Goal: Task Accomplishment & Management: Manage account settings

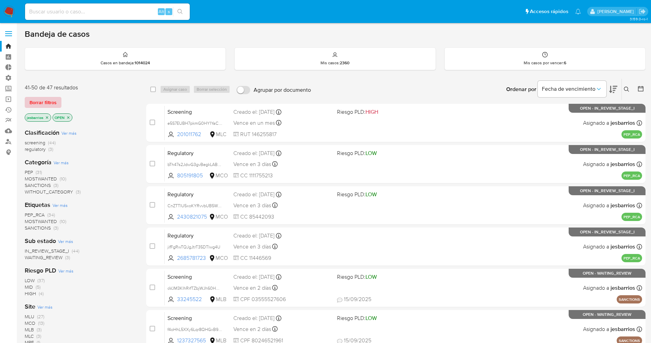
click at [47, 98] on span "Borrar filtros" at bounding box center [43, 103] width 27 height 10
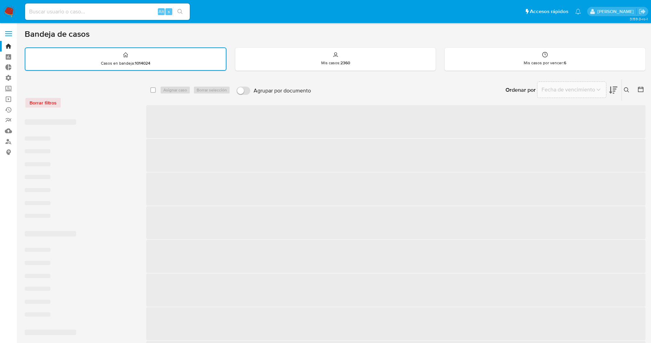
click at [624, 89] on icon at bounding box center [626, 89] width 5 height 5
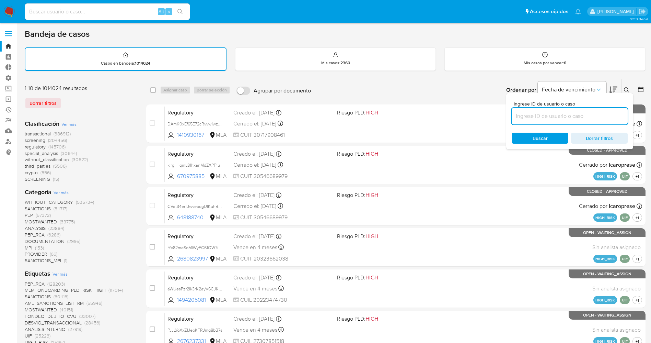
click at [579, 118] on input at bounding box center [570, 116] width 116 height 9
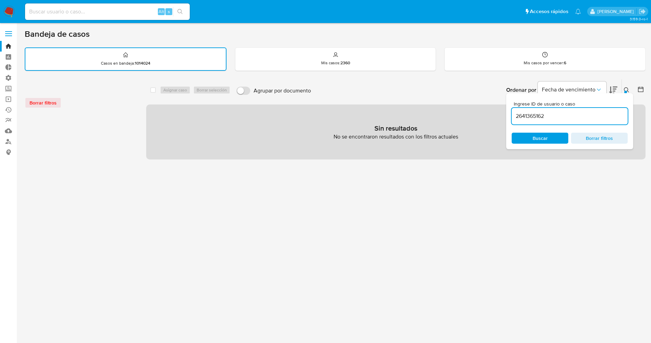
click at [520, 117] on input "2641365162" at bounding box center [570, 116] width 116 height 9
type input "2641365162"
click at [107, 7] on input at bounding box center [107, 11] width 165 height 9
paste input "2641365162"
type input "2641365162"
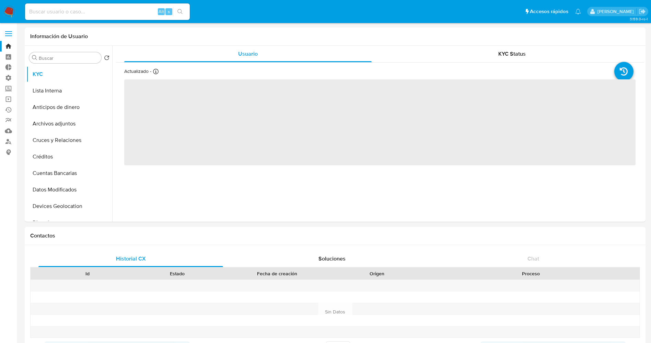
select select "10"
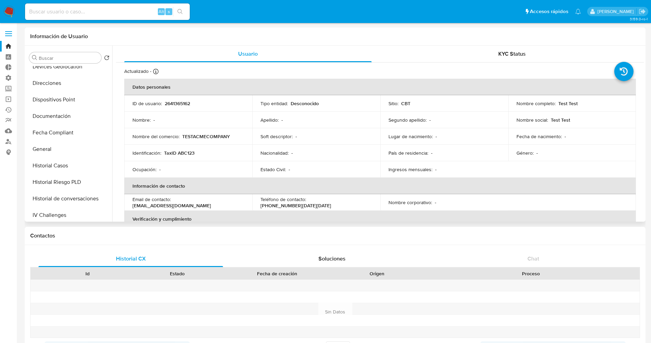
scroll to position [290, 0]
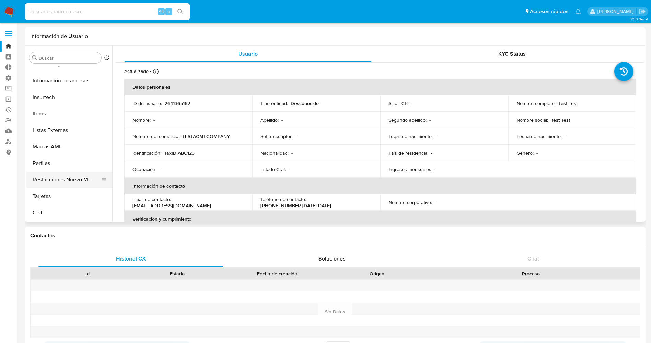
click at [67, 180] on button "Restricciones Nuevo Mundo" at bounding box center [66, 179] width 80 height 16
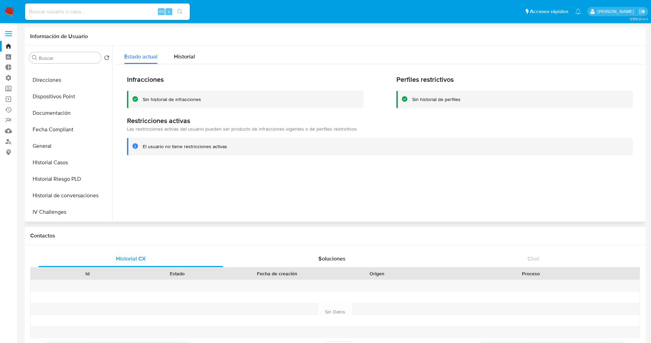
scroll to position [136, 0]
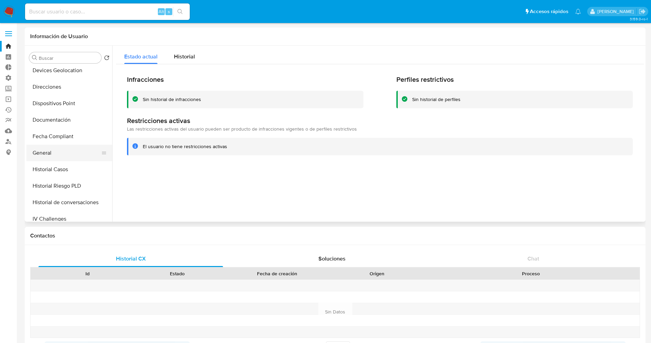
click at [57, 158] on button "General" at bounding box center [66, 153] width 80 height 16
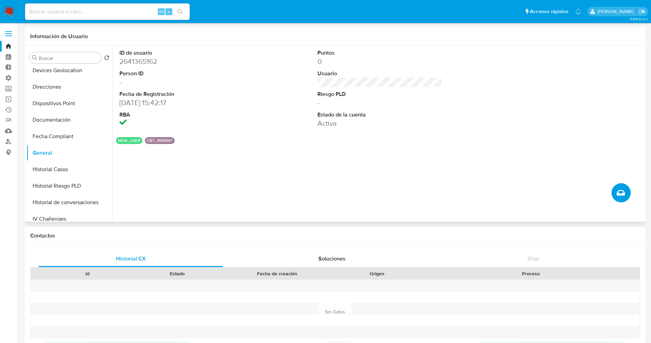
click at [626, 192] on button "Crear caso manual" at bounding box center [621, 192] width 19 height 19
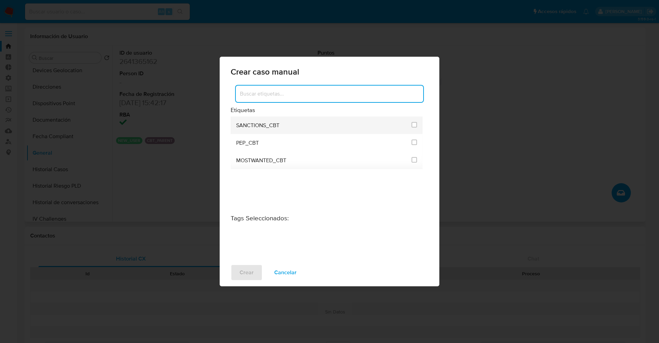
click at [276, 127] on span "SANCTIONS_CBT" at bounding box center [257, 125] width 43 height 7
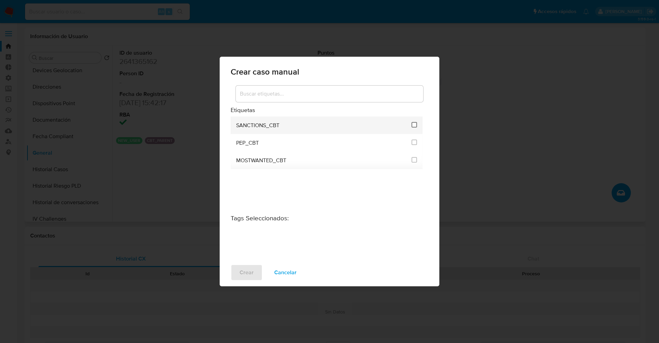
click at [414, 124] on input "3310" at bounding box center [414, 124] width 5 height 5
checkbox input "true"
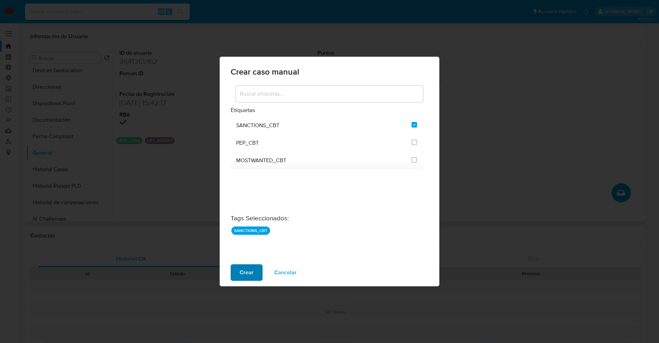
click at [252, 273] on span "Crear" at bounding box center [247, 272] width 14 height 15
checkbox input "false"
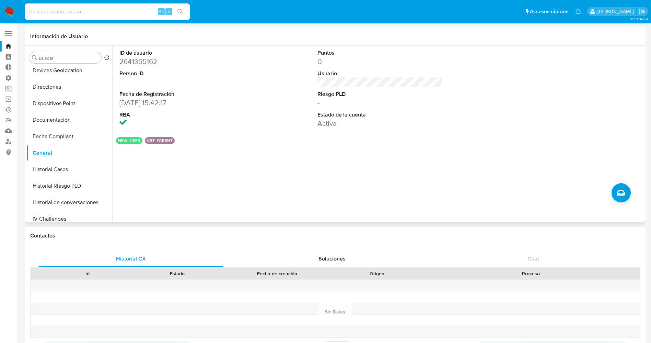
click at [419, 176] on div "ID de usuario 2641365162 Person ID - Fecha de Registración 20/08/2025 15:42:17 …" at bounding box center [378, 134] width 532 height 176
click at [627, 196] on button "Crear caso manual" at bounding box center [621, 192] width 19 height 19
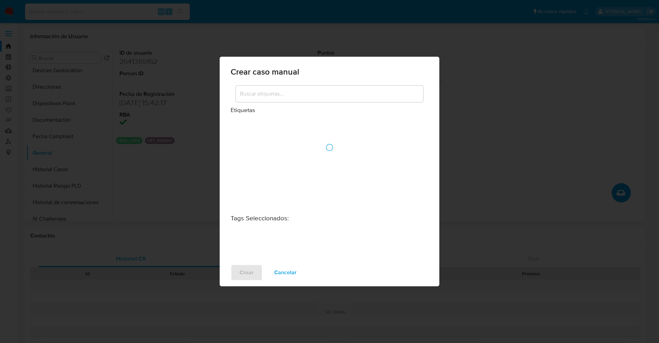
click at [296, 88] on div at bounding box center [330, 147] width 198 height 126
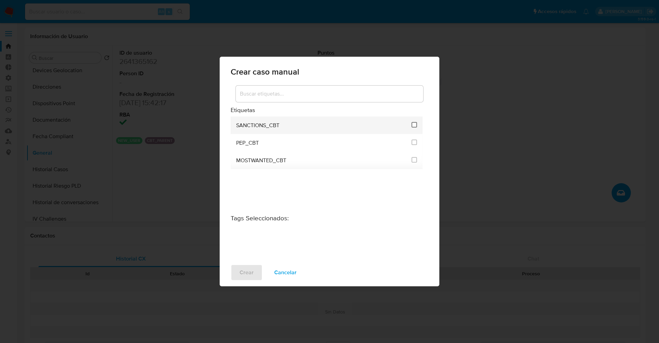
click at [412, 125] on input "3310" at bounding box center [414, 124] width 5 height 5
checkbox input "true"
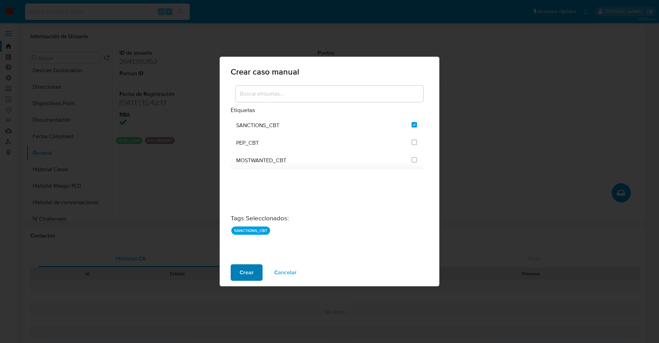
click at [248, 268] on span "Crear" at bounding box center [247, 272] width 14 height 15
checkbox input "false"
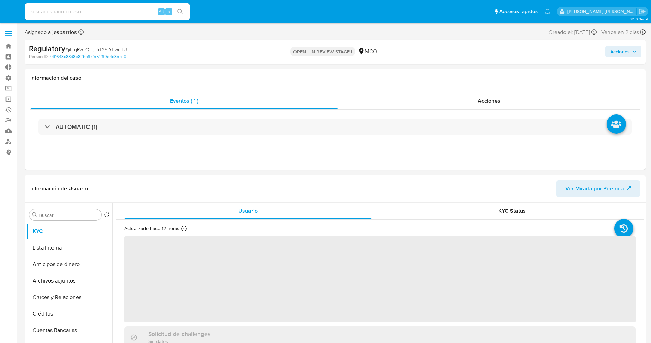
select select "10"
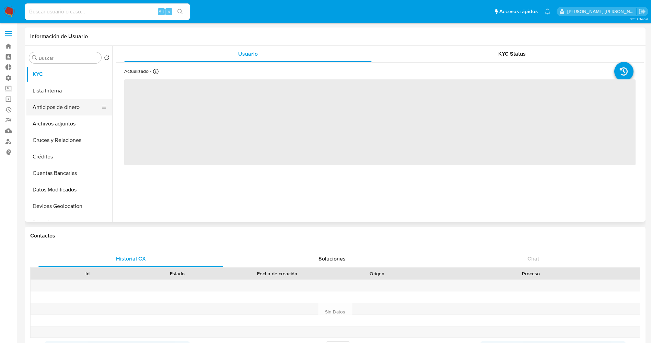
select select "10"
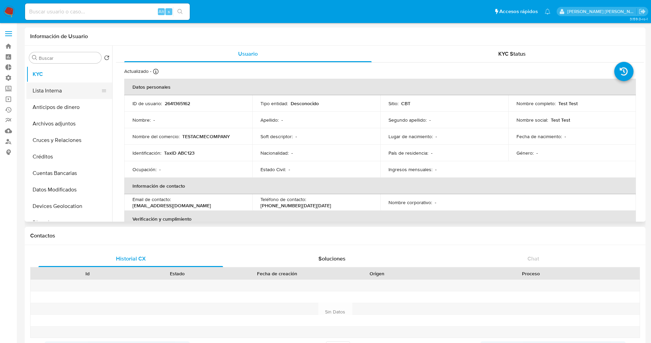
click at [72, 95] on button "Lista Interna" at bounding box center [66, 90] width 80 height 16
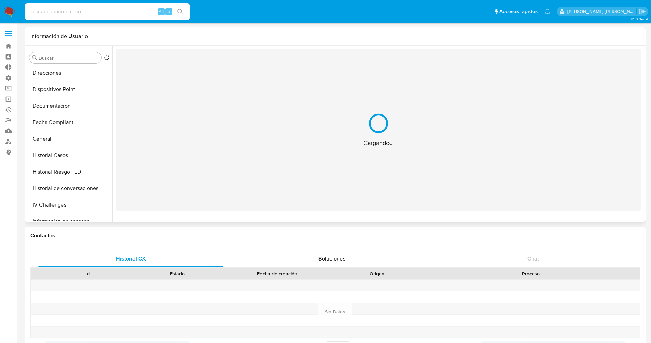
scroll to position [154, 0]
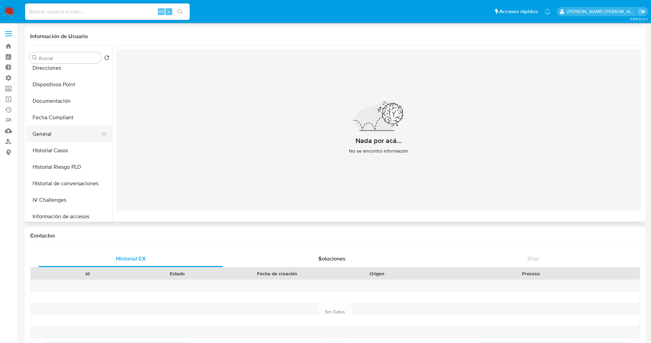
click at [69, 134] on button "General" at bounding box center [66, 134] width 80 height 16
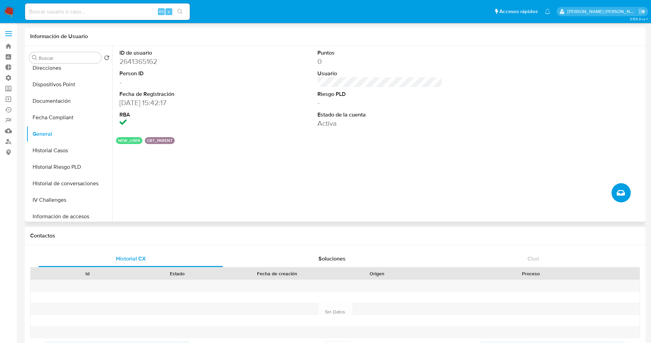
click at [624, 194] on icon "Crear caso manual" at bounding box center [621, 192] width 8 height 8
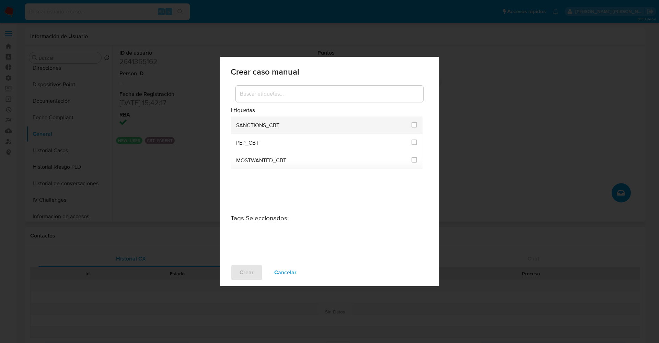
click at [306, 122] on div "SANCTIONS_CBT" at bounding box center [321, 125] width 171 height 18
click at [413, 126] on input "3310" at bounding box center [414, 124] width 5 height 5
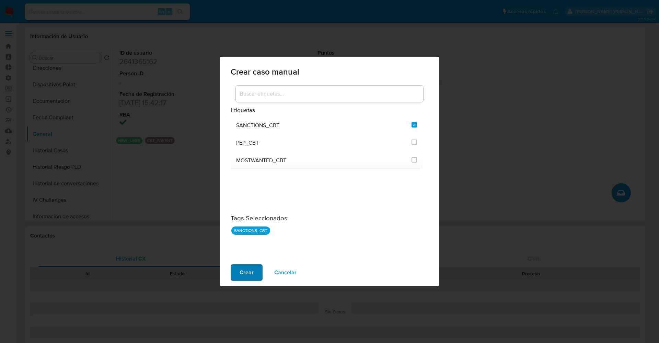
click at [247, 275] on span "Crear" at bounding box center [247, 272] width 14 height 15
checkbox input "false"
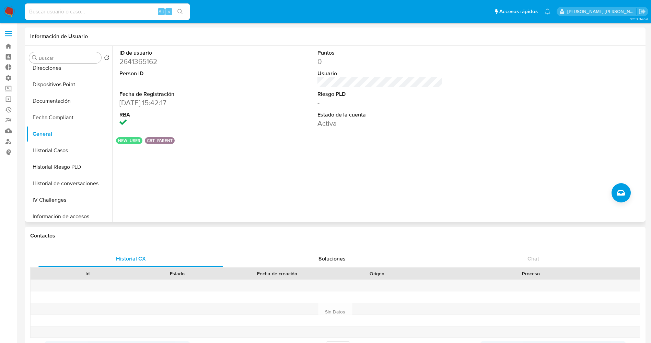
click at [14, 10] on img at bounding box center [9, 12] width 12 height 12
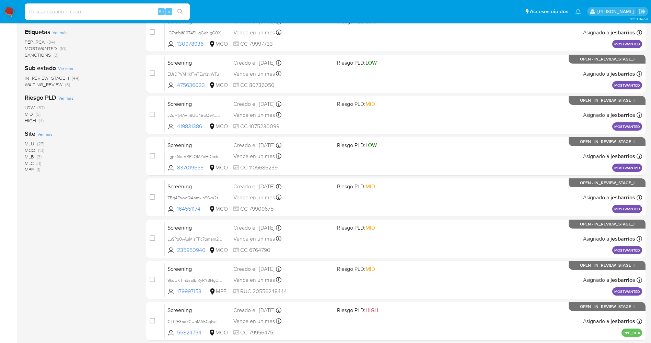
scroll to position [224, 0]
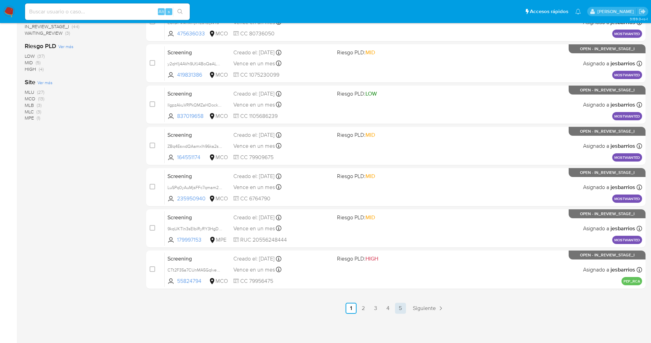
click at [396, 305] on link "5" at bounding box center [400, 307] width 11 height 11
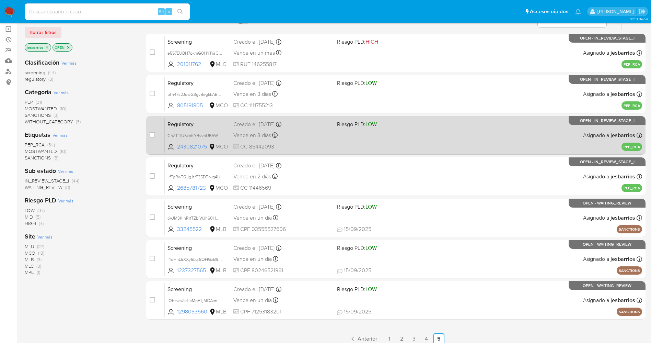
scroll to position [101, 0]
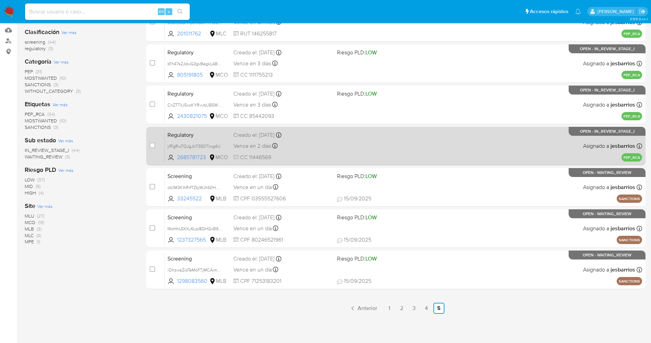
click at [320, 141] on div "Vence en 2 días Vence el 18/09/2025 20:49:13" at bounding box center [282, 145] width 98 height 9
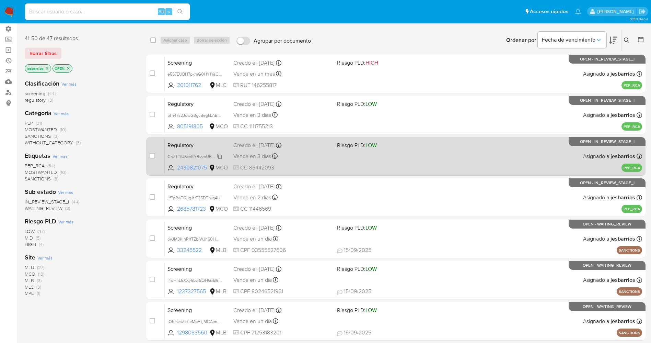
scroll to position [0, 0]
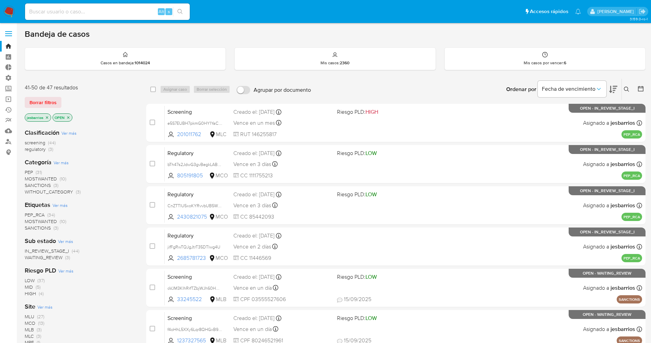
click at [14, 11] on img at bounding box center [9, 12] width 12 height 12
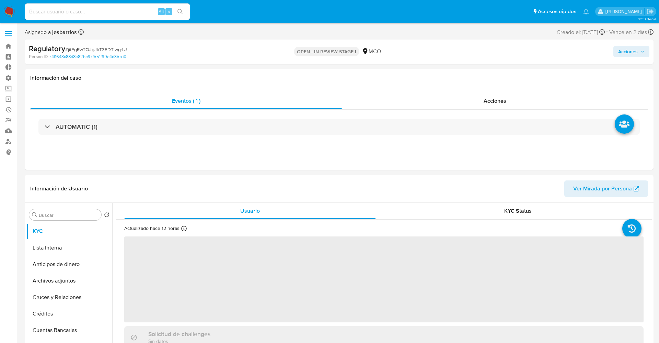
select select "10"
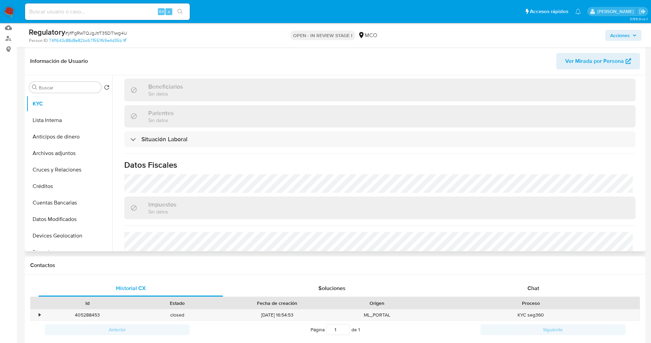
scroll to position [309, 0]
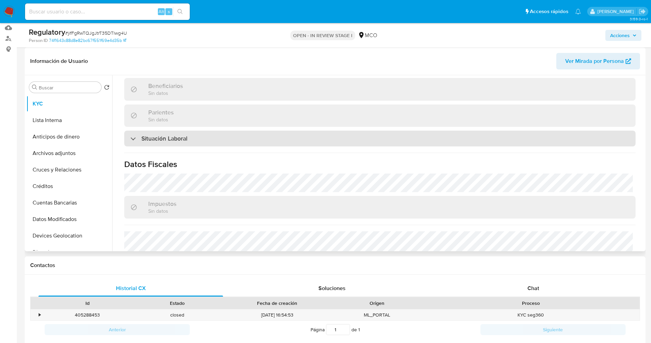
click at [180, 140] on h3 "Situación Laboral" at bounding box center [164, 139] width 46 height 8
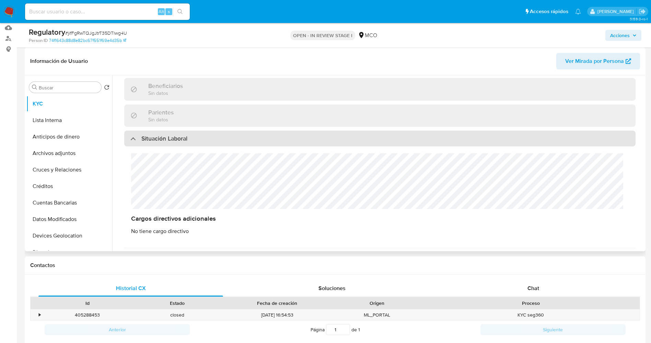
click at [180, 140] on h3 "Situación Laboral" at bounding box center [164, 139] width 46 height 8
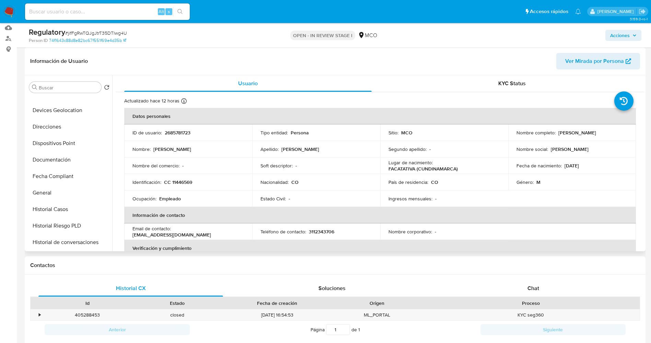
scroll to position [154, 0]
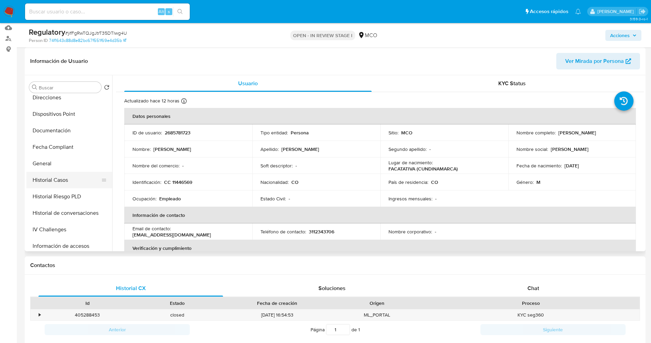
click at [55, 182] on button "Historial Casos" at bounding box center [66, 180] width 80 height 16
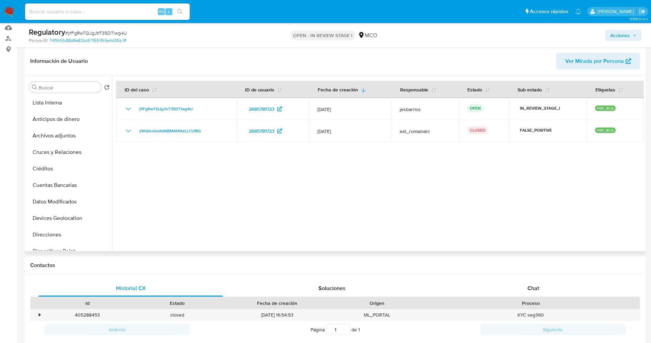
scroll to position [0, 0]
click at [57, 100] on button "KYC" at bounding box center [66, 103] width 80 height 16
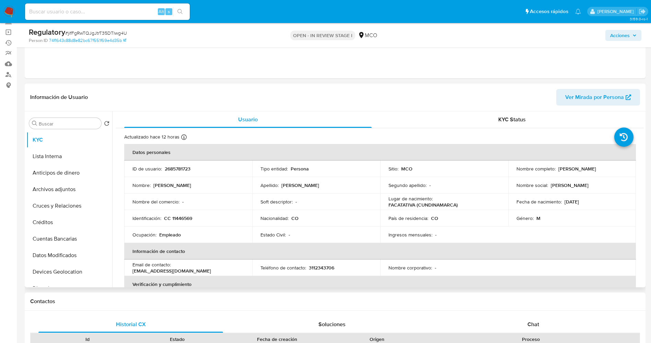
scroll to position [51, 0]
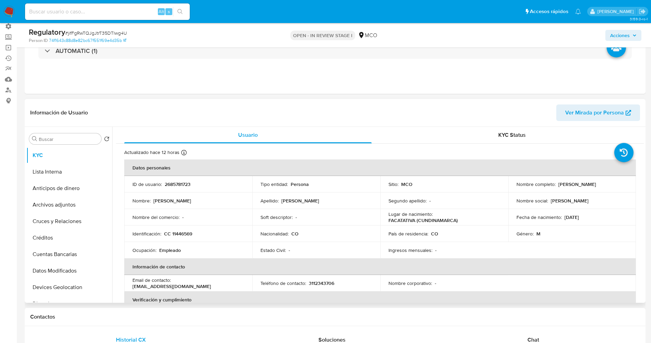
drag, startPoint x: 554, startPoint y: 183, endPoint x: 606, endPoint y: 178, distance: 51.4
click at [606, 178] on td "Nombre completo : Alexis Jula Florez" at bounding box center [572, 184] width 128 height 16
copy div "Alexis Jula Florez"
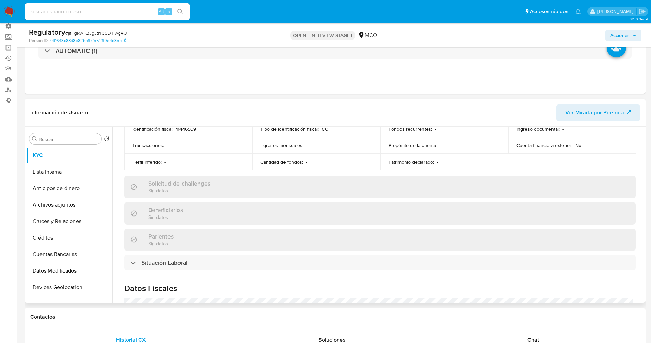
scroll to position [348, 0]
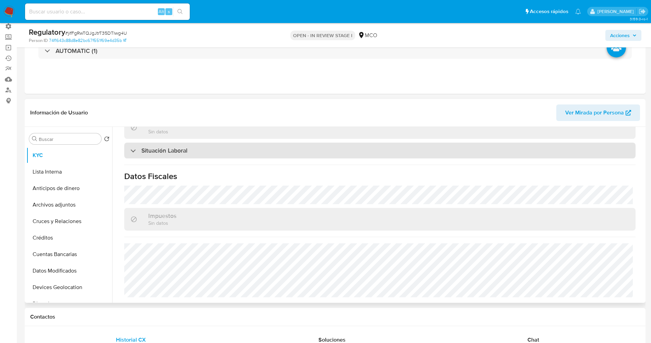
click at [202, 149] on div "Situación Laboral" at bounding box center [380, 150] width 512 height 16
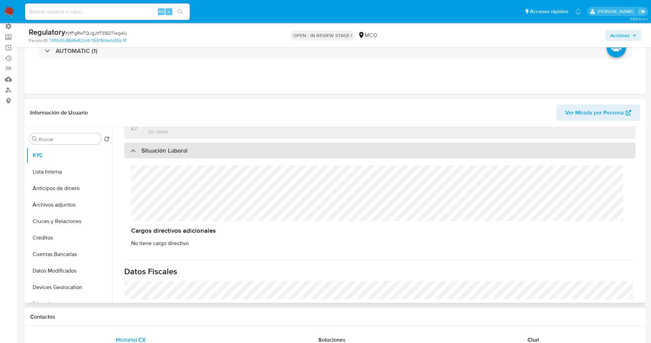
click at [202, 149] on div "Situación Laboral" at bounding box center [380, 150] width 512 height 16
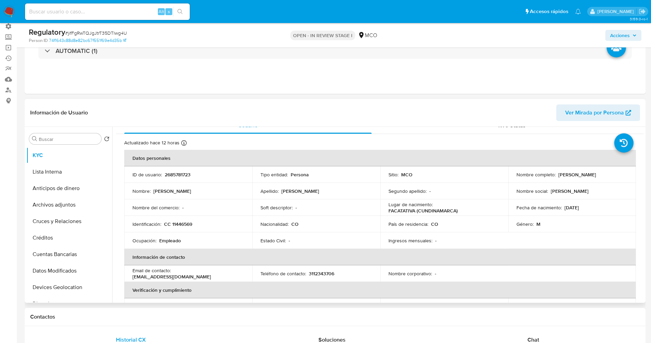
scroll to position [0, 0]
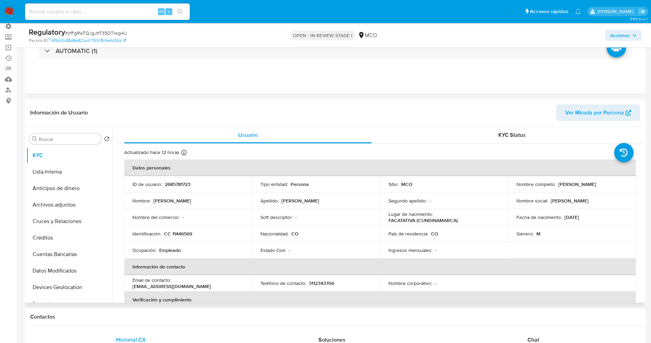
drag, startPoint x: 555, startPoint y: 185, endPoint x: 604, endPoint y: 185, distance: 49.1
click at [604, 185] on div "Nombre completo : Alexis Jula Florez" at bounding box center [573, 184] width 112 height 6
copy div "Alexis Jula Florez"
click at [75, 176] on button "Lista Interna" at bounding box center [66, 171] width 80 height 16
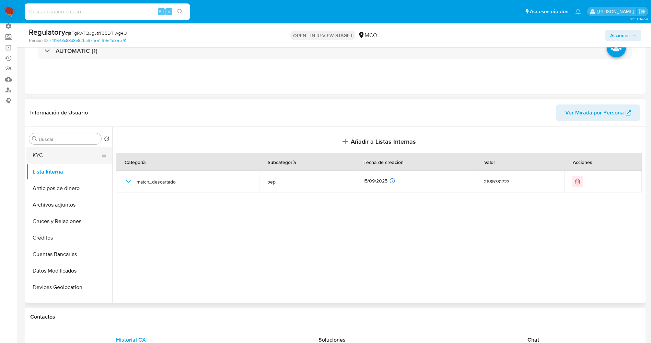
click at [58, 159] on button "KYC" at bounding box center [66, 155] width 80 height 16
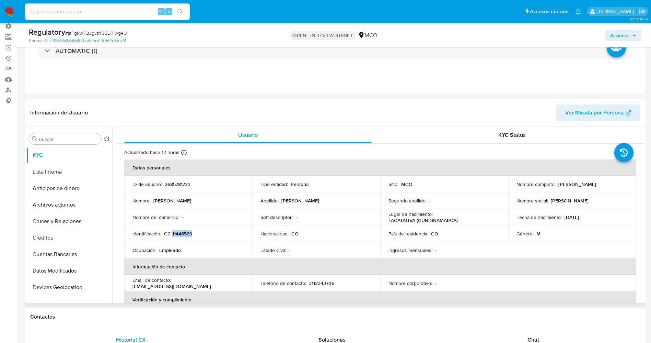
drag, startPoint x: 172, startPoint y: 233, endPoint x: 198, endPoint y: 235, distance: 25.8
click at [198, 235] on div "Identificación : CC 11446569" at bounding box center [189, 233] width 112 height 6
copy p "11446569"
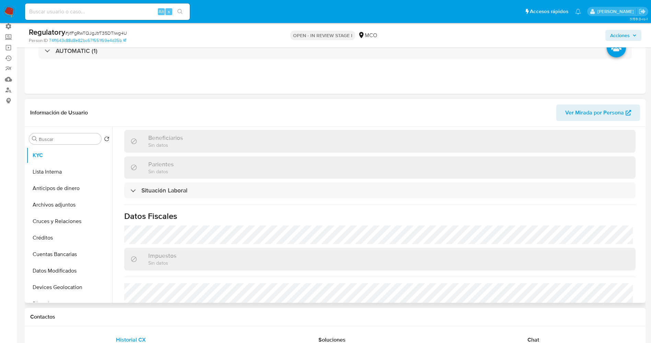
scroll to position [309, 0]
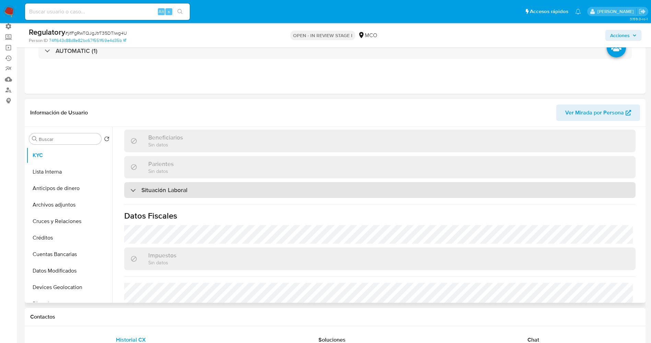
click at [187, 191] on h3 "Situación Laboral" at bounding box center [164, 190] width 46 height 8
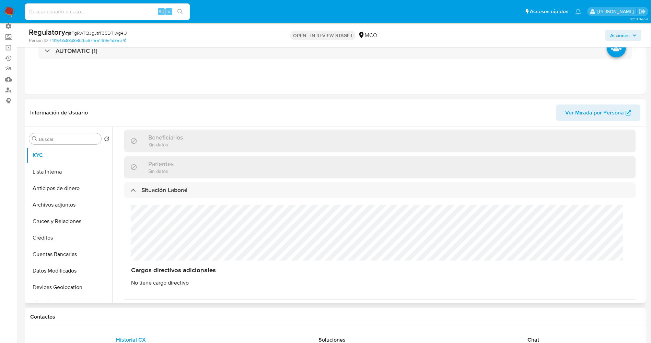
scroll to position [360, 0]
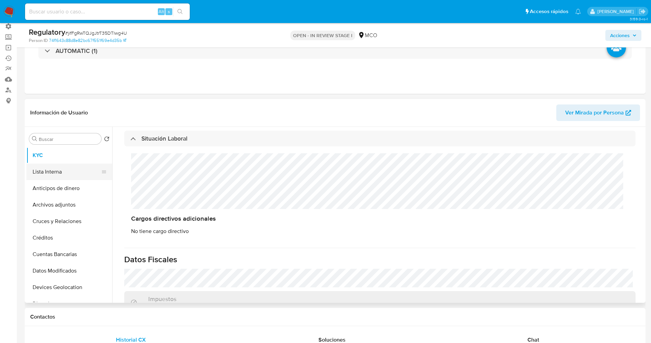
click at [67, 174] on button "Lista Interna" at bounding box center [66, 171] width 80 height 16
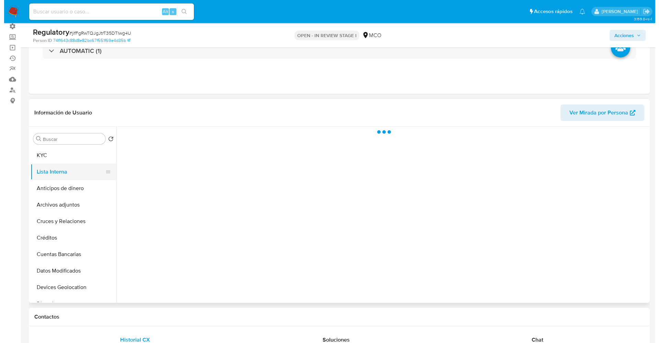
scroll to position [0, 0]
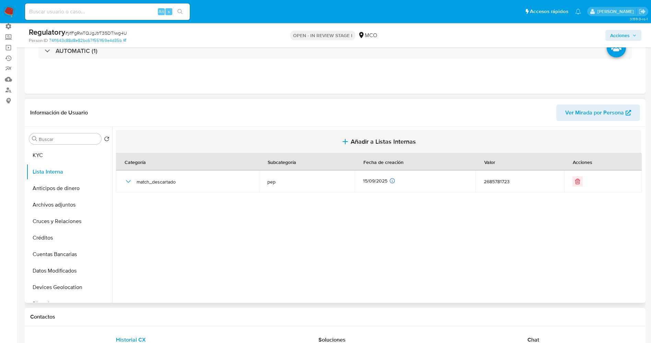
click at [356, 139] on span "Añadir a Listas Internas" at bounding box center [383, 142] width 65 height 8
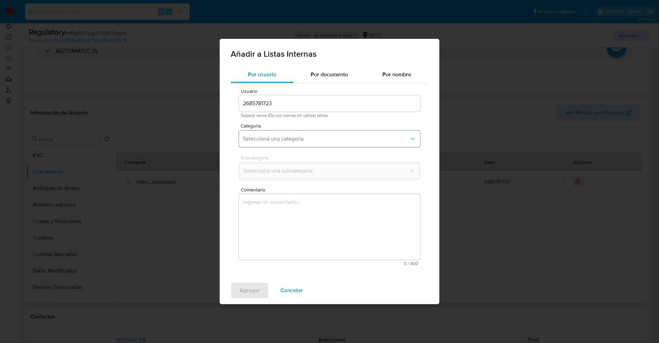
click at [286, 134] on button "Seleccioná una categoría" at bounding box center [329, 138] width 181 height 16
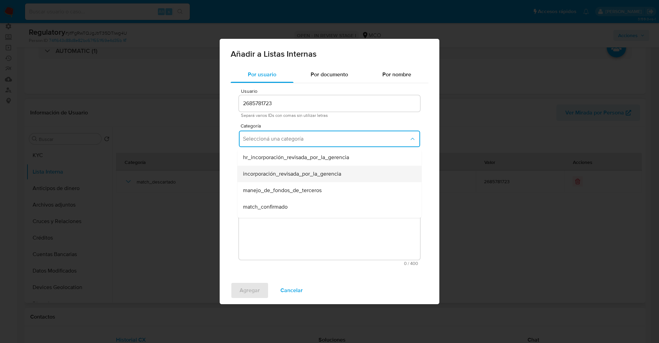
scroll to position [51, 0]
click at [267, 170] on span "match_descartado" at bounding box center [265, 171] width 44 height 7
click at [266, 176] on button "Seleccioná una subcategoría" at bounding box center [329, 170] width 181 height 16
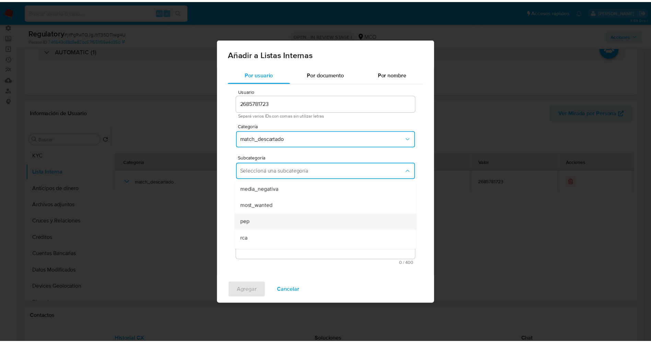
scroll to position [47, 0]
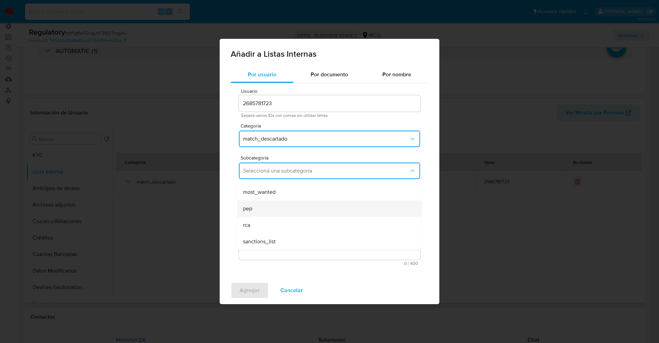
click at [255, 210] on div "pep" at bounding box center [327, 208] width 169 height 16
click at [255, 210] on textarea "Comentario" at bounding box center [329, 227] width 181 height 66
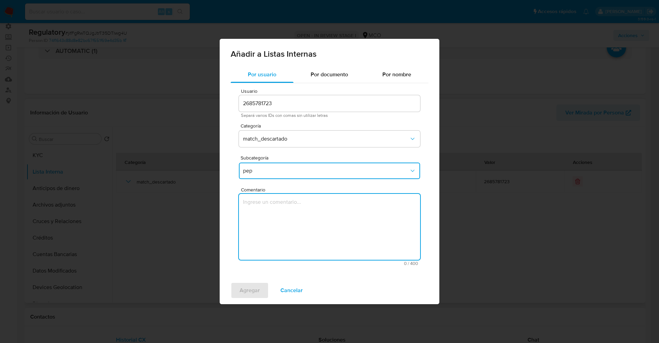
type textarea "v"
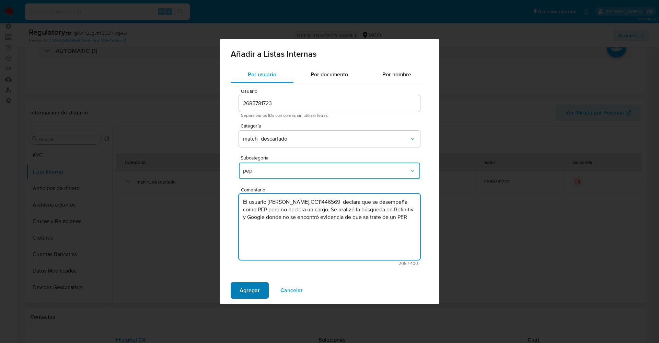
type textarea "El usuario Alexis Jula Florez,CC11446569 declara que se desempeña como PEP pero…"
click at [254, 294] on span "Agregar" at bounding box center [250, 290] width 20 height 15
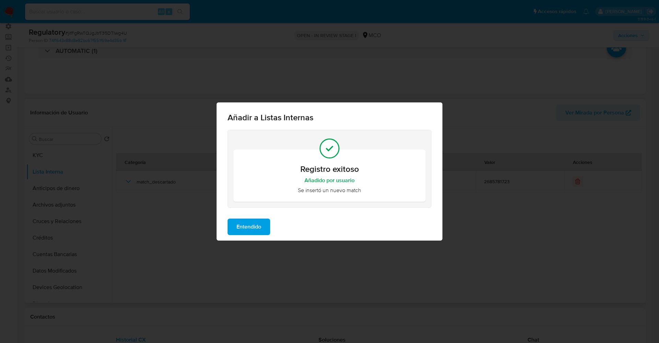
click at [240, 229] on span "Entendido" at bounding box center [249, 226] width 25 height 15
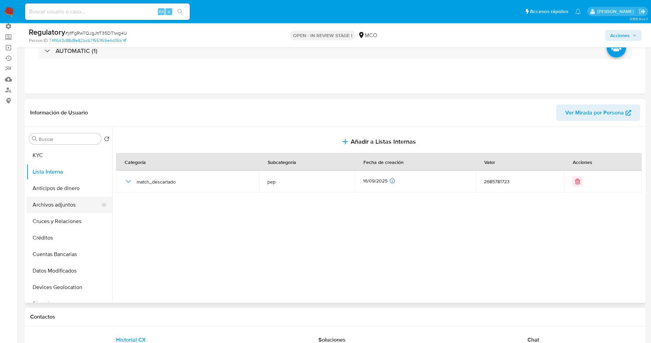
click at [68, 206] on button "Archivos adjuntos" at bounding box center [66, 204] width 80 height 16
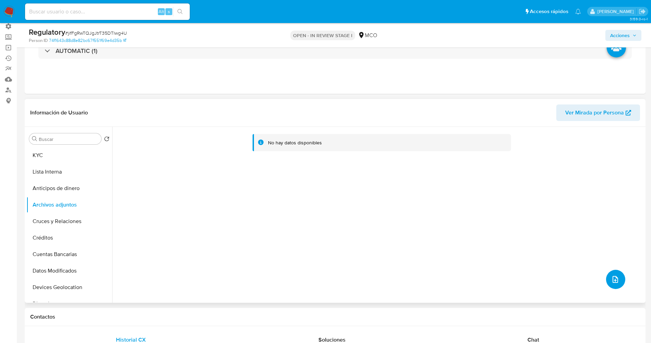
click at [615, 282] on icon "upload-file" at bounding box center [615, 279] width 8 height 8
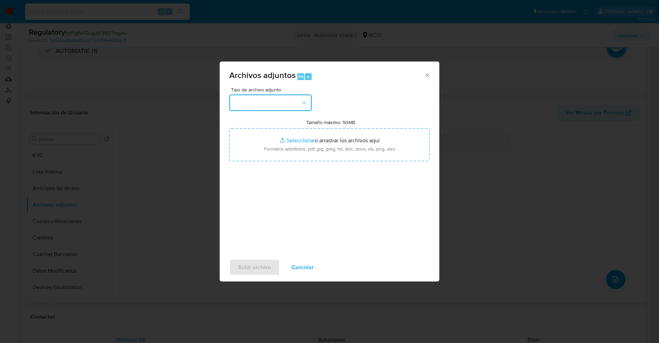
click at [267, 98] on button "button" at bounding box center [270, 102] width 82 height 16
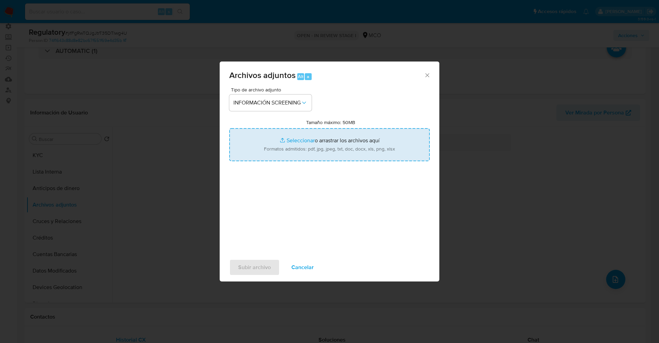
type input "C:\fakepath\_ Alexis Jula Florez_ lavado de dinero - Buscar con Google.pdf"
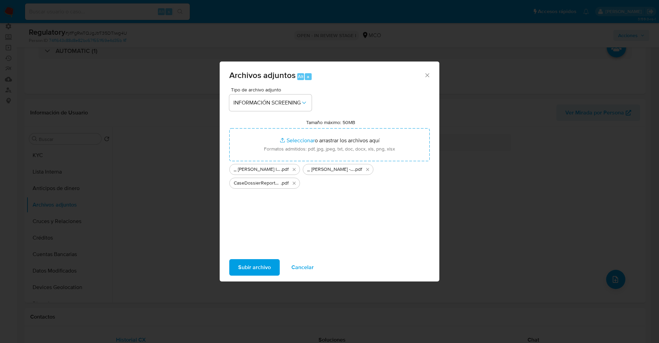
click at [239, 265] on span "Subir archivo" at bounding box center [254, 267] width 33 height 15
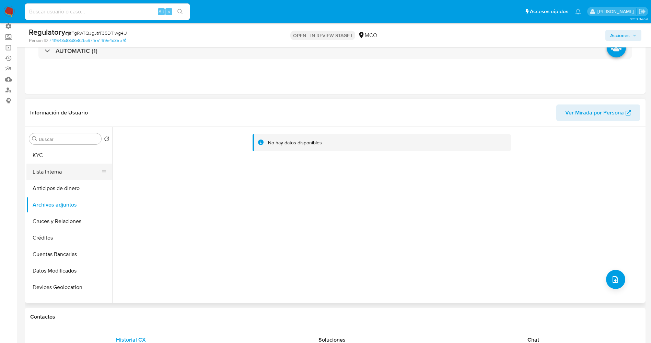
click at [50, 172] on button "Lista Interna" at bounding box center [66, 171] width 80 height 16
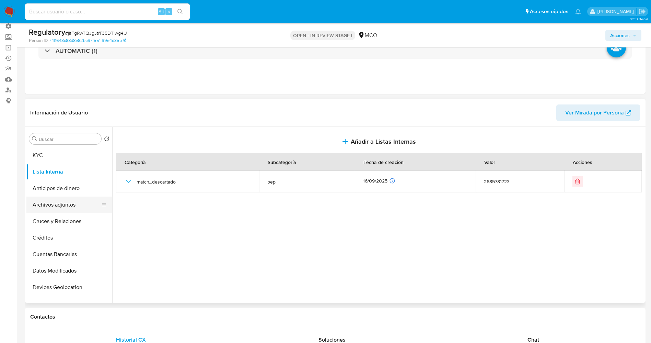
click at [57, 203] on button "Archivos adjuntos" at bounding box center [66, 204] width 80 height 16
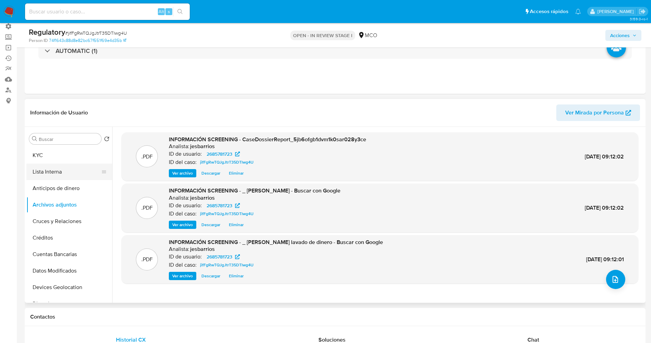
click at [51, 173] on button "Lista Interna" at bounding box center [66, 171] width 80 height 16
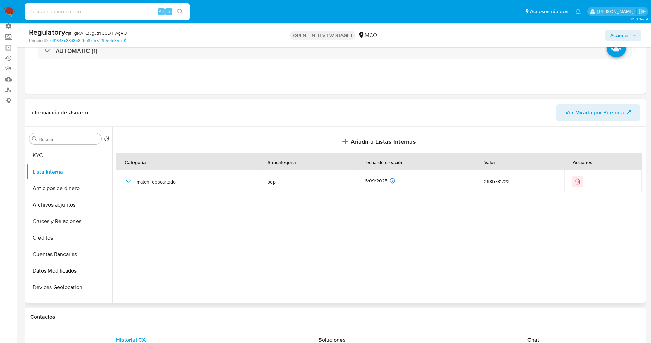
scroll to position [0, 0]
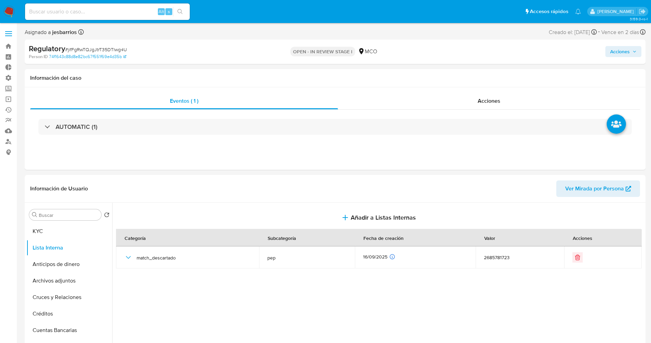
click at [618, 50] on span "Acciones" at bounding box center [620, 51] width 20 height 11
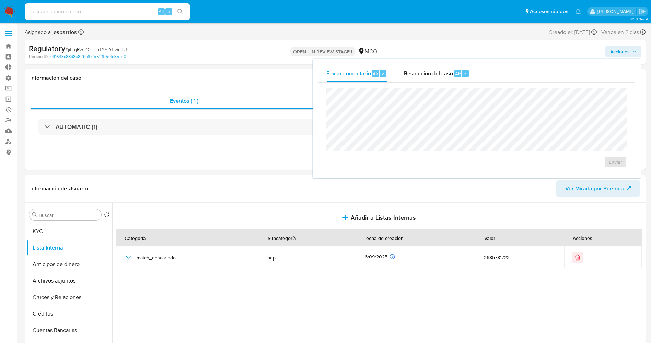
drag, startPoint x: 433, startPoint y: 73, endPoint x: 431, endPoint y: 87, distance: 13.5
click at [433, 73] on span "Resolución del caso" at bounding box center [428, 73] width 49 height 8
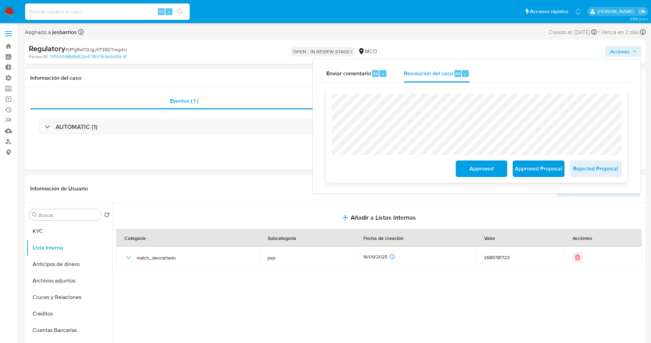
click at [486, 169] on span "Approved" at bounding box center [482, 168] width 34 height 15
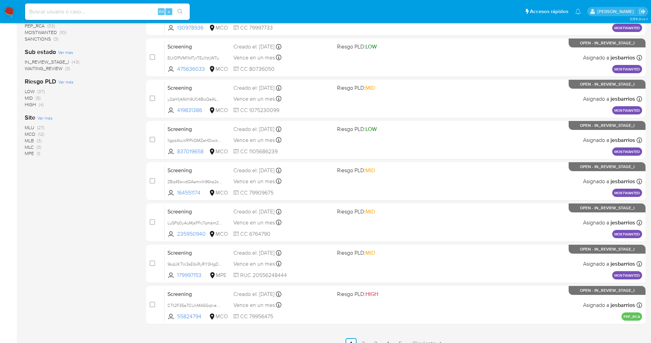
scroll to position [224, 0]
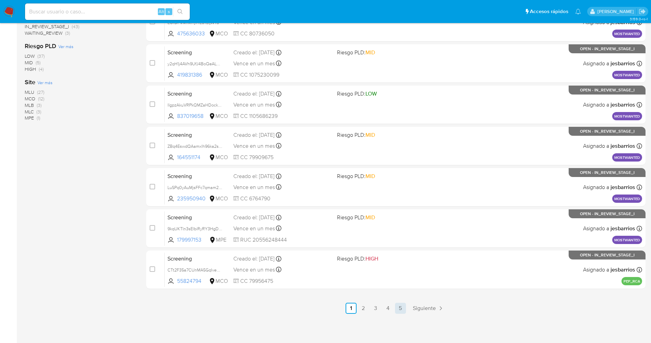
click at [405, 308] on link "5" at bounding box center [400, 307] width 11 height 11
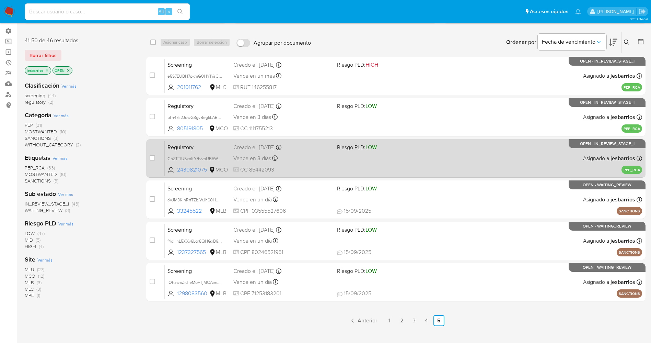
scroll to position [76, 0]
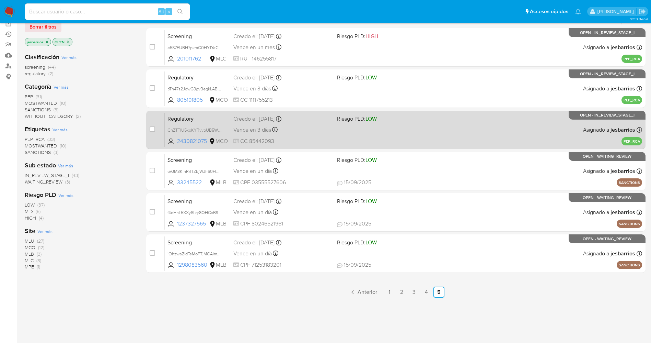
click at [380, 128] on div "Regulatory CnZTTlU5xoKYRvvbUB5Wxo68 2430821075 MCO Riesgo PLD: LOW Creado el: 1…" at bounding box center [404, 129] width 478 height 35
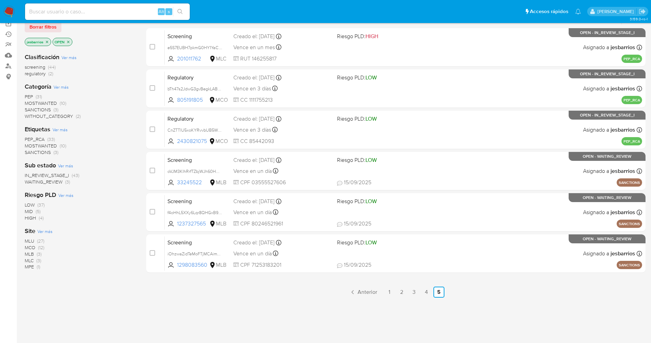
click at [9, 7] on img at bounding box center [9, 12] width 12 height 12
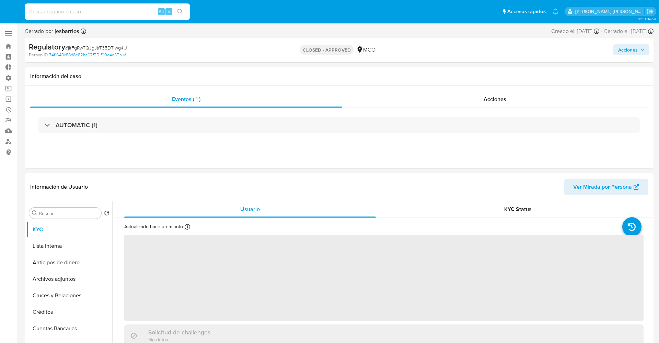
select select "10"
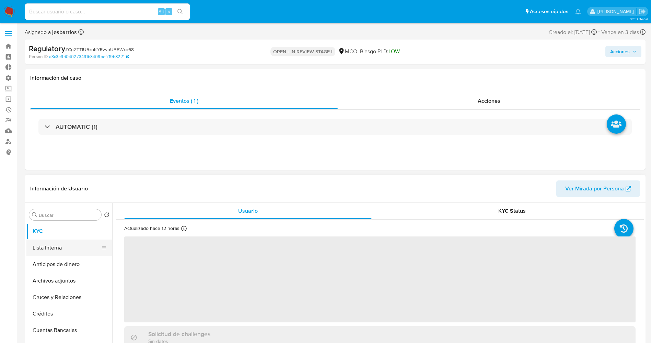
select select "10"
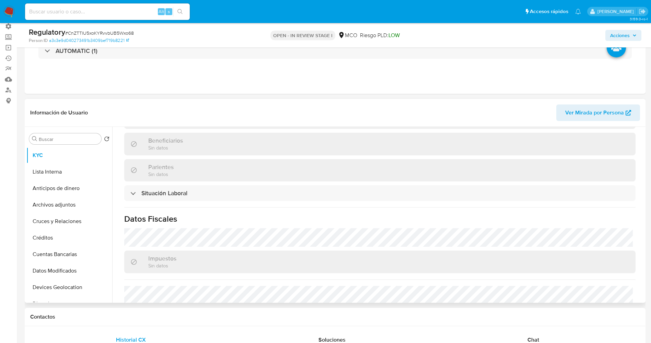
scroll to position [309, 0]
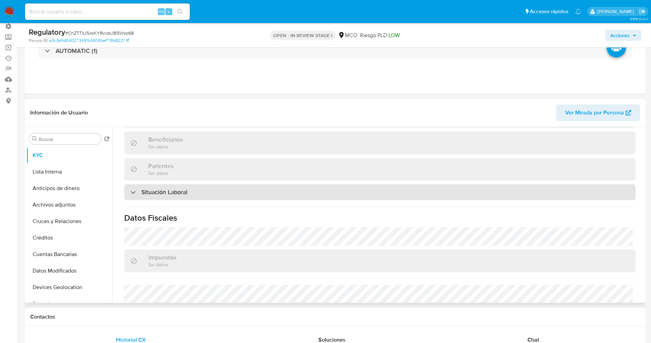
click at [231, 188] on div "Situación Laboral" at bounding box center [380, 192] width 512 height 16
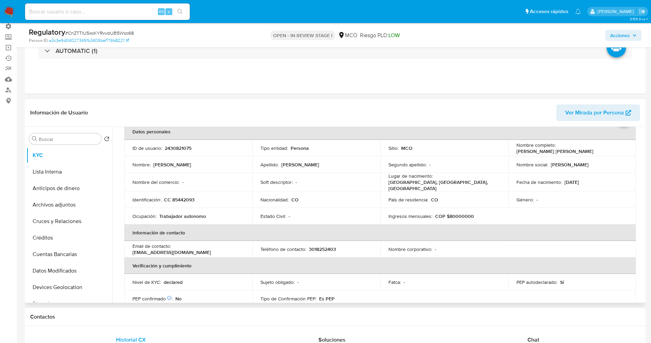
scroll to position [0, 0]
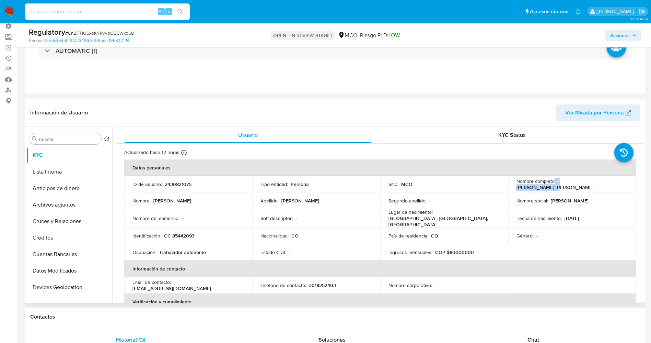
drag, startPoint x: 552, startPoint y: 185, endPoint x: 593, endPoint y: 183, distance: 40.9
click at [593, 183] on div "Nombre completo : Toro Rodriguez Victor Manuel" at bounding box center [573, 184] width 112 height 12
click at [593, 184] on p "Toro Rodriguez Victor Manuel" at bounding box center [555, 187] width 77 height 6
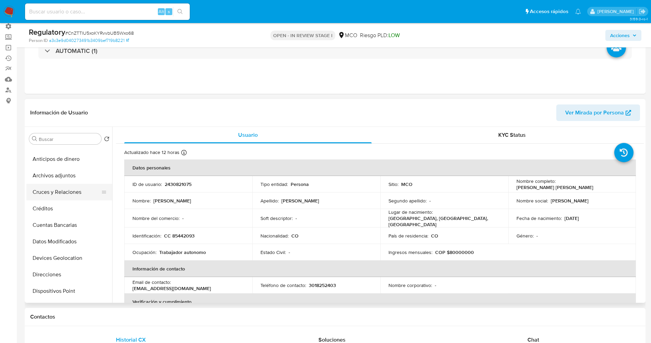
scroll to position [51, 0]
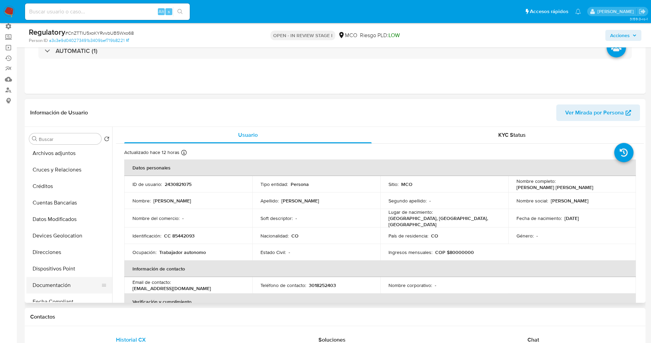
click at [60, 283] on button "Documentación" at bounding box center [66, 285] width 80 height 16
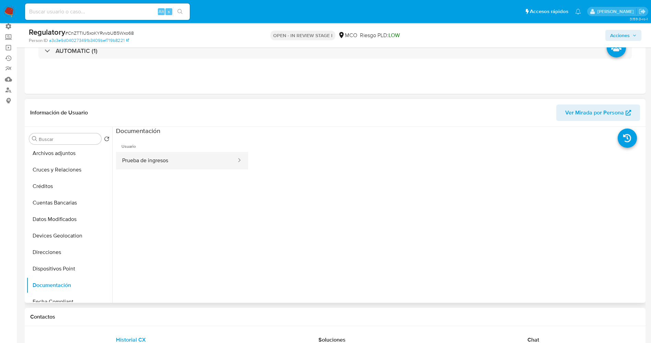
click at [159, 165] on button "Prueba de ingresos" at bounding box center [176, 161] width 121 height 18
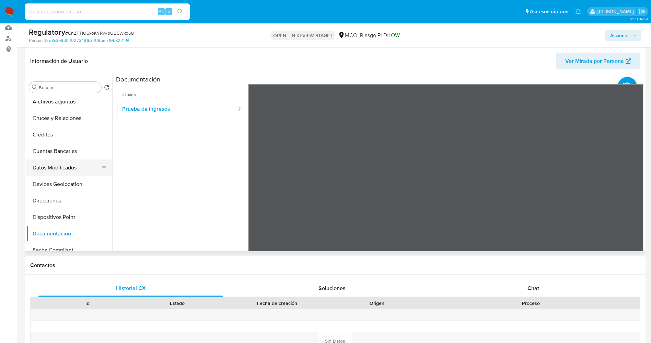
scroll to position [0, 0]
click at [58, 104] on button "KYC" at bounding box center [66, 103] width 80 height 16
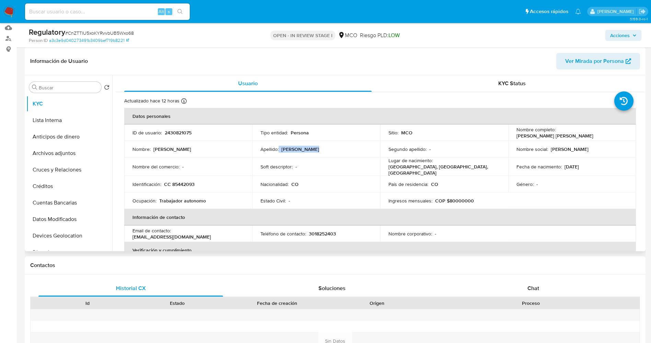
drag, startPoint x: 278, startPoint y: 146, endPoint x: 311, endPoint y: 147, distance: 33.0
click at [311, 147] on div "Apellido : Victor Manuel" at bounding box center [317, 149] width 112 height 6
drag, startPoint x: 152, startPoint y: 150, endPoint x: 183, endPoint y: 150, distance: 31.2
click at [190, 150] on div "Nombre : Toro Rodriguez" at bounding box center [189, 149] width 112 height 6
copy div "[PERSON_NAME]"
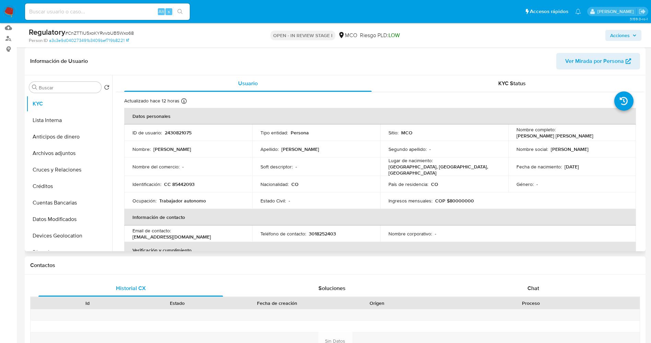
click at [296, 145] on td "Apellido : Victor Manuel" at bounding box center [316, 149] width 128 height 16
drag, startPoint x: 560, startPoint y: 149, endPoint x: 609, endPoint y: 150, distance: 49.1
click at [611, 150] on div "Nombre social : Juan Esteban Zapata" at bounding box center [573, 149] width 112 height 6
copy p "Juan Esteban Zapata"
click at [560, 156] on td "Nombre social : Juan Esteban Zapata" at bounding box center [572, 149] width 128 height 16
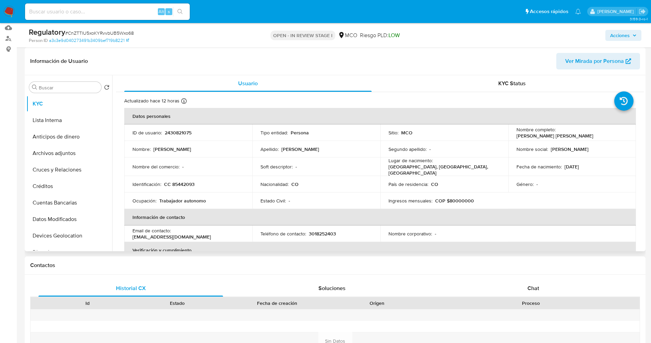
drag, startPoint x: 544, startPoint y: 151, endPoint x: 602, endPoint y: 153, distance: 58.1
click at [602, 153] on td "Nombre social : Juan Esteban Zapata" at bounding box center [572, 149] width 128 height 16
click at [572, 152] on td "Nombre social : Juan Esteban Zapata" at bounding box center [572, 149] width 128 height 16
drag, startPoint x: 548, startPoint y: 149, endPoint x: 599, endPoint y: 149, distance: 51.5
click at [599, 149] on div "Nombre social : Juan Esteban Zapata" at bounding box center [573, 149] width 112 height 6
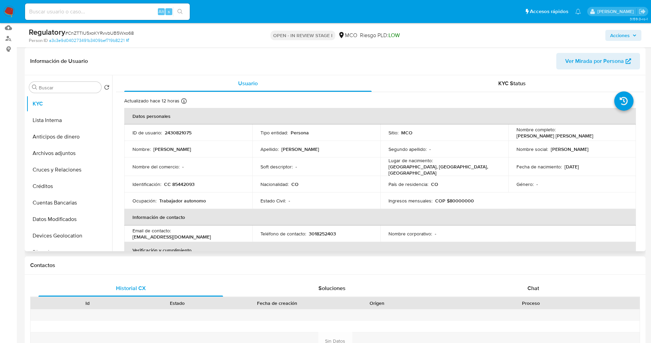
copy p "Juan Esteban Zapata"
drag, startPoint x: 171, startPoint y: 182, endPoint x: 205, endPoint y: 182, distance: 34.3
click at [205, 182] on div "Identificación : CC 85442093" at bounding box center [189, 184] width 112 height 6
copy p "85442093"
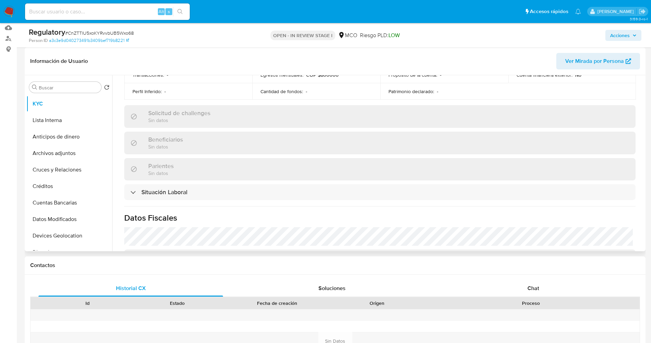
scroll to position [348, 0]
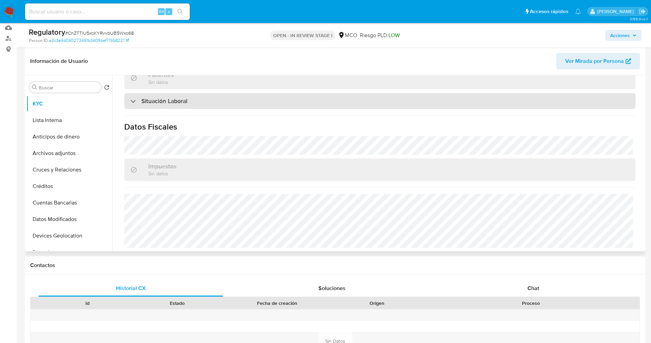
click at [163, 99] on h3 "Situación Laboral" at bounding box center [164, 101] width 46 height 8
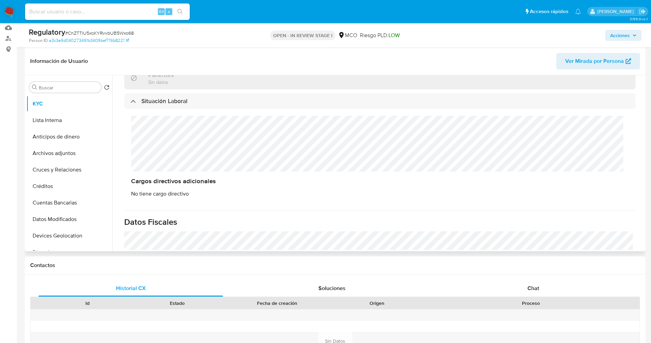
click at [161, 151] on div "Cargos directivos adicionales No tiene cargo directivo" at bounding box center [380, 156] width 512 height 95
click at [155, 145] on div "Cargos directivos adicionales No tiene cargo directivo" at bounding box center [380, 156] width 512 height 95
click at [65, 117] on button "Lista Interna" at bounding box center [66, 120] width 80 height 16
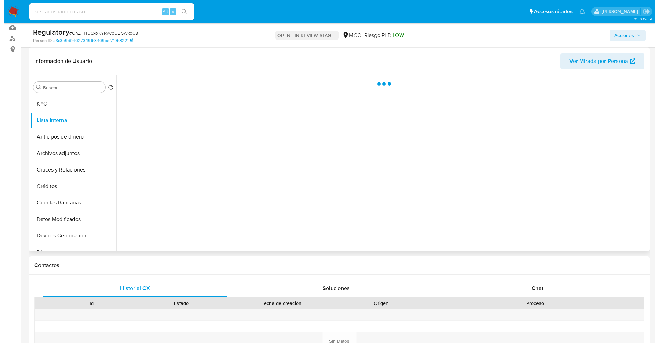
scroll to position [0, 0]
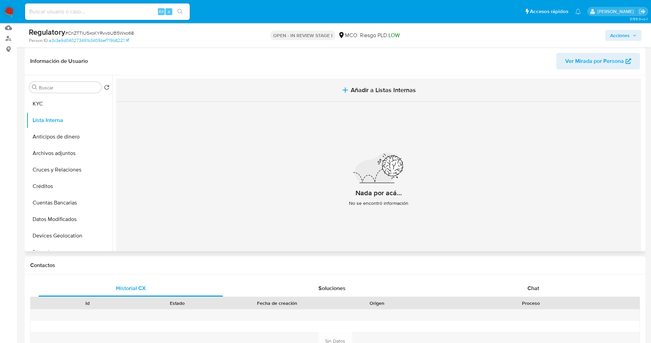
click at [368, 89] on span "Añadir a Listas Internas" at bounding box center [383, 90] width 65 height 8
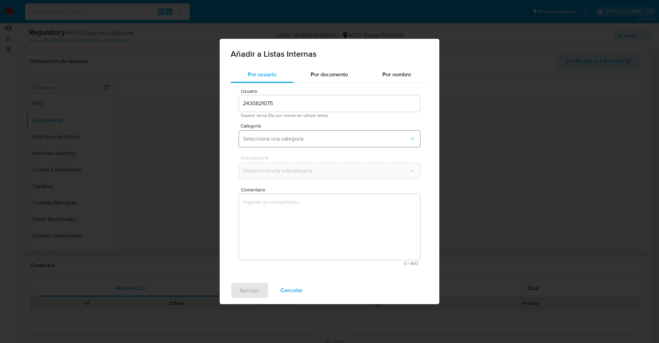
click at [294, 134] on button "Seleccioná una categoría" at bounding box center [329, 138] width 181 height 16
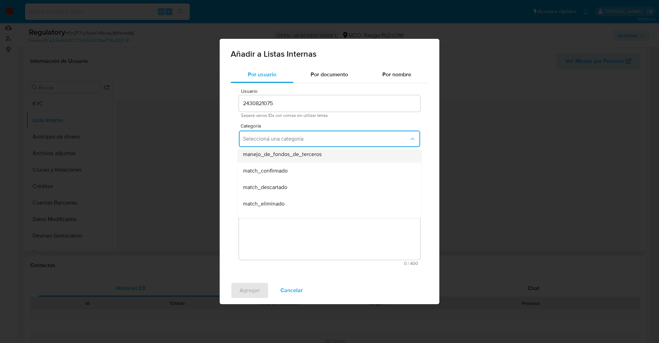
scroll to position [51, 0]
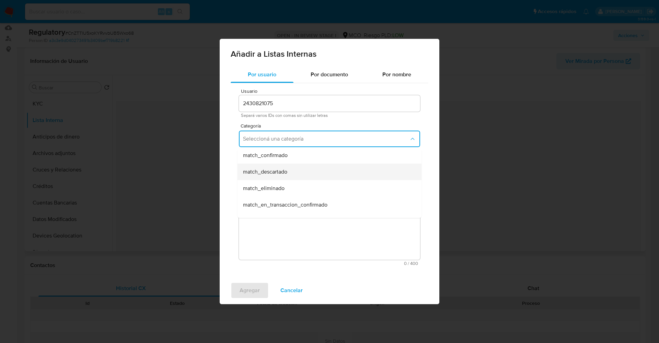
click at [282, 173] on span "match_descartado" at bounding box center [265, 171] width 44 height 7
click at [281, 175] on button "Seleccioná una subcategoría" at bounding box center [329, 170] width 181 height 16
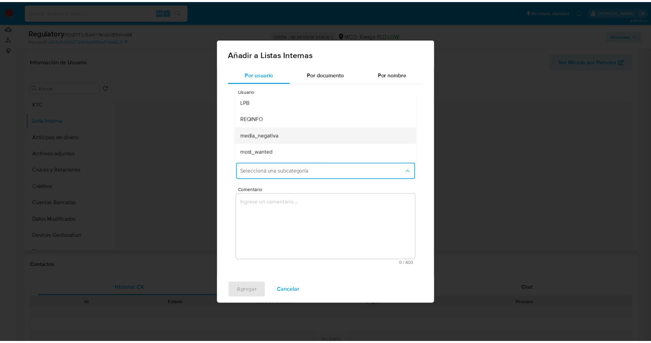
scroll to position [47, 0]
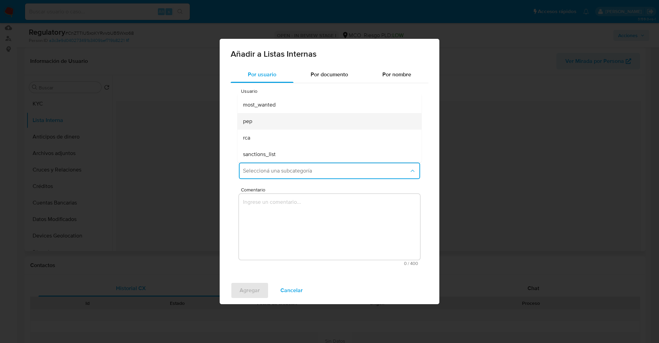
click at [265, 123] on div "pep" at bounding box center [327, 121] width 169 height 16
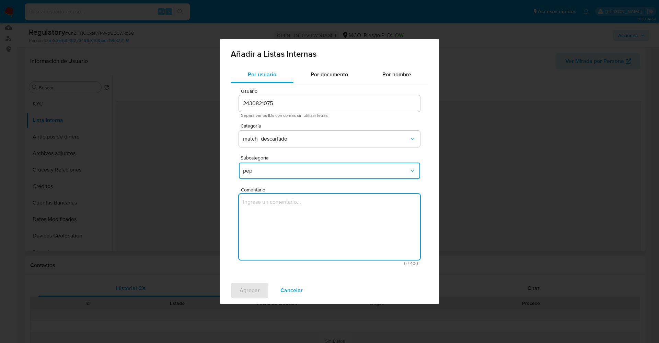
click at [275, 204] on textarea "Comentario" at bounding box center [329, 227] width 181 height 66
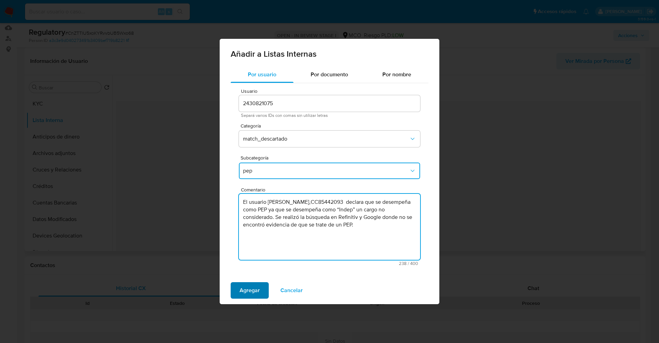
type textarea "El usuario Juan Esteban Zapata,CC85442093 declara que se desempeña como PEP ya …"
click at [246, 296] on span "Agregar" at bounding box center [250, 290] width 20 height 15
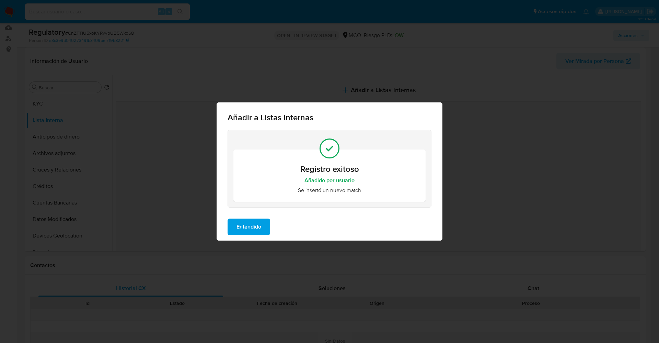
click at [257, 224] on span "Entendido" at bounding box center [249, 226] width 25 height 15
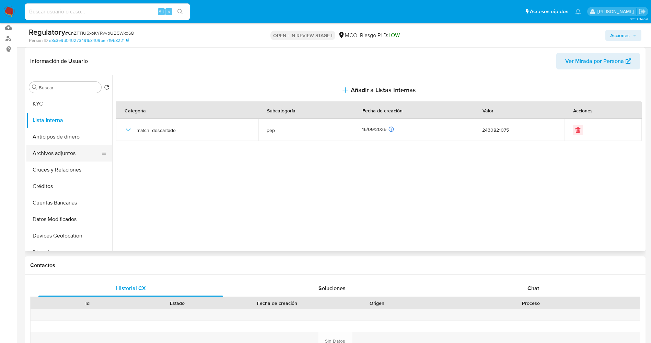
click at [48, 157] on button "Archivos adjuntos" at bounding box center [66, 153] width 80 height 16
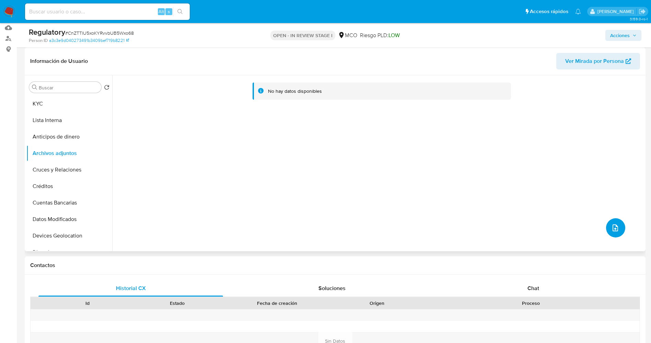
click at [608, 231] on button "upload-file" at bounding box center [615, 227] width 19 height 19
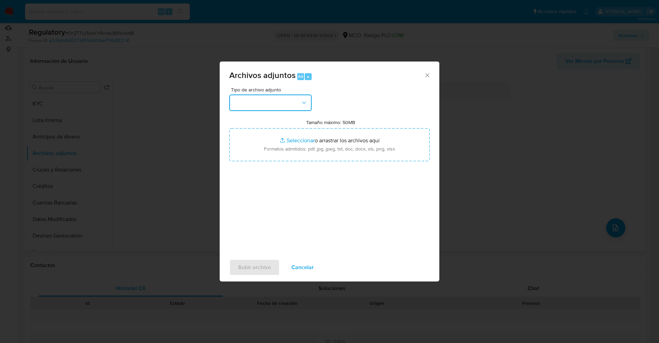
drag, startPoint x: 266, startPoint y: 105, endPoint x: 277, endPoint y: 110, distance: 12.1
click at [267, 106] on button "button" at bounding box center [270, 102] width 82 height 16
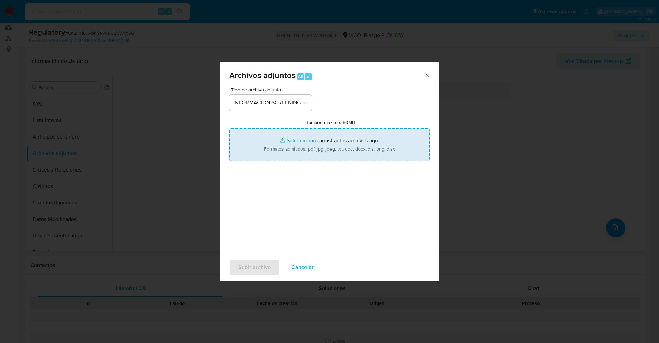
type input "C:\fakepath\CaseDossierReport_5jb73xu1wwuo1k0sb7e0hmfl4.pdf"
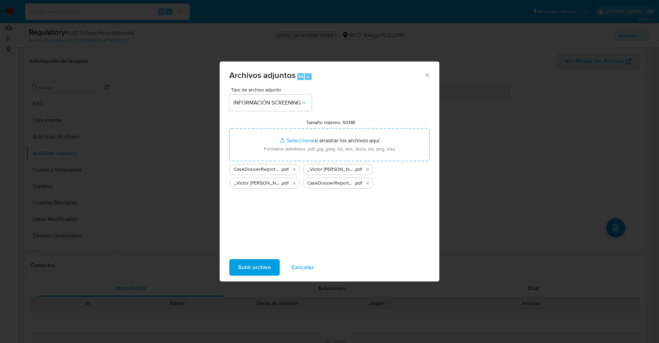
click at [253, 263] on span "Subir archivo" at bounding box center [254, 267] width 33 height 15
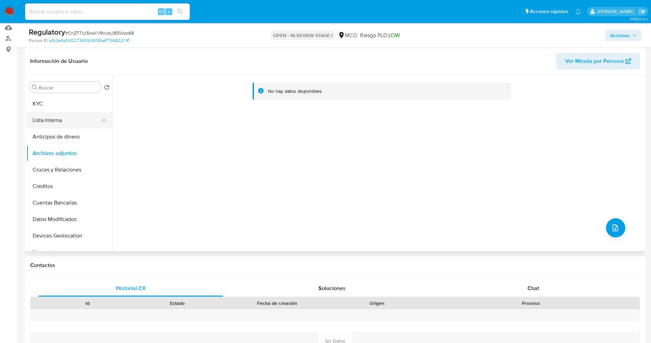
click at [58, 123] on button "Lista Interna" at bounding box center [66, 120] width 80 height 16
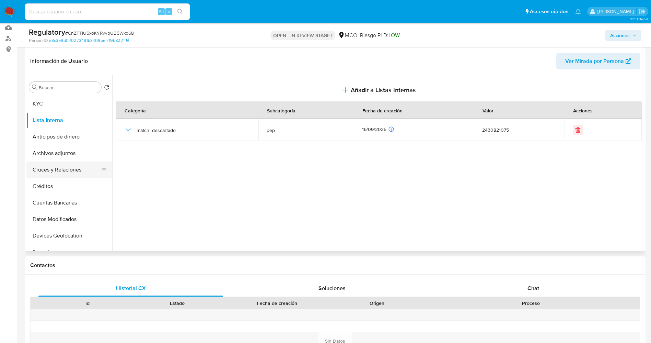
click at [59, 164] on button "Cruces y Relaciones" at bounding box center [66, 169] width 80 height 16
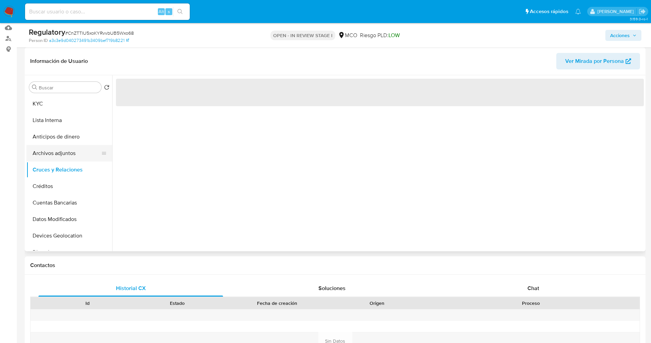
click at [60, 154] on button "Archivos adjuntos" at bounding box center [66, 153] width 80 height 16
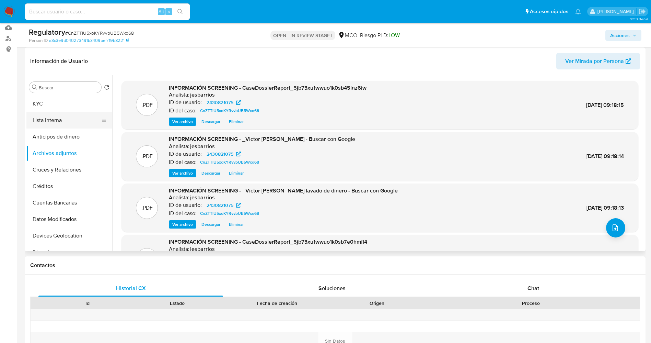
click at [39, 115] on button "Lista Interna" at bounding box center [66, 120] width 80 height 16
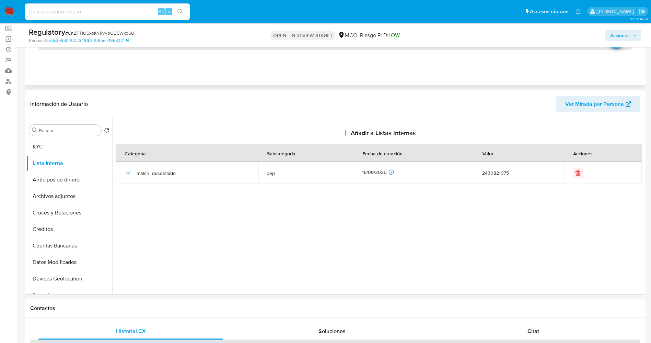
scroll to position [0, 0]
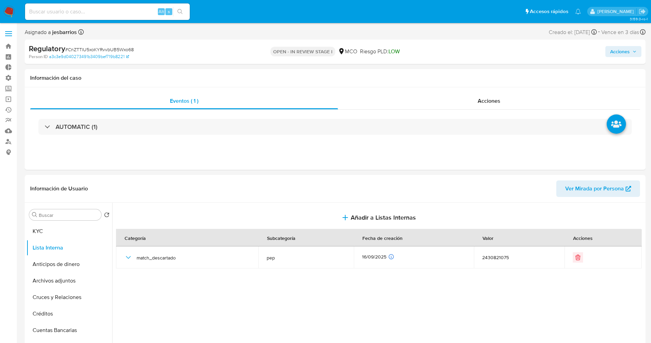
click at [628, 53] on span "Acciones" at bounding box center [620, 51] width 20 height 11
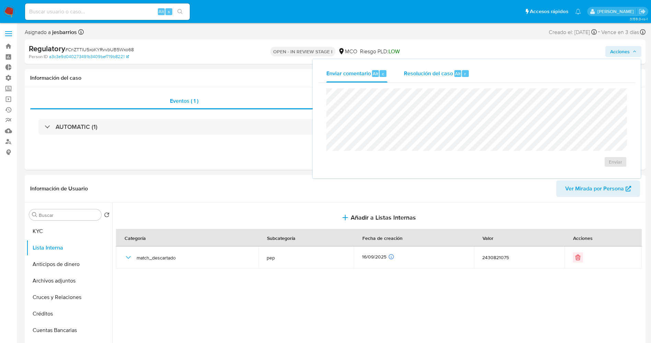
click at [452, 69] on span "Resolución del caso" at bounding box center [428, 73] width 49 height 8
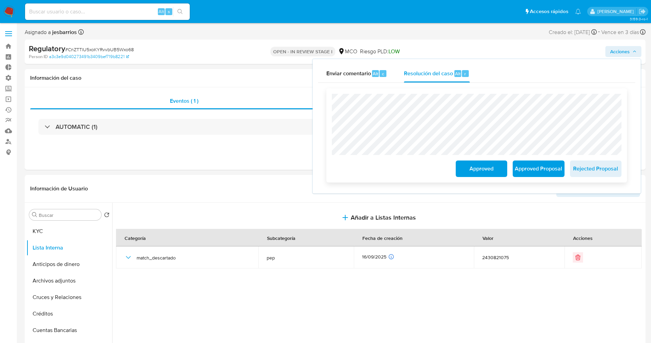
click at [469, 163] on span "Approved" at bounding box center [482, 168] width 34 height 15
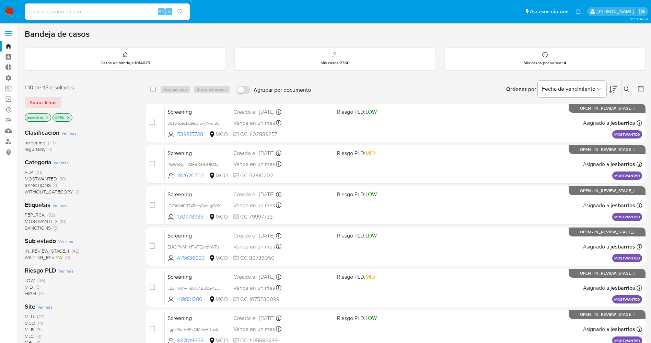
scroll to position [224, 0]
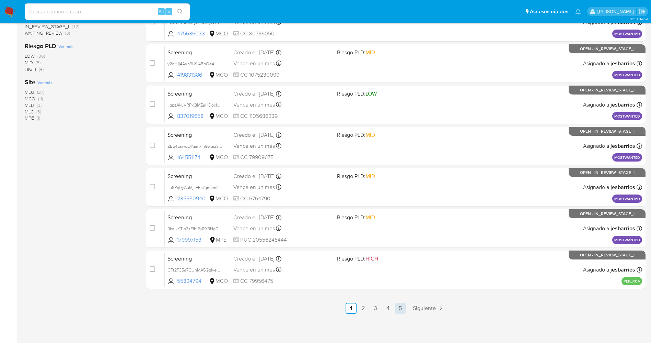
click at [400, 309] on link "5" at bounding box center [400, 307] width 11 height 11
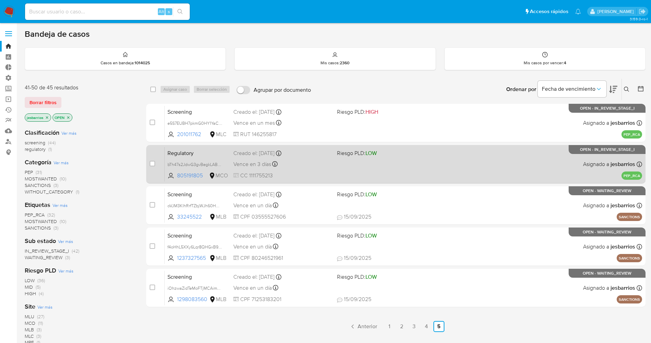
click at [351, 171] on div "Regulatory bTh47s2JdwG3gvBegkLABFnP 805191805 MCO Riesgo PLD: LOW Creado el: [D…" at bounding box center [404, 164] width 478 height 35
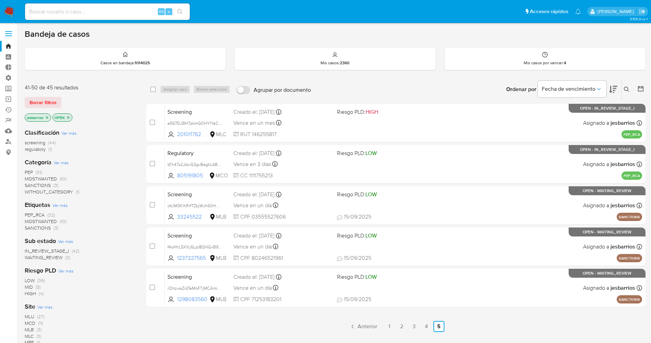
drag, startPoint x: 50, startPoint y: 101, endPoint x: 550, endPoint y: 78, distance: 501.0
click at [50, 101] on span "Borrar filtros" at bounding box center [43, 103] width 27 height 10
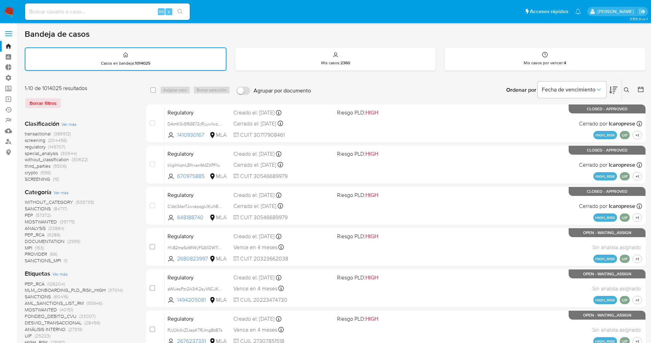
click at [628, 86] on button at bounding box center [627, 90] width 11 height 8
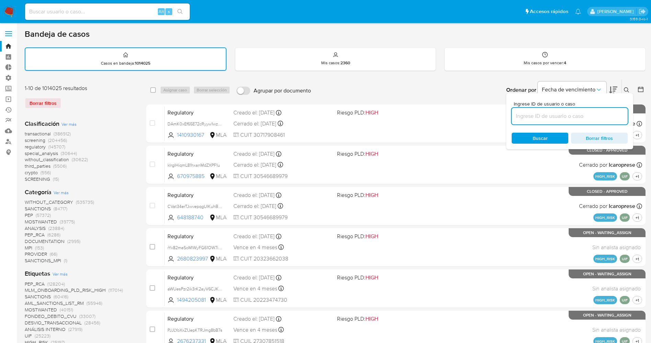
click at [518, 114] on input at bounding box center [570, 116] width 116 height 9
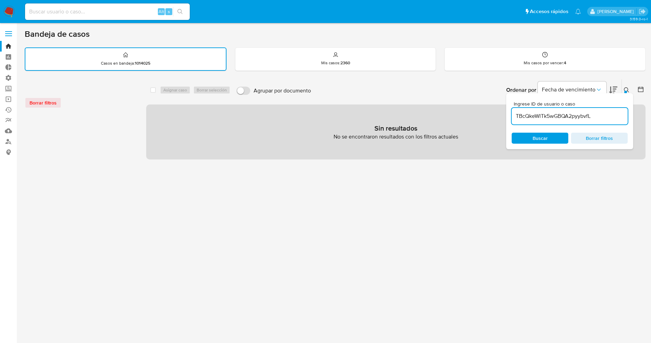
click at [519, 115] on input "TBcQkeWlTk5wGBQA2pyybvfL" at bounding box center [570, 116] width 116 height 9
click at [615, 115] on input "TBcQkeWlTk5wGBQA2pyybvfL" at bounding box center [570, 116] width 116 height 9
type input "TBcQkeWlTk5wGBQA2pyybvfL"
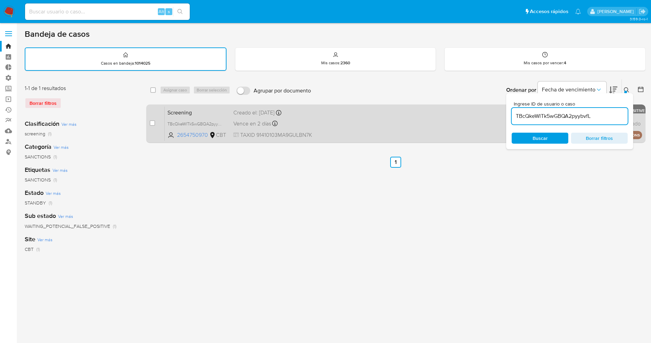
click at [333, 119] on div "Screening TBcQkeWlTk5wGBQA2pyybvfL 2654750970 CBT Creado el: 15/09/2025 Creado …" at bounding box center [404, 123] width 478 height 35
click at [151, 122] on input "checkbox" at bounding box center [152, 122] width 5 height 5
checkbox input "true"
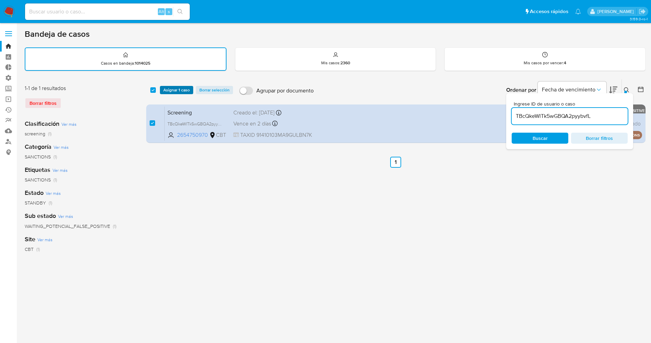
click at [170, 90] on span "Asignar 1 caso" at bounding box center [176, 90] width 26 height 7
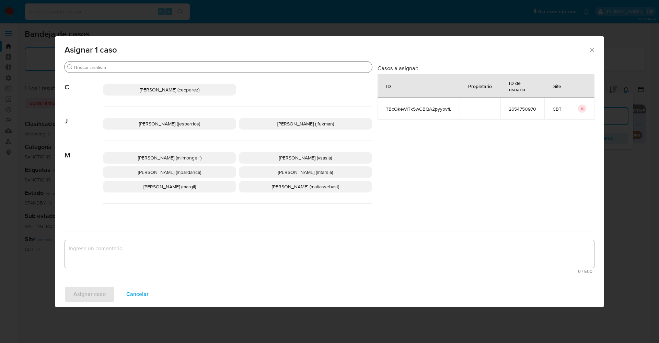
click at [168, 67] on input "Buscar" at bounding box center [221, 67] width 295 height 6
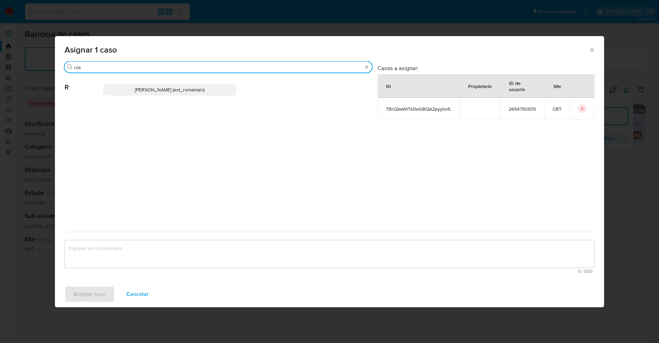
type input "ros"
click at [175, 85] on p "Rosalia Mamani (ext_romamani)" at bounding box center [169, 90] width 133 height 12
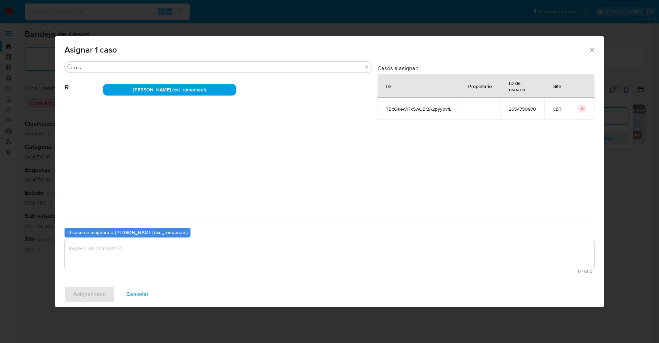
click at [108, 253] on textarea "assign-modal" at bounding box center [330, 253] width 530 height 27
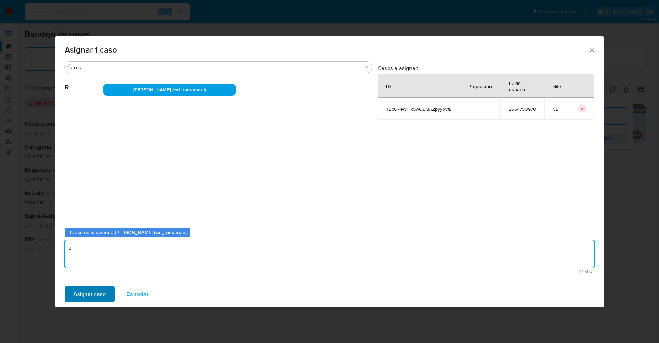
type textarea "x"
click at [85, 292] on span "Asignar caso" at bounding box center [89, 293] width 32 height 15
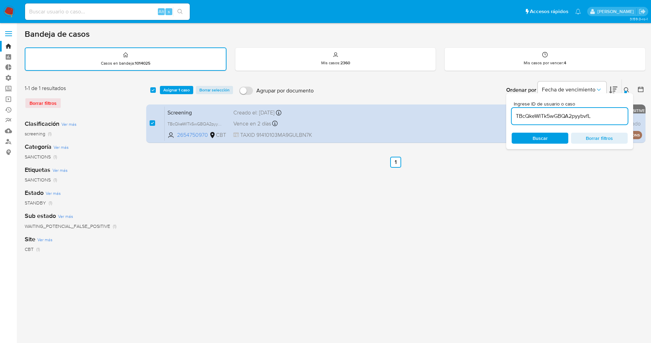
click at [51, 101] on div "Borrar filtros" at bounding box center [80, 103] width 110 height 11
click at [599, 130] on div "Ingrese ID de usuario o caso TBcQkeWlTk5wGBQA2pyybvfL Buscar Borrar filtros" at bounding box center [569, 121] width 127 height 56
click at [598, 144] on div "Ingrese ID de usuario o caso TBcQkeWlTk5wGBQA2pyybvfL Buscar Borrar filtros" at bounding box center [569, 121] width 127 height 56
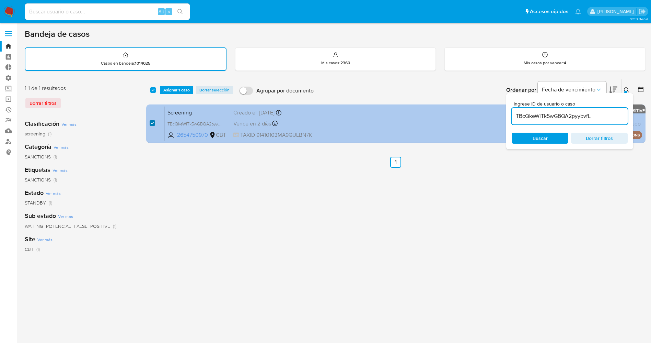
click at [150, 122] on input "checkbox" at bounding box center [152, 122] width 5 height 5
checkbox input "false"
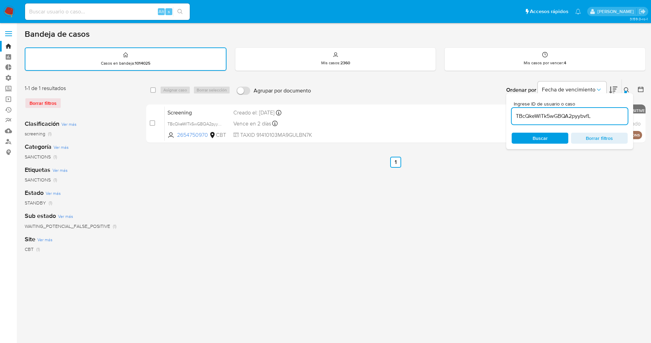
click at [12, 15] on img at bounding box center [9, 12] width 12 height 12
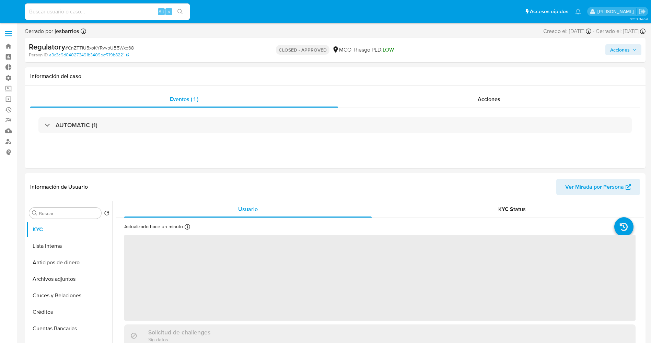
select select "10"
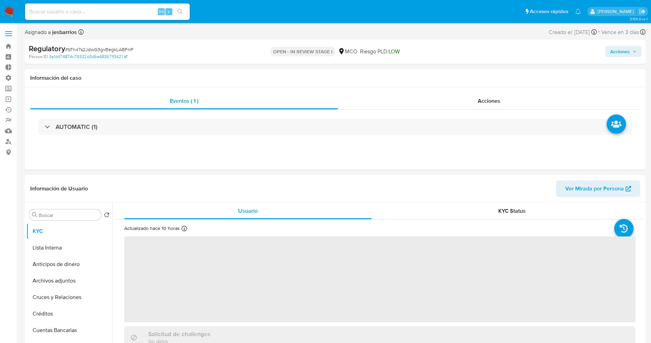
select select "10"
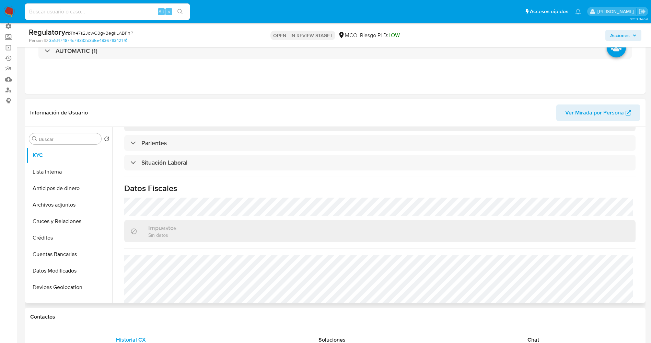
scroll to position [348, 0]
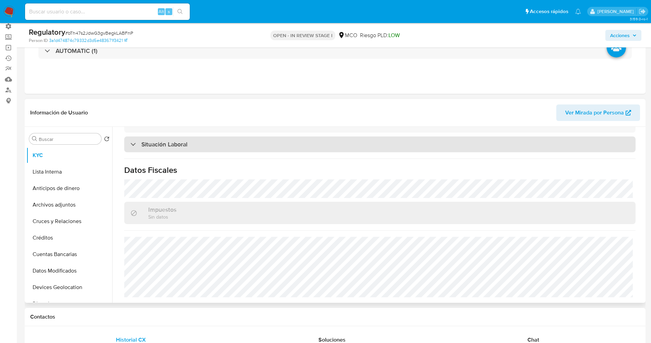
click at [199, 145] on div "Situación Laboral" at bounding box center [380, 144] width 512 height 16
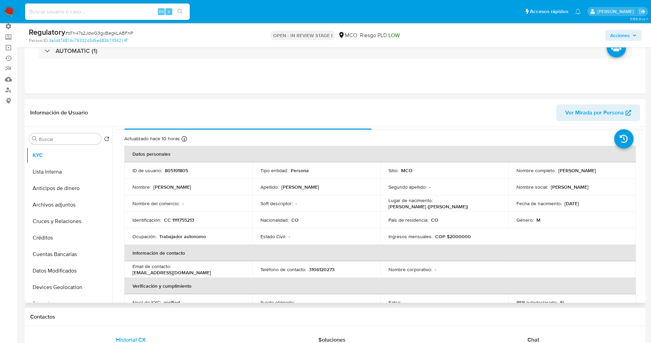
scroll to position [0, 0]
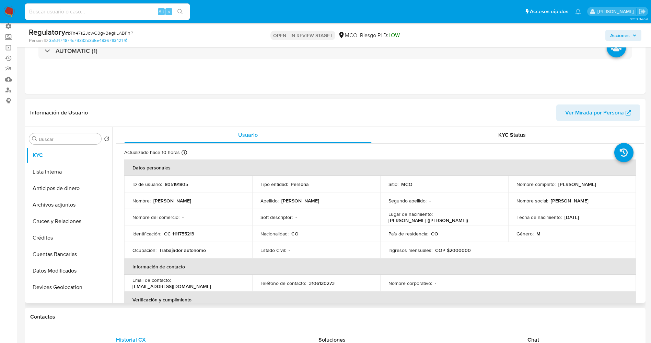
drag, startPoint x: 511, startPoint y: 187, endPoint x: 607, endPoint y: 191, distance: 95.8
click at [607, 191] on td "Nombre completo : Leyner Andres Mondragon Angulo" at bounding box center [572, 184] width 128 height 16
copy p "Leyner Andres Mondragon Angulo"
drag, startPoint x: 523, startPoint y: 182, endPoint x: 529, endPoint y: 189, distance: 9.5
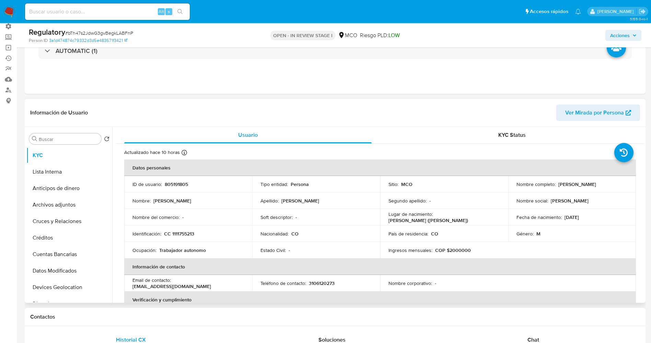
click at [559, 187] on p "Leyner Andres Mondragon Angulo" at bounding box center [578, 184] width 38 height 6
drag, startPoint x: 510, startPoint y: 185, endPoint x: 596, endPoint y: 190, distance: 86.3
click at [596, 190] on td "Nombre completo : Leyner Andres Mondragon Angulo" at bounding box center [572, 184] width 128 height 16
drag, startPoint x: 565, startPoint y: 188, endPoint x: 516, endPoint y: 191, distance: 49.9
click at [516, 191] on td "Nombre completo : Leyner Andres Mondragon Angulo" at bounding box center [572, 184] width 128 height 16
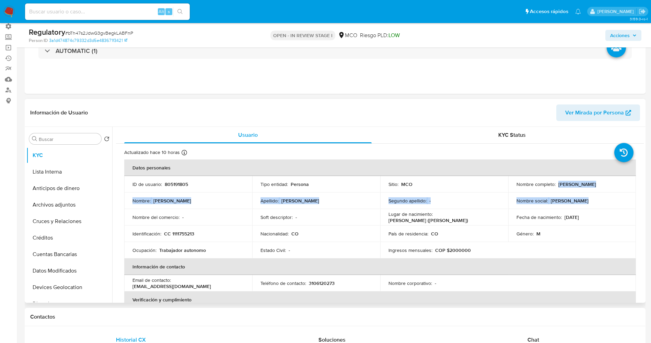
drag, startPoint x: 541, startPoint y: 189, endPoint x: 611, endPoint y: 194, distance: 70.6
click at [611, 194] on tbody "ID de usuario : 805191805 Tipo entidad : Persona Sitio : MCO Nombre completo : …" at bounding box center [380, 217] width 512 height 82
click at [578, 185] on p "Leyner Andres Mondragon Angulo" at bounding box center [578, 184] width 38 height 6
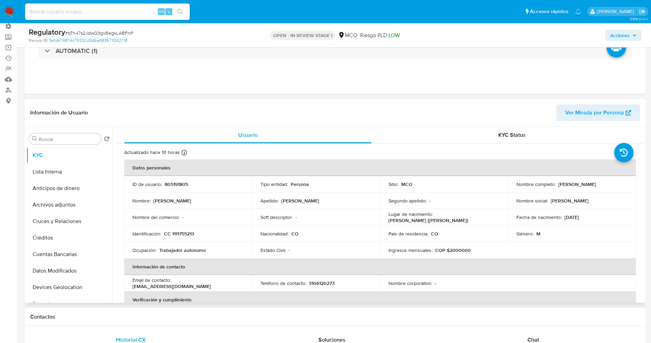
drag, startPoint x: 514, startPoint y: 188, endPoint x: 608, endPoint y: 186, distance: 93.7
click at [608, 186] on div "Nombre completo : Leyner Andres Mondragon Angulo" at bounding box center [573, 184] width 112 height 6
copy p "Leyner Andres Mondragon Angulo"
drag, startPoint x: 169, startPoint y: 234, endPoint x: 213, endPoint y: 228, distance: 44.4
click at [213, 228] on td "Identificación : CC 1111755213" at bounding box center [188, 233] width 128 height 16
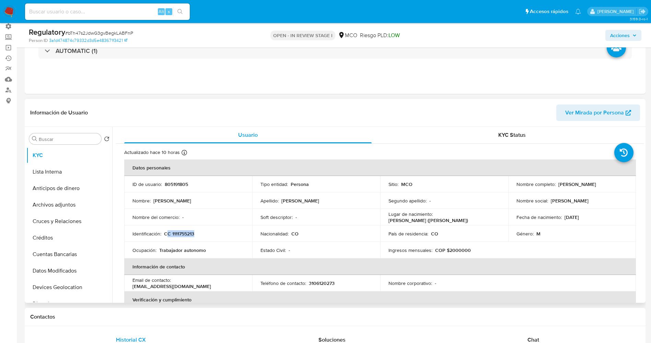
drag, startPoint x: 186, startPoint y: 234, endPoint x: 174, endPoint y: 233, distance: 11.8
click at [174, 233] on p "CC 1111755213" at bounding box center [179, 233] width 30 height 6
click at [173, 233] on p "CC 1111755213" at bounding box center [179, 233] width 30 height 6
drag, startPoint x: 170, startPoint y: 233, endPoint x: 198, endPoint y: 233, distance: 27.5
click at [198, 233] on div "Identificación : CC 1111755213" at bounding box center [189, 233] width 112 height 6
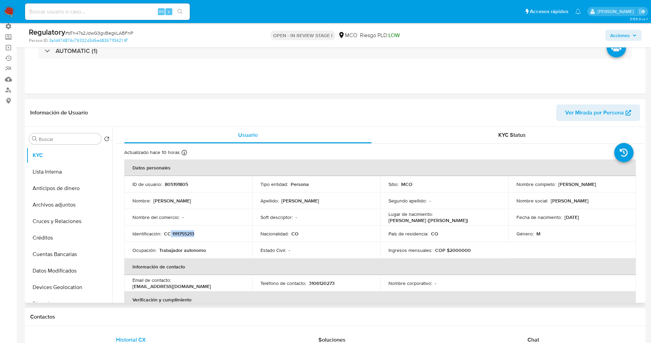
copy p "1111755213"
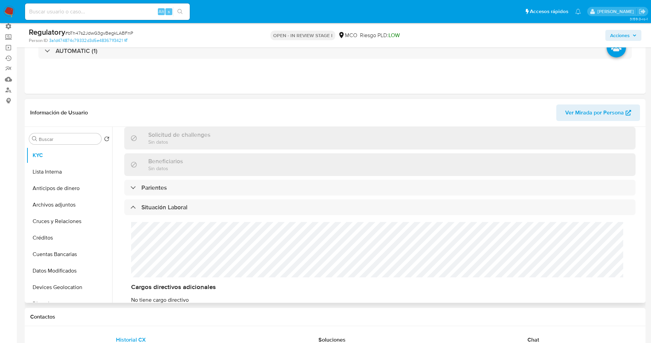
scroll to position [309, 0]
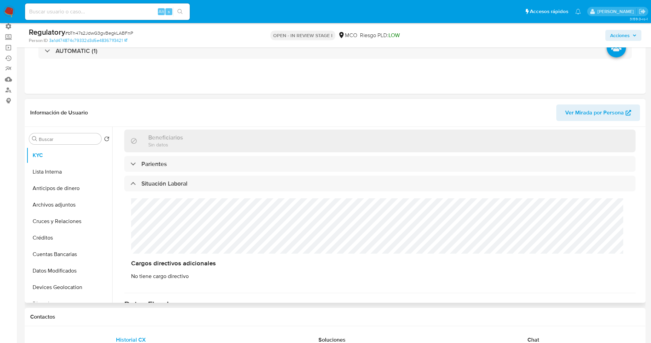
click at [188, 230] on div "Cargos directivos adicionales No tiene cargo directivo" at bounding box center [380, 238] width 512 height 95
click at [52, 173] on button "Lista Interna" at bounding box center [66, 171] width 80 height 16
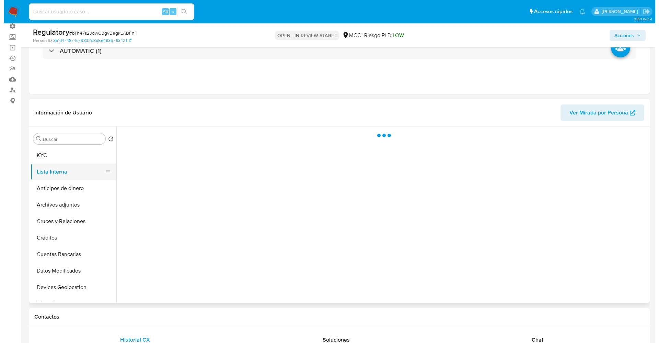
scroll to position [0, 0]
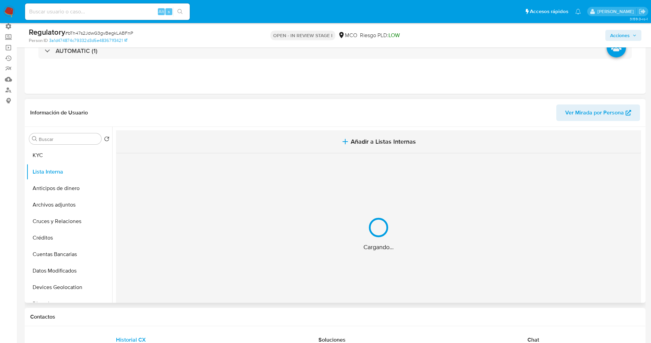
click at [363, 135] on button "Añadir a Listas Internas" at bounding box center [378, 141] width 525 height 23
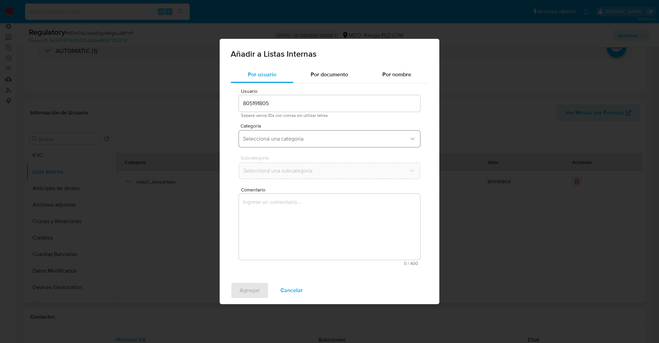
click at [303, 139] on span "Seleccioná una categoría" at bounding box center [326, 138] width 166 height 7
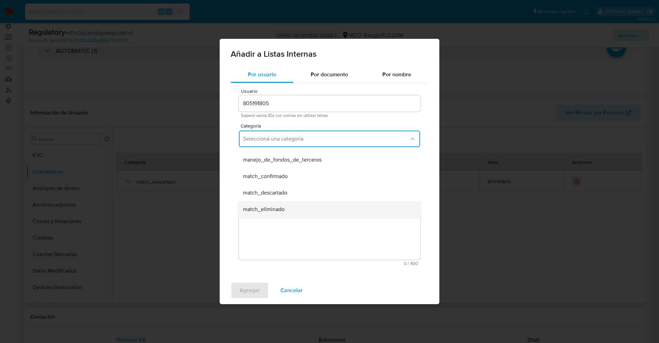
scroll to position [51, 0]
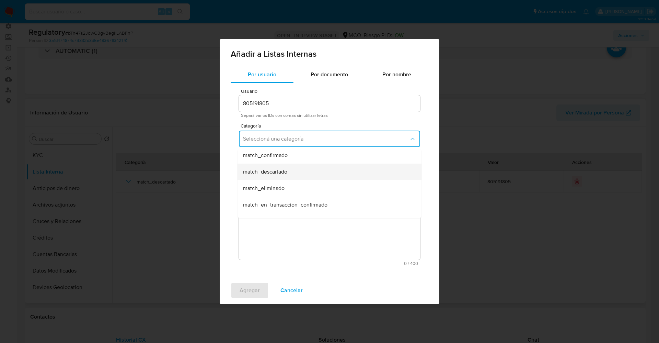
click at [294, 175] on div "match_descartado" at bounding box center [327, 171] width 169 height 16
click at [293, 171] on span "Seleccioná una subcategoría" at bounding box center [326, 170] width 166 height 7
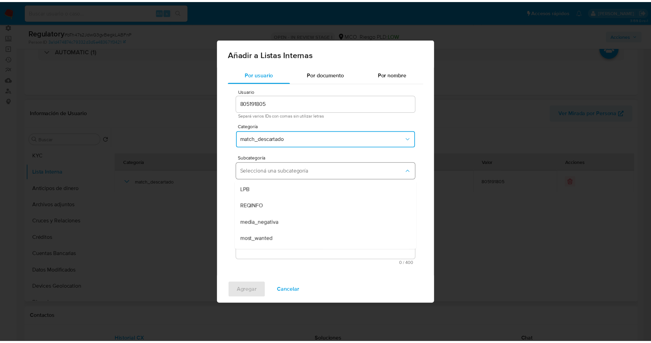
scroll to position [47, 0]
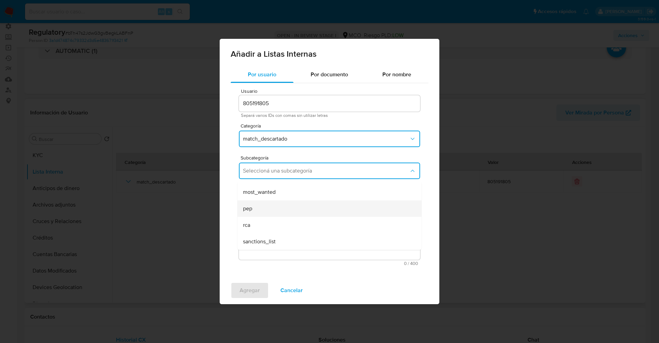
click at [269, 204] on div "pep" at bounding box center [327, 208] width 169 height 16
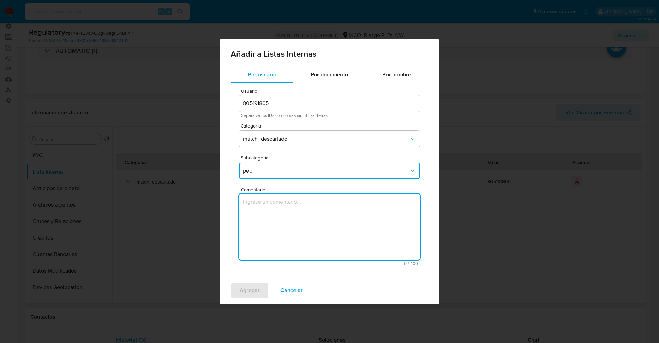
click at [269, 204] on textarea "Comentario" at bounding box center [329, 227] width 181 height 66
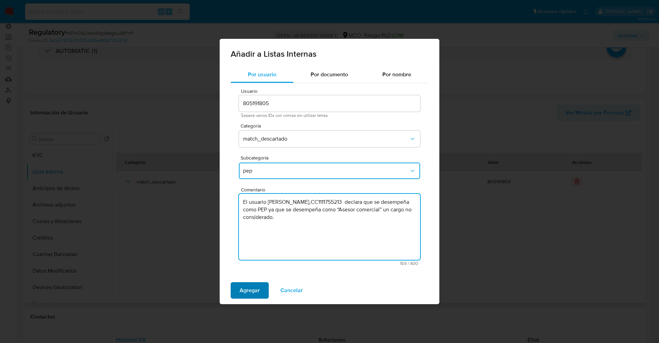
type textarea "El usuario Leyner Andres Mondragon Angulo,CC1111755213 declara que se desempeña…"
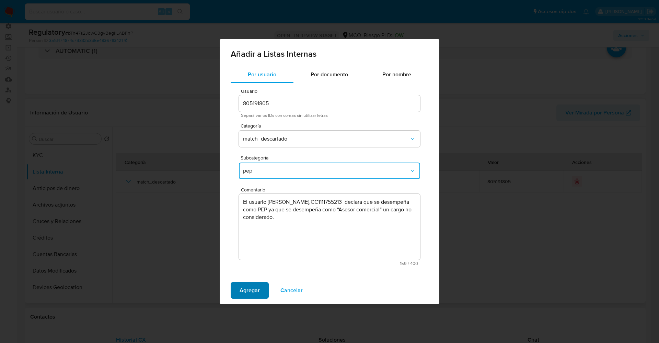
click at [251, 283] on span "Agregar" at bounding box center [250, 290] width 20 height 15
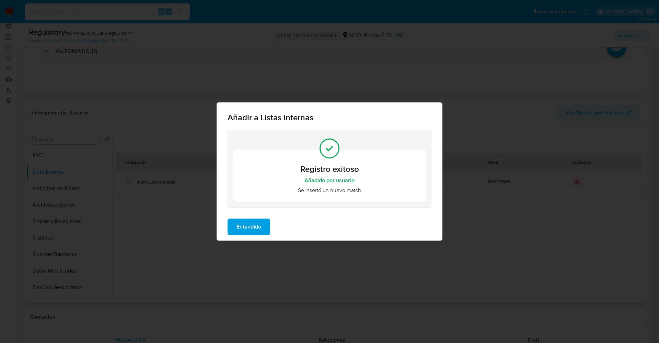
click at [260, 225] on span "Entendido" at bounding box center [249, 226] width 25 height 15
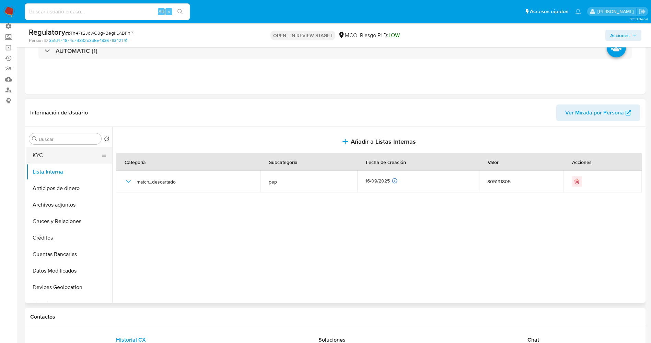
click at [58, 157] on button "KYC" at bounding box center [66, 155] width 80 height 16
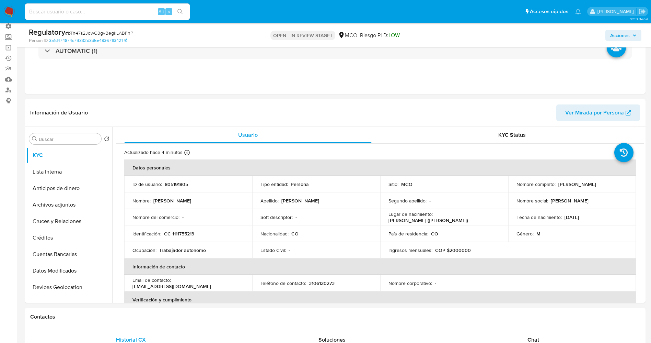
click at [630, 38] on span "Acciones" at bounding box center [620, 35] width 20 height 11
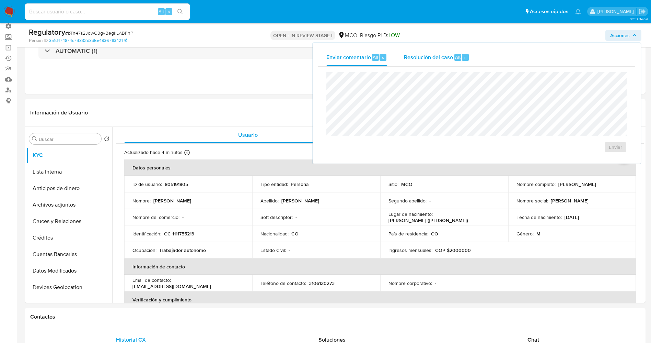
click at [426, 64] on div "Resolución del caso Alt r" at bounding box center [437, 57] width 66 height 18
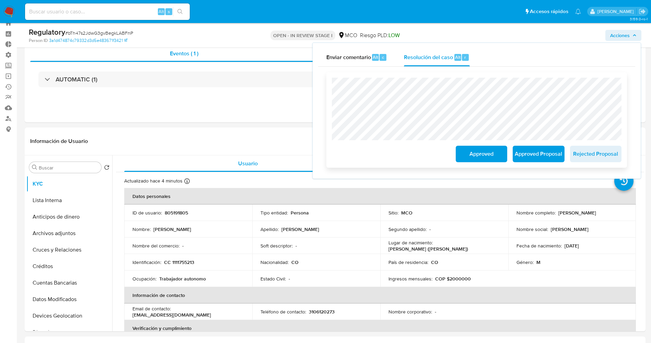
scroll to position [0, 0]
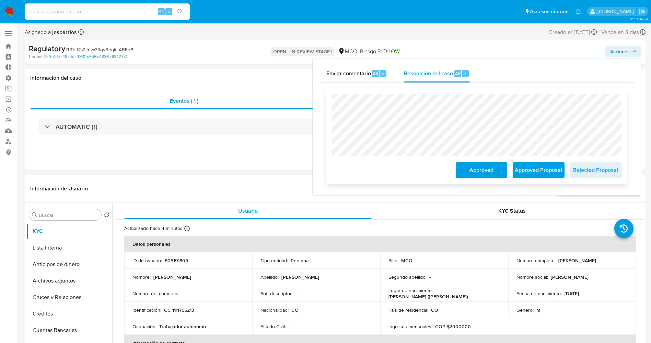
click at [468, 169] on span "Approved" at bounding box center [482, 169] width 34 height 15
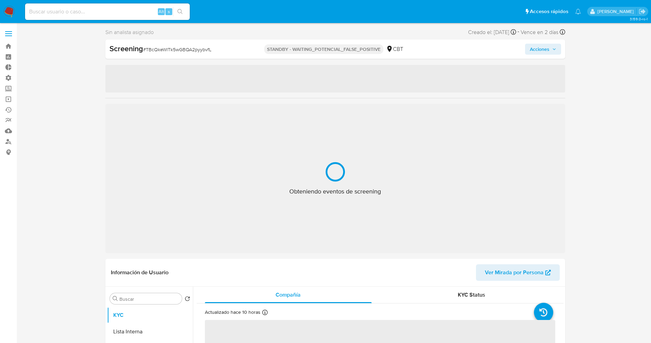
select select "10"
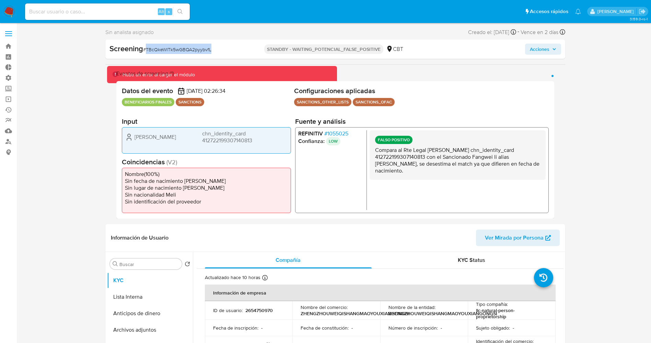
drag, startPoint x: 147, startPoint y: 48, endPoint x: 213, endPoint y: 49, distance: 65.9
click at [213, 49] on div "Screening # TBcQkeWlTk5wGBQA2pyybvfL" at bounding box center [184, 49] width 148 height 10
copy span "TBcQkeWlTk5wGBQA2pyybvfL"
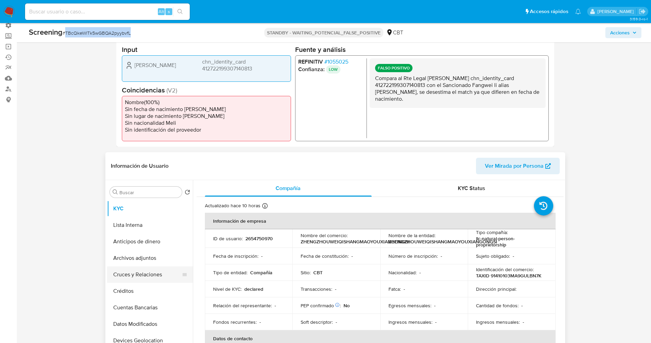
scroll to position [103, 0]
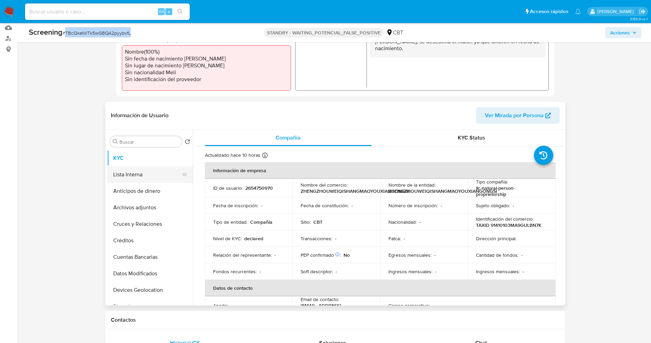
click at [134, 176] on button "Lista Interna" at bounding box center [147, 174] width 80 height 16
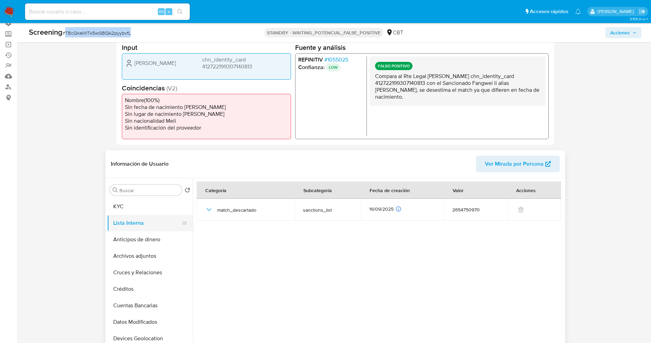
scroll to position [0, 0]
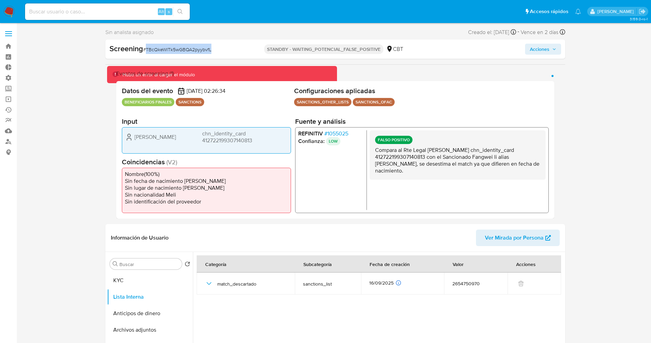
copy span "TBcQkeWlTk5wGBQA2pyybvfL"
click at [149, 282] on button "KYC" at bounding box center [147, 280] width 80 height 16
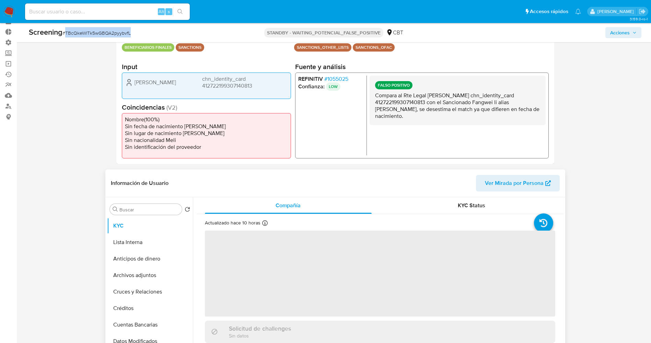
scroll to position [51, 0]
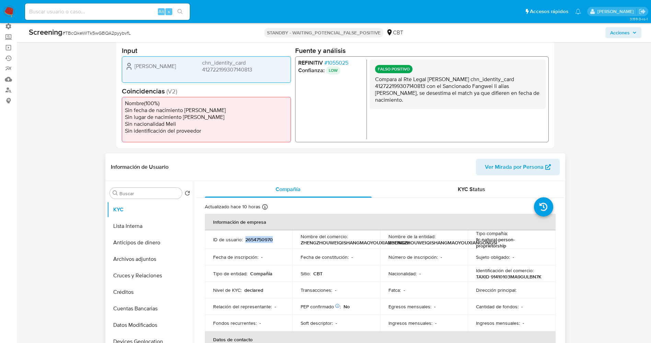
drag, startPoint x: 244, startPoint y: 240, endPoint x: 268, endPoint y: 238, distance: 23.7
click at [282, 238] on div "ID de usuario : 2654750970" at bounding box center [248, 239] width 71 height 6
copy p "2654750970"
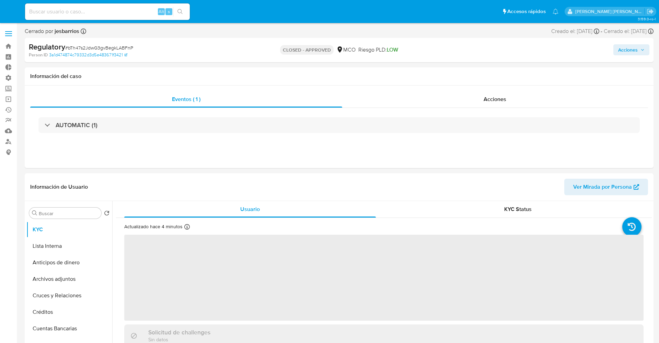
select select "10"
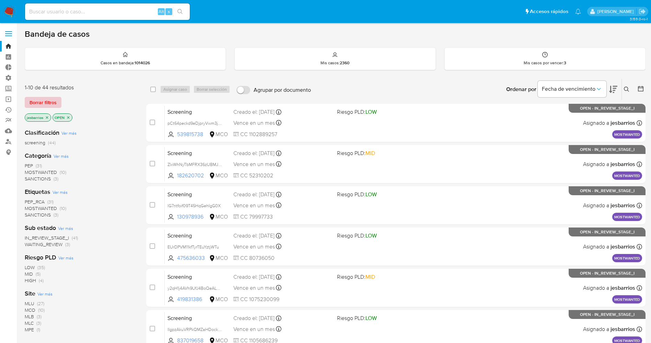
click at [46, 103] on span "Borrar filtros" at bounding box center [43, 103] width 27 height 10
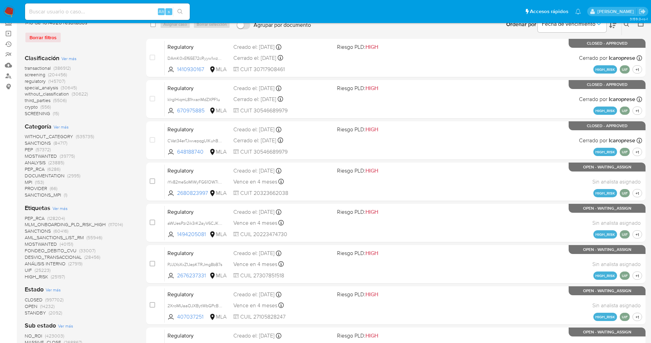
scroll to position [103, 0]
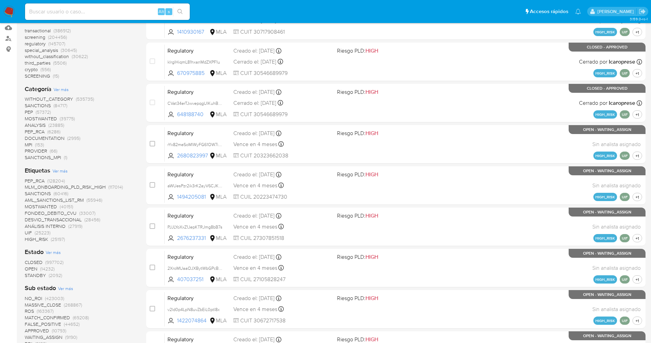
click at [40, 273] on span "STANDBY" at bounding box center [35, 275] width 21 height 7
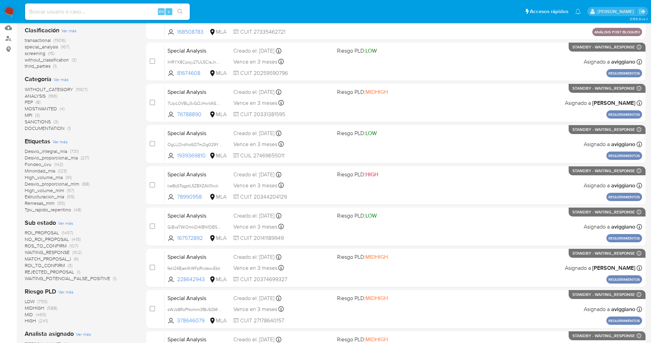
click at [79, 277] on span "WAITING_POTENCIAL_FALSE_POSITIVE" at bounding box center [67, 278] width 85 height 7
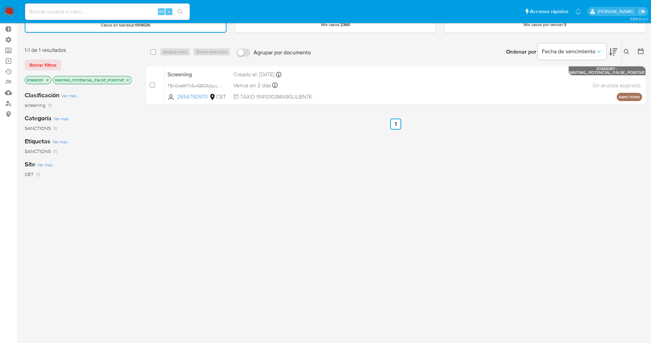
scroll to position [51, 0]
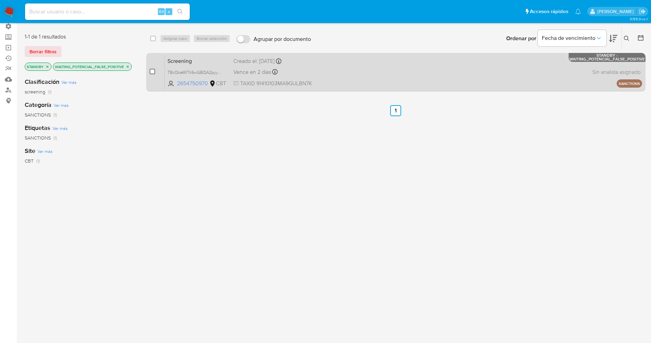
click at [153, 71] on input "checkbox" at bounding box center [152, 71] width 5 height 5
checkbox input "true"
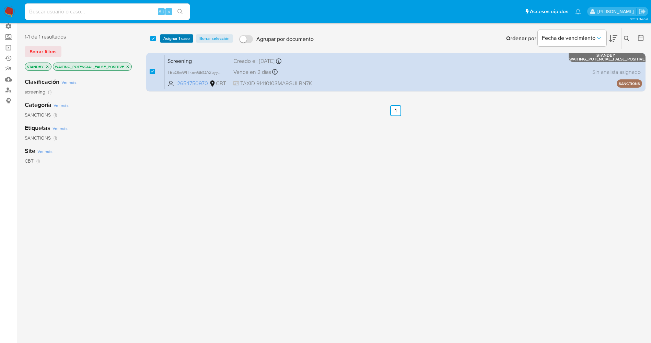
click at [171, 38] on span "Asignar 1 caso" at bounding box center [176, 38] width 26 height 7
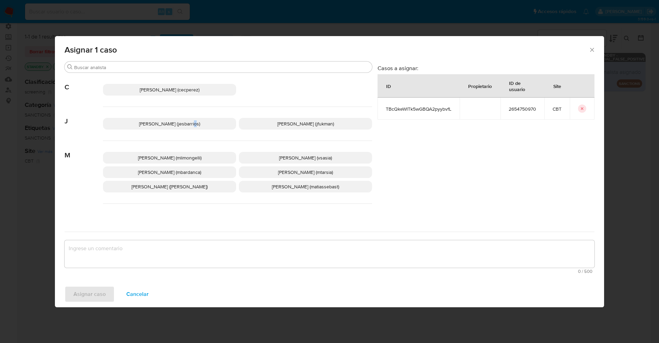
click at [176, 125] on span "Jesica Iris Barrios Leita (jesbarrios)" at bounding box center [169, 123] width 61 height 7
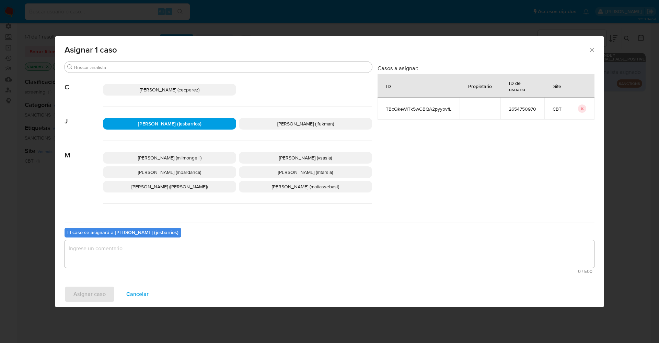
click at [103, 251] on textarea "assign-modal" at bounding box center [330, 253] width 530 height 27
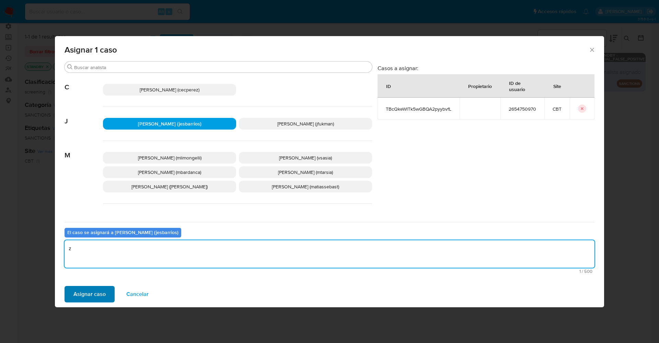
type textarea "z"
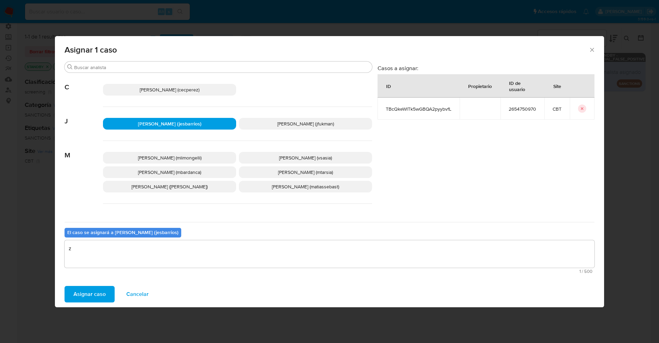
click at [90, 294] on span "Asignar caso" at bounding box center [89, 293] width 32 height 15
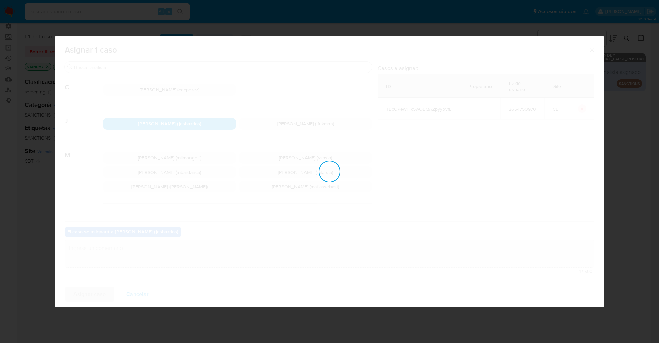
checkbox input "false"
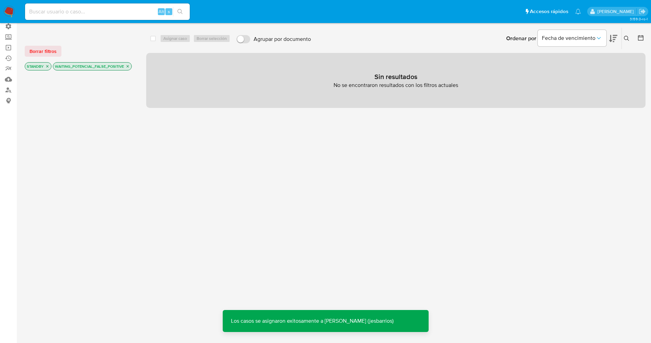
click at [11, 10] on img at bounding box center [9, 12] width 12 height 12
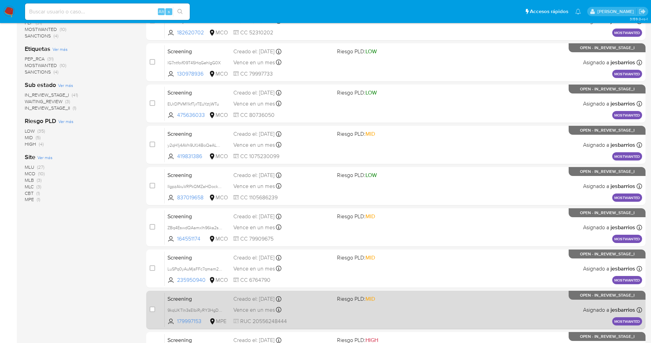
scroll to position [224, 0]
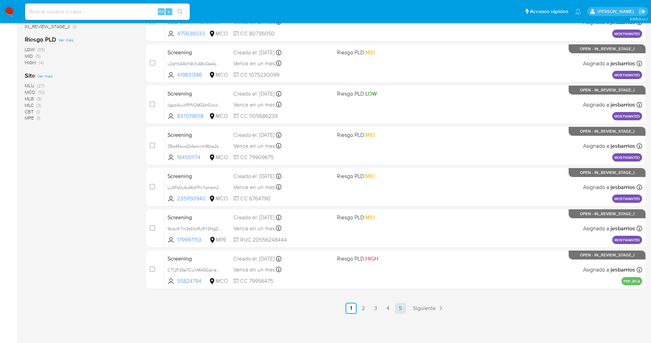
click at [399, 303] on link "5" at bounding box center [400, 307] width 11 height 11
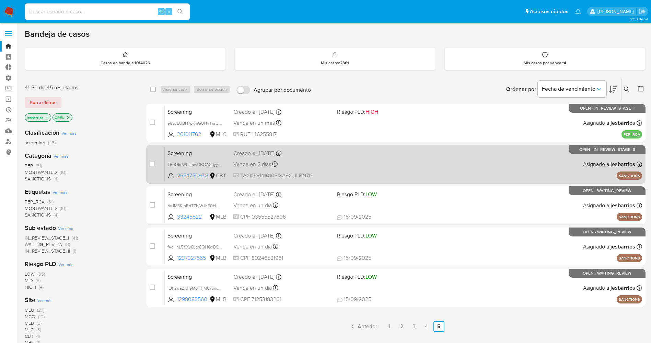
click at [393, 164] on div "Screening TBcQkeWlTk5wGBQA2pyybvfL 2654750970 CBT Creado el: [DATE] Creado el: …" at bounding box center [404, 164] width 478 height 35
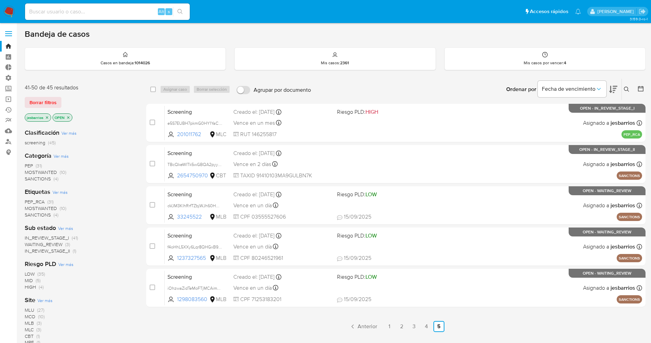
click at [5, 12] on img at bounding box center [9, 12] width 12 height 12
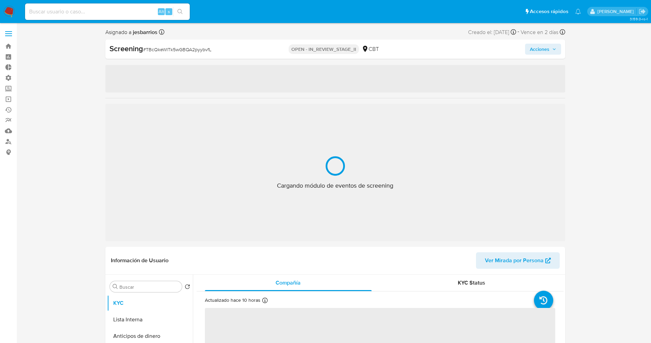
select select "10"
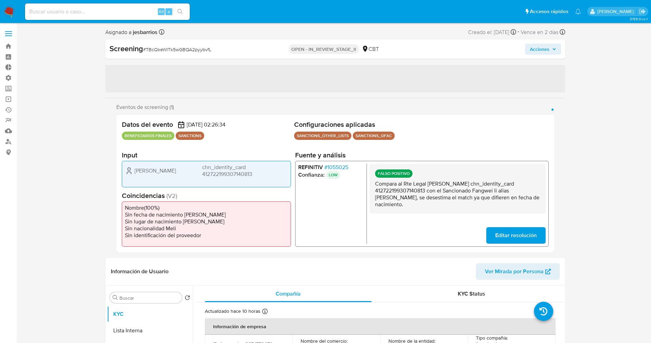
click at [551, 49] on span "Acciones" at bounding box center [543, 49] width 26 height 10
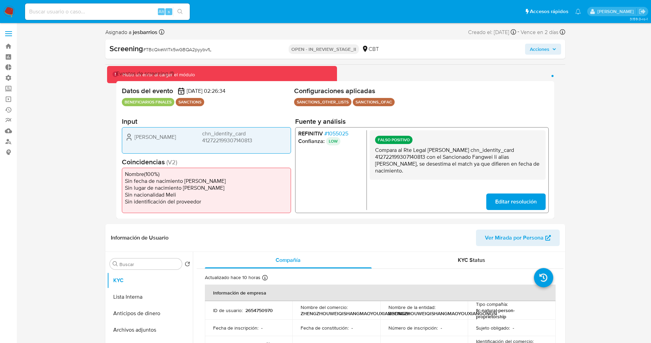
click at [546, 49] on span "Acciones" at bounding box center [540, 49] width 20 height 11
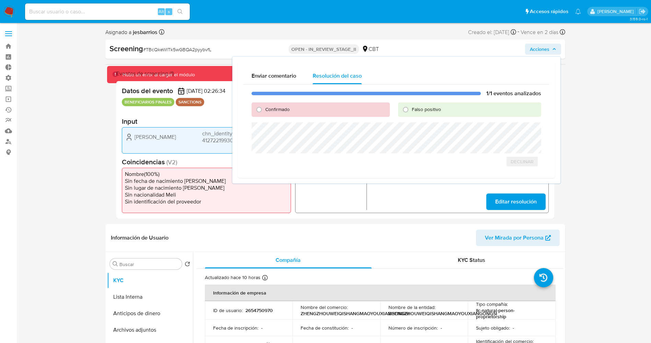
click at [444, 108] on div "Falso positivo" at bounding box center [469, 109] width 143 height 14
click at [425, 112] on span "Falso positivo" at bounding box center [426, 109] width 29 height 7
click at [411, 112] on input "Falso positivo" at bounding box center [405, 109] width 11 height 11
radio input "true"
click at [477, 163] on span "Declinar" at bounding box center [477, 162] width 23 height 10
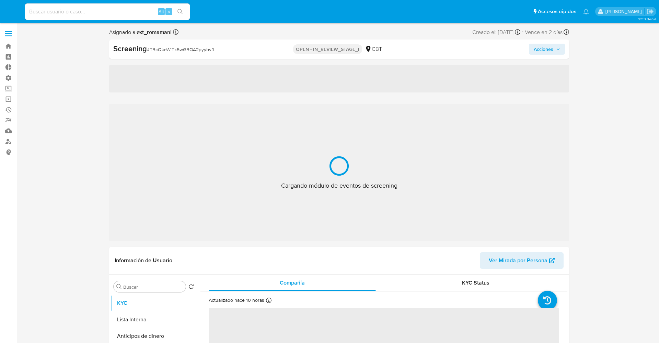
select select "10"
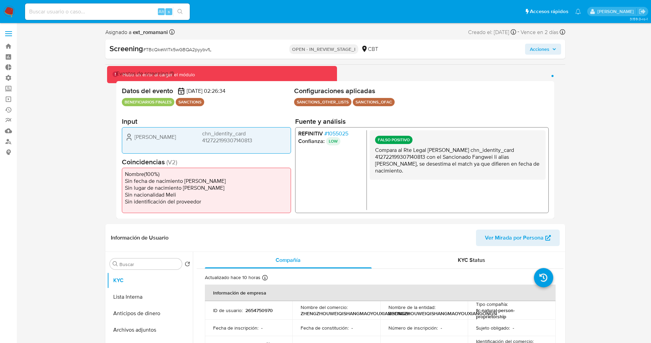
click at [11, 10] on img at bounding box center [9, 12] width 12 height 12
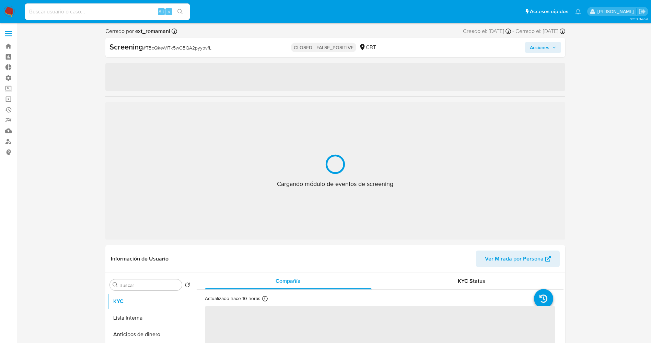
select select "10"
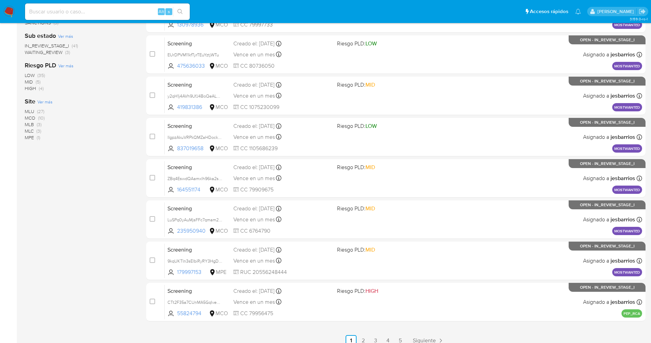
scroll to position [224, 0]
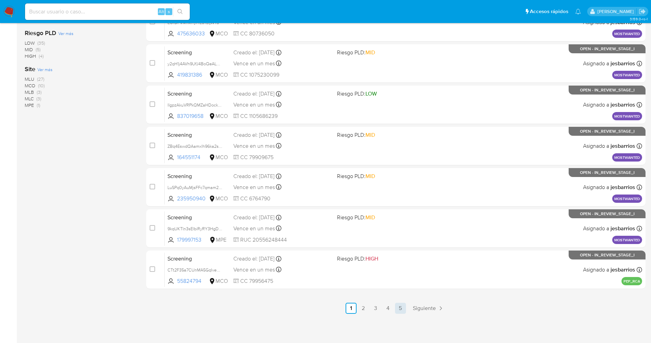
click at [398, 307] on link "5" at bounding box center [400, 307] width 11 height 11
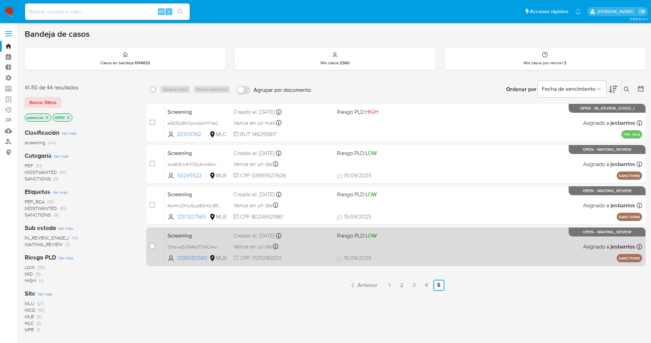
click at [408, 256] on span "15/09/2025 15/09/2025 17:41" at bounding box center [438, 258] width 202 height 8
click at [151, 246] on input "checkbox" at bounding box center [152, 245] width 5 height 5
checkbox input "true"
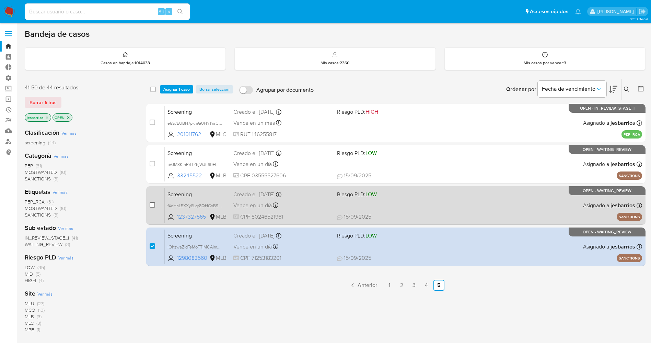
click at [150, 205] on input "checkbox" at bounding box center [152, 204] width 5 height 5
checkbox input "true"
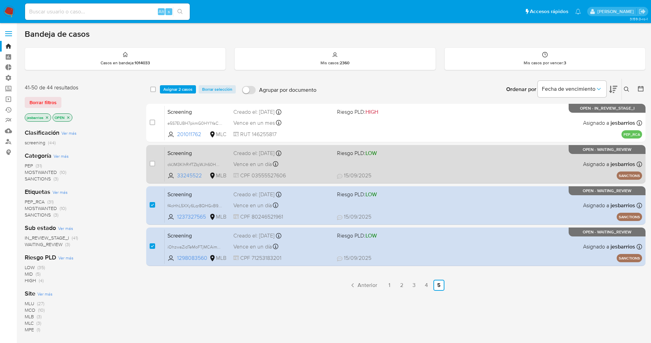
click at [151, 159] on div "case-item-checkbox No es posible asignar el caso" at bounding box center [157, 164] width 15 height 35
click at [153, 162] on input "checkbox" at bounding box center [152, 163] width 5 height 5
checkbox input "true"
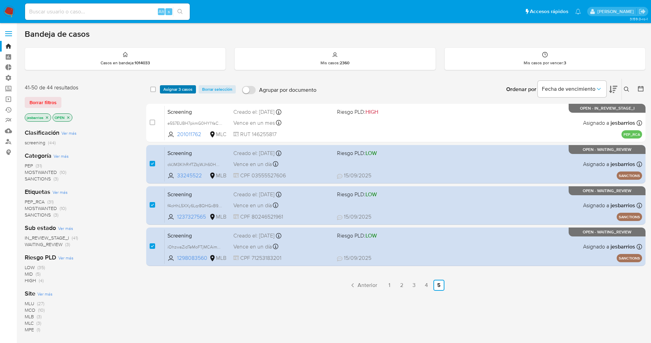
click at [180, 88] on span "Asignar 3 casos" at bounding box center [177, 89] width 29 height 7
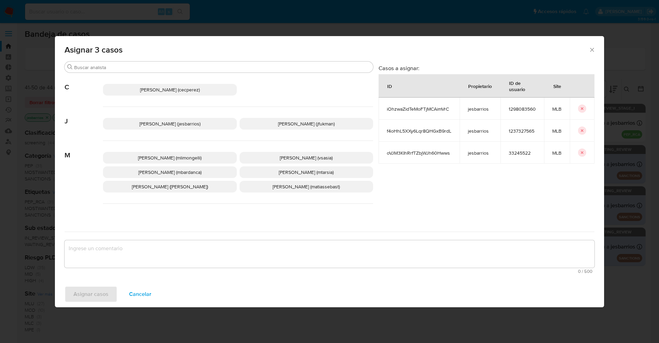
click at [184, 126] on span "Jesica Iris Barrios Leita (jesbarrios)" at bounding box center [169, 123] width 61 height 7
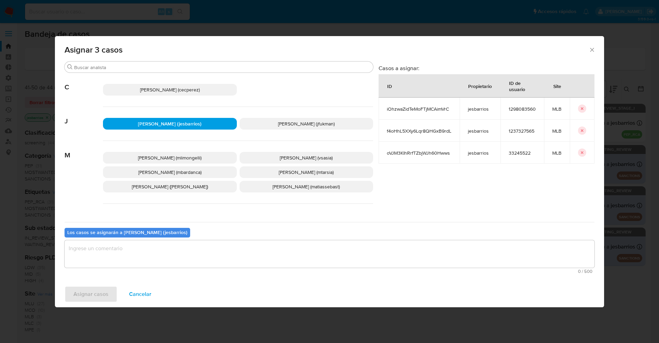
click at [147, 253] on textarea "assign-modal" at bounding box center [330, 253] width 530 height 27
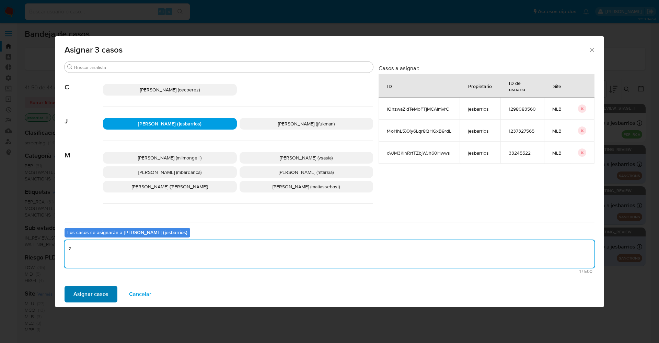
type textarea "z"
click at [91, 298] on span "Asignar casos" at bounding box center [90, 293] width 35 height 15
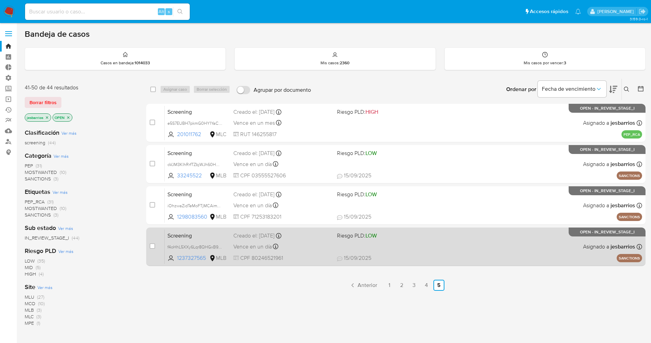
click at [420, 253] on div "Screening f4oHhL5XXy6Lqr8QHGxB9rdL 1237327565 MLB Riesgo PLD: LOW Creado el: 15…" at bounding box center [404, 246] width 478 height 35
click at [397, 248] on div "Screening f4oHhL5XXy6Lqr8QHGxB9rdL 1237327565 MLB Riesgo PLD: LOW Creado el: 15…" at bounding box center [404, 246] width 478 height 35
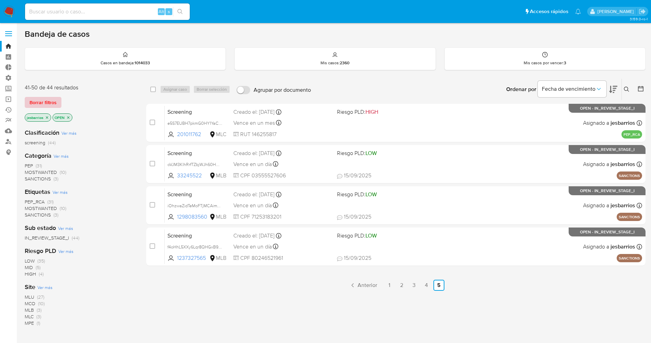
click at [51, 103] on span "Borrar filtros" at bounding box center [43, 103] width 27 height 10
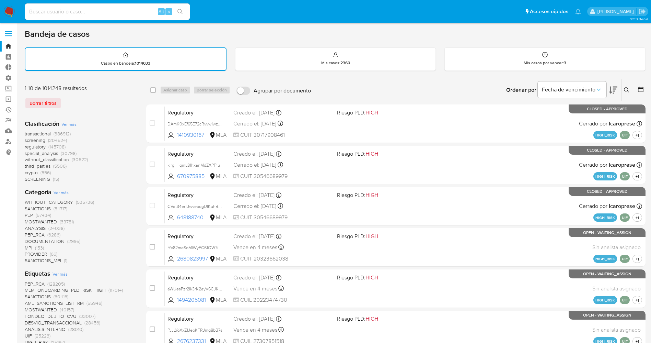
click at [628, 89] on icon at bounding box center [626, 89] width 5 height 5
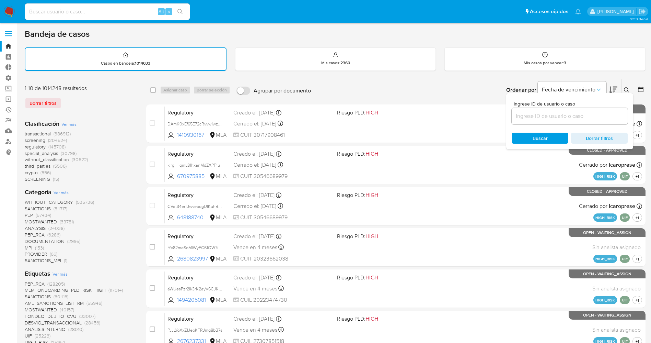
click at [536, 116] on input at bounding box center [570, 116] width 116 height 9
type input "pUiBYzO8xA5T4aQBhsowdPKK"
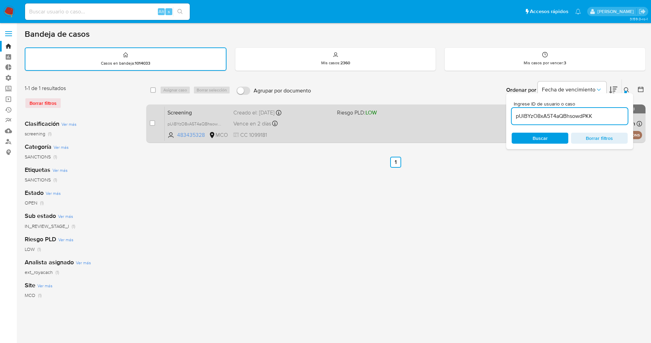
click at [362, 137] on div "Screening pUiBYzO8xA5T4aQBhsowdPKK 483435328 MCO Riesgo PLD: LOW Creado el: 16/…" at bounding box center [404, 123] width 478 height 35
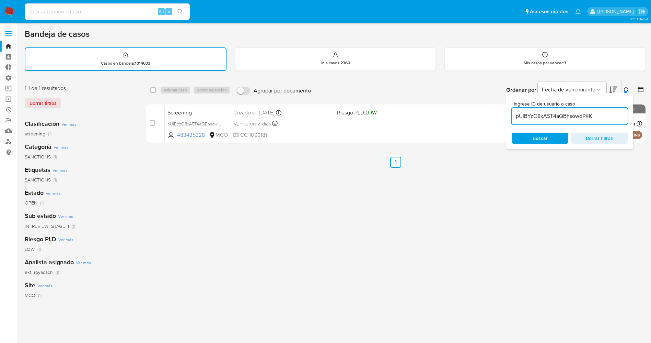
click at [435, 204] on div "select-all-cases-checkbox Asignar caso Borrar selección Agrupar por documento O…" at bounding box center [396, 229] width 500 height 301
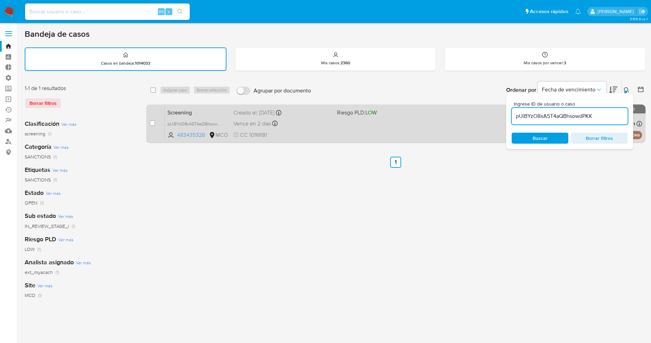
click at [374, 141] on div "case-item-checkbox No es posible asignar el caso Screening pUiBYzO8xA5T4aQBhsow…" at bounding box center [396, 123] width 500 height 38
click at [377, 134] on div "Screening pUiBYzO8xA5T4aQBhsowdPKK 483435328 MCO Riesgo PLD: LOW Creado el: 16/…" at bounding box center [404, 123] width 478 height 35
click at [376, 124] on div "Screening pUiBYzO8xA5T4aQBhsowdPKK 483435328 MCO Riesgo PLD: LOW Creado el: 16/…" at bounding box center [404, 123] width 478 height 35
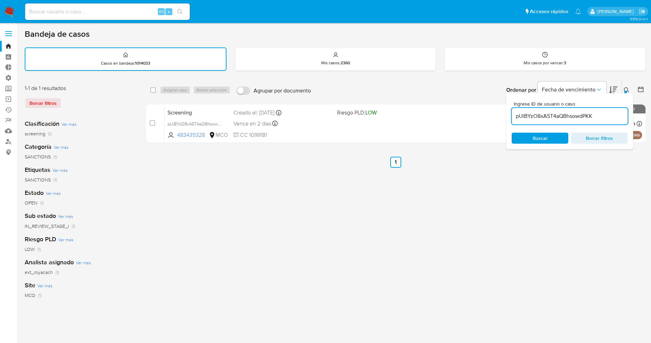
click at [12, 10] on img at bounding box center [9, 12] width 12 height 12
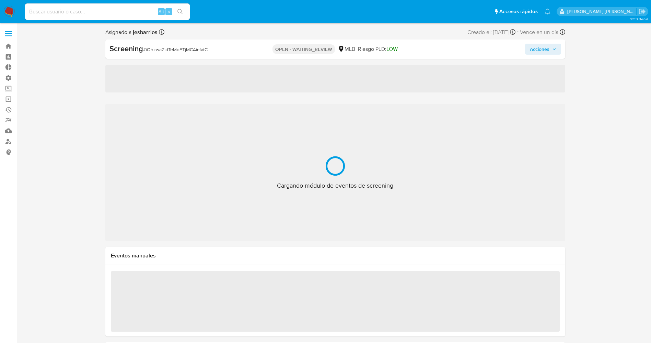
select select "10"
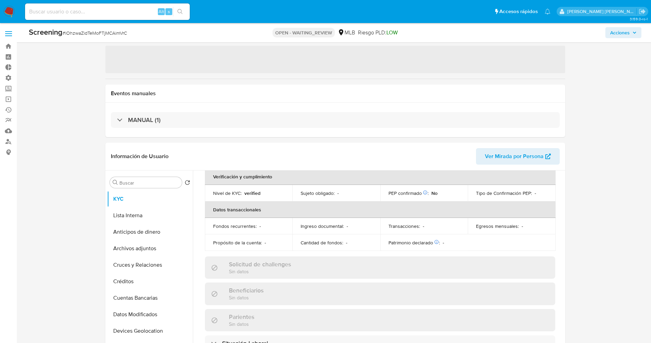
scroll to position [154, 0]
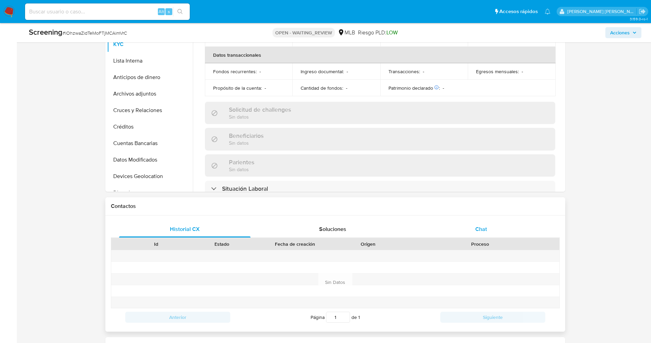
click at [479, 229] on span "Chat" at bounding box center [481, 229] width 12 height 8
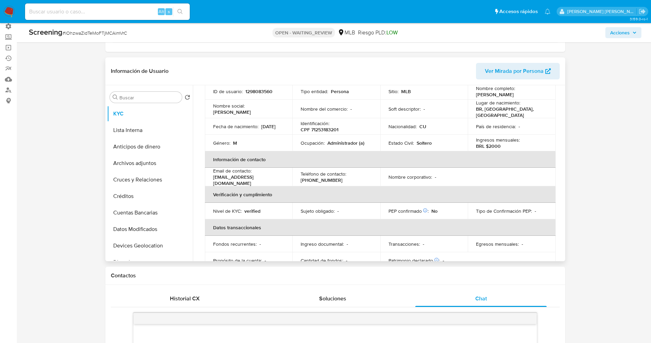
scroll to position [0, 0]
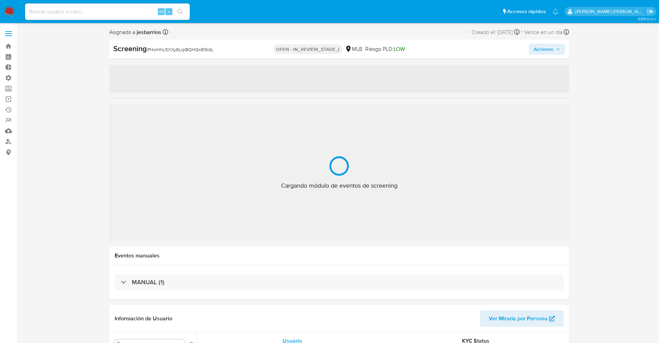
select select "10"
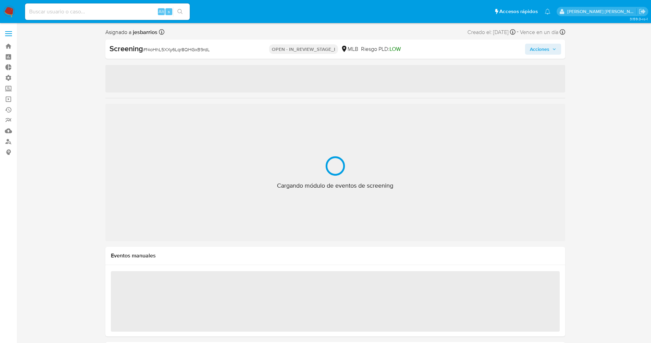
select select "10"
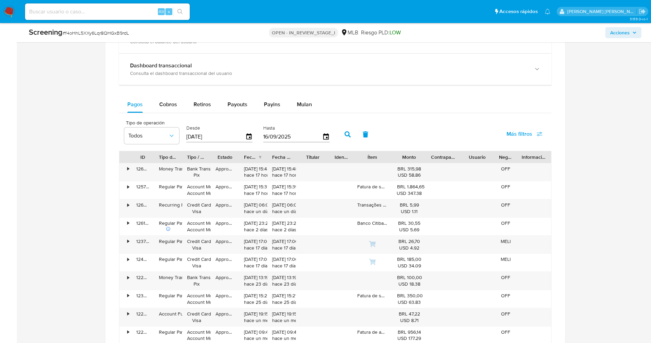
scroll to position [515, 0]
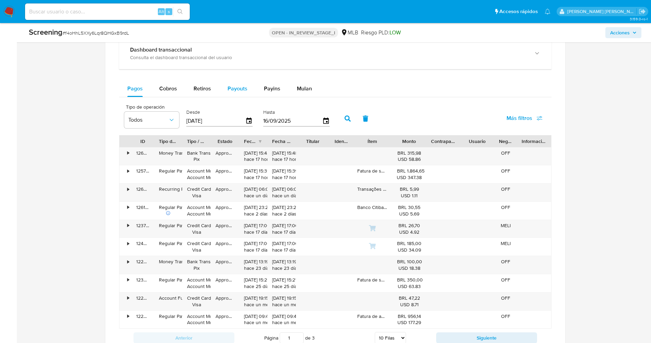
click at [236, 90] on span "Payouts" at bounding box center [238, 88] width 20 height 8
select select "10"
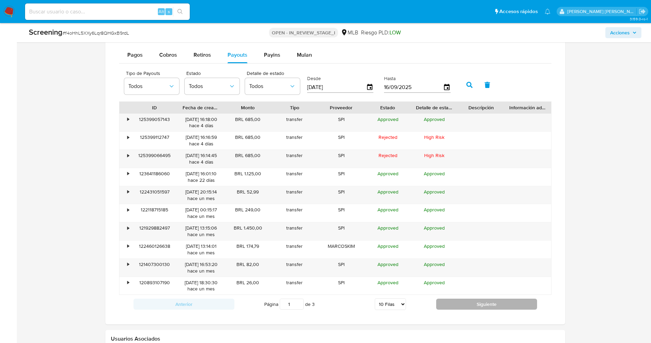
click at [456, 300] on button "Siguiente" at bounding box center [486, 303] width 101 height 11
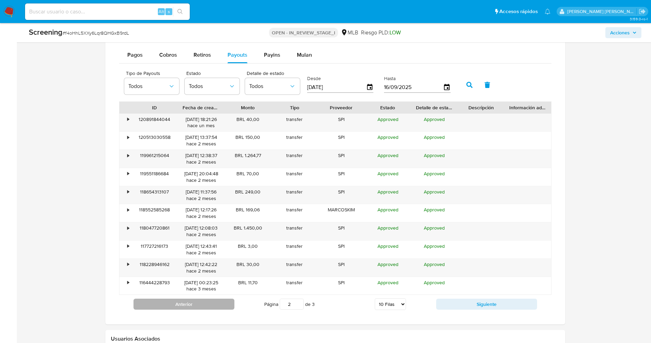
click at [158, 303] on button "Anterior" at bounding box center [184, 303] width 101 height 11
type input "1"
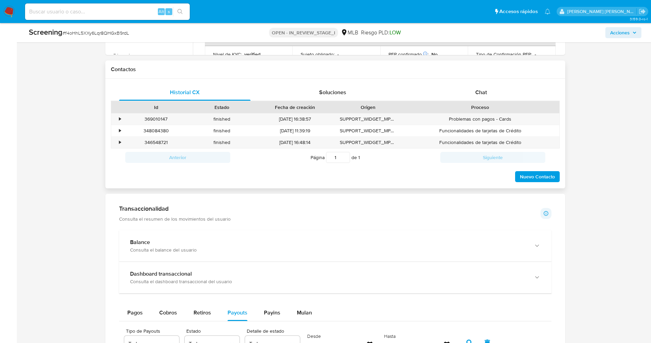
scroll to position [103, 0]
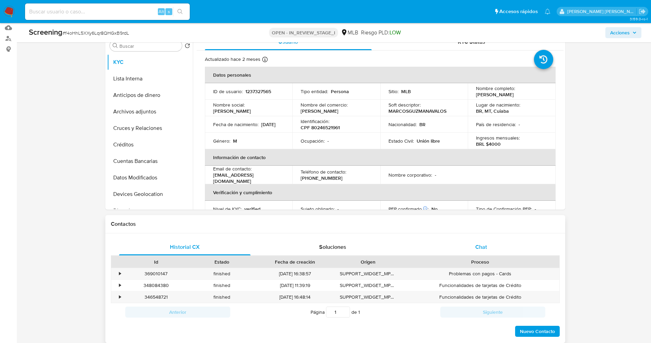
click at [485, 249] on span "Chat" at bounding box center [481, 247] width 12 height 8
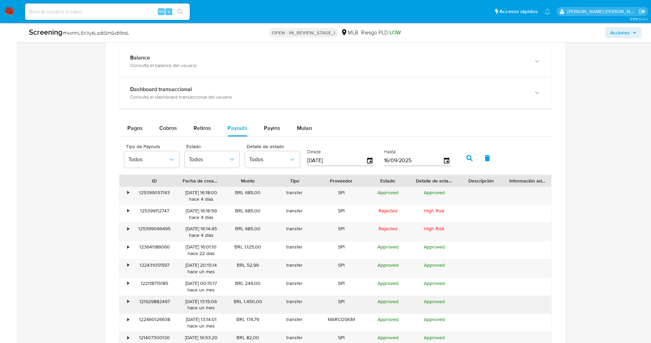
scroll to position [721, 0]
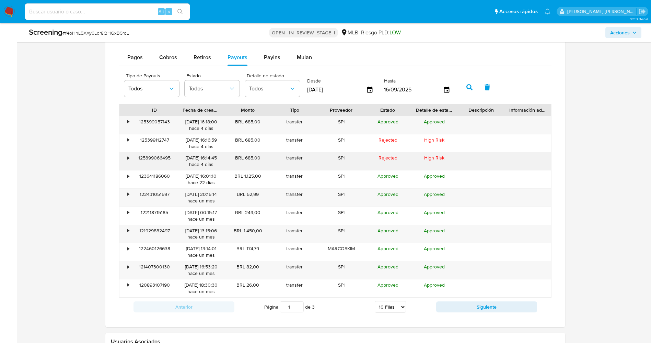
drag, startPoint x: 244, startPoint y: 158, endPoint x: 260, endPoint y: 158, distance: 15.8
click at [260, 158] on div "BRL 685,00" at bounding box center [248, 161] width 47 height 18
click at [242, 158] on div "BRL 685,00" at bounding box center [248, 161] width 47 height 18
drag, startPoint x: 233, startPoint y: 158, endPoint x: 270, endPoint y: 159, distance: 37.1
click at [270, 159] on div "BRL 685,00" at bounding box center [248, 161] width 47 height 18
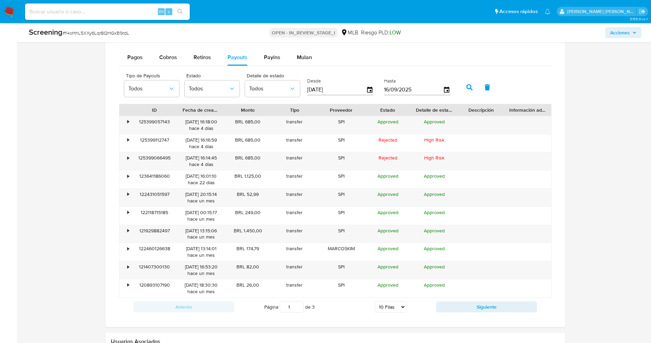
scroll to position [669, 0]
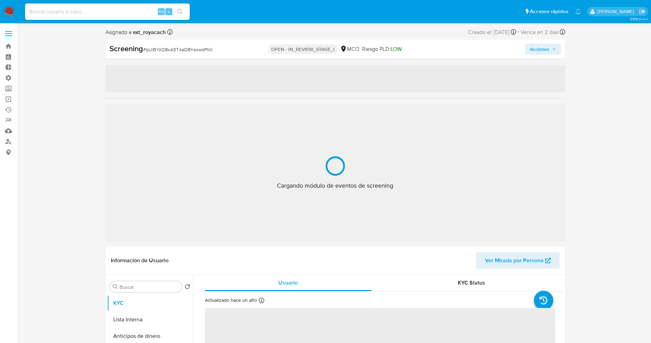
select select "10"
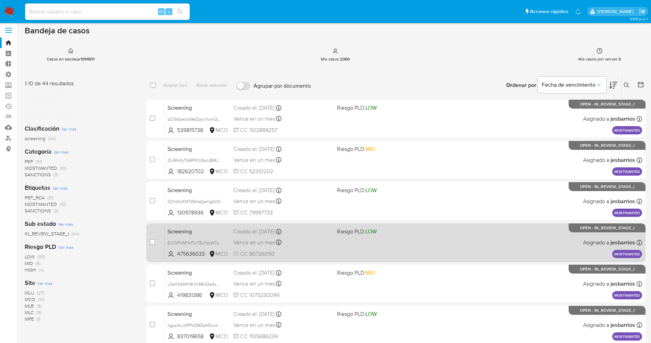
scroll to position [224, 0]
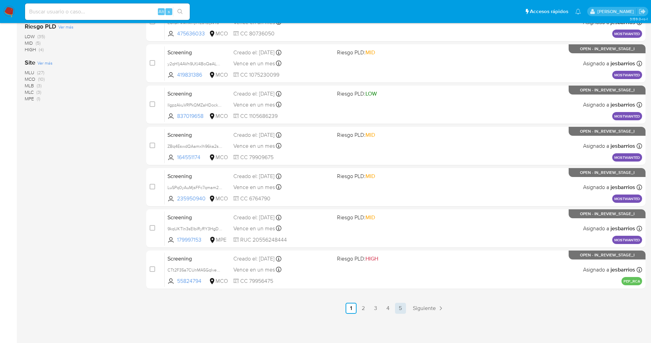
click at [398, 306] on link "5" at bounding box center [400, 307] width 11 height 11
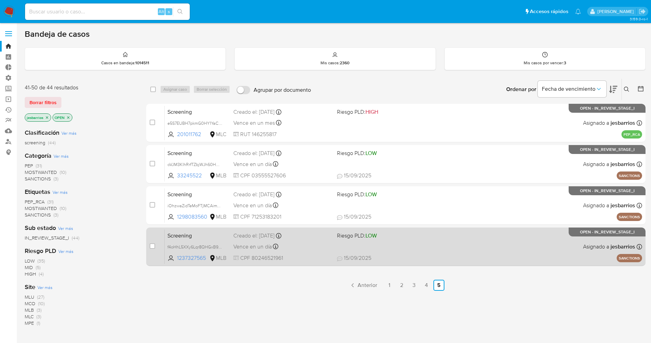
click at [417, 255] on span "15/09/2025 15/09/2025 16:48" at bounding box center [438, 258] width 202 height 8
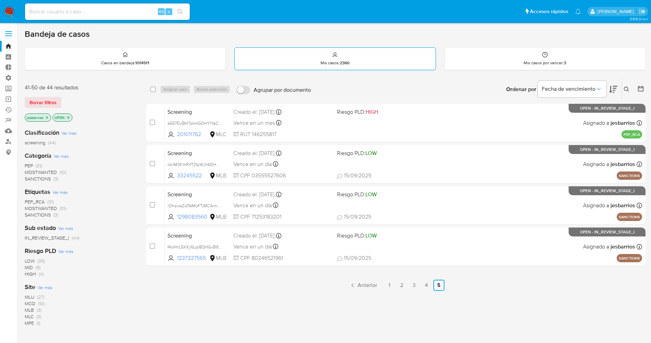
drag, startPoint x: 36, startPoint y: 101, endPoint x: 356, endPoint y: 48, distance: 324.6
click at [42, 102] on span "Borrar filtros" at bounding box center [43, 103] width 27 height 10
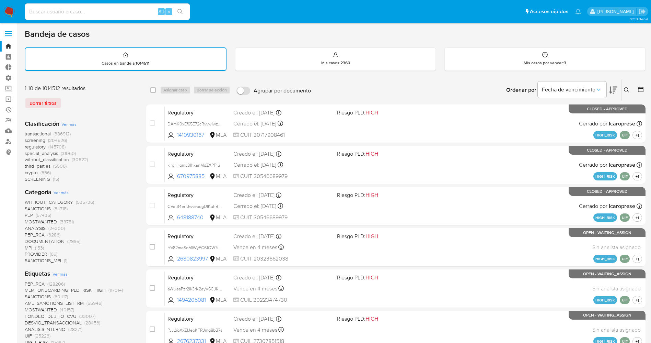
click at [626, 89] on icon at bounding box center [626, 89] width 5 height 5
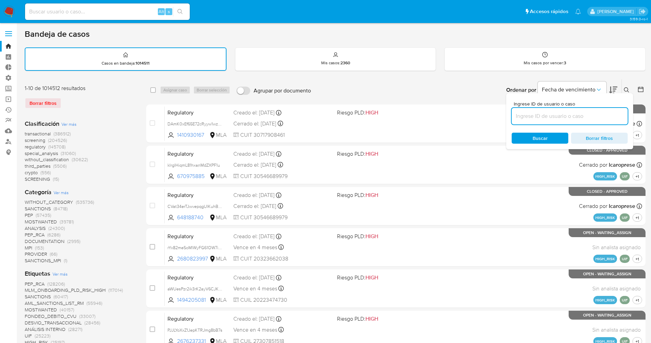
click at [580, 115] on input at bounding box center [570, 116] width 116 height 9
type input "mn4ECy1C0KaIOqByYSuMsxpz"
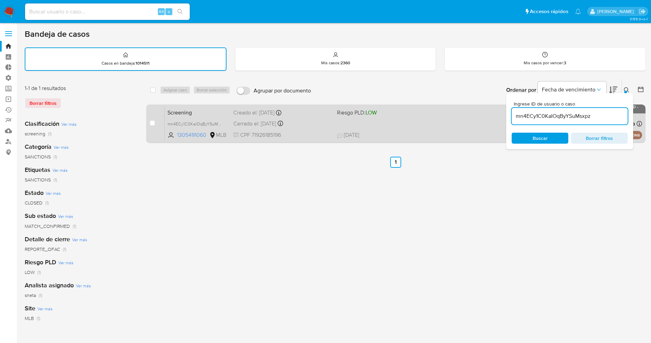
click at [409, 124] on div "Screening mn4ECy1C0KaIOqByYSuMsxpz 1305491060 MLB Riesgo PLD: LOW Creado el: 12…" at bounding box center [404, 123] width 478 height 35
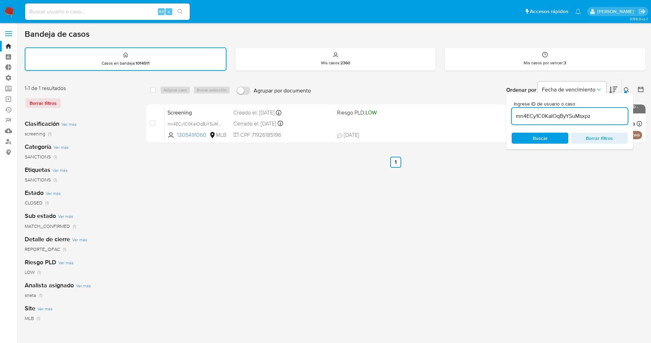
click at [8, 10] on img at bounding box center [9, 12] width 12 height 12
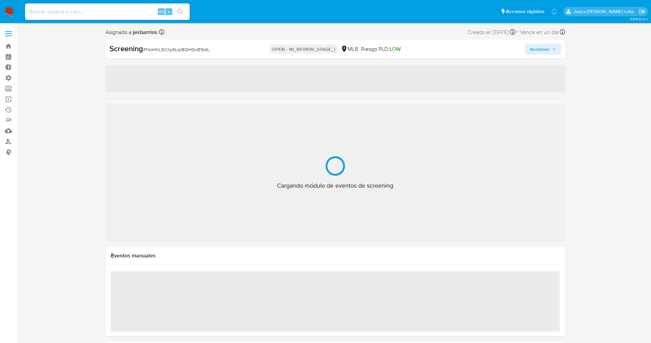
select select "10"
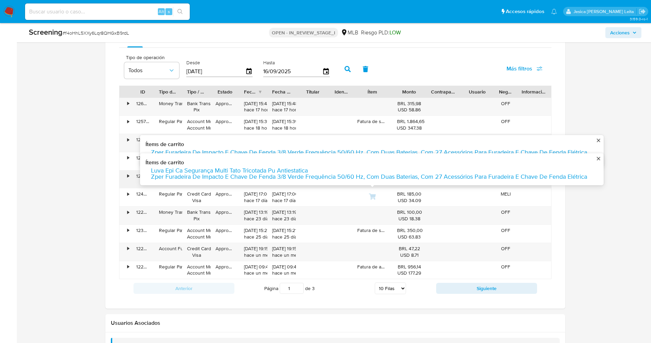
scroll to position [515, 0]
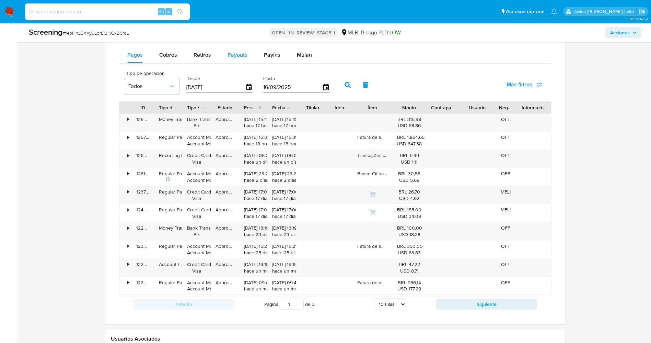
click at [245, 53] on span "Payouts" at bounding box center [238, 55] width 20 height 8
select select "10"
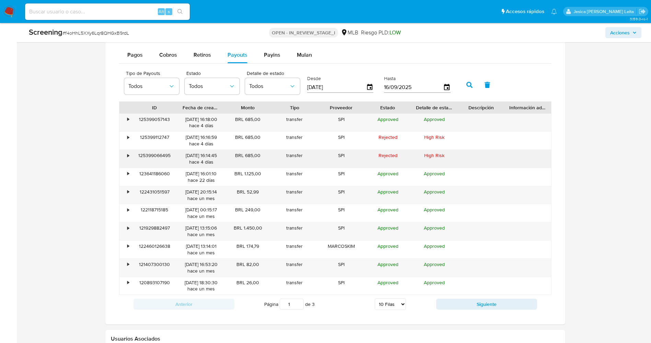
click at [130, 156] on div "•" at bounding box center [125, 159] width 12 height 18
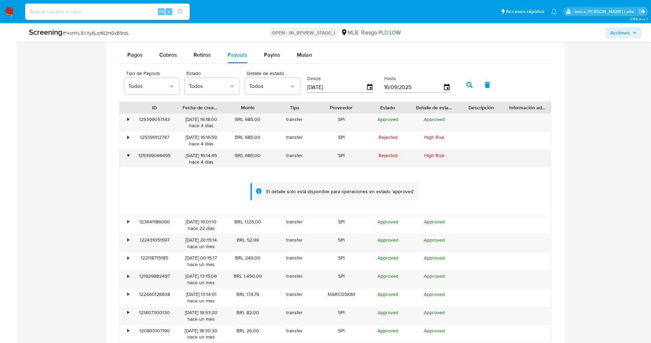
drag, startPoint x: 249, startPoint y: 156, endPoint x: 268, endPoint y: 155, distance: 18.6
click at [268, 155] on div "BRL 685,00" at bounding box center [248, 159] width 47 height 18
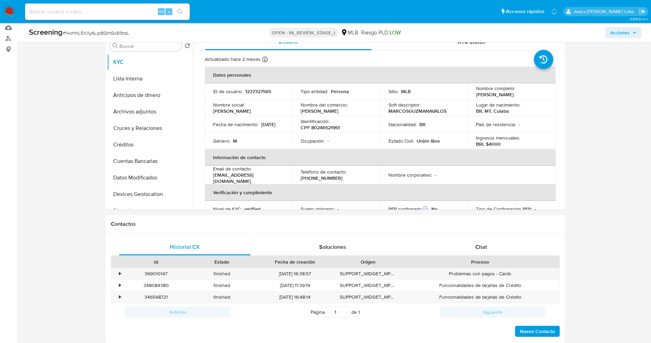
scroll to position [0, 0]
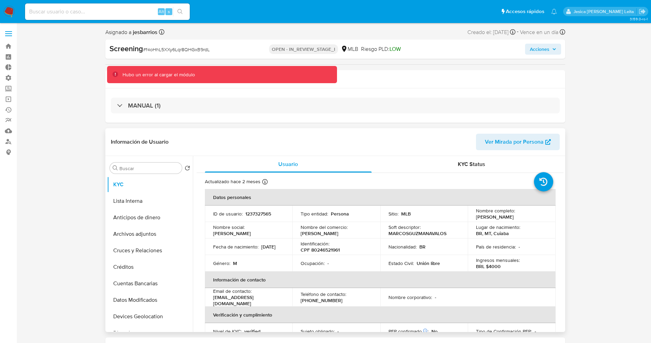
drag, startPoint x: 474, startPoint y: 216, endPoint x: 531, endPoint y: 216, distance: 57.0
click at [531, 216] on div "Nombre completo : [PERSON_NAME]" at bounding box center [511, 213] width 71 height 12
copy p "Marcos Guzman Avalos"
drag, startPoint x: 495, startPoint y: 216, endPoint x: 526, endPoint y: 216, distance: 30.6
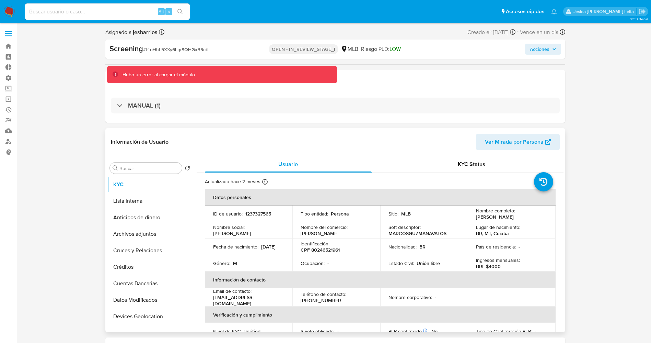
click at [526, 216] on td "Nombre completo : Marcos Guzman Avalos" at bounding box center [512, 213] width 88 height 16
copy p "Marcos Guzman Avalos"
drag, startPoint x: 244, startPoint y: 216, endPoint x: 274, endPoint y: 214, distance: 30.3
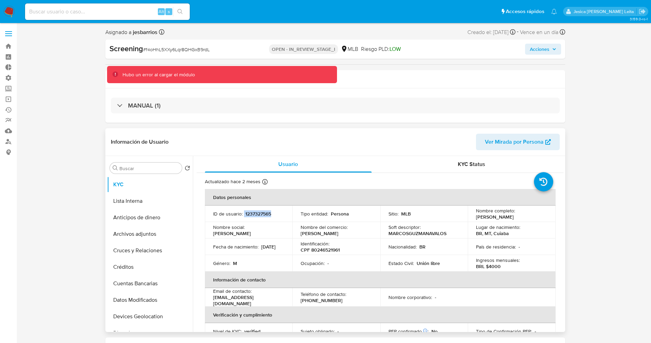
click at [274, 214] on div "ID de usuario : 1237327565" at bounding box center [248, 213] width 71 height 6
copy div "1237327565"
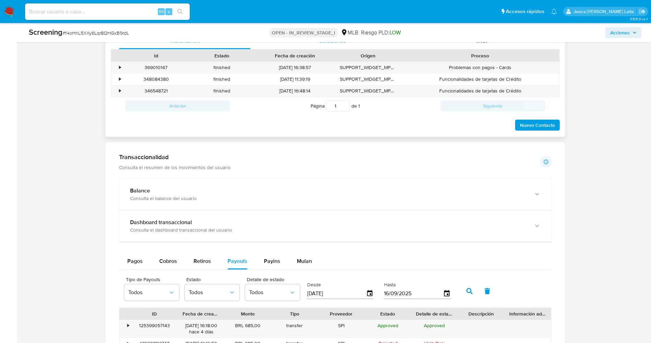
scroll to position [412, 0]
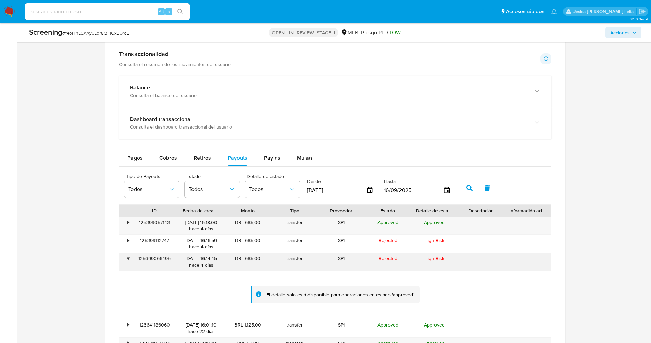
drag, startPoint x: 174, startPoint y: 259, endPoint x: 135, endPoint y: 257, distance: 38.8
click at [135, 257] on div "125399066495" at bounding box center [154, 262] width 47 height 18
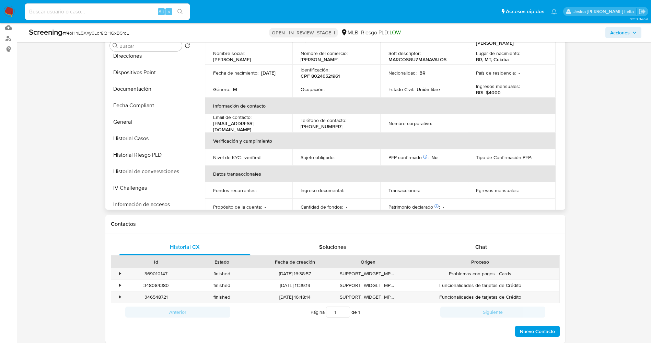
scroll to position [0, 0]
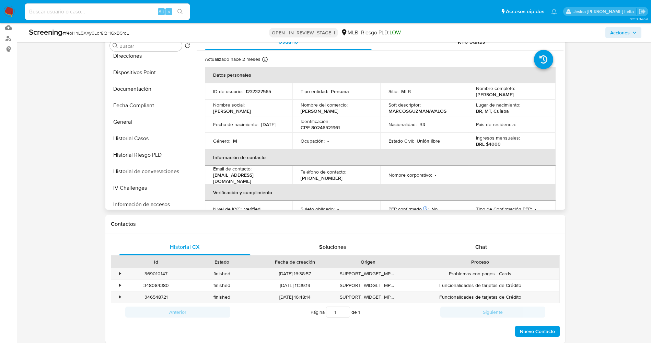
drag, startPoint x: 472, startPoint y: 93, endPoint x: 528, endPoint y: 96, distance: 56.0
click at [528, 96] on td "Nombre completo : Marcos Guzman Avalos" at bounding box center [512, 91] width 88 height 16
copy p "Marcos Guzman Avalos"
drag, startPoint x: 309, startPoint y: 128, endPoint x: 345, endPoint y: 127, distance: 36.4
click at [345, 127] on div "Identificación : CPF 80246521961" at bounding box center [336, 124] width 71 height 12
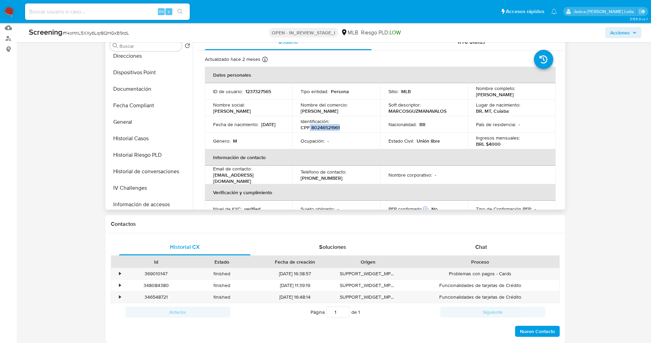
copy p "80246521961"
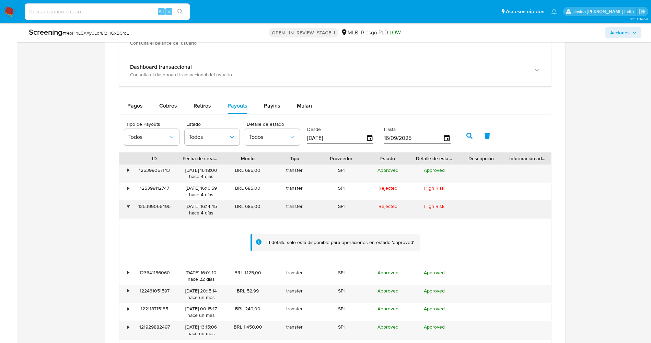
scroll to position [463, 0]
drag, startPoint x: 235, startPoint y: 207, endPoint x: 262, endPoint y: 207, distance: 26.4
click at [265, 207] on div "BRL 685,00" at bounding box center [248, 210] width 47 height 18
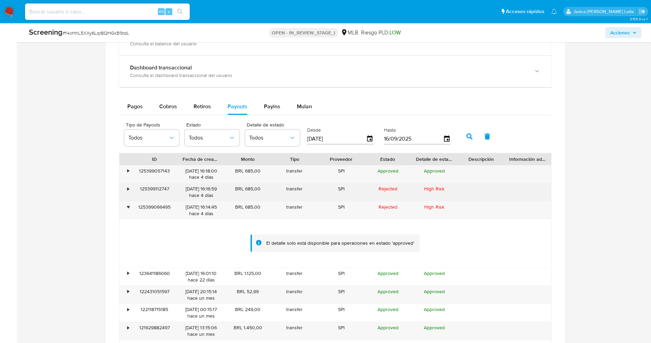
drag, startPoint x: 138, startPoint y: 189, endPoint x: 171, endPoint y: 188, distance: 32.3
click at [171, 188] on div "125399112747" at bounding box center [154, 192] width 47 height 18
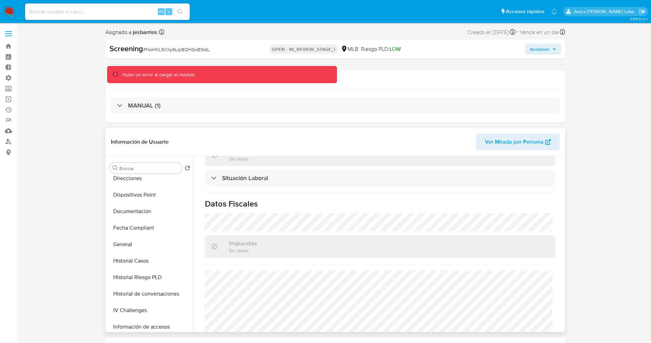
scroll to position [312, 0]
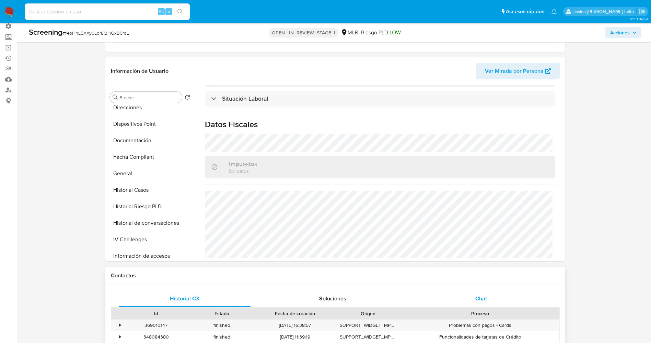
click at [492, 294] on div "Chat" at bounding box center [481, 298] width 132 height 16
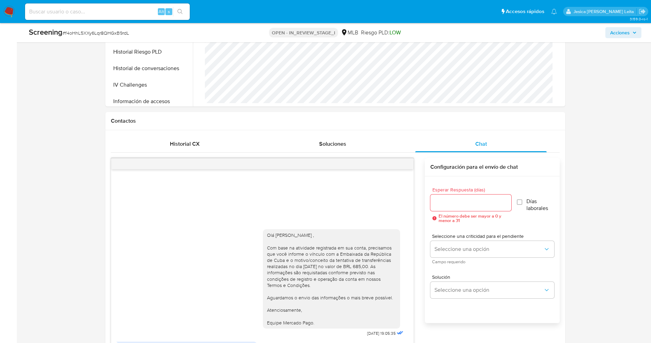
scroll to position [309, 0]
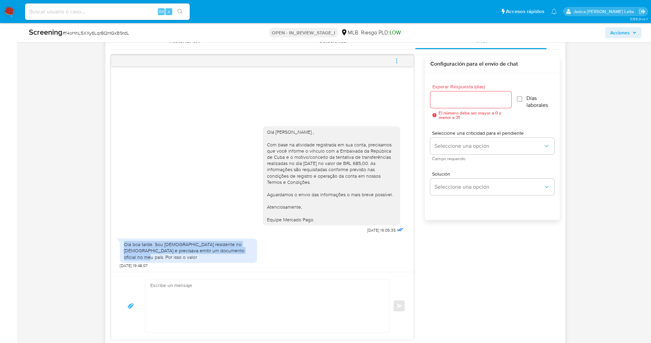
drag, startPoint x: 120, startPoint y: 250, endPoint x: 255, endPoint y: 257, distance: 135.8
click at [255, 257] on div "Olá boa tarde. Sou cubano residente no Brasil e precisava emitir um documento o…" at bounding box center [188, 250] width 137 height 24
drag, startPoint x: 231, startPoint y: 254, endPoint x: 195, endPoint y: 181, distance: 81.5
click at [195, 181] on div "Olá Marcos Guzman Avalos , Com base na atividade registrada em sua conta, preci…" at bounding box center [263, 178] width 286 height 114
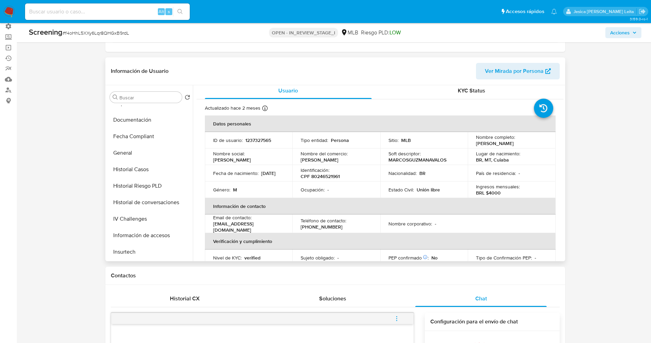
scroll to position [154, 0]
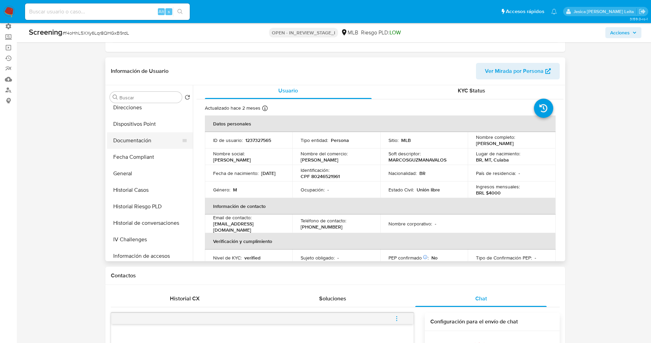
click at [143, 146] on button "Documentación" at bounding box center [147, 140] width 80 height 16
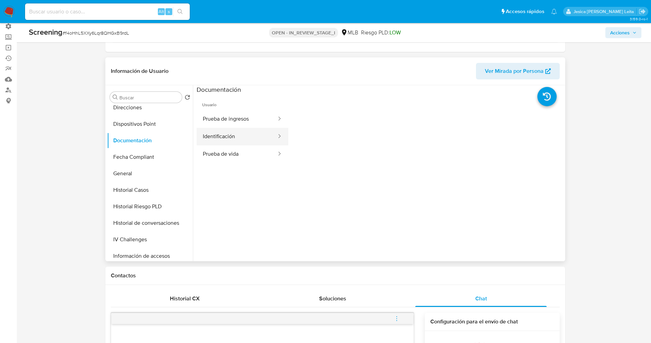
click at [236, 131] on button "Identificación" at bounding box center [237, 137] width 81 height 18
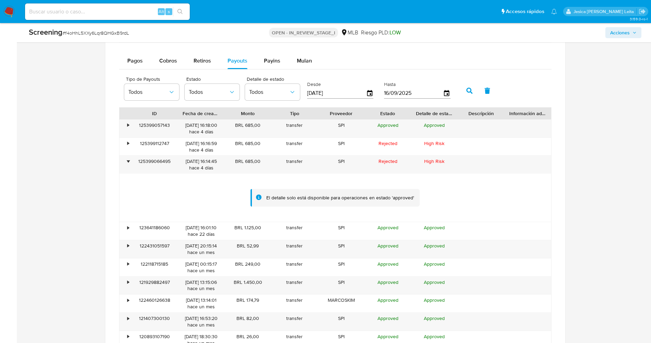
scroll to position [721, 0]
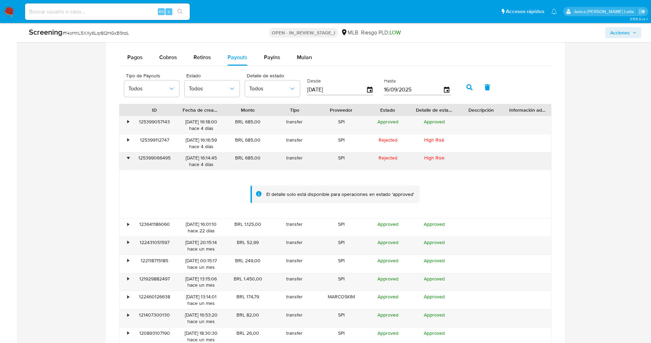
drag, startPoint x: 136, startPoint y: 158, endPoint x: 176, endPoint y: 159, distance: 40.2
click at [176, 159] on div "125399066495" at bounding box center [154, 161] width 47 height 18
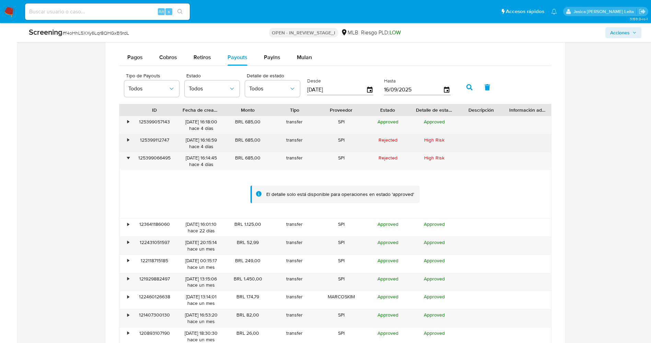
drag, startPoint x: 139, startPoint y: 141, endPoint x: 170, endPoint y: 142, distance: 31.2
click at [170, 142] on div "125399112747" at bounding box center [154, 143] width 47 height 18
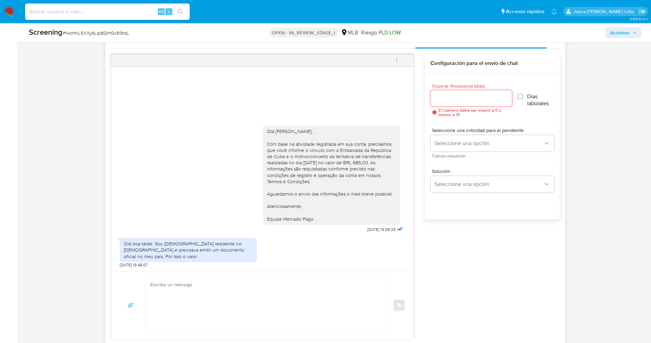
scroll to position [412, 0]
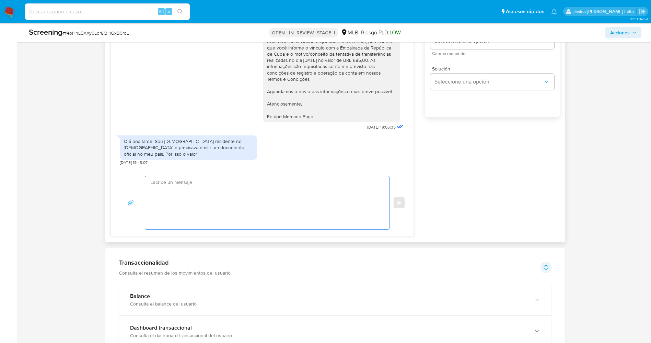
click at [210, 198] on textarea at bounding box center [265, 202] width 231 height 53
paste textarea "Olá Eduardo Antonio Rodriguez Nazco , Entramos em contato novamente para solici…"
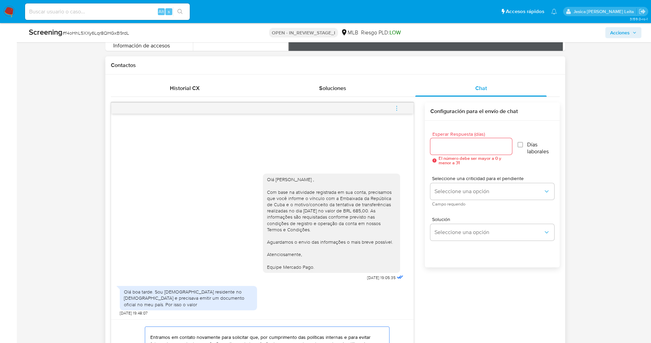
scroll to position [257, 0]
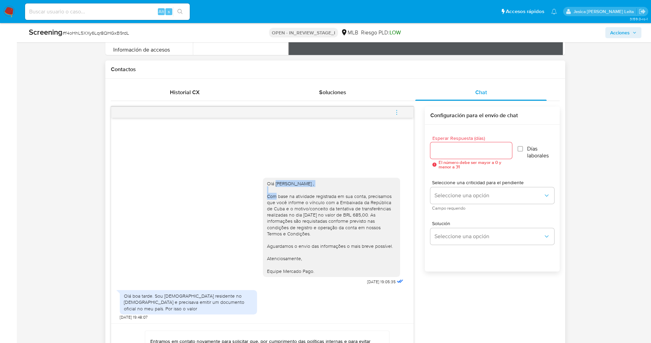
drag, startPoint x: 277, startPoint y: 190, endPoint x: 325, endPoint y: 189, distance: 48.1
click at [325, 189] on div "Olá Marcos Guzman Avalos , Com base na atividade registrada em sua conta, preci…" at bounding box center [331, 227] width 129 height 94
copy div "Marcos Guzman Avalos"
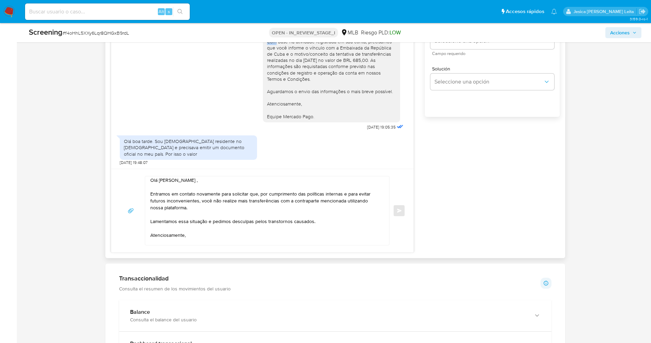
scroll to position [0, 0]
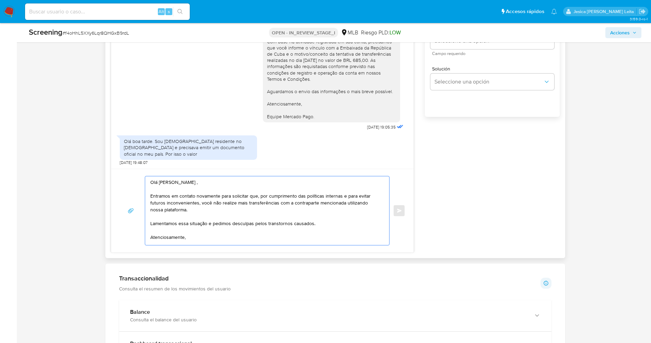
drag, startPoint x: 160, startPoint y: 182, endPoint x: 230, endPoint y: 182, distance: 70.0
click at [230, 182] on textarea "Olá Eduardo Antonio Rodriguez Nazco , Entramos em contato novamente para solici…" at bounding box center [265, 210] width 231 height 69
paste textarea "Marcos Guzman Avalos"
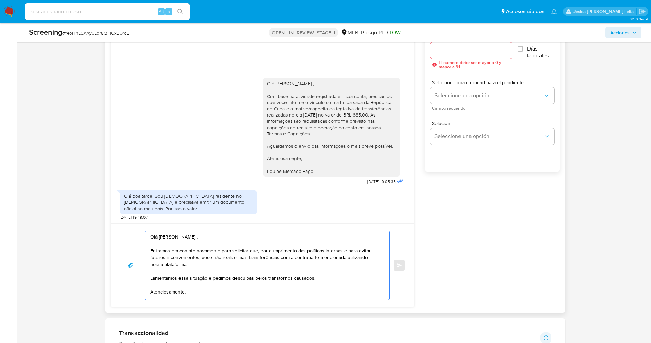
scroll to position [309, 0]
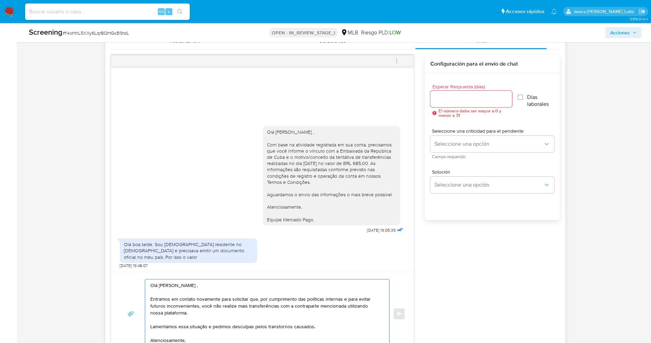
type textarea "Olá Marcos Guzman Avalos , Entramos em contato novamente para solicitar que, po…"
click at [475, 102] on input "Esperar Respuesta (días)" at bounding box center [472, 98] width 82 height 9
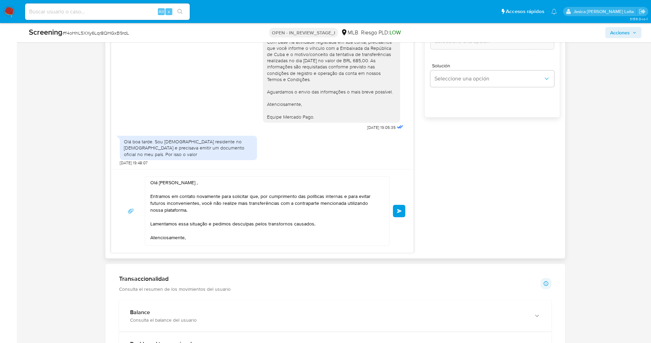
scroll to position [412, 0]
type input "0"
click at [398, 211] on span "Enviar" at bounding box center [399, 210] width 5 height 4
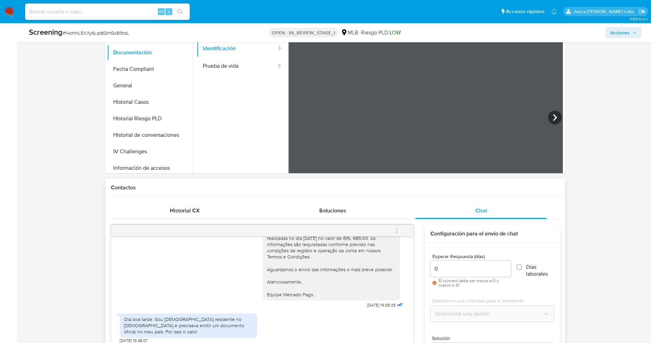
scroll to position [51, 0]
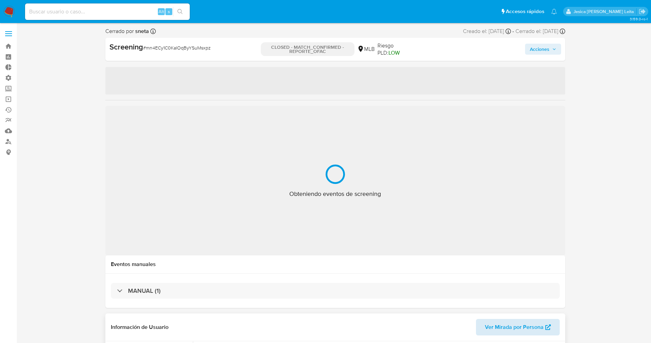
select select "10"
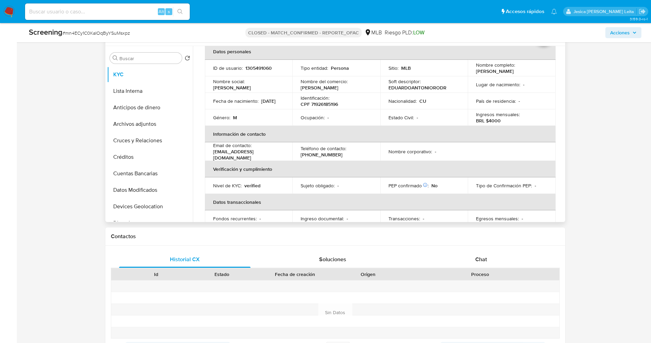
scroll to position [51, 0]
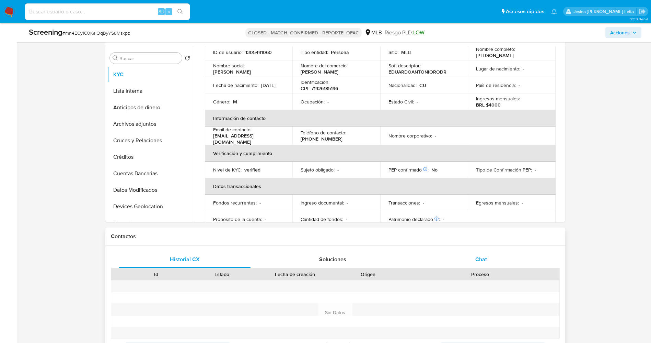
click at [489, 262] on div "Chat" at bounding box center [481, 259] width 132 height 16
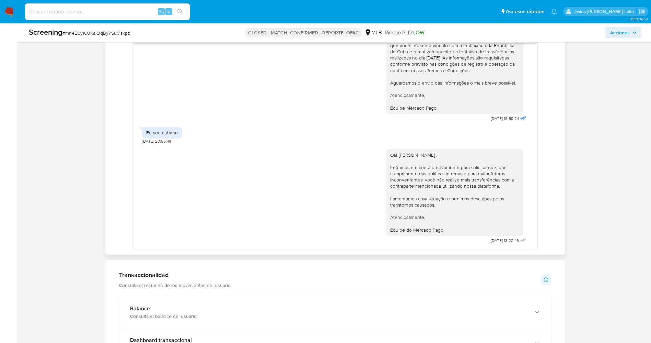
scroll to position [463, 0]
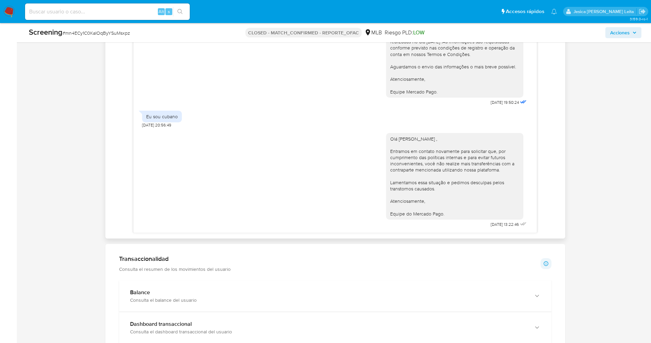
drag, startPoint x: 382, startPoint y: 138, endPoint x: 444, endPoint y: 214, distance: 97.9
click at [444, 214] on div "Olá [PERSON_NAME] , Entramos em contato novamente para solicitar que, por cumpr…" at bounding box center [454, 176] width 137 height 87
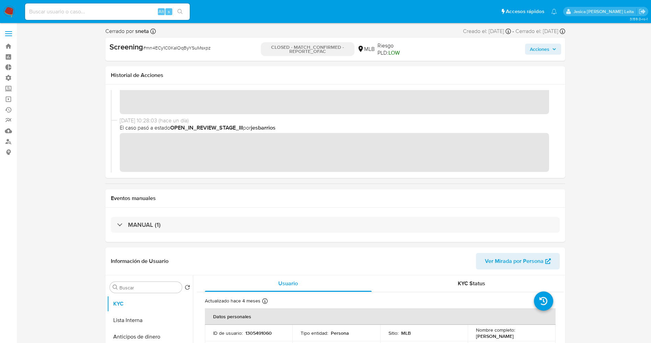
scroll to position [51, 0]
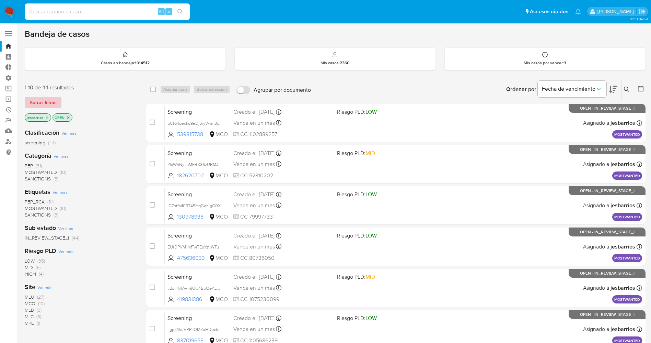
click at [53, 102] on span "Borrar filtros" at bounding box center [43, 103] width 27 height 10
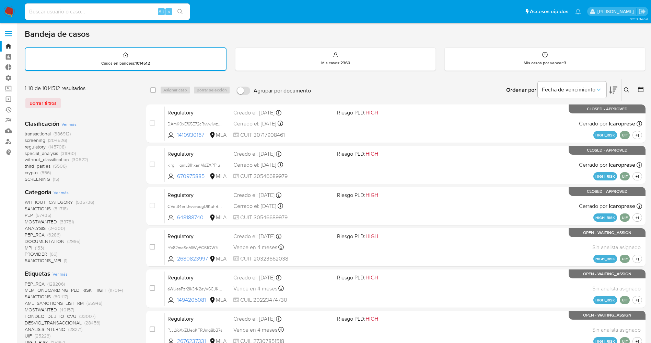
click at [621, 87] on div "Ordenar por Fecha de vencimiento" at bounding box center [561, 89] width 121 height 21
click at [627, 89] on icon at bounding box center [626, 89] width 5 height 5
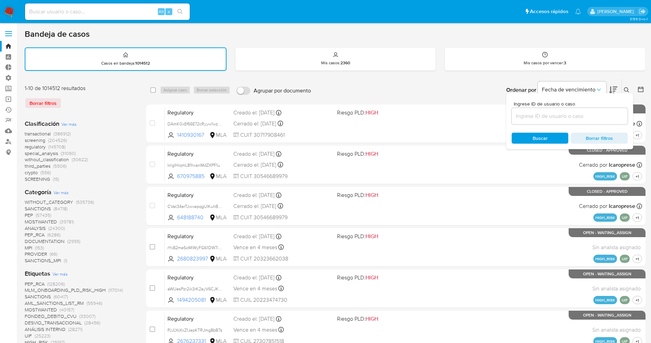
click at [10, 8] on img at bounding box center [9, 12] width 12 height 12
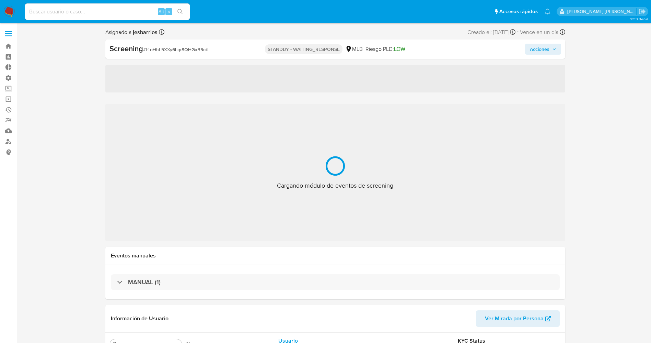
select select "10"
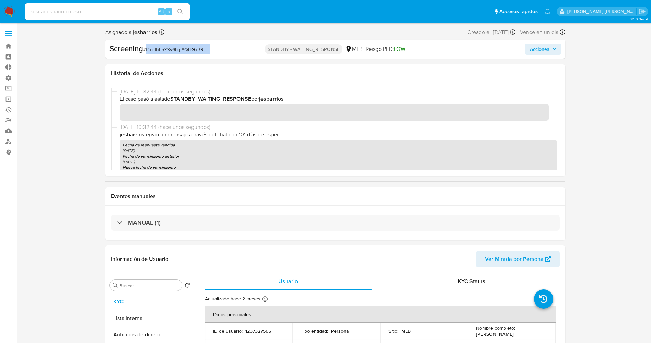
drag, startPoint x: 145, startPoint y: 50, endPoint x: 210, endPoint y: 50, distance: 65.6
click at [212, 50] on div "Screening # f4oHhL5XXy6Lqr8QHGxB9rdL" at bounding box center [184, 49] width 148 height 10
click at [156, 49] on span "# f4oHhL5XXy6Lqr8QHGxB9rdL" at bounding box center [176, 49] width 67 height 7
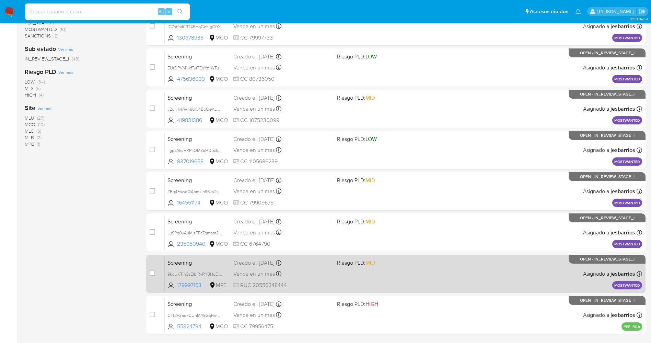
scroll to position [224, 0]
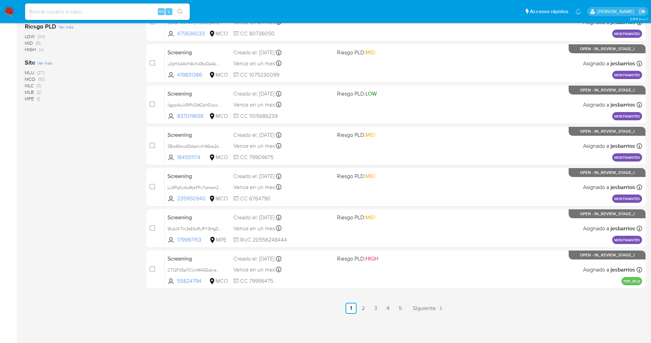
click at [398, 307] on link "5" at bounding box center [400, 307] width 11 height 11
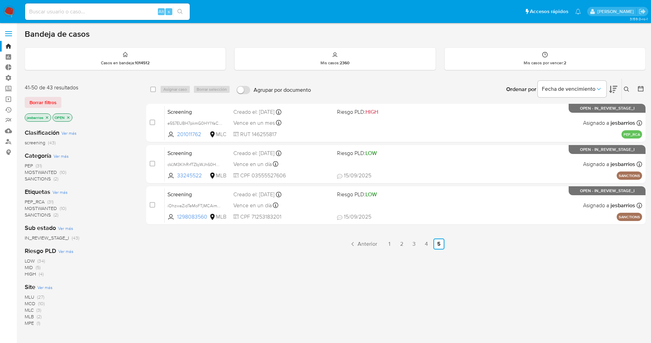
click at [68, 116] on icon "close-filter" at bounding box center [68, 117] width 4 height 4
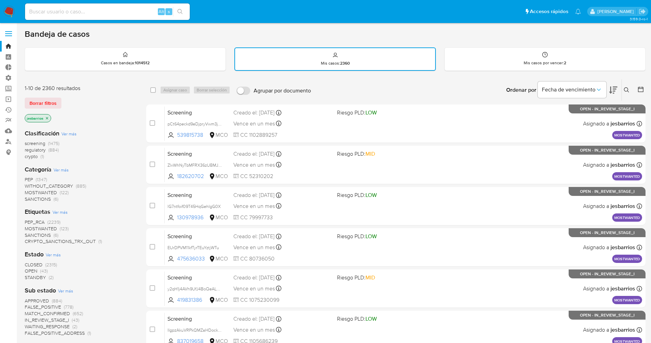
click at [43, 277] on span "STANDBY" at bounding box center [35, 277] width 21 height 7
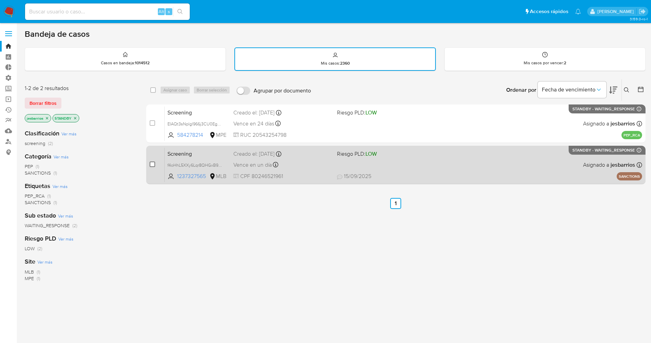
click at [152, 163] on input "checkbox" at bounding box center [152, 163] width 5 height 5
checkbox input "true"
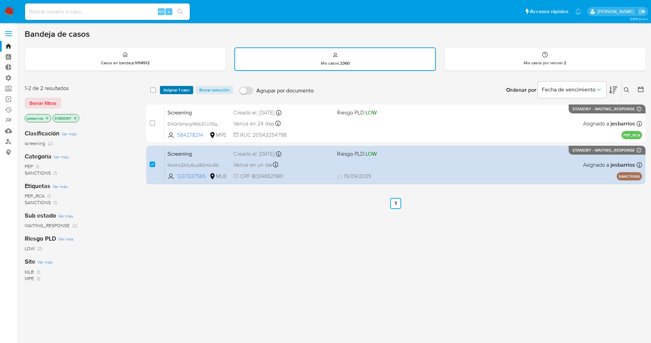
click at [176, 89] on span "Asignar 1 caso" at bounding box center [176, 90] width 26 height 7
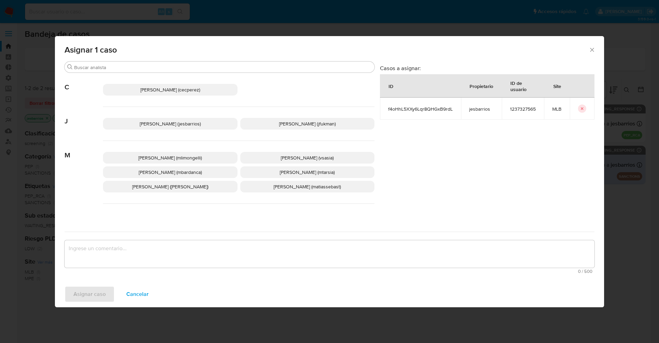
click at [154, 122] on span "[PERSON_NAME] (jesbarrios)" at bounding box center [170, 123] width 61 height 7
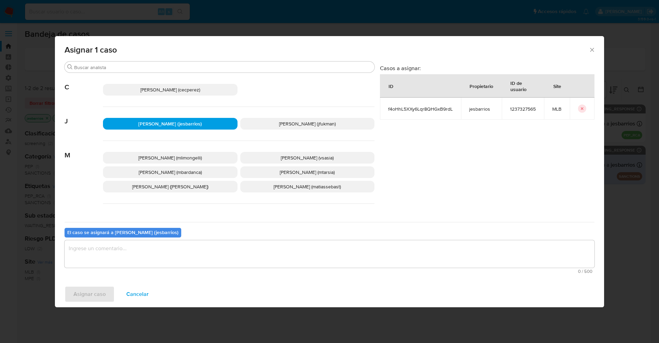
click at [114, 258] on textarea "assign-modal" at bounding box center [330, 253] width 530 height 27
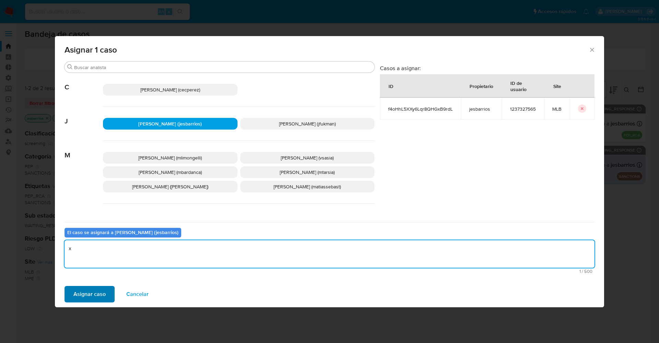
type textarea "x"
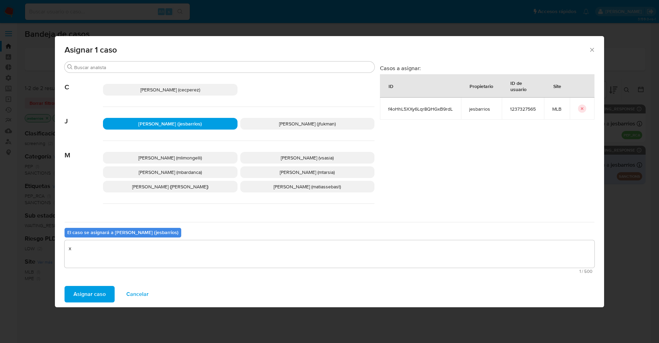
click at [98, 289] on span "Asignar caso" at bounding box center [89, 293] width 32 height 15
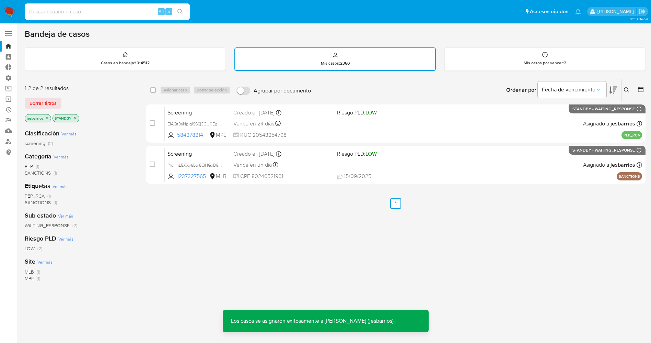
click at [11, 11] on img at bounding box center [9, 12] width 12 height 12
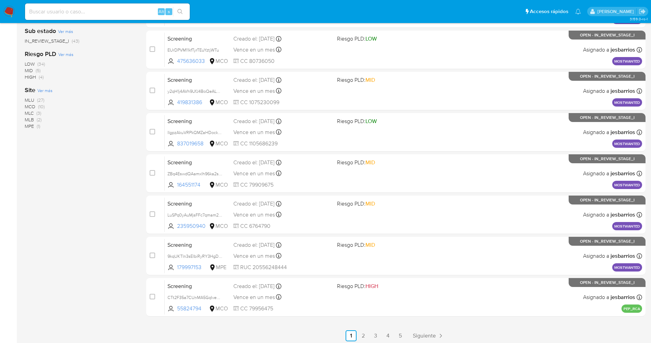
scroll to position [224, 0]
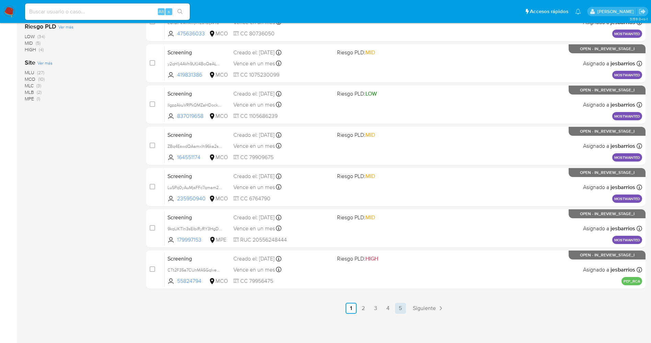
click at [402, 306] on link "5" at bounding box center [400, 307] width 11 height 11
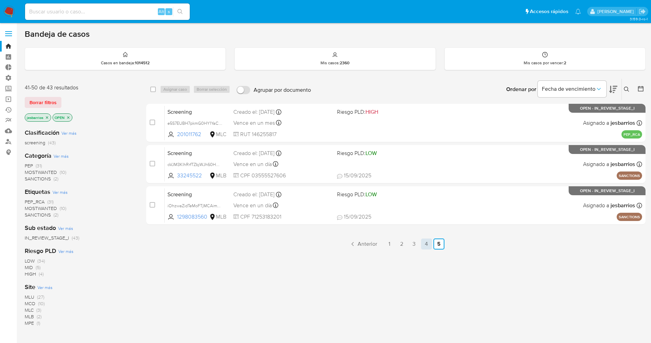
click at [428, 245] on link "4" at bounding box center [426, 243] width 11 height 11
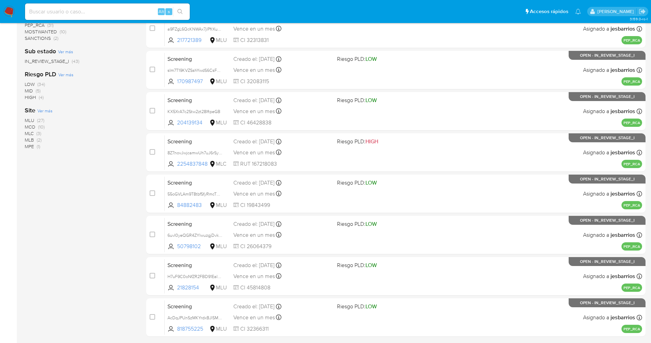
scroll to position [224, 0]
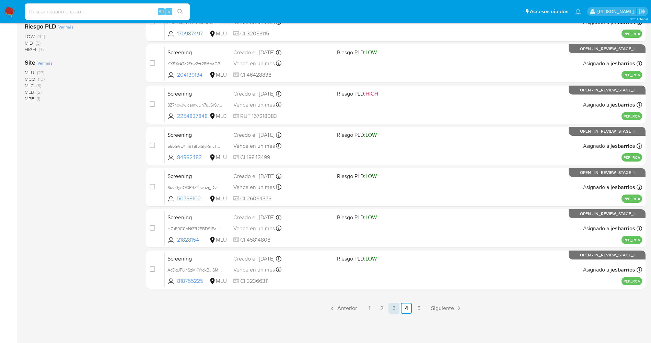
click at [398, 307] on link "3" at bounding box center [394, 307] width 11 height 11
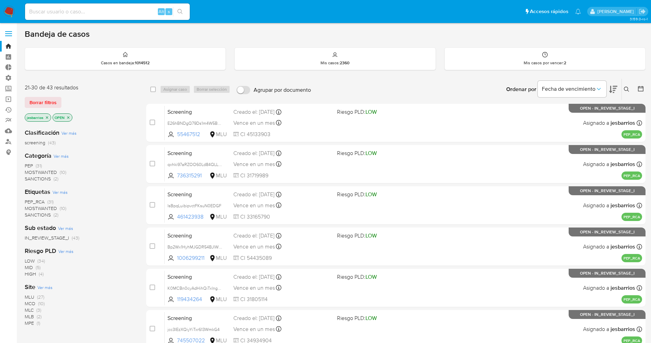
click at [48, 178] on span "SANCTIONS" at bounding box center [38, 178] width 26 height 7
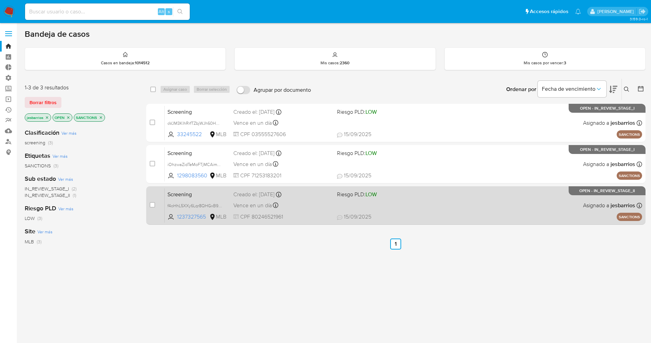
click at [306, 203] on div "Vence en un día Vence el [DATE] 20:59:59" at bounding box center [282, 204] width 98 height 9
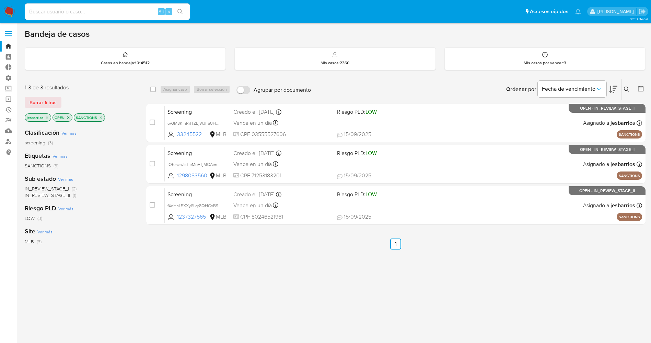
click at [12, 4] on nav "Pausado Ver notificaciones Alt s Accesos rápidos Presiona las siguientes teclas…" at bounding box center [325, 11] width 651 height 23
click at [10, 7] on img at bounding box center [9, 12] width 12 height 12
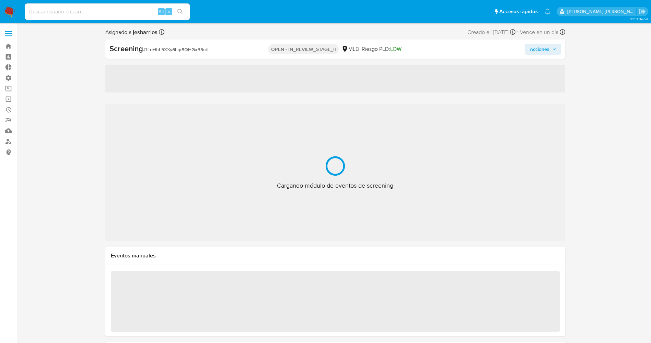
select select "10"
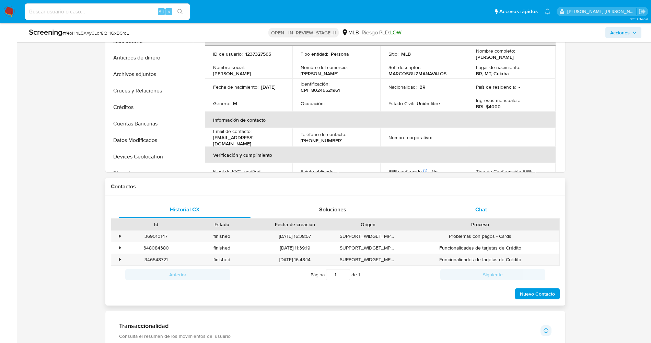
click at [476, 209] on span "Chat" at bounding box center [481, 209] width 12 height 8
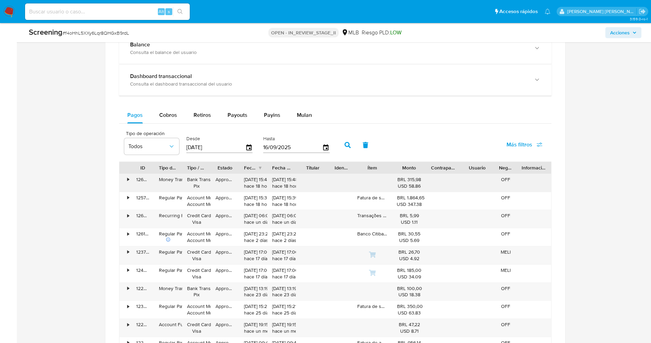
scroll to position [772, 0]
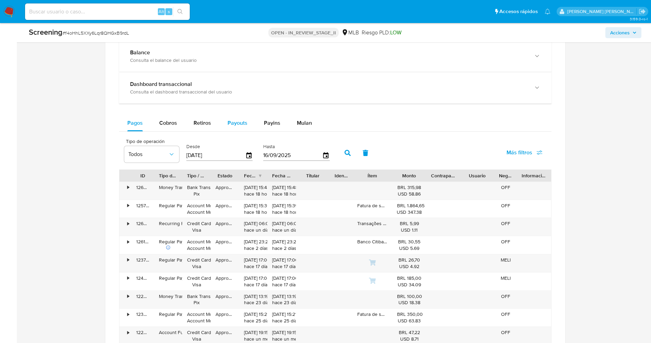
click at [237, 123] on span "Payouts" at bounding box center [238, 123] width 20 height 8
select select "10"
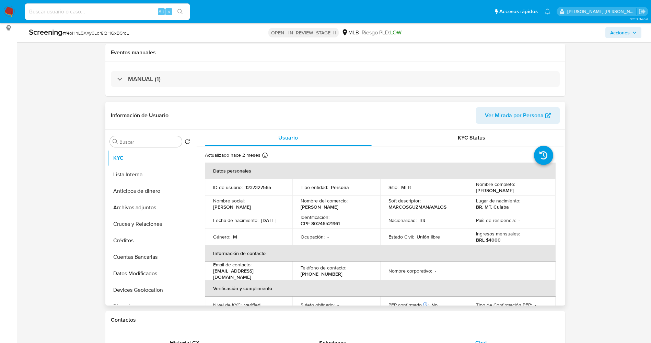
scroll to position [51, 0]
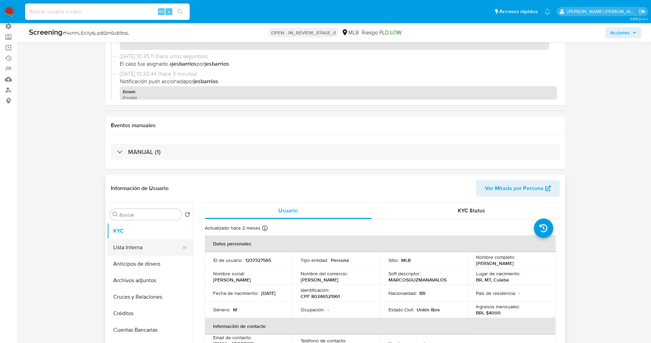
click at [133, 246] on button "Lista Interna" at bounding box center [147, 247] width 80 height 16
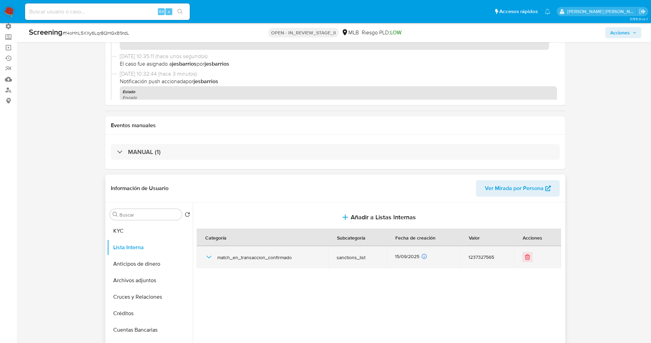
scroll to position [103, 0]
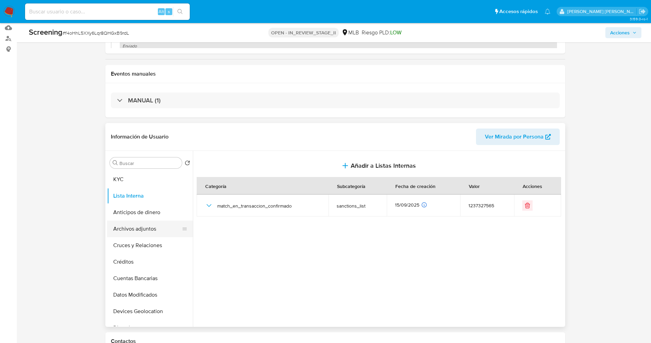
click at [125, 229] on button "Archivos adjuntos" at bounding box center [147, 228] width 80 height 16
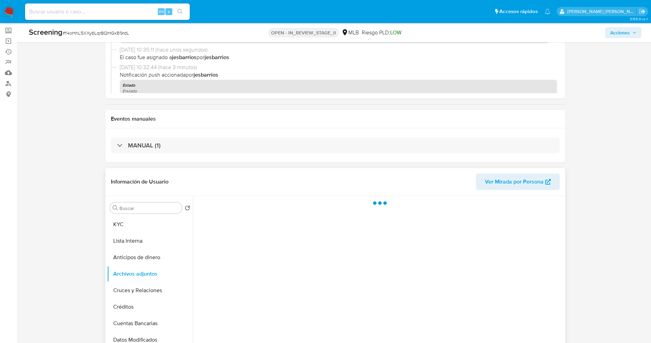
scroll to position [154, 0]
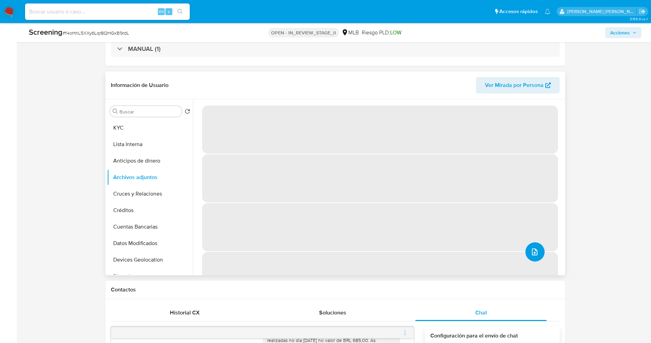
click at [534, 252] on icon "upload-file" at bounding box center [535, 252] width 8 height 8
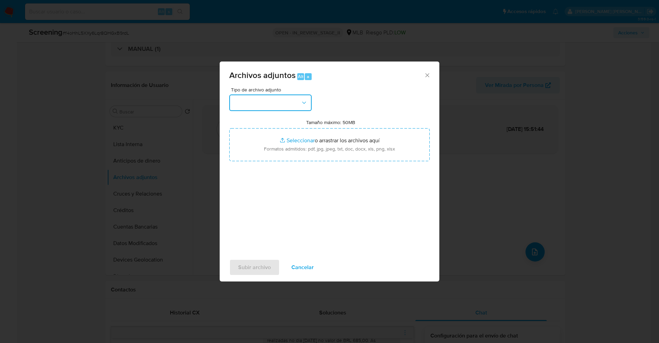
click at [252, 102] on button "button" at bounding box center [270, 102] width 82 height 16
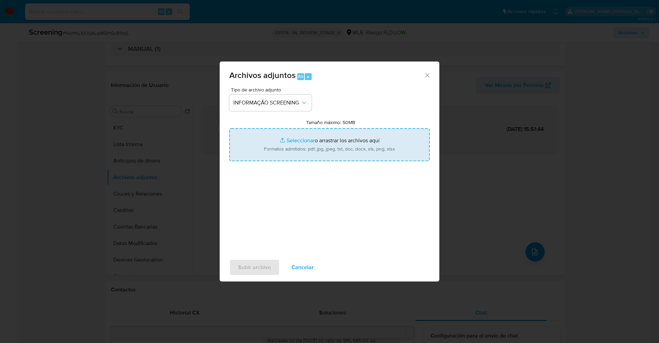
type input "C:\fakepath\OFAC Report Reject - 12th Sept 2025 - Payment 125399066495.pdf"
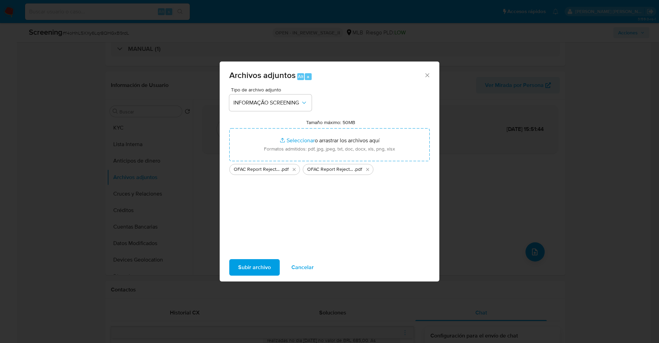
click at [258, 262] on span "Subir archivo" at bounding box center [254, 267] width 33 height 15
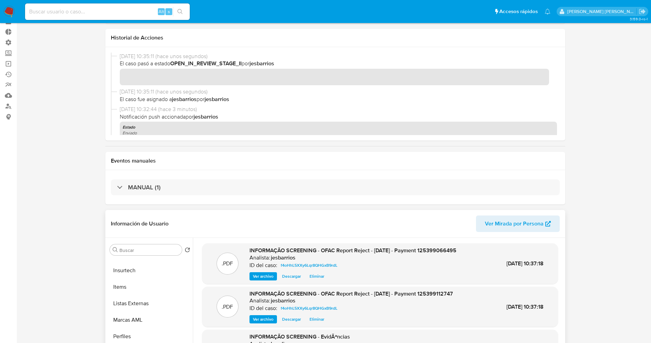
scroll to position [51, 0]
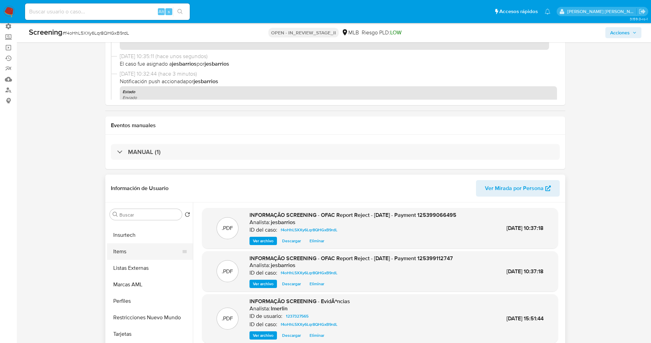
click at [123, 249] on button "Items" at bounding box center [147, 251] width 80 height 16
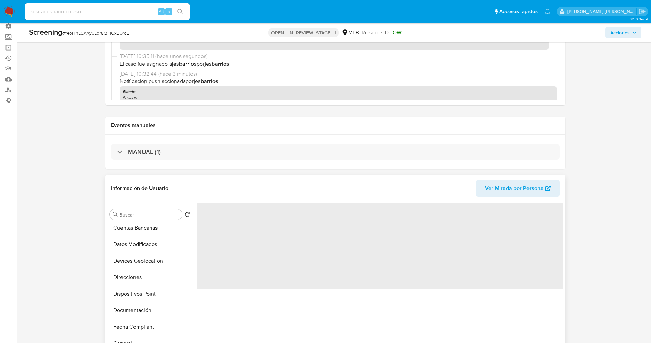
scroll to position [0, 0]
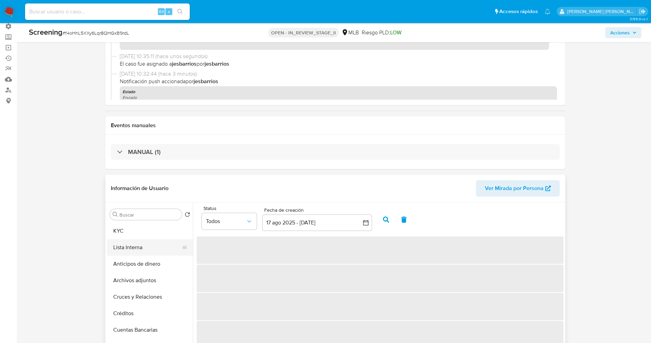
click at [145, 250] on button "Lista Interna" at bounding box center [147, 247] width 80 height 16
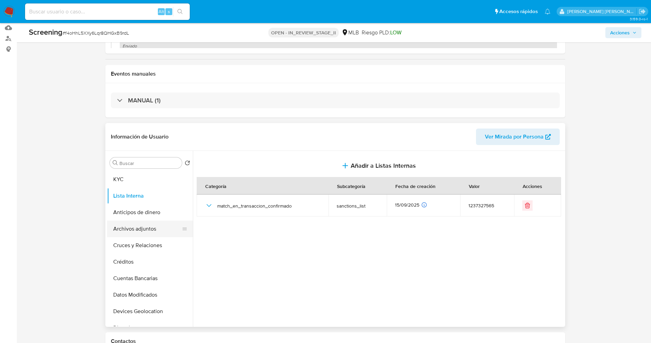
click at [141, 228] on button "Archivos adjuntos" at bounding box center [147, 228] width 80 height 16
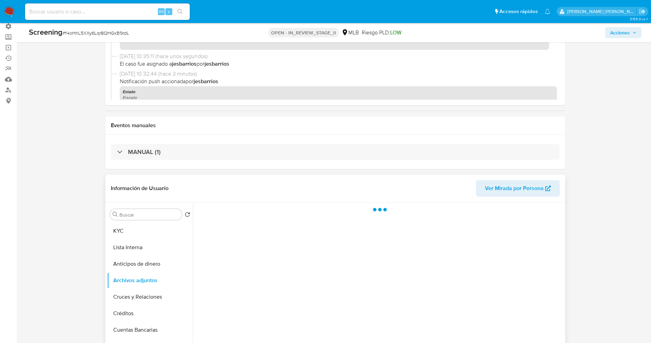
scroll to position [103, 0]
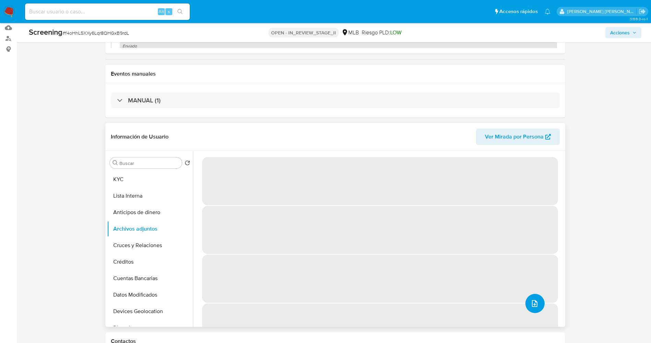
click at [536, 303] on icon "upload-file" at bounding box center [535, 303] width 8 height 8
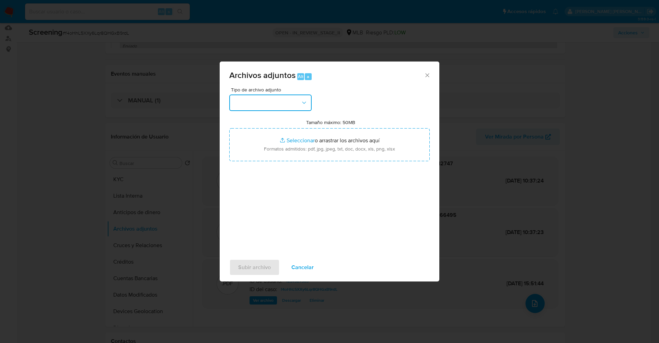
click at [276, 102] on button "button" at bounding box center [270, 102] width 82 height 16
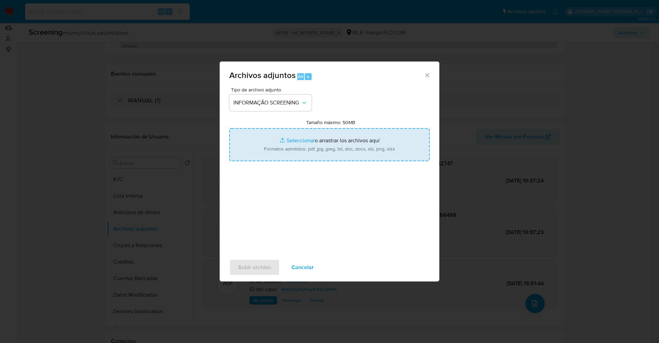
type input "C:\fakepath\CaseDossierReport_5jb71f2mqe0n1k0sh57021943.pdf"
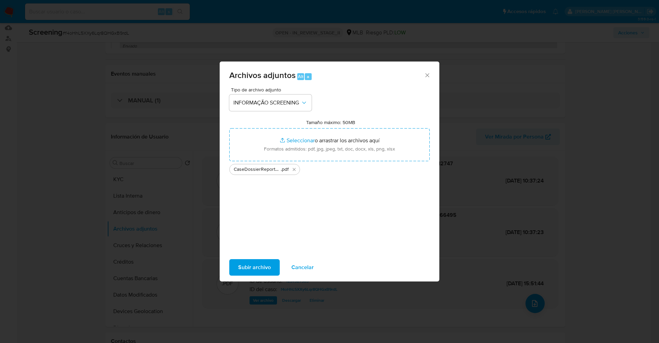
click at [267, 269] on span "Subir archivo" at bounding box center [254, 267] width 33 height 15
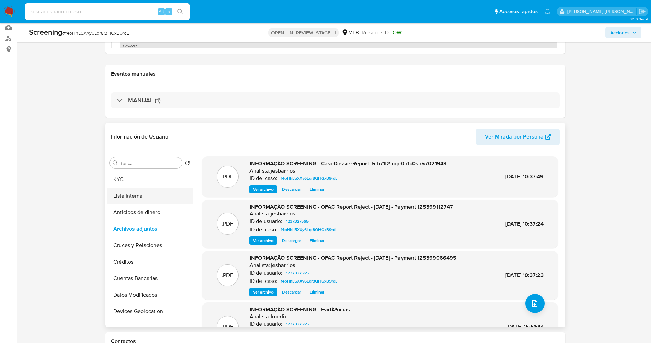
click at [117, 199] on button "Lista Interna" at bounding box center [147, 195] width 80 height 16
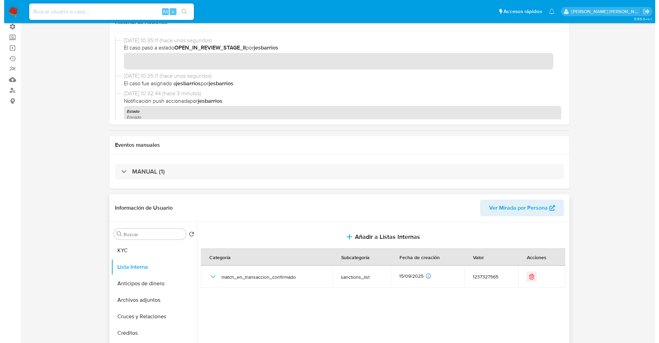
scroll to position [0, 0]
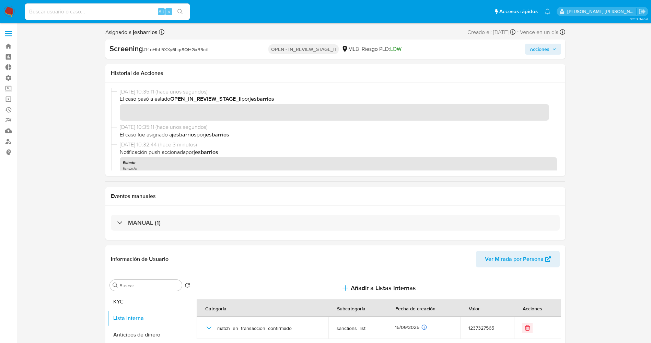
click at [553, 52] on span "Acciones" at bounding box center [543, 49] width 26 height 10
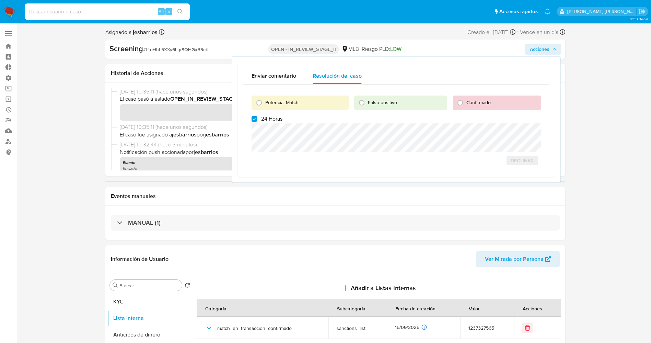
click at [286, 103] on span "Potencial Match" at bounding box center [281, 102] width 33 height 7
click at [265, 103] on input "Potencial Match" at bounding box center [259, 102] width 11 height 11
radio input "true"
click at [273, 118] on span "24 Horas" at bounding box center [271, 118] width 21 height 7
click at [257, 118] on input "24 Horas" at bounding box center [254, 118] width 5 height 5
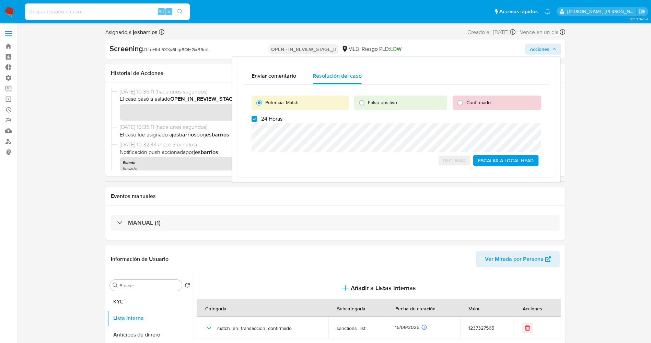
checkbox input "false"
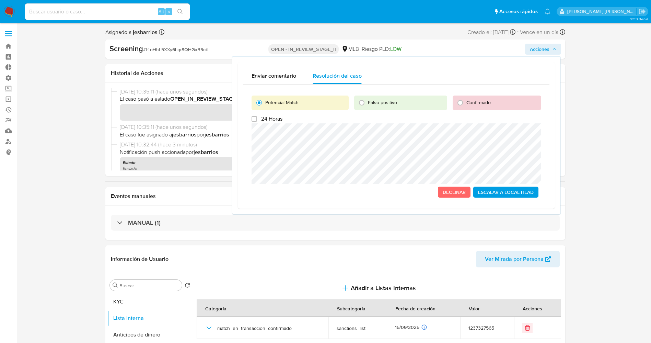
click at [504, 194] on span "Escalar a Local Head" at bounding box center [506, 192] width 56 height 10
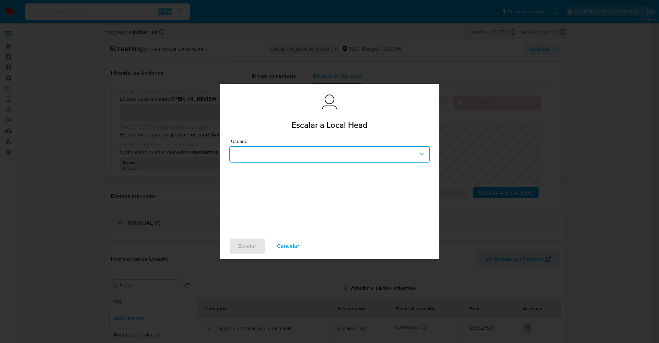
click at [286, 153] on button "button" at bounding box center [329, 154] width 200 height 16
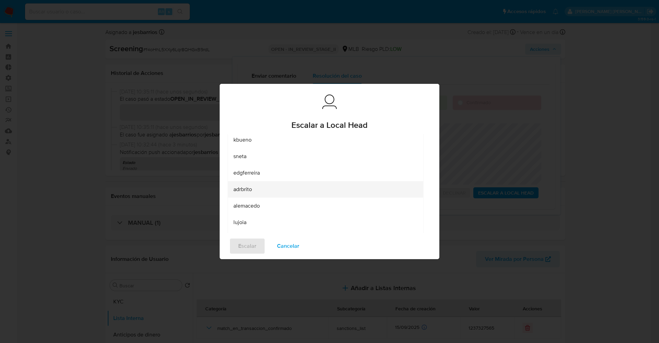
scroll to position [51, 0]
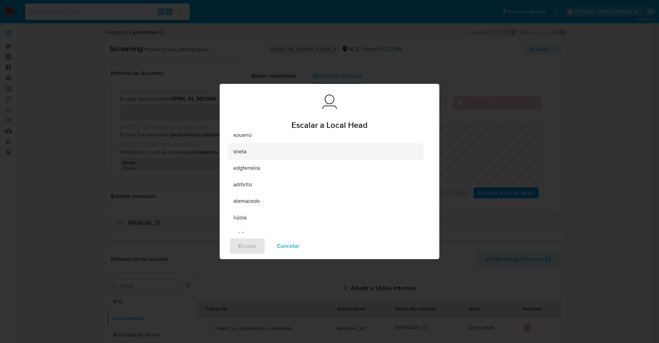
click at [270, 151] on div "sneta" at bounding box center [323, 151] width 180 height 16
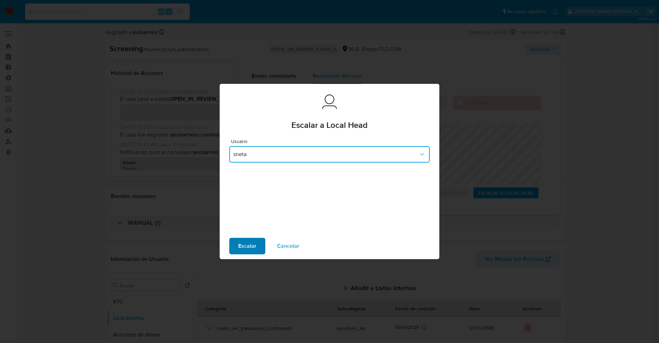
scroll to position [0, 0]
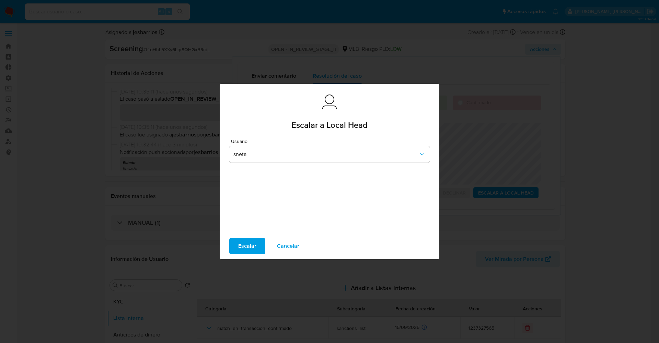
click at [249, 243] on span "Escalar" at bounding box center [247, 245] width 18 height 15
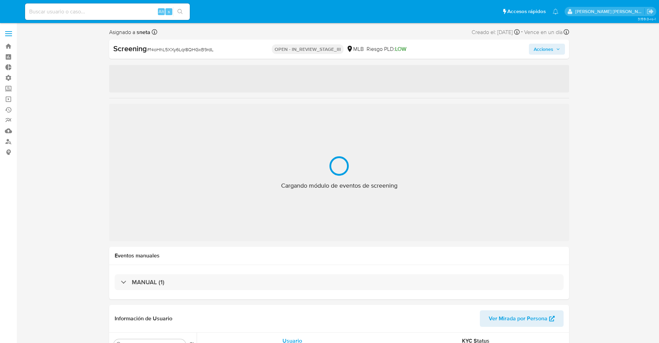
select select "10"
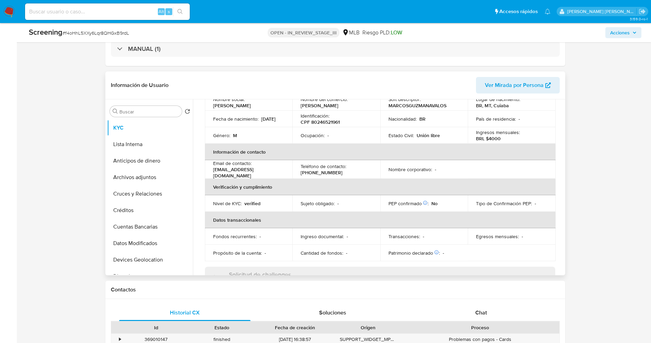
scroll to position [154, 0]
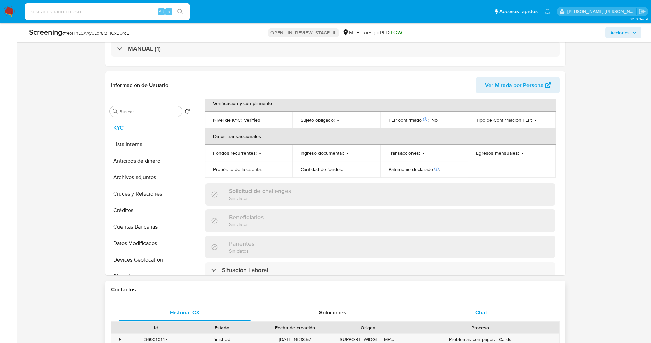
click at [473, 318] on div "Chat" at bounding box center [481, 312] width 132 height 16
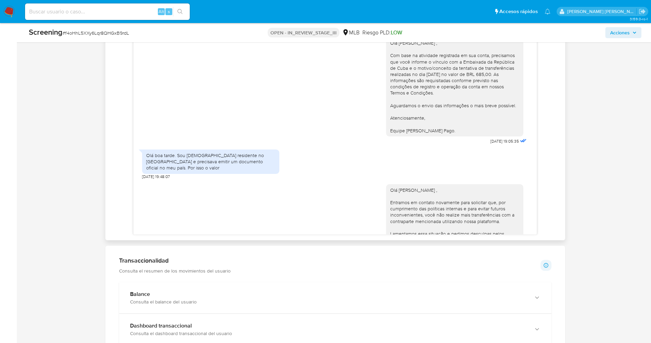
scroll to position [43, 0]
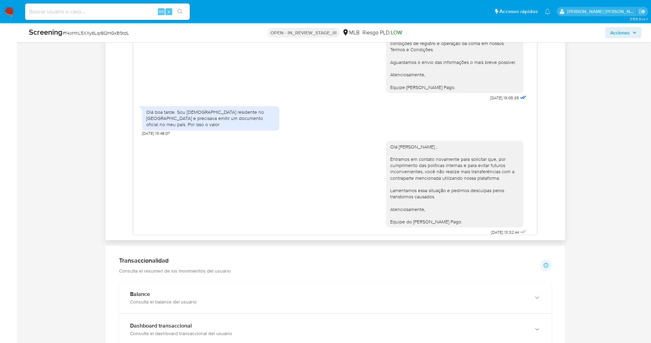
drag, startPoint x: 380, startPoint y: 139, endPoint x: 440, endPoint y: 216, distance: 97.8
click at [440, 216] on div "Olá [PERSON_NAME] , Entramos em contato novamente para solicitar que, por cumpr…" at bounding box center [454, 184] width 137 height 87
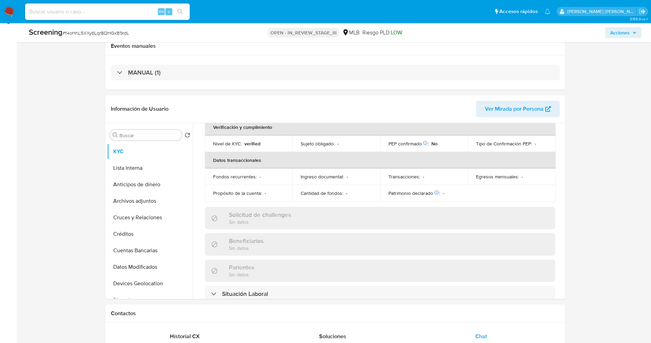
scroll to position [51, 0]
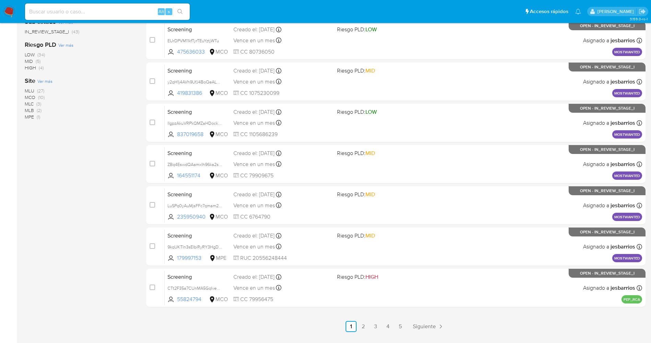
scroll to position [224, 0]
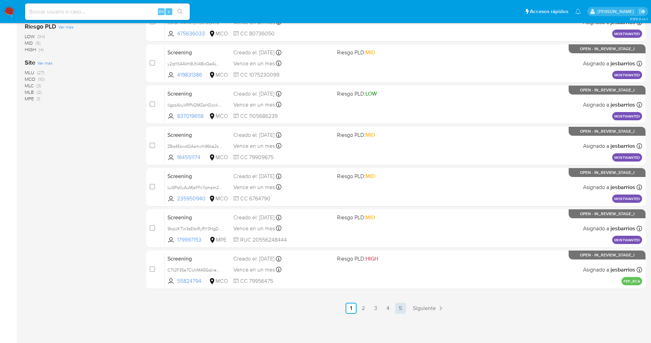
click at [397, 307] on link "5" at bounding box center [400, 307] width 11 height 11
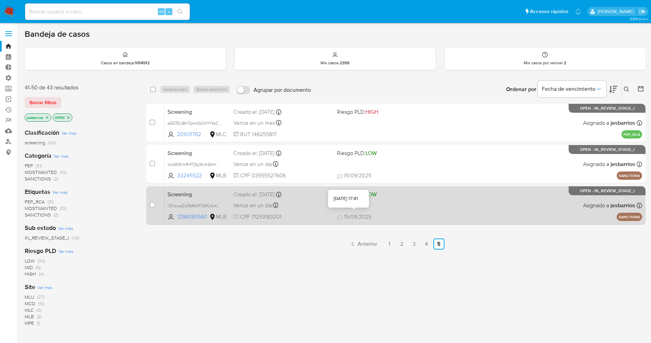
click at [366, 214] on span "15/09/2025" at bounding box center [354, 217] width 34 height 8
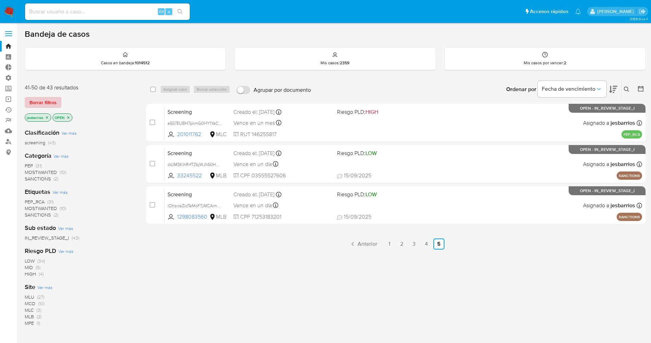
click at [52, 101] on span "Borrar filtros" at bounding box center [43, 103] width 27 height 10
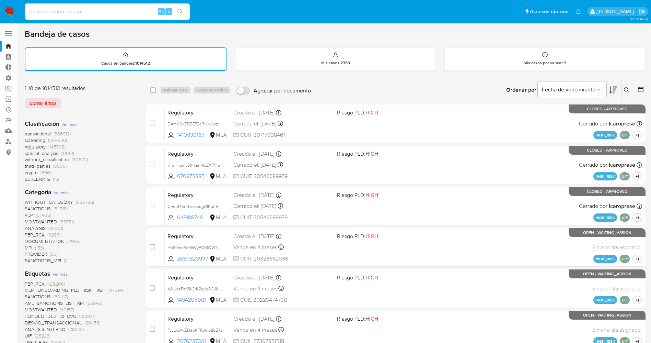
click at [627, 89] on icon at bounding box center [626, 89] width 5 height 5
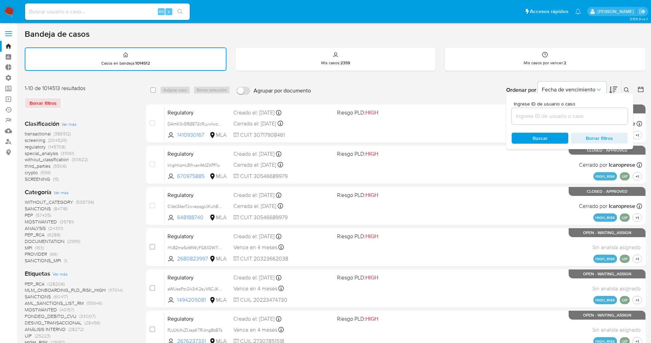
click at [564, 115] on input at bounding box center [570, 116] width 116 height 9
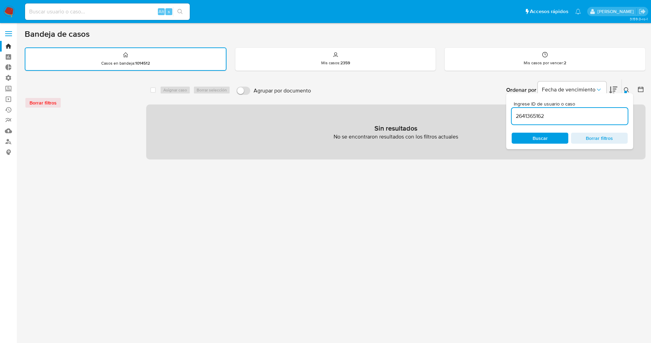
click at [515, 117] on input "2641365162" at bounding box center [570, 116] width 116 height 9
click at [573, 113] on input "2641365162" at bounding box center [570, 116] width 116 height 9
type input "2641365162"
click at [543, 138] on span "Buscar" at bounding box center [540, 138] width 15 height 11
click at [44, 100] on div "Borrar filtros" at bounding box center [80, 102] width 110 height 11
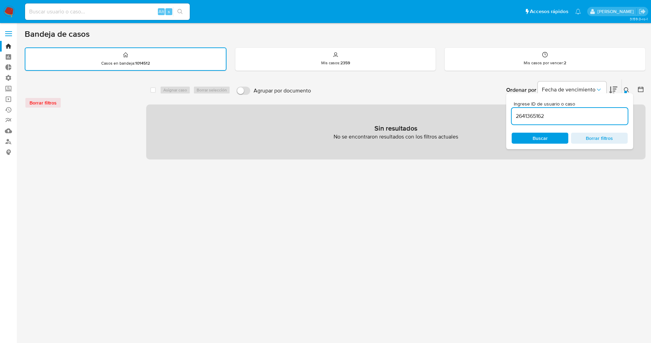
click at [47, 104] on div "Borrar filtros" at bounding box center [80, 102] width 110 height 11
drag, startPoint x: 46, startPoint y: 13, endPoint x: 89, endPoint y: 17, distance: 43.8
click at [46, 13] on input at bounding box center [107, 11] width 165 height 9
click at [601, 139] on span "Borrar filtros" at bounding box center [599, 138] width 47 height 10
click at [11, 12] on img at bounding box center [9, 12] width 12 height 12
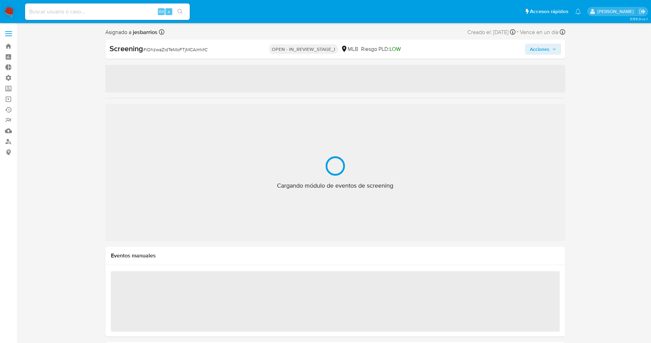
select select "10"
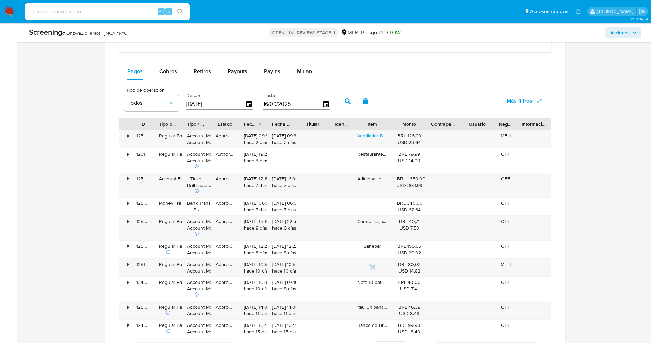
scroll to position [618, 0]
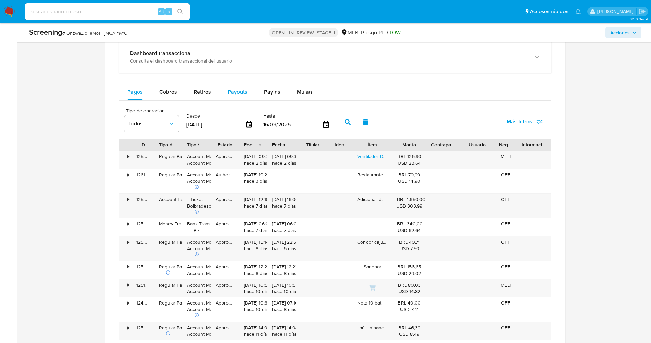
click at [248, 91] on button "Payouts" at bounding box center [237, 92] width 36 height 16
select select "10"
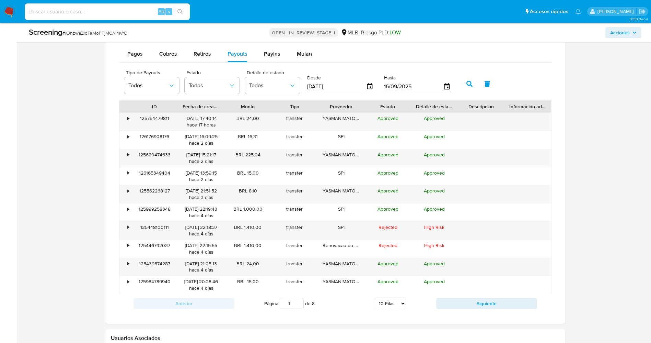
scroll to position [669, 0]
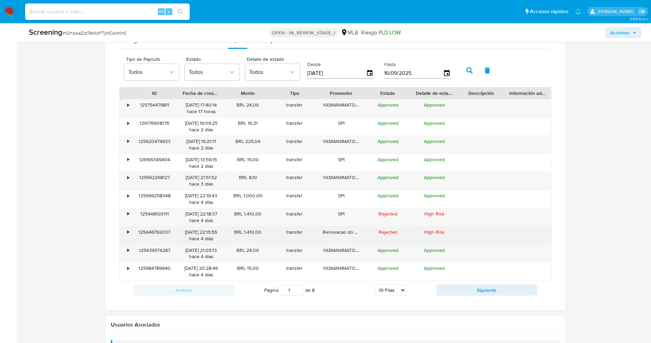
click at [128, 233] on div "•" at bounding box center [129, 232] width 2 height 7
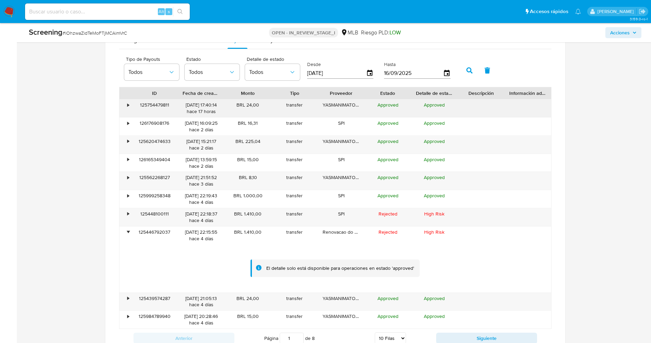
click at [500, 113] on div "ID Fecha de creación Monto Tipo Proveedor Estado Detalle de estado Descripción …" at bounding box center [335, 208] width 433 height 242
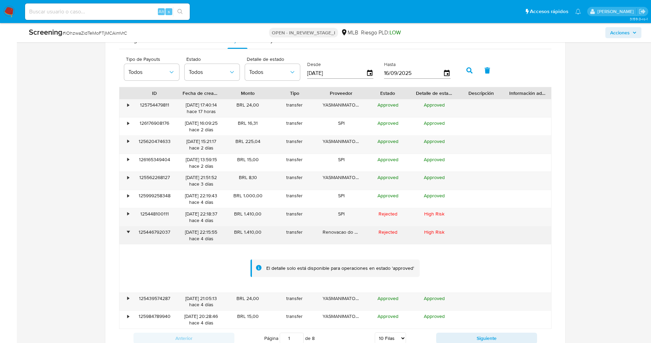
click at [343, 232] on div "Renovacao do Passaporte" at bounding box center [341, 235] width 47 height 18
click at [357, 233] on div "Renovacao do Passaporte" at bounding box center [341, 235] width 47 height 18
click at [320, 233] on div "Renovacao do Passaporte" at bounding box center [341, 235] width 47 height 18
click at [128, 232] on div "•" at bounding box center [129, 232] width 2 height 7
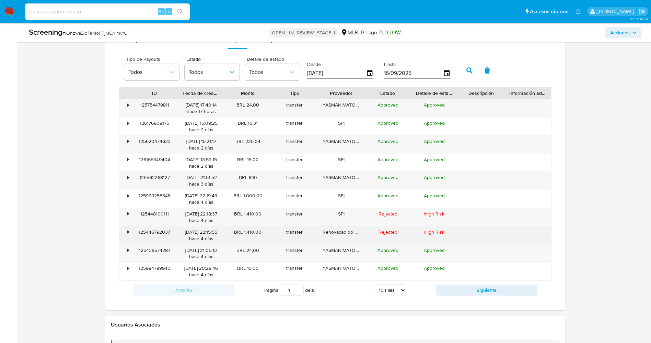
drag, startPoint x: 243, startPoint y: 230, endPoint x: 263, endPoint y: 232, distance: 20.0
click at [265, 233] on div "BRL 1.410,00" at bounding box center [248, 235] width 47 height 18
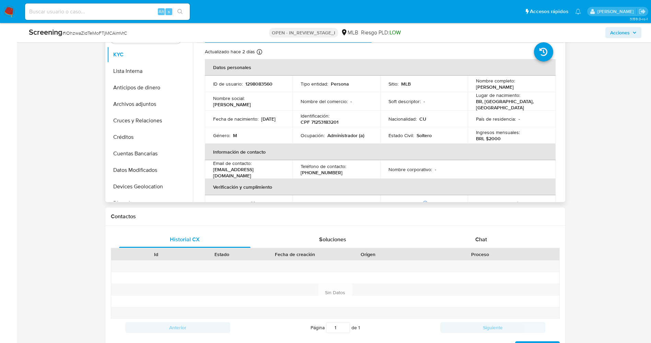
scroll to position [206, 0]
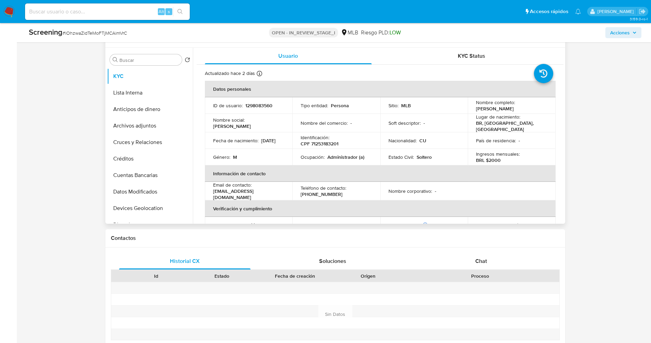
drag, startPoint x: 475, startPoint y: 108, endPoint x: 516, endPoint y: 106, distance: 41.2
click at [540, 107] on div "Nombre completo : Yasmani Matos Espronceda" at bounding box center [511, 105] width 71 height 12
copy p "Yasmani Matos Espronceda"
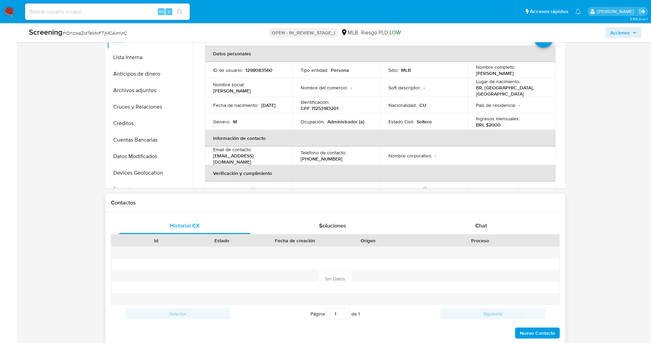
scroll to position [257, 0]
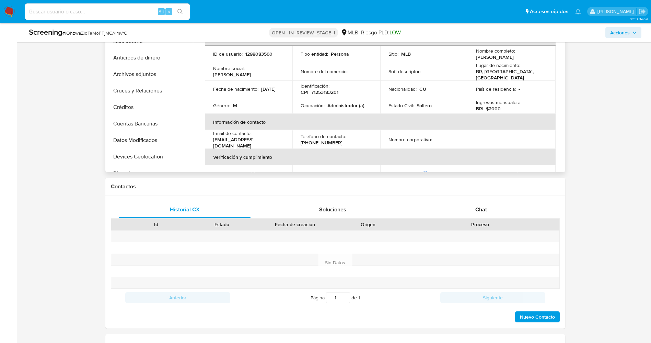
copy p "Yasmani Matos Espronceda"
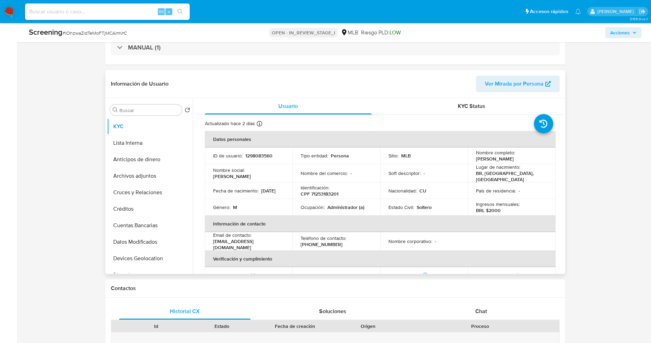
scroll to position [103, 0]
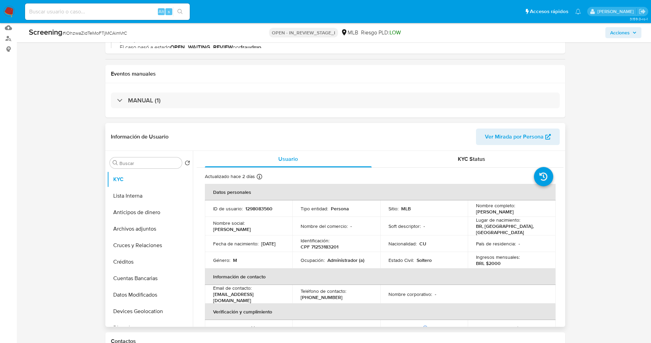
drag, startPoint x: 473, startPoint y: 210, endPoint x: 538, endPoint y: 212, distance: 65.3
click at [538, 212] on td "Nombre completo : Yasmani Matos Espronceda" at bounding box center [512, 208] width 88 height 16
copy p "Yasmani Matos Espronceda"
drag, startPoint x: 242, startPoint y: 209, endPoint x: 294, endPoint y: 210, distance: 51.8
click at [294, 210] on tr "ID de usuario : 1298083560 Tipo entidad : Persona Sitio : MLB Nombre completo :…" at bounding box center [380, 208] width 351 height 16
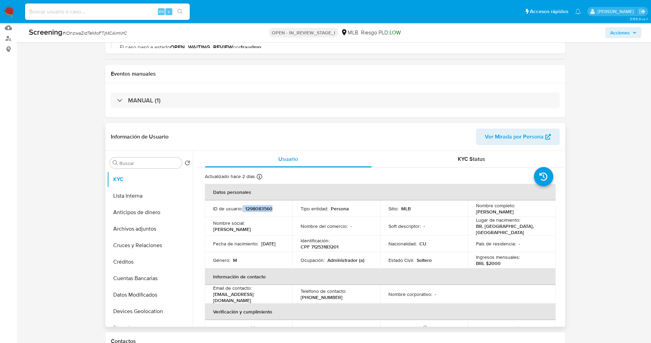
copy div "1298083560"
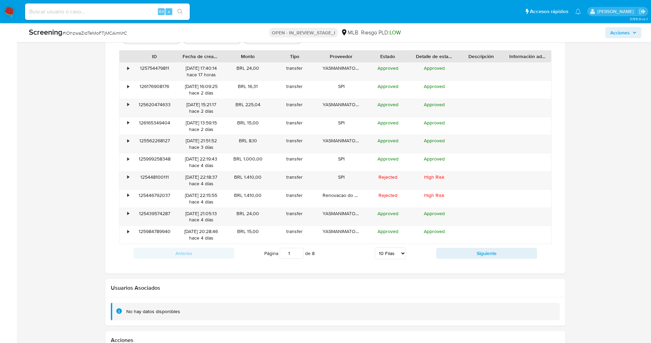
scroll to position [721, 0]
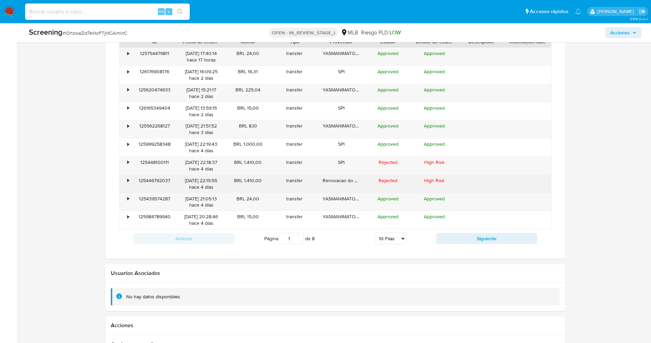
click at [129, 181] on div "•" at bounding box center [129, 180] width 2 height 7
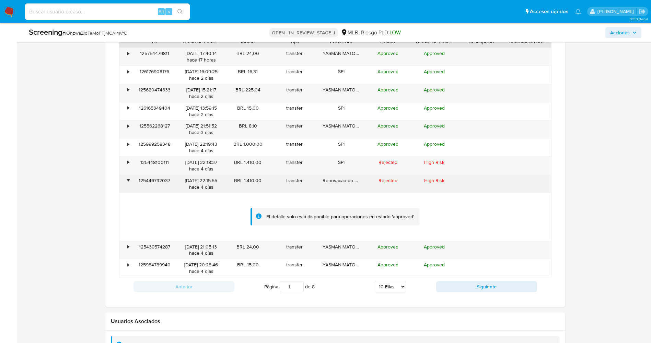
drag, startPoint x: 145, startPoint y: 179, endPoint x: 175, endPoint y: 179, distance: 30.2
click at [175, 179] on div "125446792037" at bounding box center [154, 184] width 47 height 18
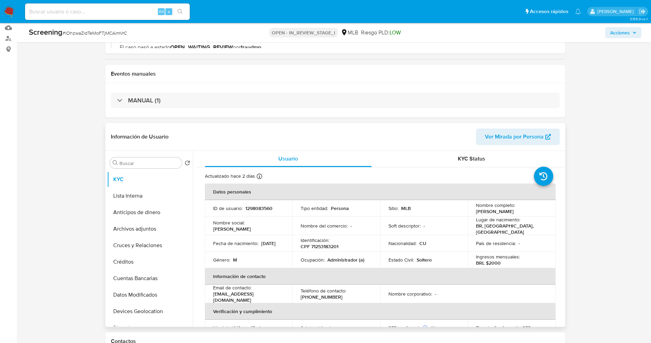
scroll to position [0, 0]
drag, startPoint x: 474, startPoint y: 212, endPoint x: 538, endPoint y: 214, distance: 64.2
click at [538, 214] on div "Nombre completo : Yasmani Matos Espronceda" at bounding box center [511, 208] width 71 height 12
copy p "Yasmani Matos Espronceda"
drag, startPoint x: 310, startPoint y: 245, endPoint x: 342, endPoint y: 246, distance: 31.2
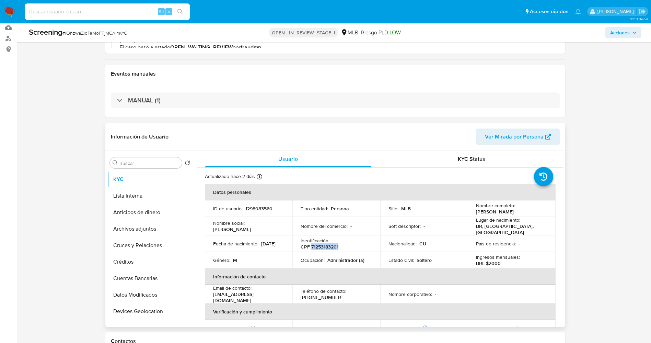
click at [342, 246] on div "Identificación : CPF 71253183201" at bounding box center [336, 243] width 71 height 12
copy p "71253183201"
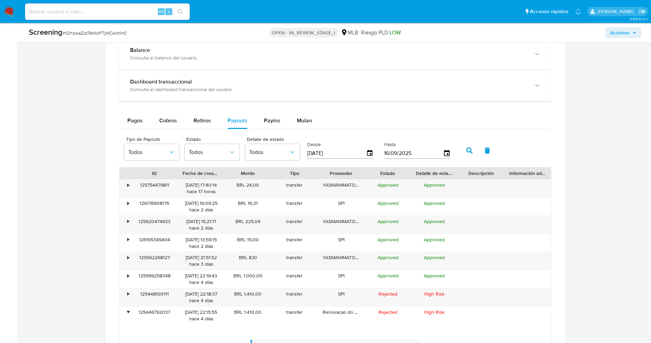
scroll to position [618, 0]
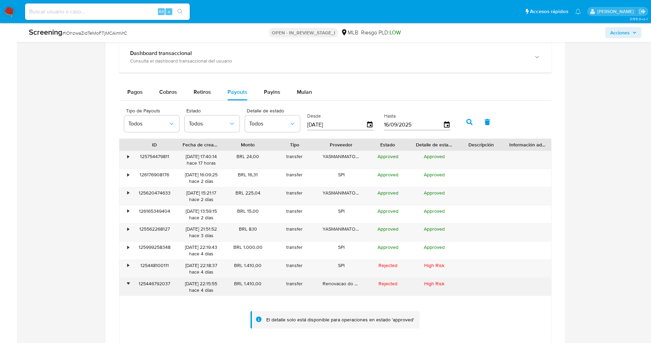
drag, startPoint x: 234, startPoint y: 284, endPoint x: 263, endPoint y: 282, distance: 28.6
click at [263, 282] on div "BRL 1.410,00" at bounding box center [248, 287] width 47 height 18
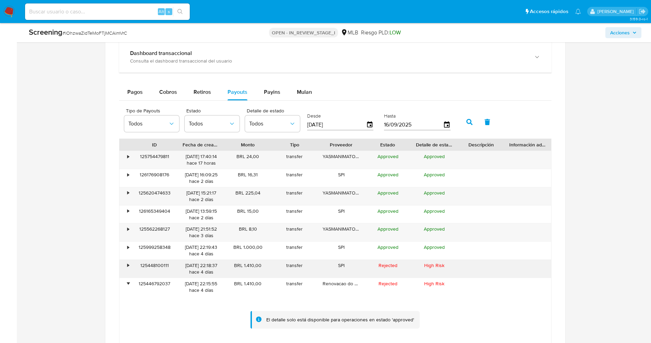
click at [129, 265] on div "•" at bounding box center [129, 265] width 2 height 7
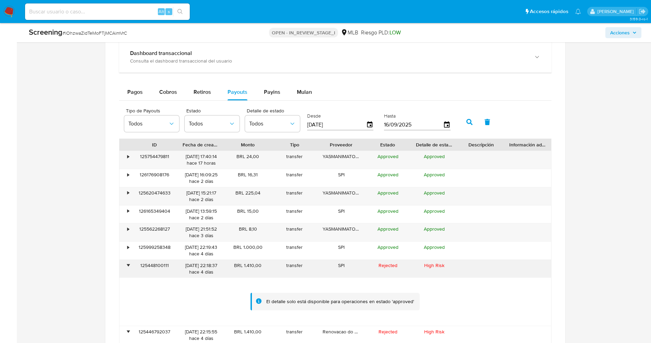
drag, startPoint x: 136, startPoint y: 266, endPoint x: 173, endPoint y: 261, distance: 37.8
click at [173, 261] on div "125448100111" at bounding box center [154, 269] width 47 height 18
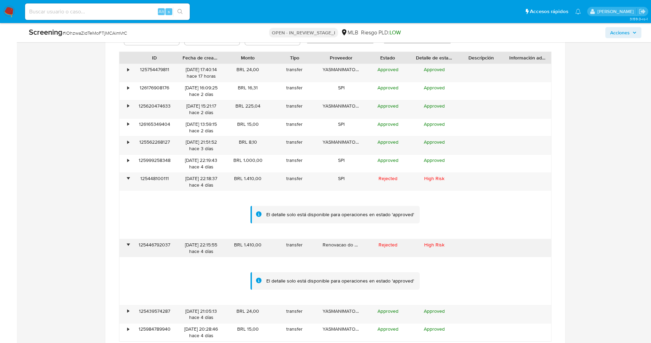
scroll to position [721, 0]
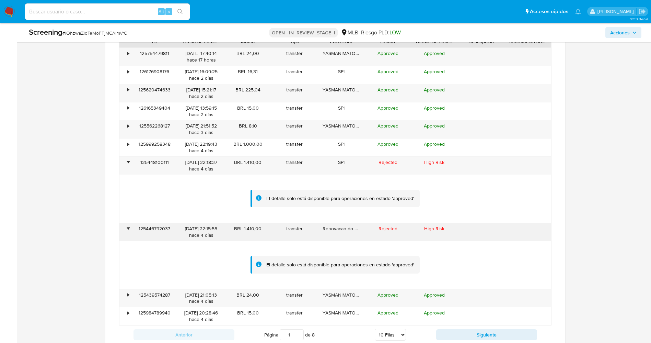
drag, startPoint x: 176, startPoint y: 226, endPoint x: 156, endPoint y: 228, distance: 20.8
click at [184, 226] on div "• 125446792037 12/09/2025 22:15:55 hace 4 días BRL 1.410,00 transfer Renovacao …" at bounding box center [335, 232] width 432 height 18
drag, startPoint x: 156, startPoint y: 228, endPoint x: 140, endPoint y: 231, distance: 16.0
click at [140, 231] on div "125446792037" at bounding box center [154, 232] width 47 height 18
drag, startPoint x: 136, startPoint y: 230, endPoint x: 172, endPoint y: 228, distance: 36.4
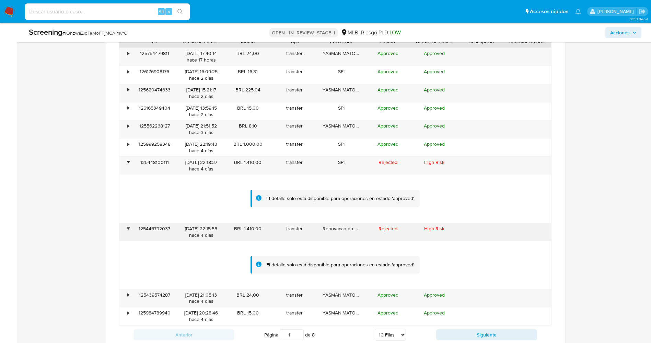
click at [172, 228] on div "125446792037" at bounding box center [154, 232] width 47 height 18
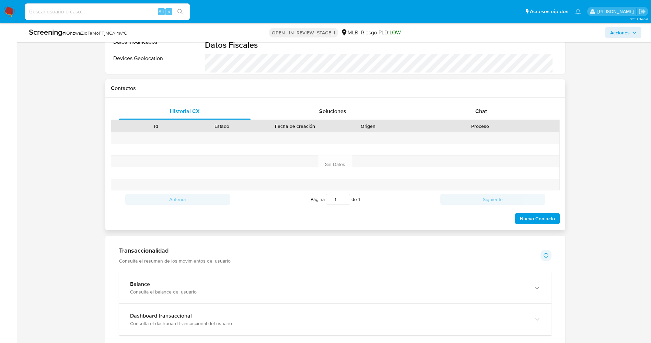
scroll to position [309, 0]
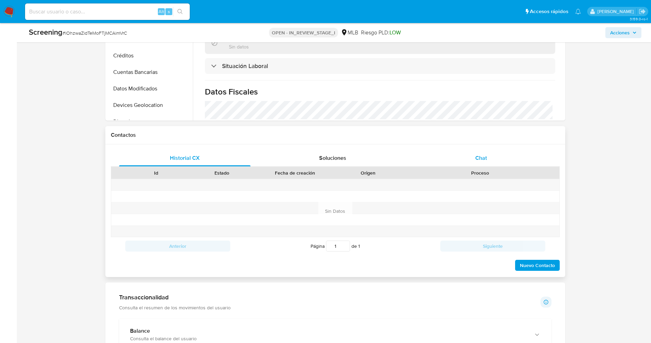
click at [474, 155] on div "Chat" at bounding box center [481, 158] width 132 height 16
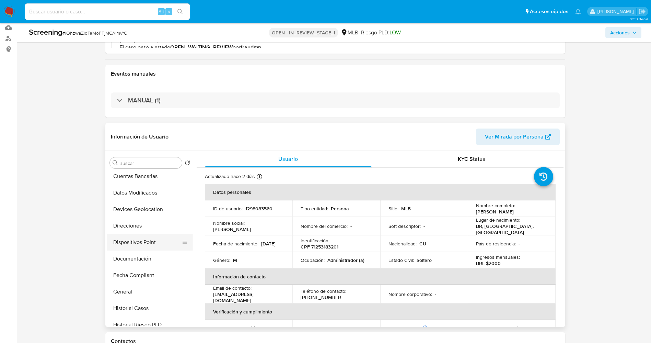
scroll to position [103, 0]
click at [137, 260] on button "Documentación" at bounding box center [147, 257] width 80 height 16
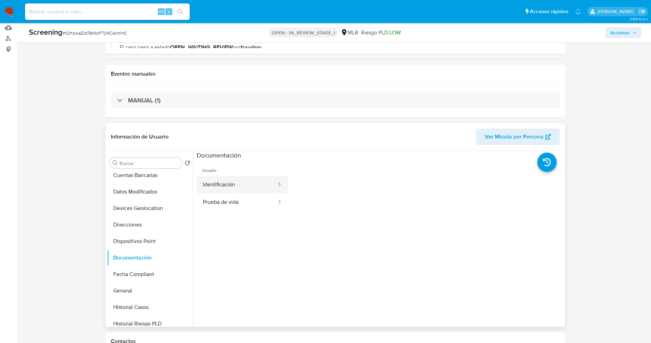
click at [228, 179] on button "Identificación" at bounding box center [237, 185] width 81 height 18
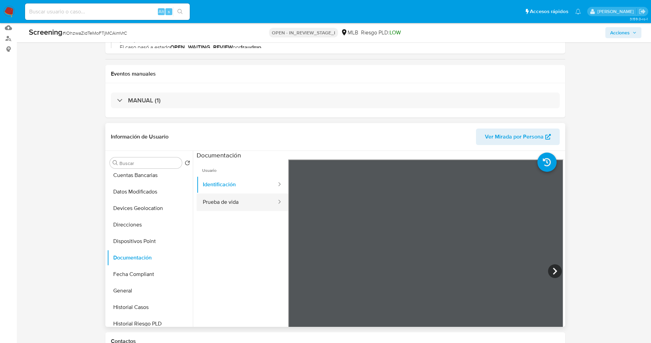
click at [214, 205] on button "Prueba de vida" at bounding box center [237, 202] width 81 height 18
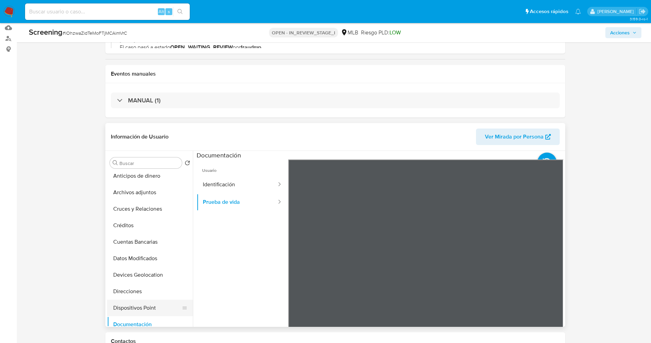
scroll to position [0, 0]
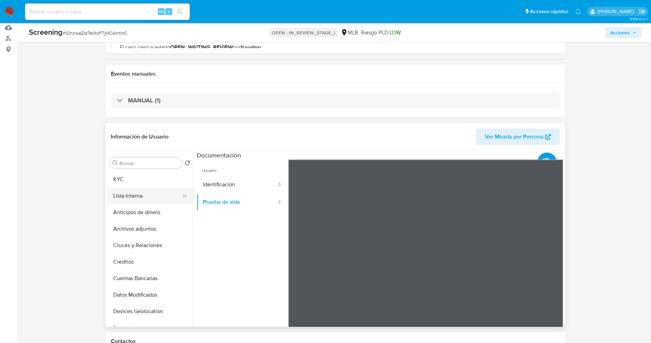
click at [147, 196] on button "Lista Interna" at bounding box center [147, 195] width 80 height 16
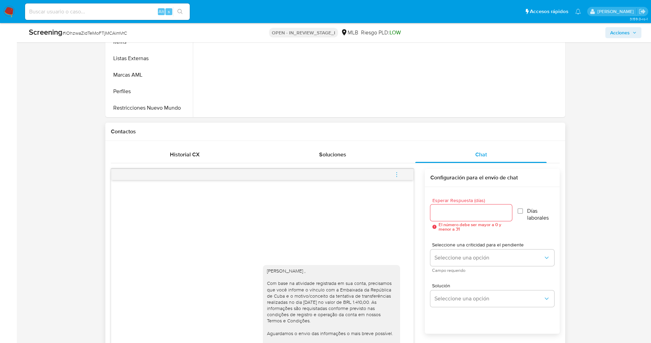
scroll to position [515, 0]
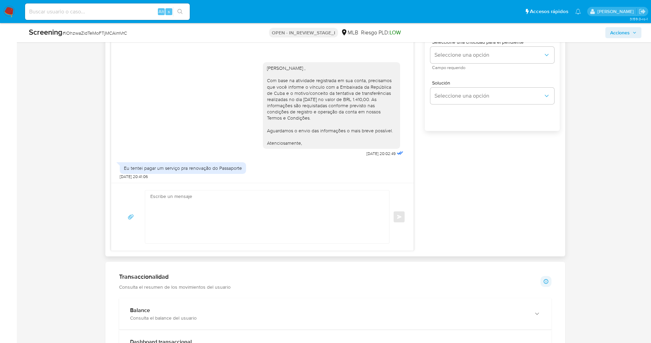
click at [236, 208] on textarea at bounding box center [265, 216] width 231 height 53
paste textarea "Olá Marcos Guzman Avalos , Entramos em contato novamente para solicitar que, po…"
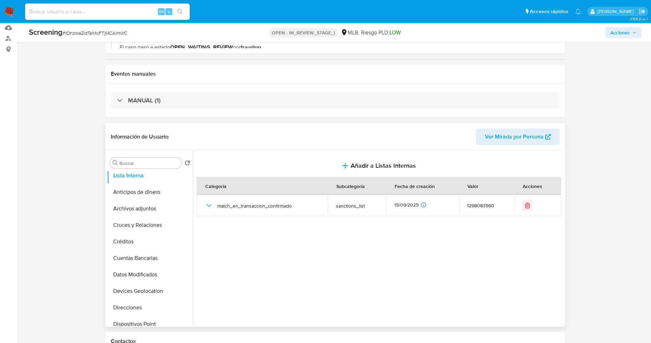
scroll to position [0, 0]
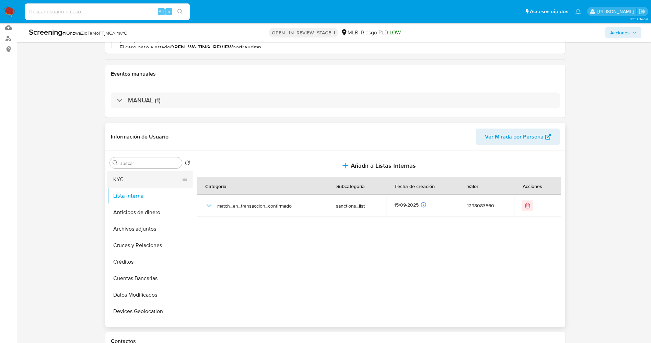
click at [140, 185] on button "KYC" at bounding box center [147, 179] width 80 height 16
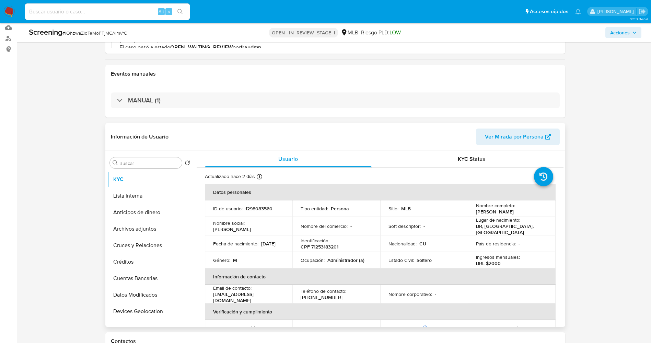
drag, startPoint x: 473, startPoint y: 211, endPoint x: 532, endPoint y: 211, distance: 58.4
click at [532, 211] on td "Nombre completo : Yasmani Matos Espronceda" at bounding box center [512, 208] width 88 height 16
copy p "Yasmani Matos Espronceda"
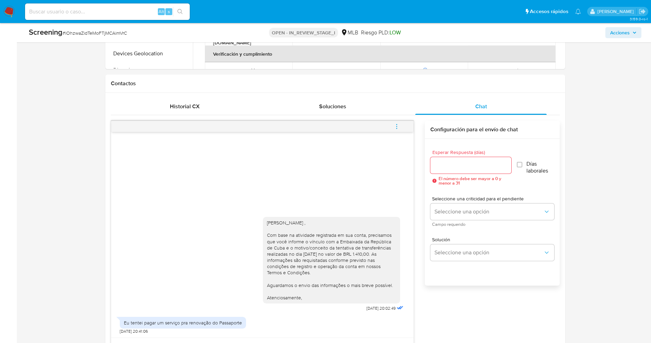
scroll to position [463, 0]
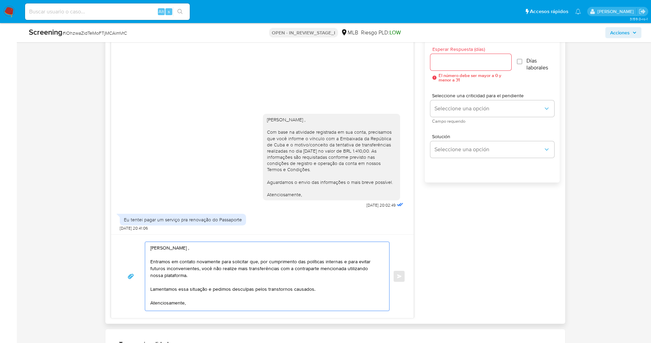
drag, startPoint x: 160, startPoint y: 245, endPoint x: 207, endPoint y: 248, distance: 47.8
click at [207, 248] on textarea "Olá Marcos Guzman Avalos , Entramos em contato novamente para solicitar que, po…" at bounding box center [265, 276] width 231 height 69
paste textarea "Yasmani Matos Espronceda"
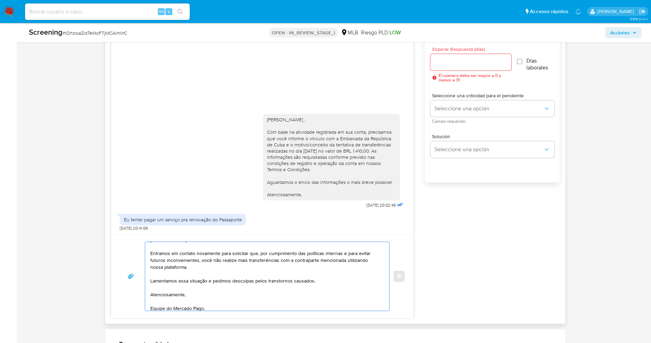
scroll to position [12, 0]
type textarea "Olá Yasmani Matos Espronceda , Entramos em contato novamente para solicitar que…"
click at [437, 62] on input "Esperar Respuesta (días)" at bounding box center [471, 62] width 81 height 9
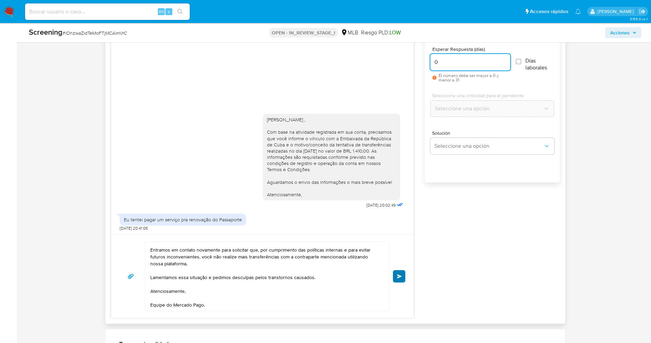
type input "0"
click at [395, 277] on button "Enviar" at bounding box center [399, 276] width 12 height 12
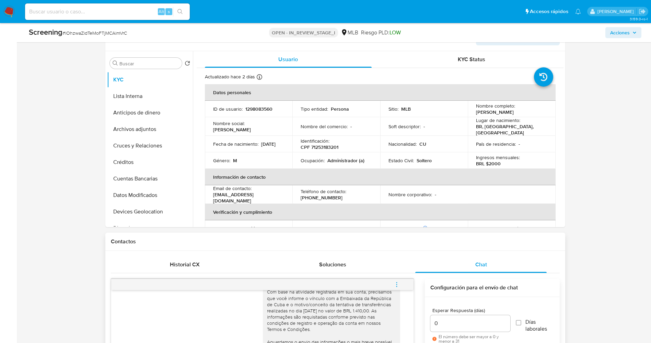
scroll to position [51, 0]
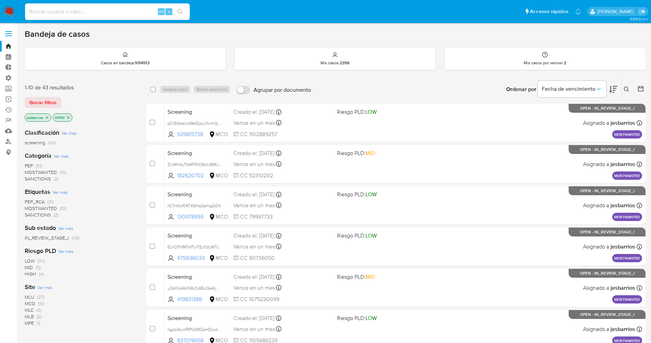
click at [62, 12] on input at bounding box center [107, 11] width 165 height 9
paste input "2641365162"
click at [57, 104] on button "Borrar filtros" at bounding box center [43, 102] width 37 height 11
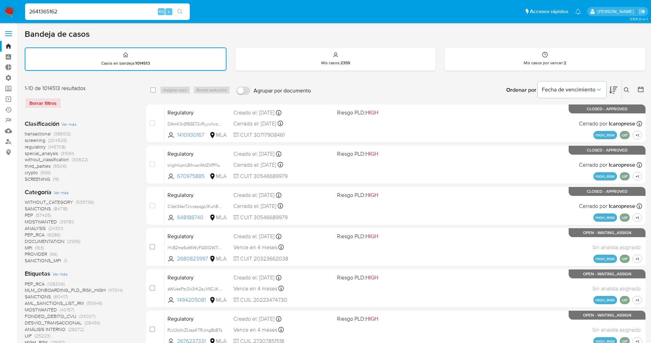
click at [72, 14] on input "2641365162" at bounding box center [107, 11] width 165 height 9
type input "2641365162"
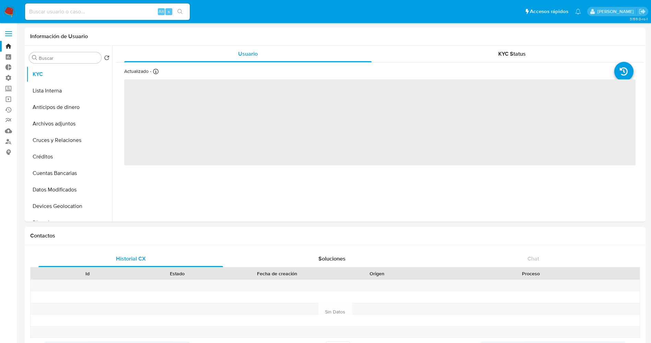
select select "10"
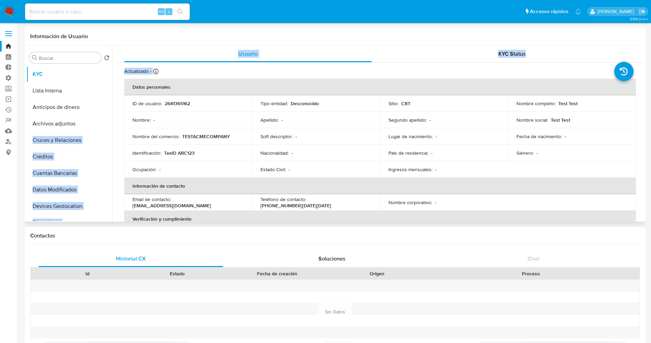
drag, startPoint x: 112, startPoint y: 88, endPoint x: 112, endPoint y: 124, distance: 36.7
click at [112, 124] on div "Buscar Volver al orden por defecto KYC Lista Interna Anticipos de dinero Archiv…" at bounding box center [335, 134] width 618 height 176
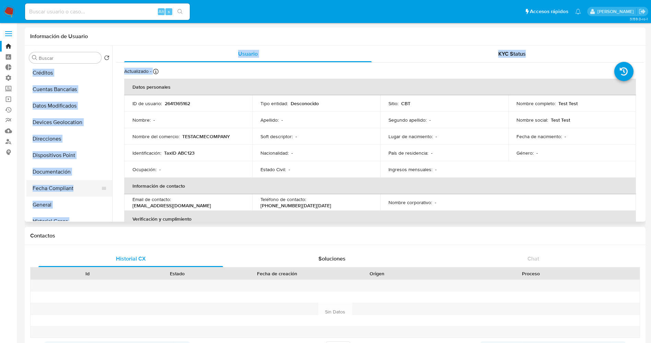
scroll to position [124, 0]
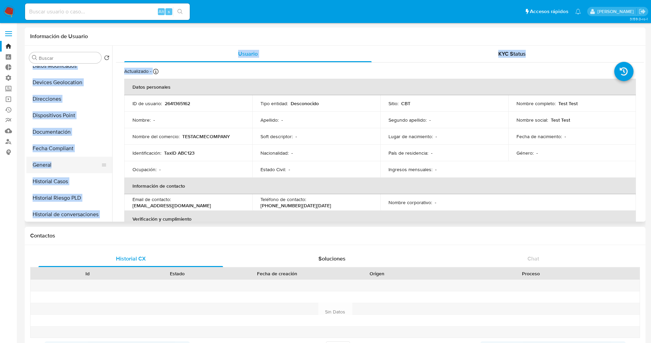
click at [62, 163] on button "General" at bounding box center [66, 165] width 80 height 16
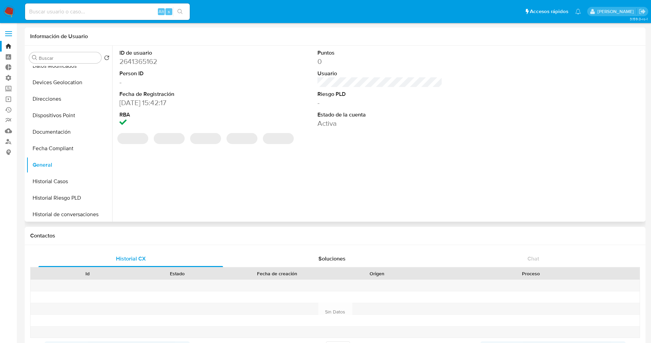
click at [150, 165] on div "ID de usuario 2641365162 Person ID - Fecha de Registración 20/08/2025 15:42:17 …" at bounding box center [378, 134] width 532 height 176
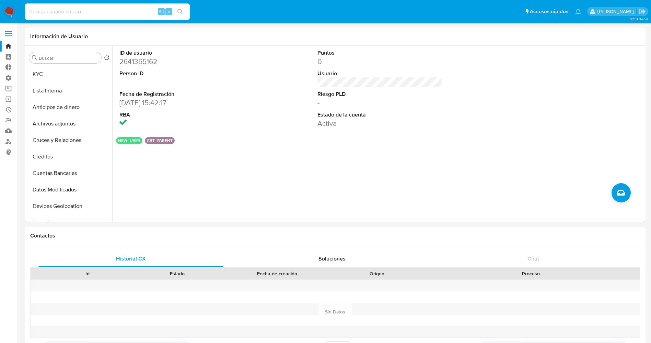
click at [11, 11] on img at bounding box center [9, 12] width 12 height 12
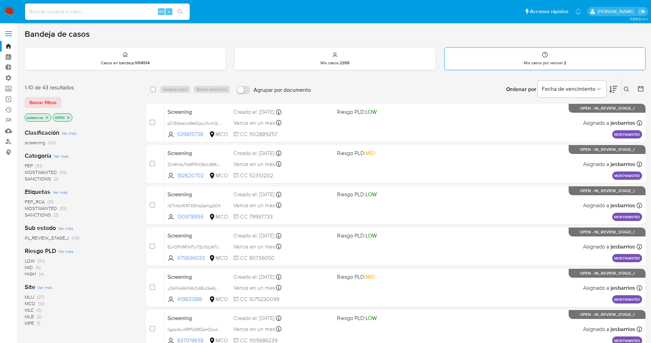
drag, startPoint x: 44, startPoint y: 104, endPoint x: 620, endPoint y: 59, distance: 578.1
click at [44, 104] on span "Borrar filtros" at bounding box center [43, 103] width 27 height 10
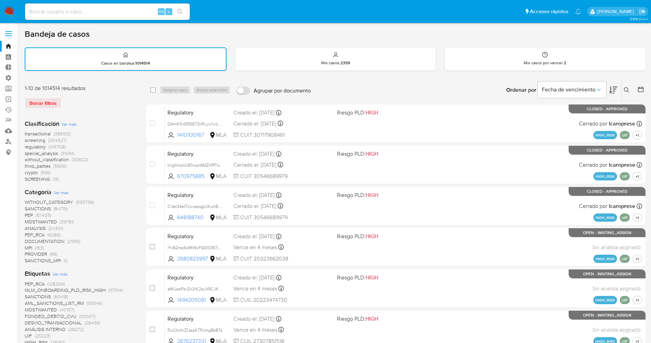
click at [623, 87] on button at bounding box center [627, 90] width 11 height 8
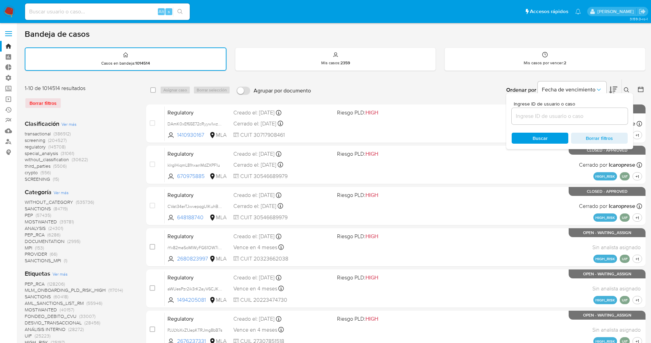
click at [564, 118] on input at bounding box center [570, 116] width 116 height 9
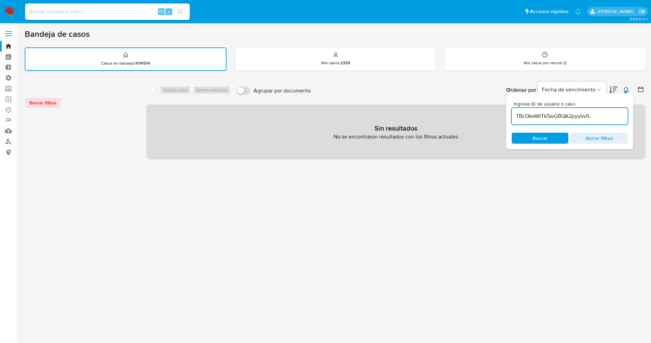
click at [604, 115] on input "TBcQkeWlTk5wGBQA2pyybvfL" at bounding box center [570, 116] width 116 height 9
type input "TBcQkeWlTk5wGBQA2pyybvfL"
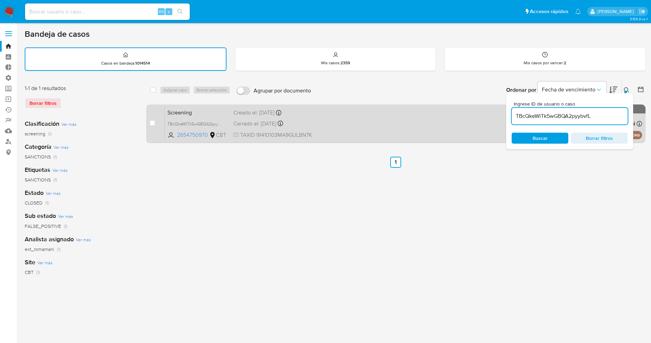
click at [403, 119] on div "Screening TBcQkeWlTk5wGBQA2pyybvfL 2654750970 CBT Creado el: [DATE] Creado el: …" at bounding box center [404, 123] width 478 height 35
click at [397, 129] on div "Screening TBcQkeWlTk5wGBQA2pyybvfL 2654750970 CBT Creado el: [DATE] Creado el: …" at bounding box center [404, 123] width 478 height 35
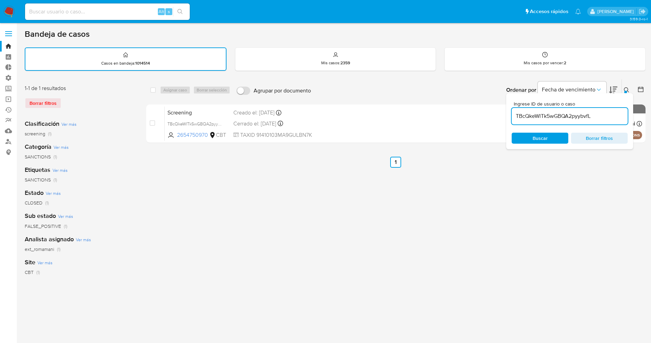
drag, startPoint x: 6, startPoint y: 8, endPoint x: 14, endPoint y: 1, distance: 10.5
click at [6, 8] on img at bounding box center [9, 12] width 12 height 12
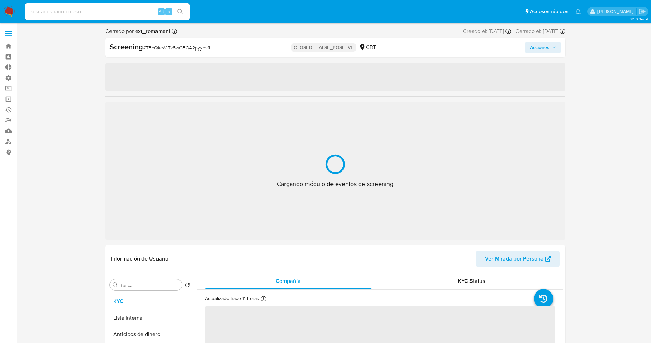
select select "10"
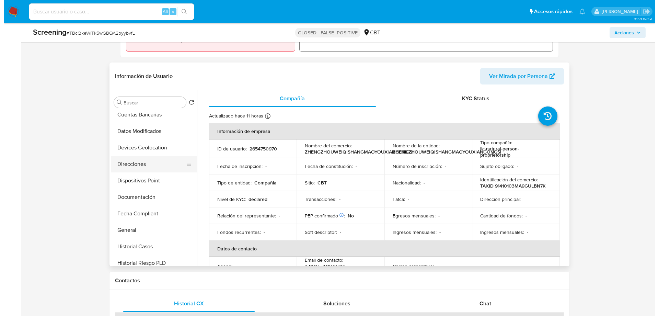
scroll to position [206, 0]
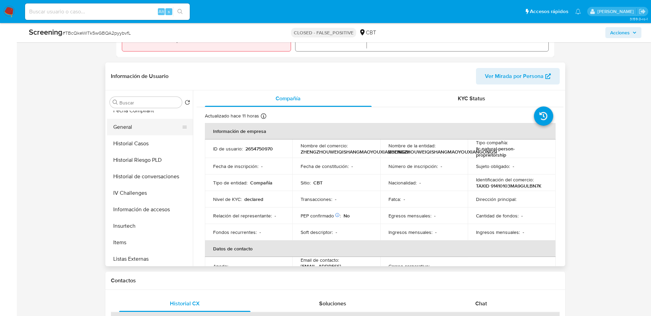
click at [136, 129] on button "General" at bounding box center [147, 127] width 80 height 16
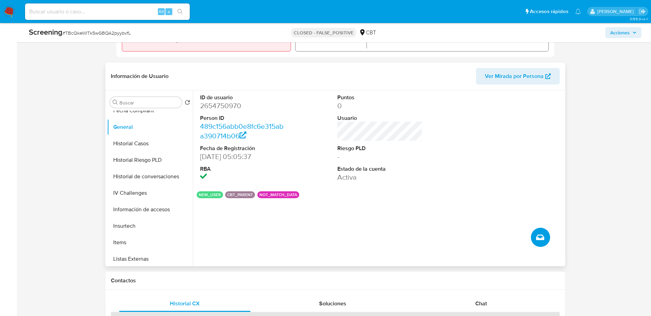
click at [544, 234] on span "Crear caso manual" at bounding box center [540, 237] width 8 height 8
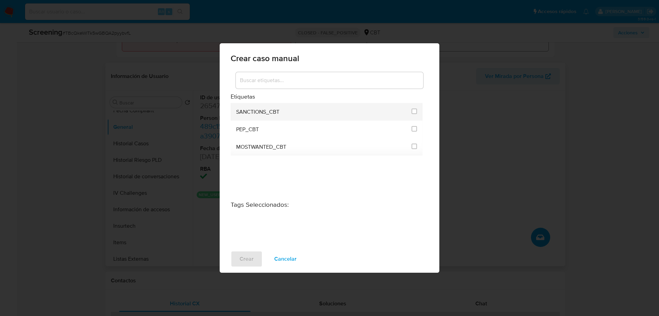
click at [253, 112] on span "SANCTIONS_CBT" at bounding box center [257, 111] width 43 height 7
click at [417, 112] on li "SANCTIONS_CBT" at bounding box center [327, 112] width 192 height 18
click at [416, 112] on input "3310" at bounding box center [414, 110] width 5 height 5
checkbox input "true"
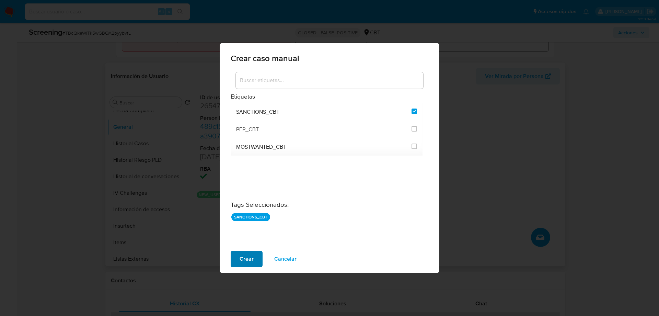
click at [252, 260] on span "Crear" at bounding box center [247, 258] width 14 height 15
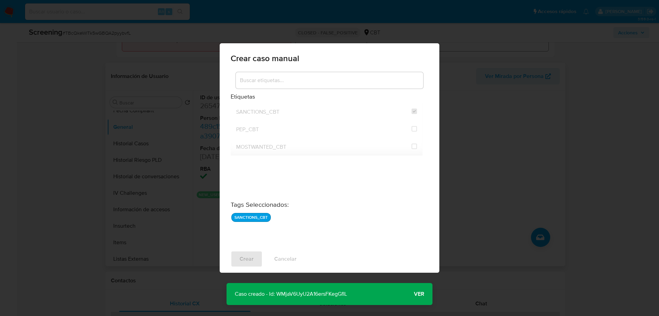
click at [418, 294] on span "Ver" at bounding box center [419, 294] width 10 height 0
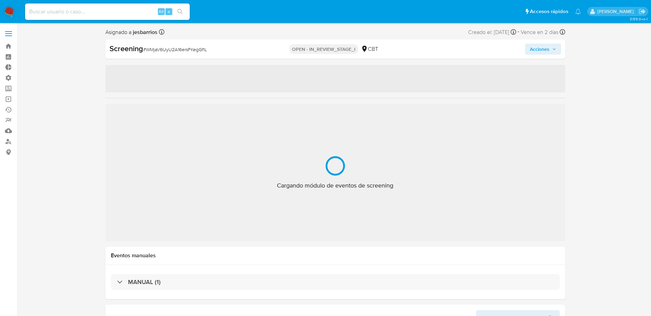
select select "10"
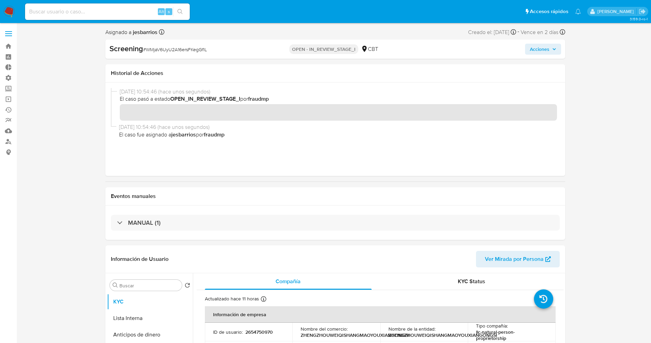
click at [549, 46] on span "Acciones" at bounding box center [540, 49] width 20 height 11
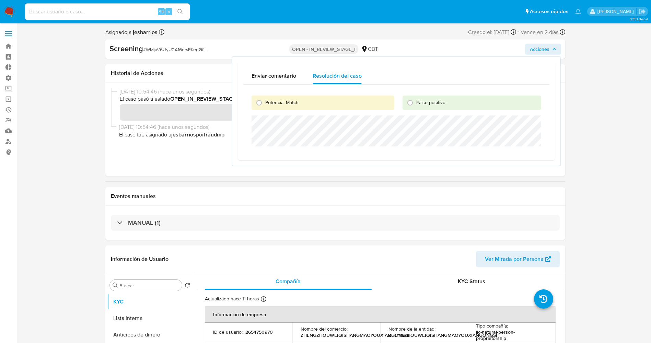
click at [439, 96] on div "Falso positivo" at bounding box center [472, 102] width 139 height 14
click at [440, 102] on span "Falso positivo" at bounding box center [430, 102] width 29 height 7
click at [416, 102] on input "Falso positivo" at bounding box center [410, 102] width 11 height 11
radio input "true"
click at [465, 153] on span "Cerrar Caso" at bounding box center [465, 155] width 33 height 10
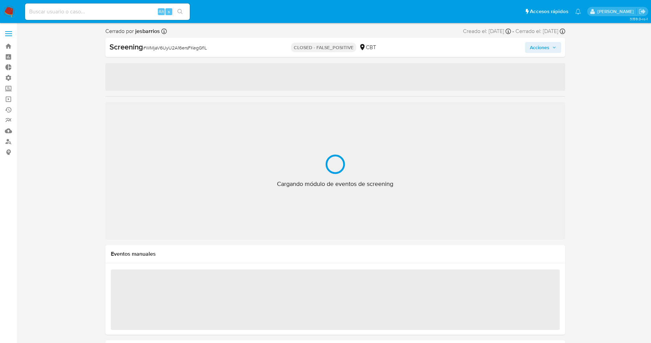
select select "10"
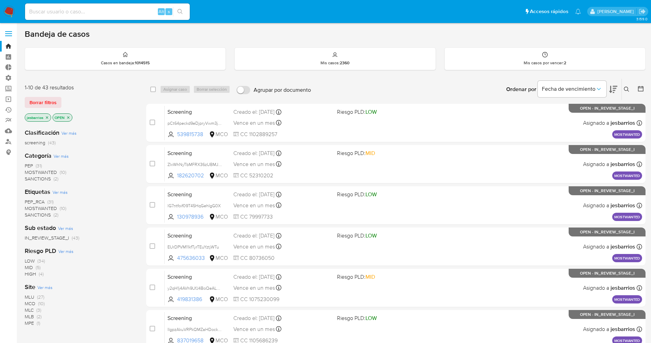
click at [10, 13] on img at bounding box center [9, 12] width 12 height 12
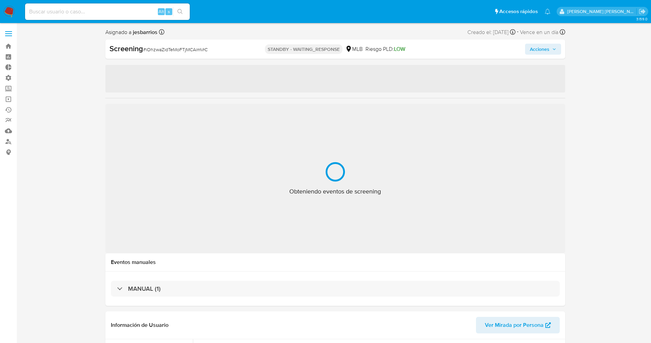
select select "10"
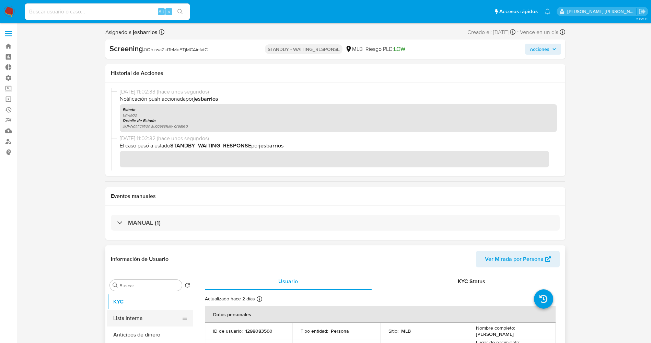
click at [131, 317] on button "Lista Interna" at bounding box center [147, 318] width 80 height 16
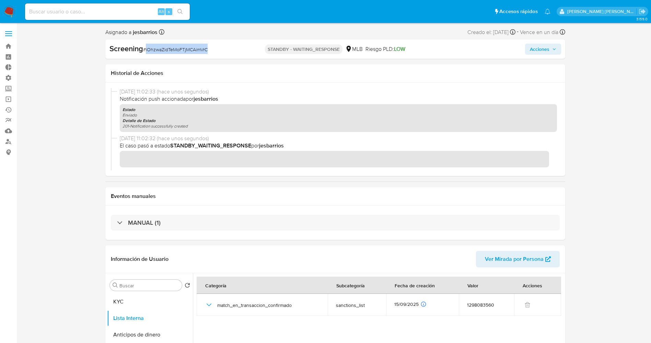
drag, startPoint x: 146, startPoint y: 51, endPoint x: 205, endPoint y: 50, distance: 59.7
click at [213, 50] on div "Screening # iOhzwaZidTeMoFTjMCAimVrC" at bounding box center [184, 49] width 148 height 10
copy span "iOhzwaZidTeMoFTjMCAimVrC"
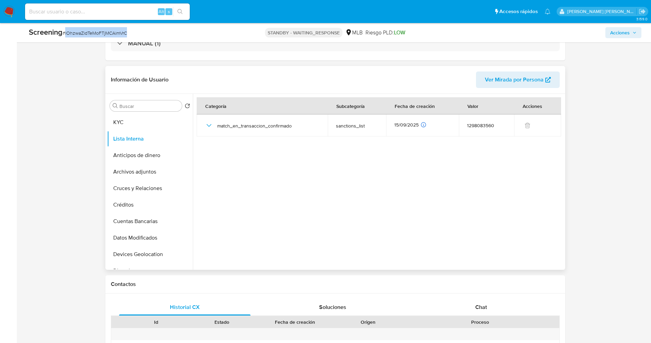
scroll to position [103, 0]
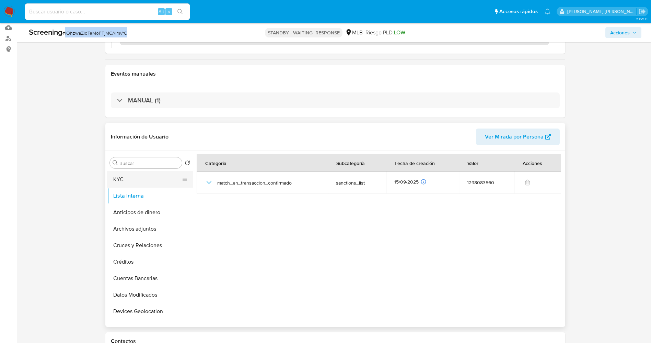
click at [137, 183] on button "KYC" at bounding box center [147, 179] width 80 height 16
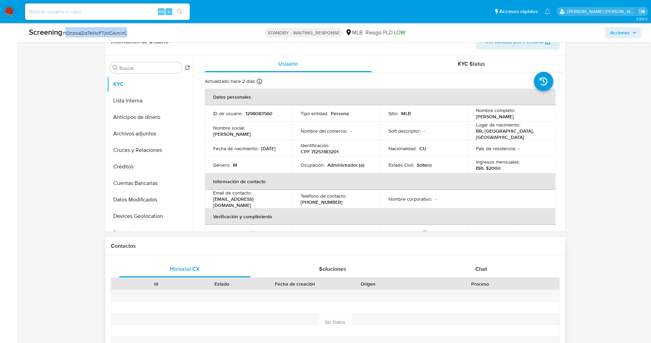
scroll to position [309, 0]
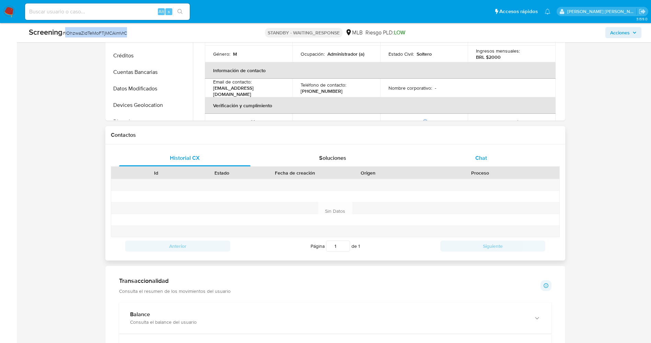
click at [487, 157] on div "Chat" at bounding box center [481, 158] width 132 height 16
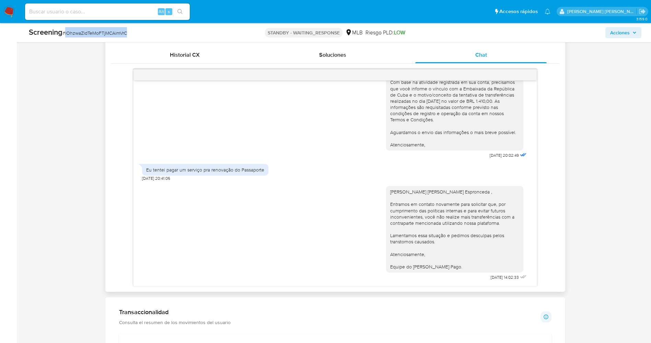
scroll to position [0, 0]
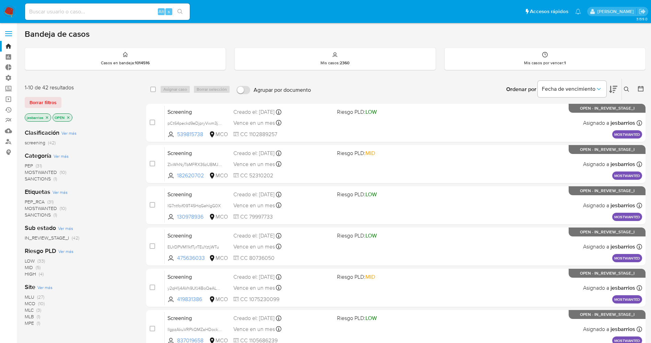
click at [69, 117] on icon "close-filter" at bounding box center [68, 117] width 4 height 4
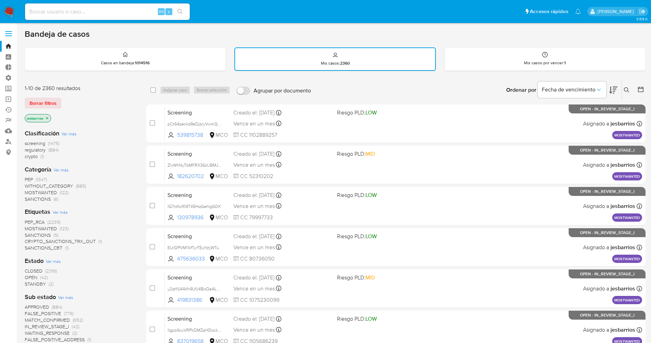
click at [43, 283] on span "STANDBY" at bounding box center [35, 283] width 21 height 7
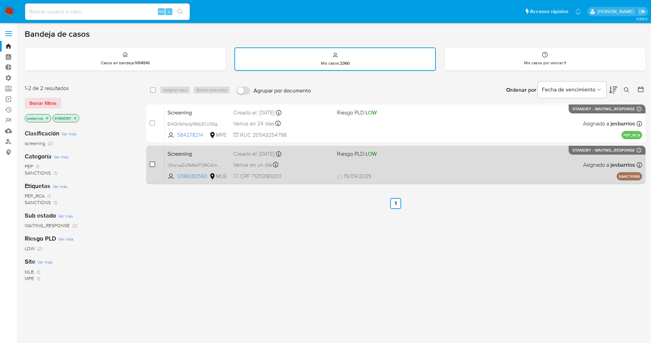
click at [153, 164] on input "checkbox" at bounding box center [152, 163] width 5 height 5
checkbox input "true"
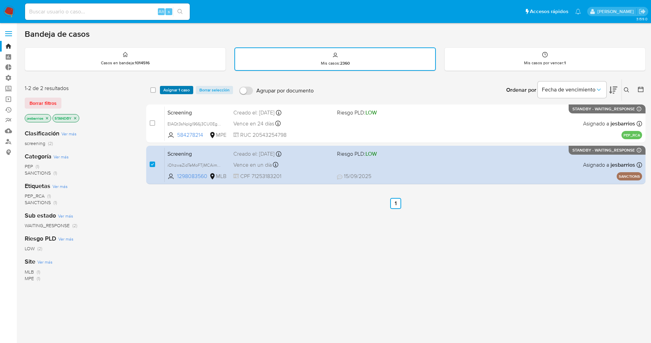
click at [183, 88] on span "Asignar 1 caso" at bounding box center [176, 90] width 26 height 7
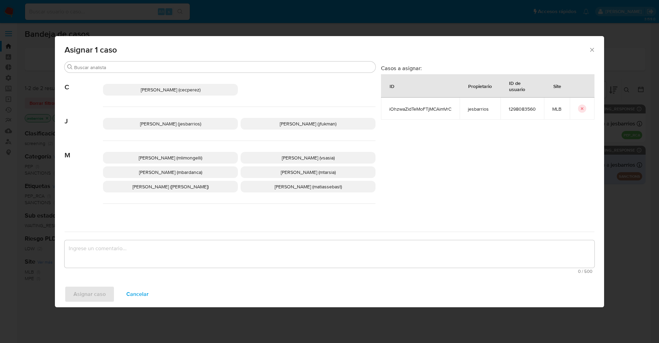
click at [160, 126] on span "Jesica Iris Barrios Leita (jesbarrios)" at bounding box center [170, 123] width 61 height 7
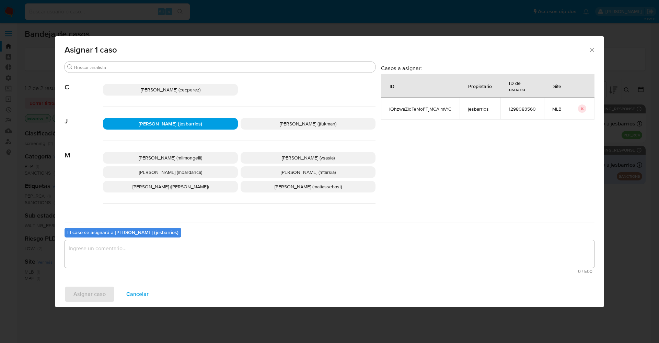
click at [141, 249] on textarea "assign-modal" at bounding box center [330, 253] width 530 height 27
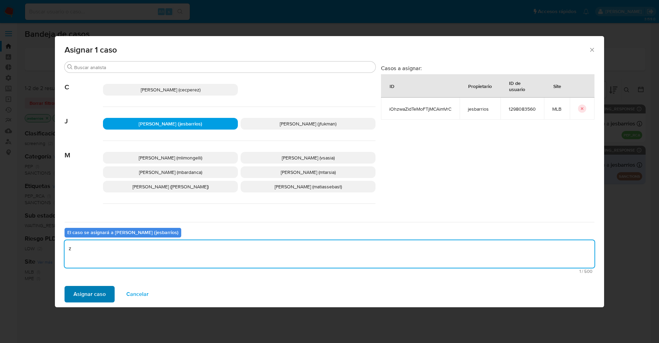
type textarea "z"
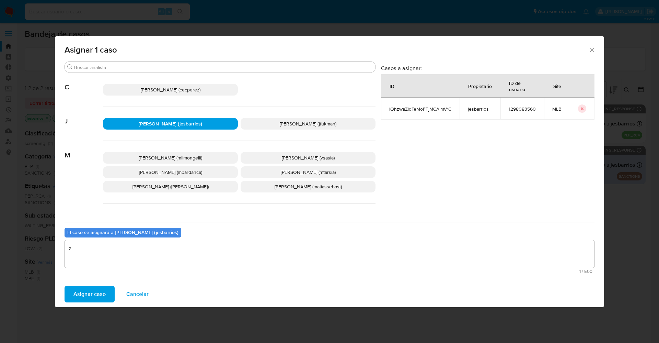
click at [73, 298] on span "Asignar caso" at bounding box center [89, 293] width 32 height 15
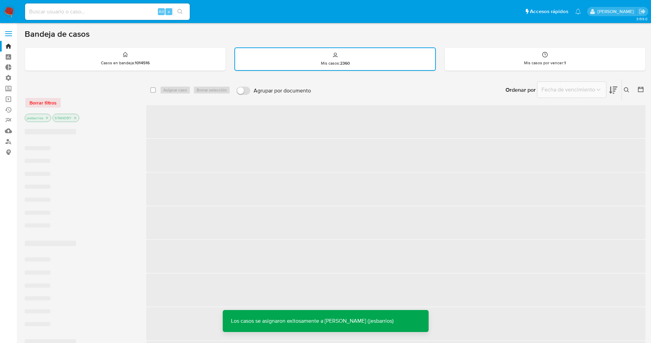
click at [8, 9] on img at bounding box center [9, 12] width 12 height 12
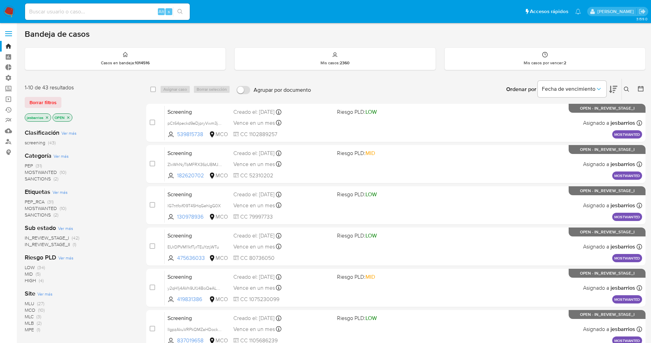
scroll to position [224, 0]
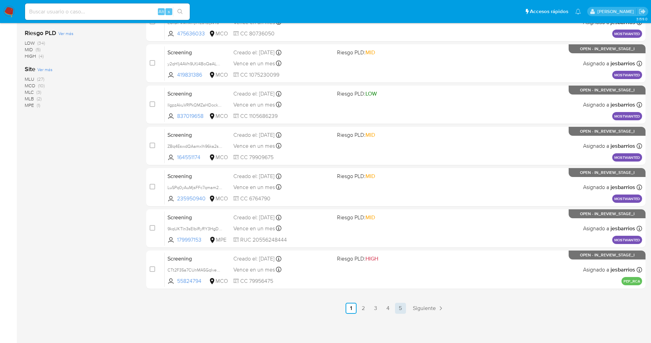
click at [398, 306] on link "5" at bounding box center [400, 307] width 11 height 11
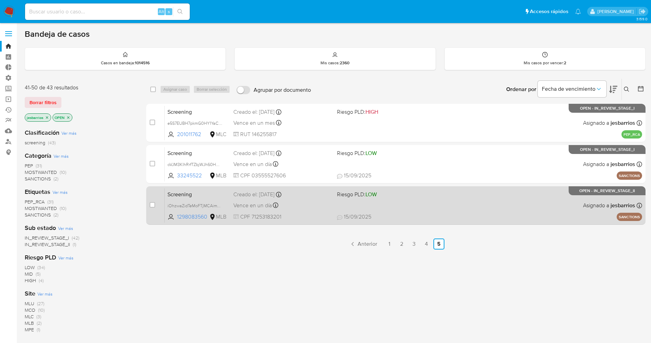
click at [422, 207] on div "Screening iOhzwaZidTeMoFTjMCAimVrC 1298083560 MLB Riesgo PLD: LOW Creado el: [D…" at bounding box center [404, 205] width 478 height 35
click at [425, 200] on div "Screening iOhzwaZidTeMoFTjMCAimVrC 1298083560 MLB Riesgo PLD: LOW Creado el: [D…" at bounding box center [404, 205] width 478 height 35
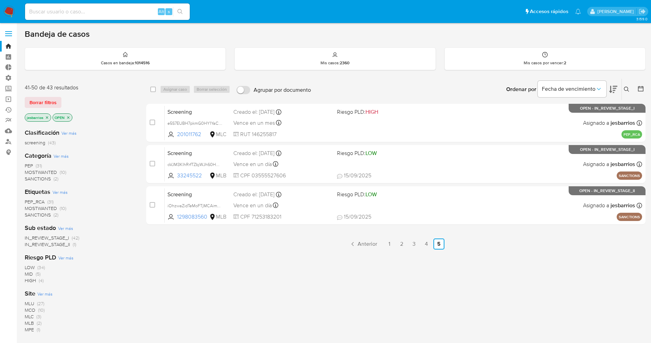
click at [11, 9] on img at bounding box center [9, 12] width 12 height 12
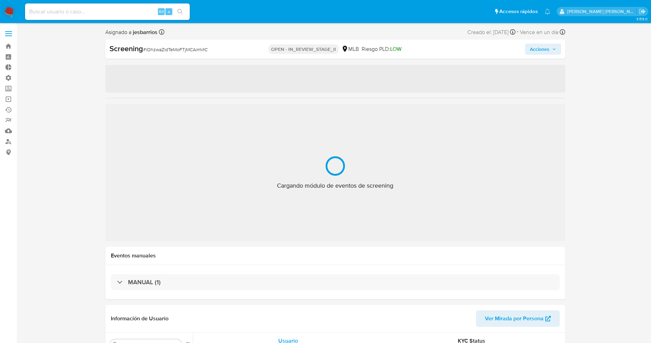
select select "10"
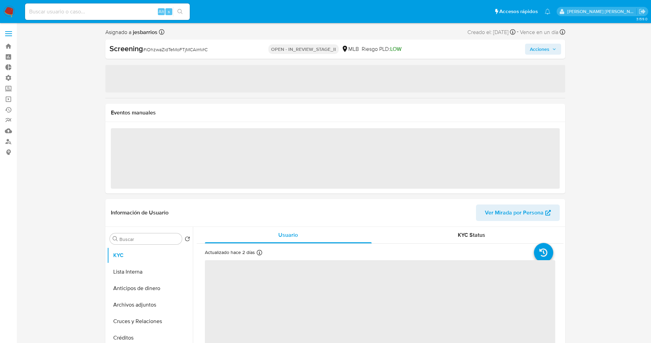
select select "10"
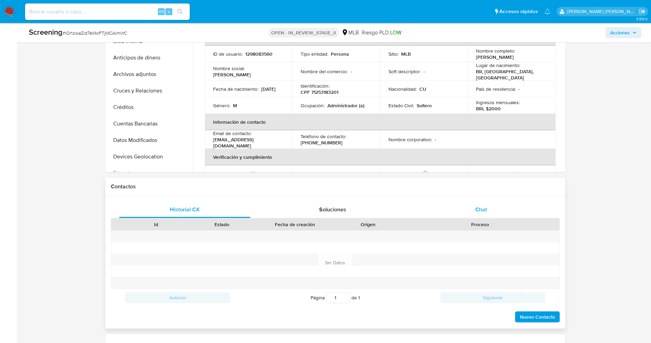
click at [483, 216] on div "Chat" at bounding box center [481, 209] width 132 height 16
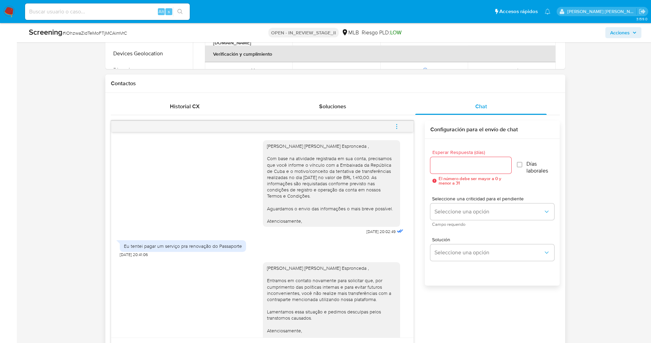
scroll to position [206, 0]
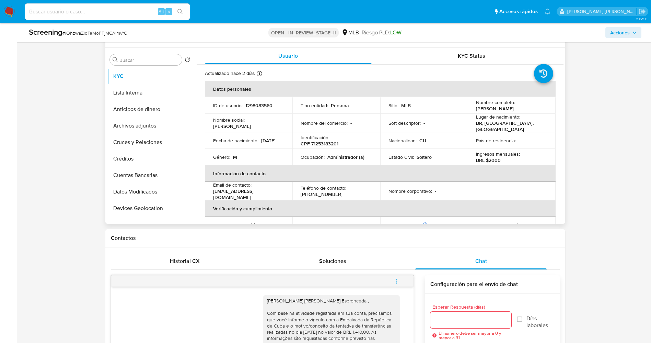
drag, startPoint x: 474, startPoint y: 108, endPoint x: 542, endPoint y: 112, distance: 67.7
click at [542, 112] on td "Nombre completo : Yasmani Matos Espronceda" at bounding box center [512, 105] width 88 height 16
copy p "Yasmani Matos Espronceda"
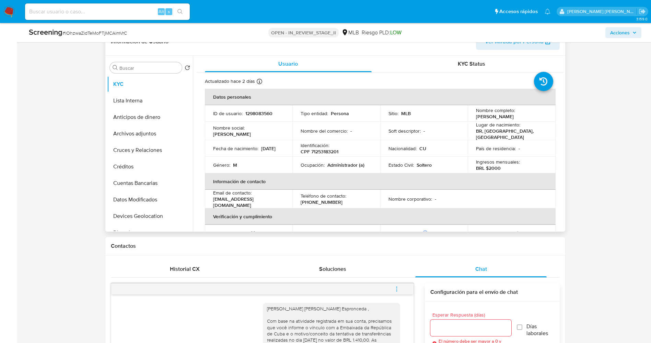
scroll to position [51, 0]
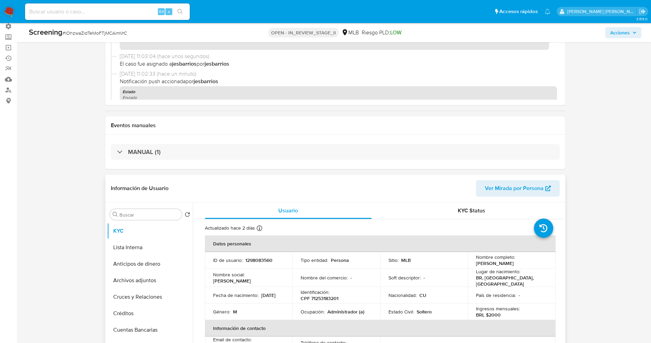
copy p "Yasmani Matos Espronceda"
click at [144, 278] on button "Archivos adjuntos" at bounding box center [147, 280] width 80 height 16
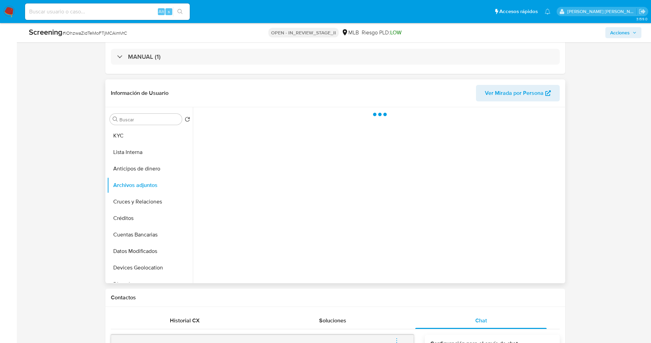
scroll to position [154, 0]
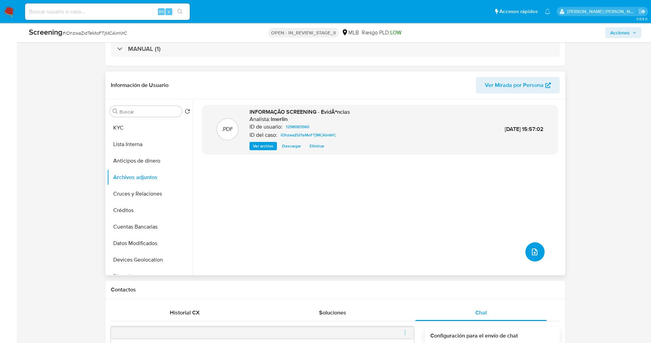
click at [535, 252] on icon "upload-file" at bounding box center [534, 251] width 5 height 7
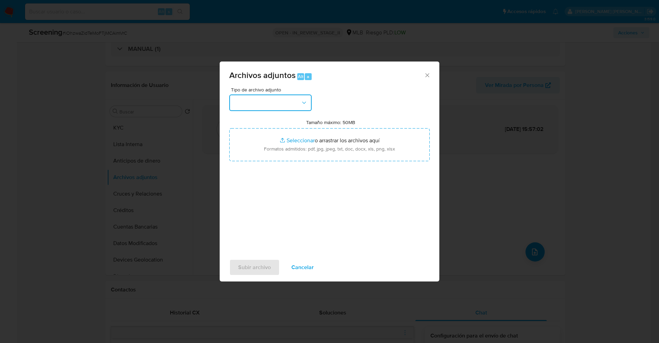
click at [283, 101] on button "button" at bounding box center [270, 102] width 82 height 16
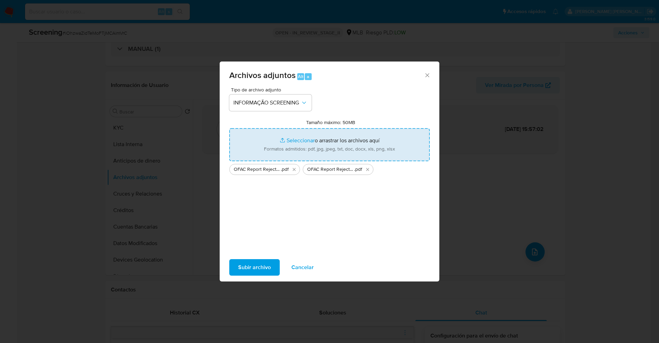
type input "C:\fakepath\CaseDossierReport_5jb89z6razy61k0skz77vnm1b.pdf"
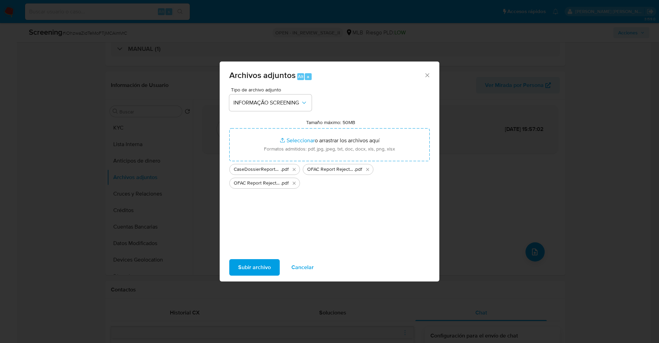
click at [259, 264] on span "Subir archivo" at bounding box center [254, 267] width 33 height 15
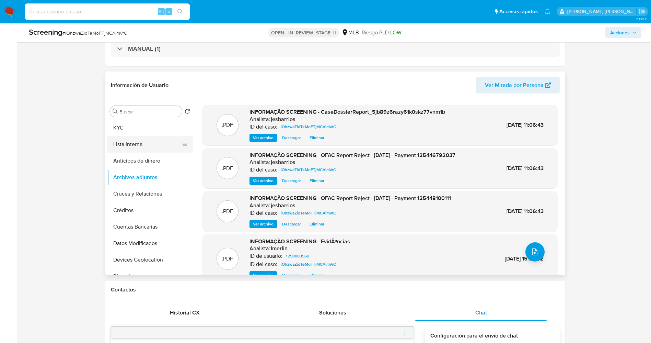
click at [134, 146] on button "Lista Interna" at bounding box center [147, 144] width 80 height 16
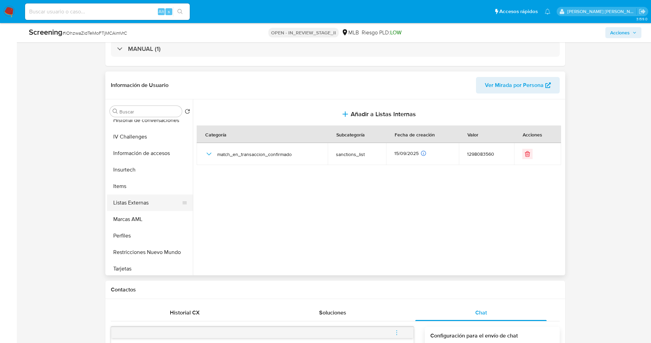
scroll to position [323, 0]
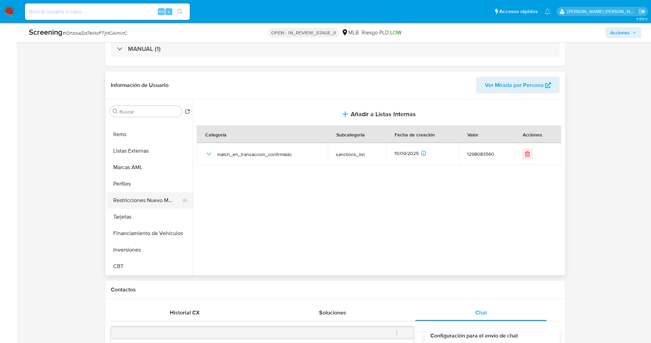
click at [157, 204] on button "Restricciones Nuevo Mundo" at bounding box center [147, 200] width 80 height 16
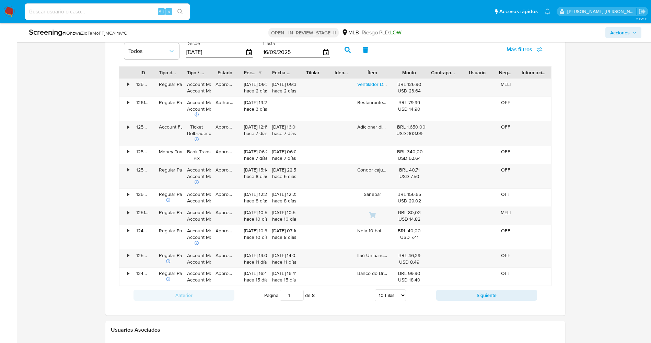
scroll to position [772, 0]
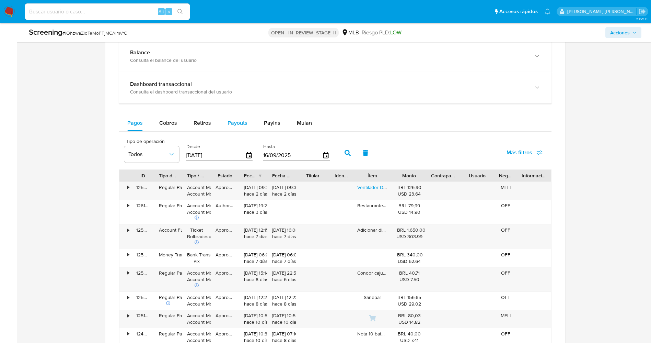
click at [242, 121] on span "Payouts" at bounding box center [238, 123] width 20 height 8
select select "10"
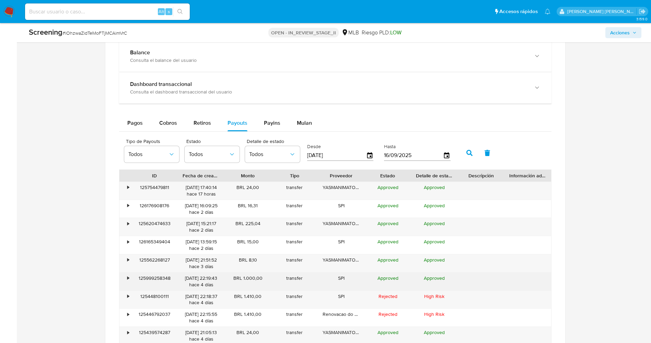
drag, startPoint x: 232, startPoint y: 282, endPoint x: 236, endPoint y: 281, distance: 3.6
click at [236, 281] on div "BRL 1.000,00" at bounding box center [248, 281] width 47 height 18
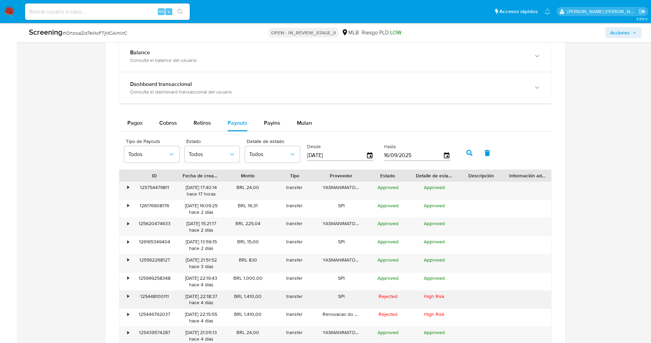
drag, startPoint x: 232, startPoint y: 292, endPoint x: 262, endPoint y: 293, distance: 29.2
click at [262, 293] on div "BRL 1.410,00" at bounding box center [248, 299] width 47 height 18
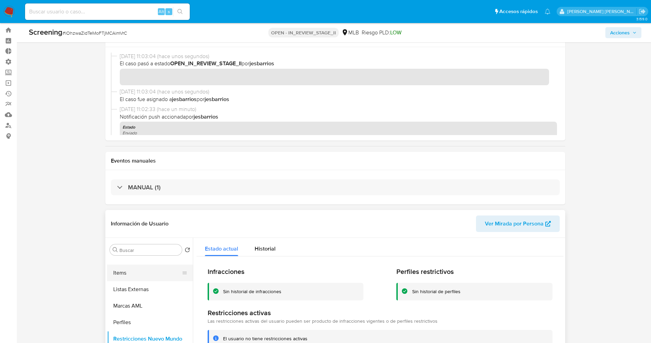
scroll to position [0, 0]
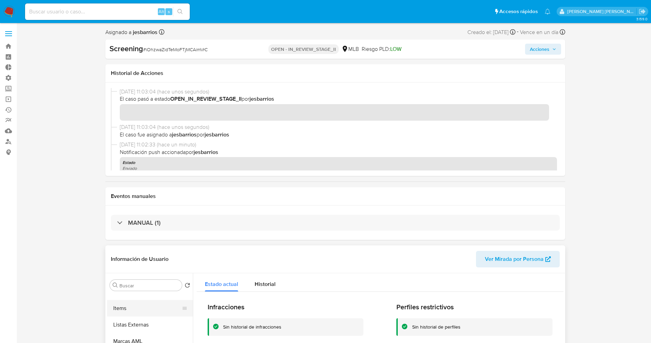
click at [129, 302] on button "Items" at bounding box center [147, 308] width 80 height 16
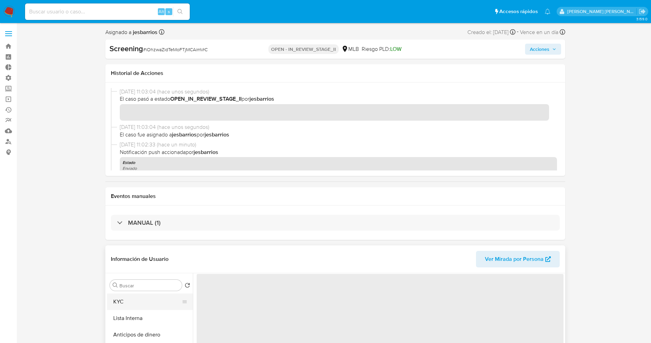
click at [129, 303] on button "KYC" at bounding box center [147, 301] width 80 height 16
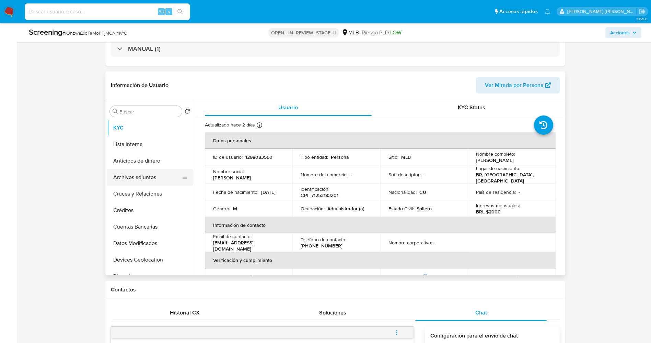
click at [150, 178] on button "Archivos adjuntos" at bounding box center [147, 177] width 80 height 16
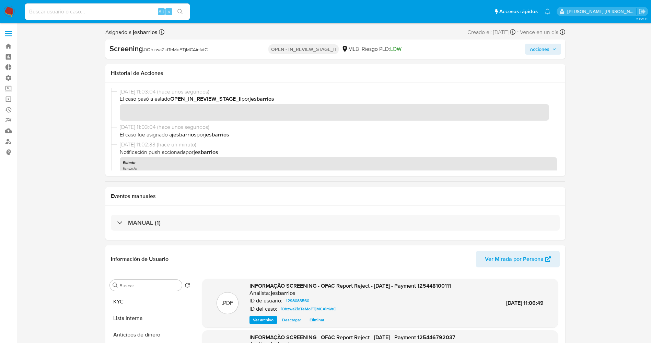
click at [544, 53] on span "Acciones" at bounding box center [540, 49] width 20 height 11
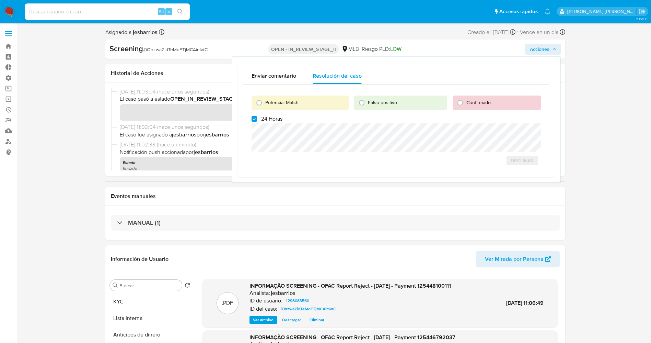
click at [272, 117] on span "24 Horas" at bounding box center [271, 118] width 21 height 7
click at [257, 117] on input "24 Horas" at bounding box center [254, 118] width 5 height 5
checkbox input "false"
click at [281, 98] on div "Potencial Match" at bounding box center [300, 102] width 97 height 14
click at [282, 102] on span "Potencial Match" at bounding box center [281, 102] width 33 height 7
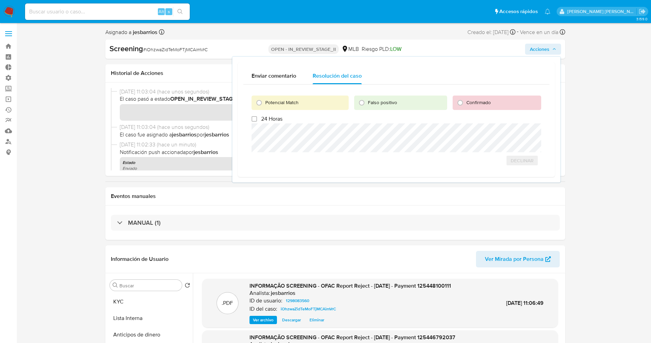
click at [265, 102] on input "Potencial Match" at bounding box center [259, 102] width 11 height 11
radio input "true"
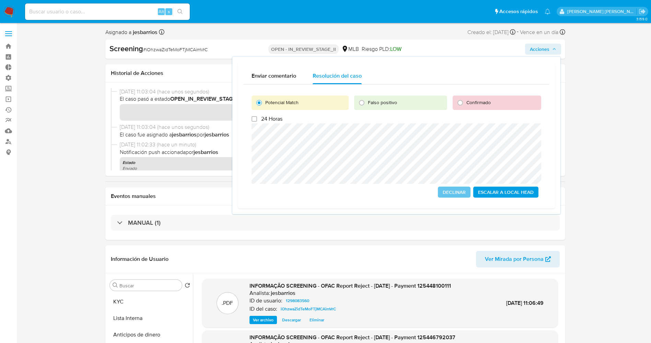
click at [517, 195] on span "Escalar a Local Head" at bounding box center [506, 192] width 56 height 10
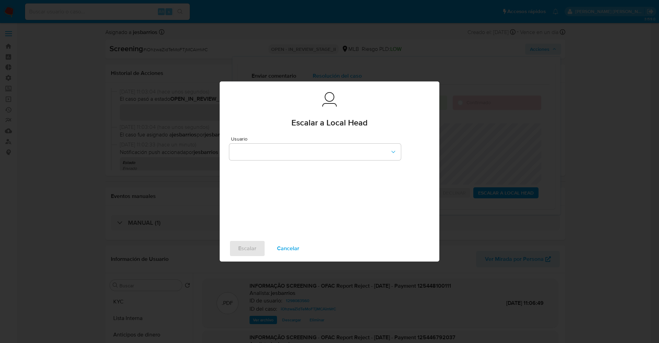
click at [312, 162] on div "Usuario" at bounding box center [315, 149] width 172 height 26
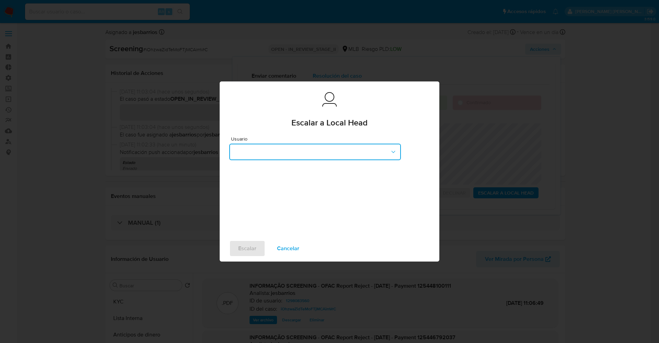
click at [309, 156] on button "button" at bounding box center [315, 152] width 172 height 16
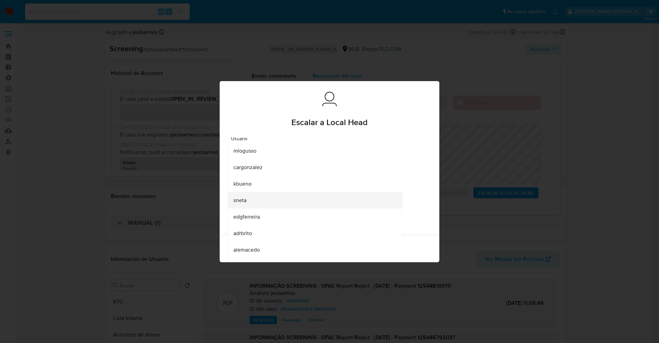
click at [254, 200] on div "sneta" at bounding box center [312, 200] width 159 height 16
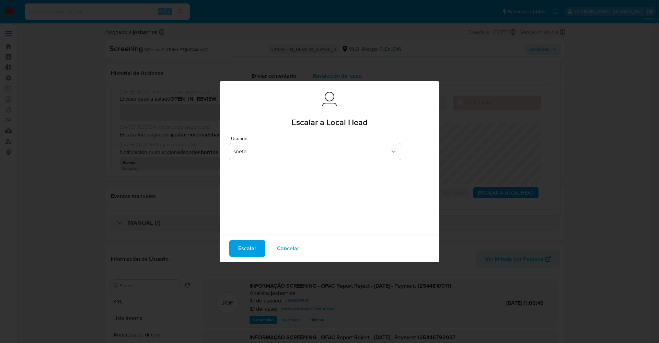
click at [244, 248] on span "Escalar" at bounding box center [247, 248] width 18 height 15
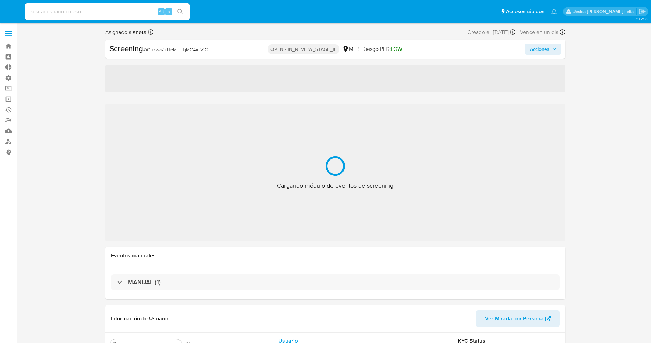
select select "10"
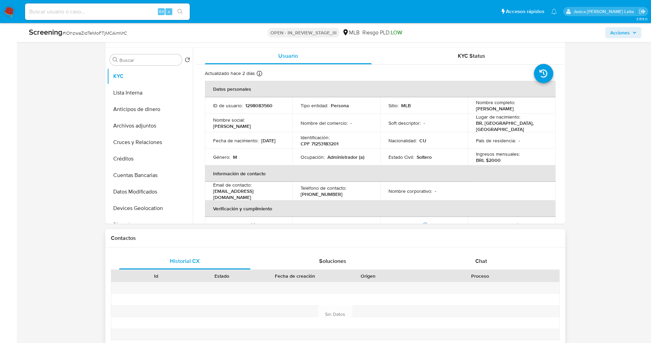
scroll to position [309, 0]
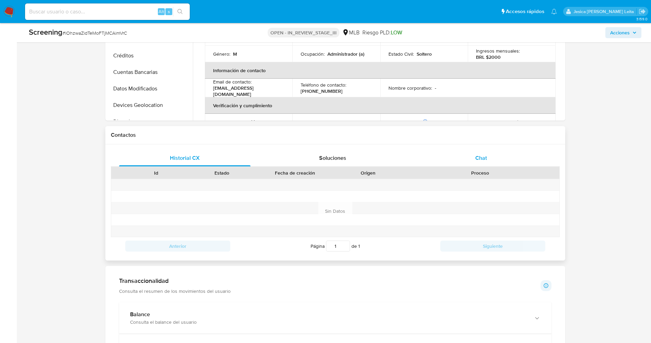
click at [480, 162] on div "Chat" at bounding box center [481, 158] width 132 height 16
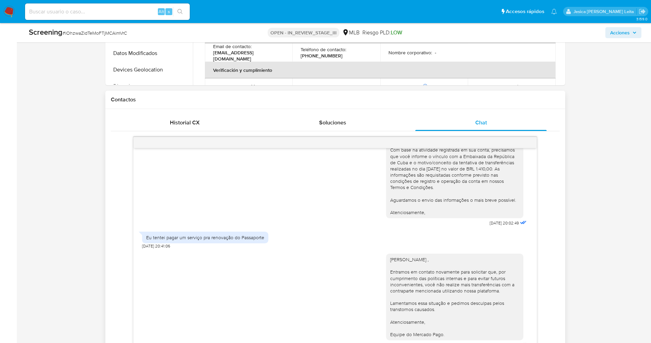
scroll to position [360, 0]
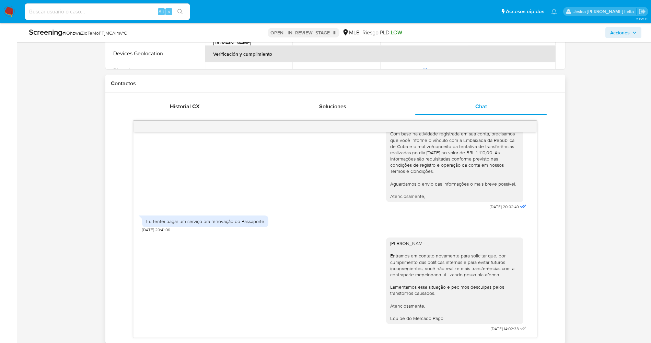
drag, startPoint x: 379, startPoint y: 243, endPoint x: 427, endPoint y: 276, distance: 59.0
click at [446, 318] on div "[PERSON_NAME] , Entramos em contato novamente para solicitar que, por cumprimen…" at bounding box center [454, 280] width 137 height 87
copy div "[PERSON_NAME] , Entramos em contato novamente para solicitar que, por cumprimen…"
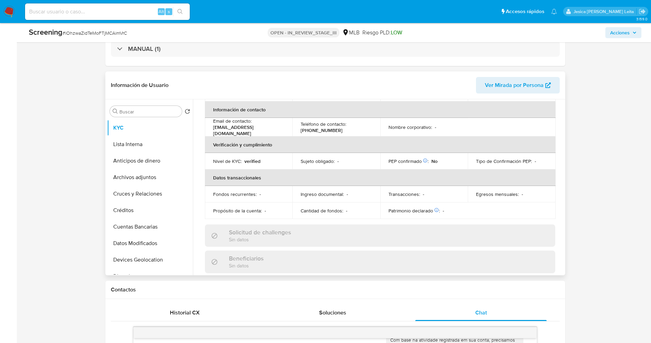
scroll to position [206, 0]
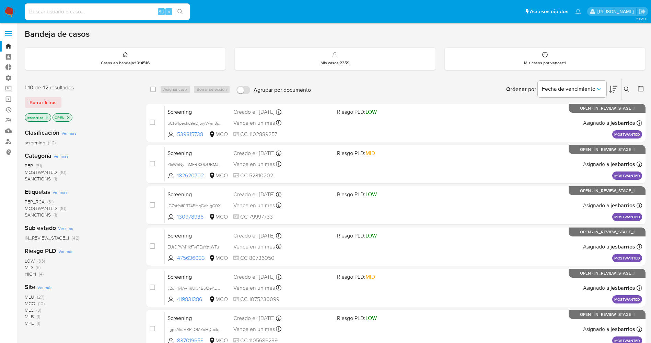
click at [70, 117] on icon "close-filter" at bounding box center [68, 117] width 4 height 4
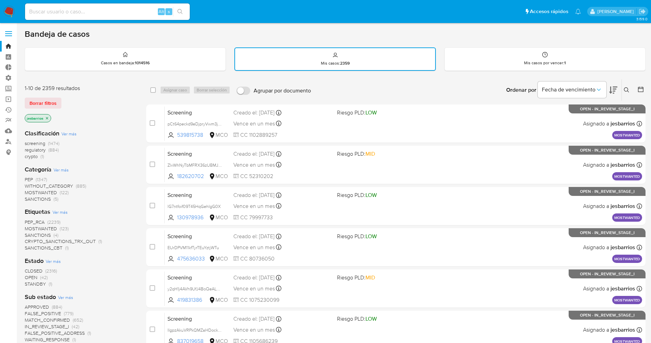
click at [44, 286] on span "STANDBY" at bounding box center [35, 283] width 21 height 7
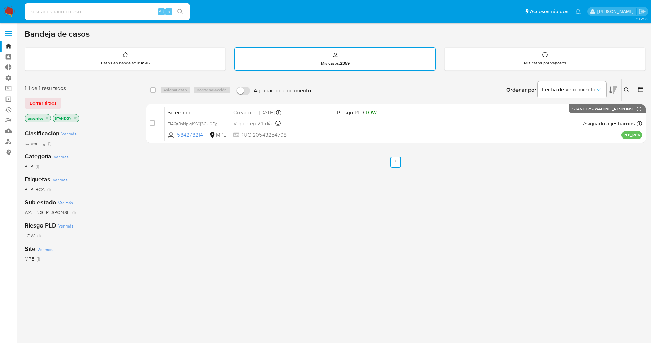
click at [45, 118] on icon "close-filter" at bounding box center [47, 118] width 4 height 4
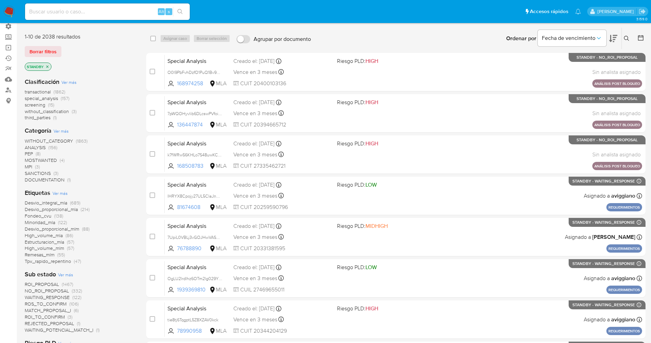
scroll to position [103, 0]
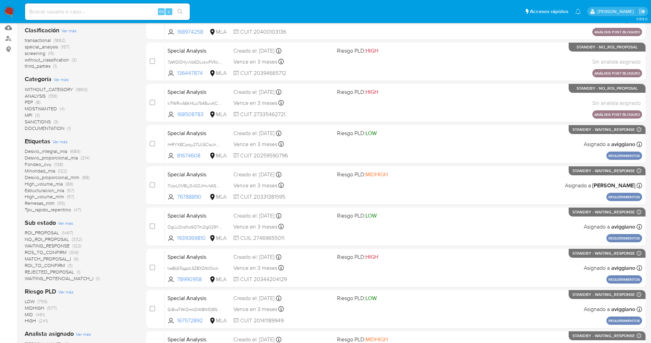
click at [83, 278] on span "WAITING_POTENCIAL_MATCH_I" at bounding box center [59, 278] width 69 height 7
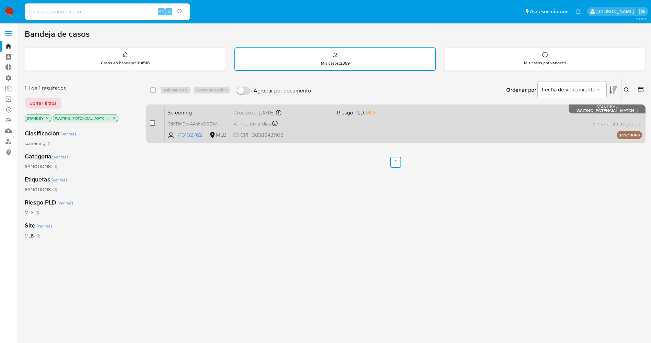
click at [152, 122] on input "checkbox" at bounding box center [152, 122] width 5 height 5
checkbox input "true"
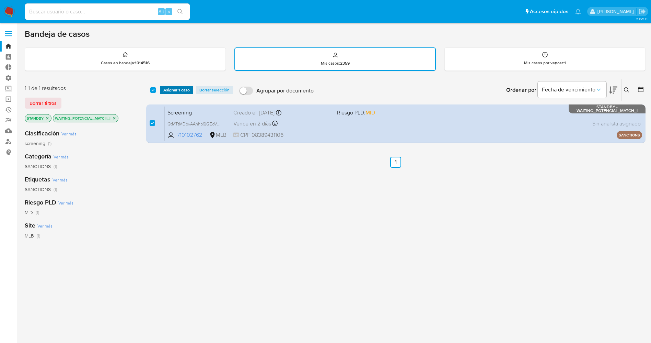
click at [177, 88] on span "Asignar 1 caso" at bounding box center [176, 90] width 26 height 7
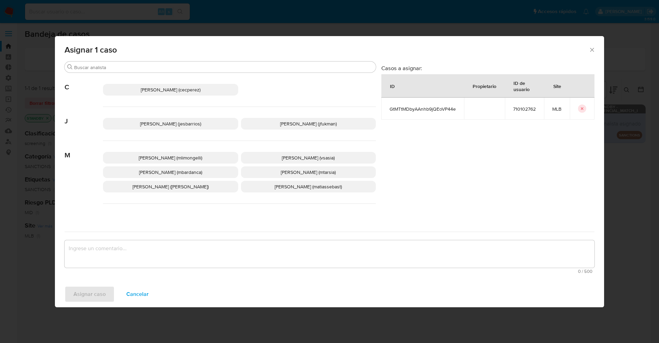
click at [171, 122] on span "[PERSON_NAME] (jesbarrios)" at bounding box center [170, 123] width 61 height 7
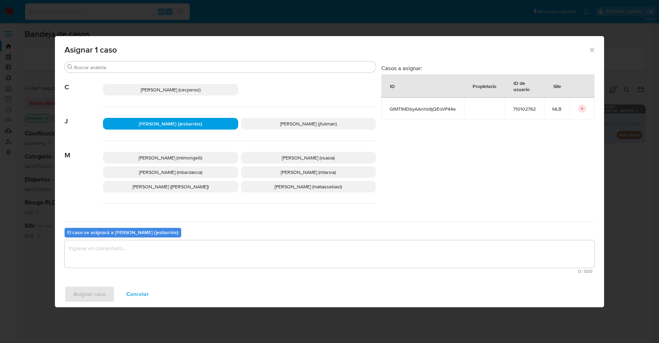
click at [130, 264] on textarea "assign-modal" at bounding box center [330, 253] width 530 height 27
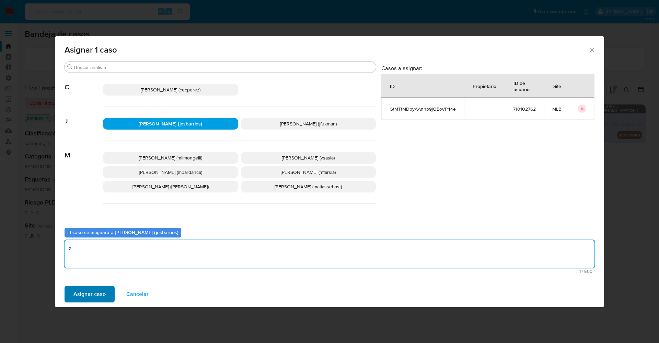
type textarea "z"
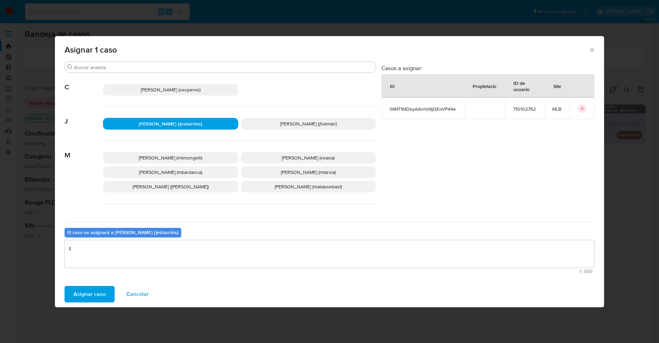
click at [98, 294] on span "Asignar caso" at bounding box center [89, 293] width 32 height 15
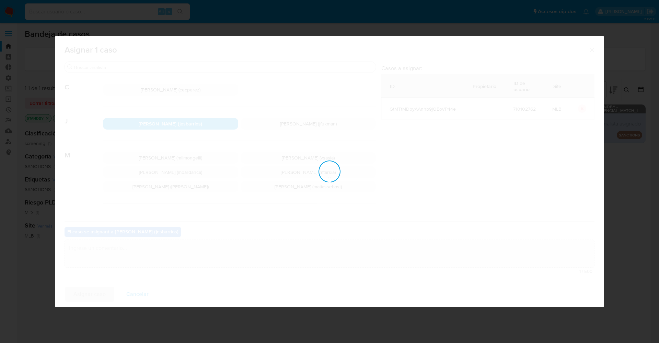
checkbox input "false"
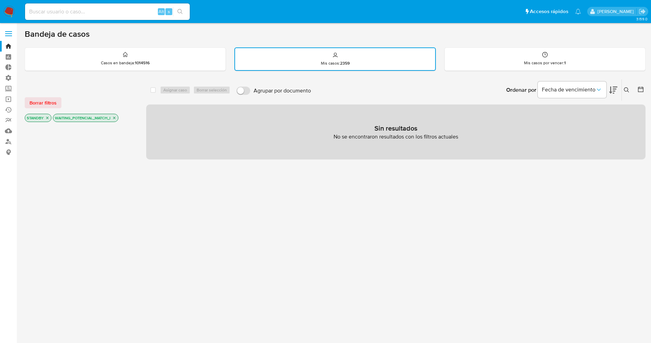
click at [7, 7] on img at bounding box center [9, 12] width 12 height 12
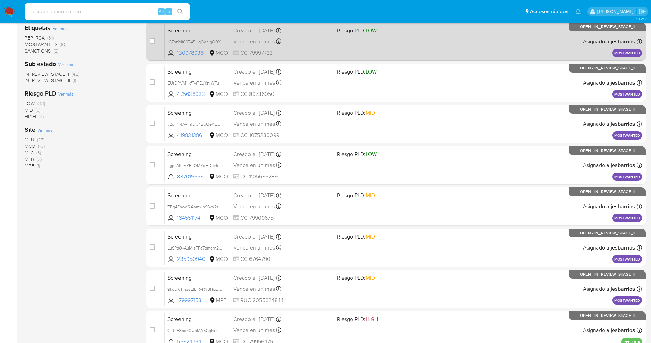
scroll to position [224, 0]
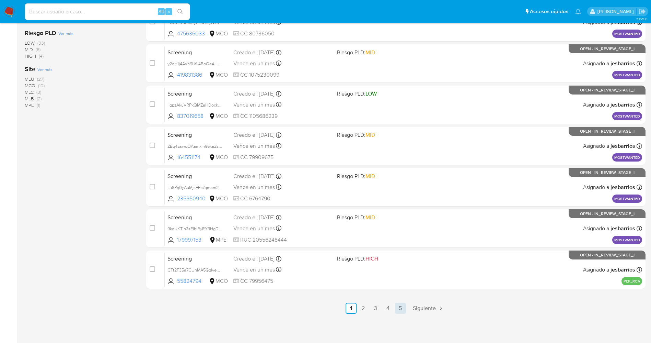
click at [398, 307] on link "5" at bounding box center [400, 307] width 11 height 11
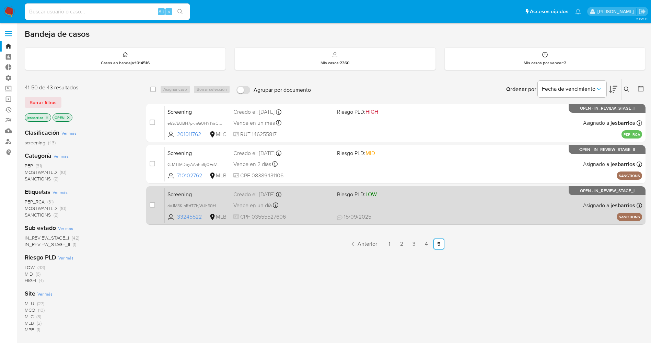
click at [405, 198] on span "Riesgo PLD: LOW" at bounding box center [386, 193] width 98 height 9
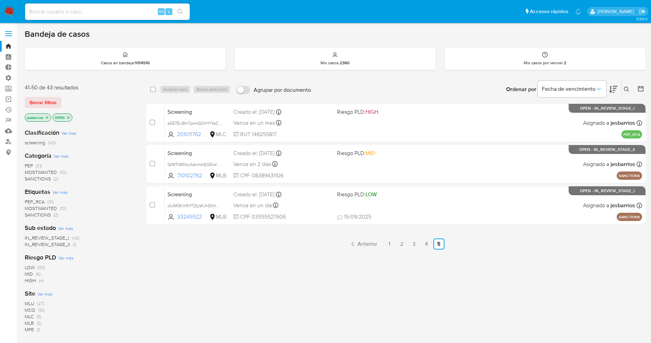
click at [68, 118] on icon "close-filter" at bounding box center [68, 117] width 2 height 2
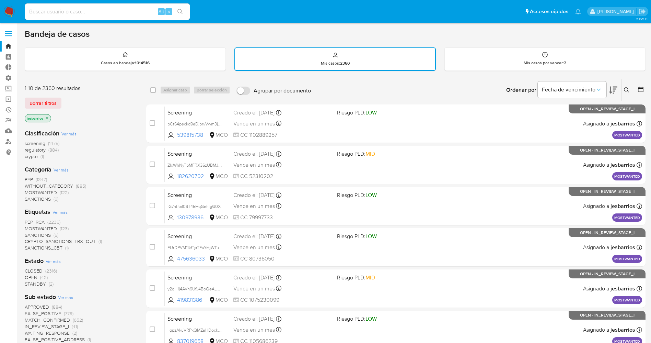
click at [41, 283] on span "STANDBY" at bounding box center [35, 283] width 21 height 7
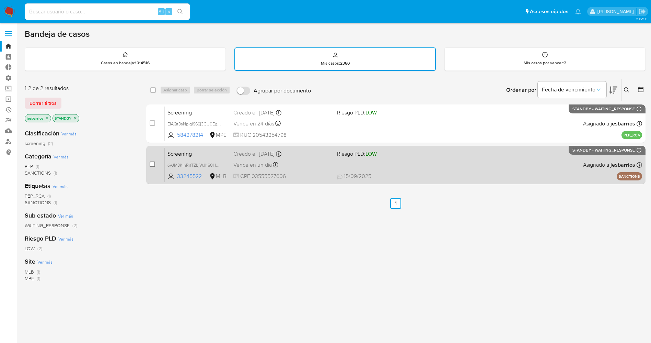
click at [152, 163] on input "checkbox" at bounding box center [152, 163] width 5 height 5
checkbox input "true"
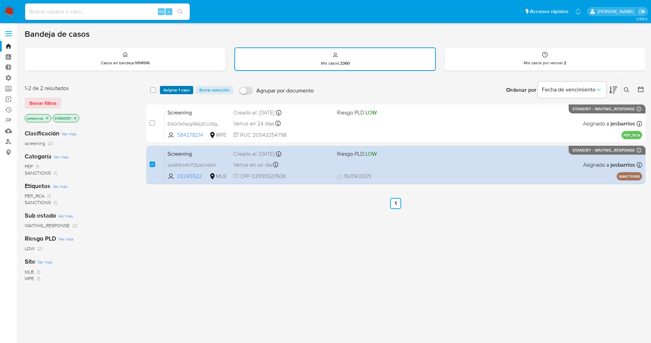
click at [180, 89] on span "Asignar 1 caso" at bounding box center [176, 90] width 26 height 7
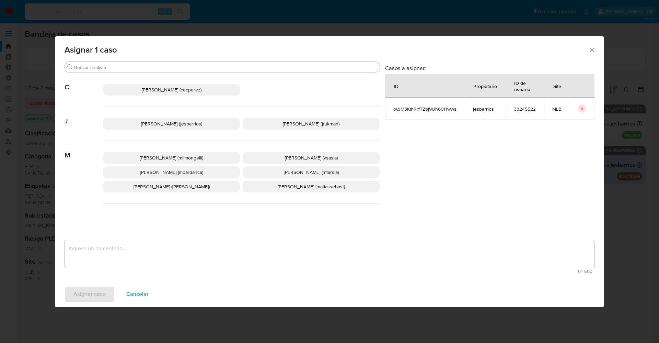
click at [170, 122] on span "Jesica Iris Barrios Leita (jesbarrios)" at bounding box center [171, 123] width 61 height 7
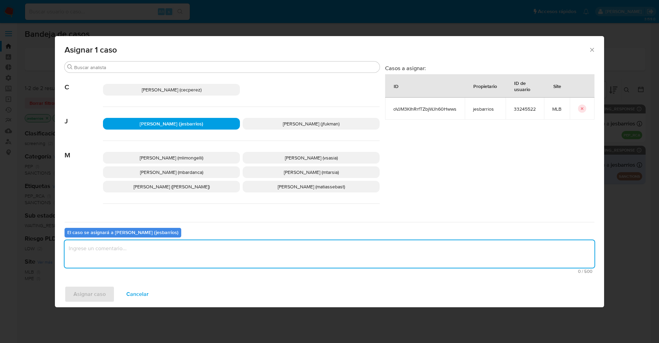
click at [127, 257] on textarea "assign-modal" at bounding box center [330, 253] width 530 height 27
type textarea "x"
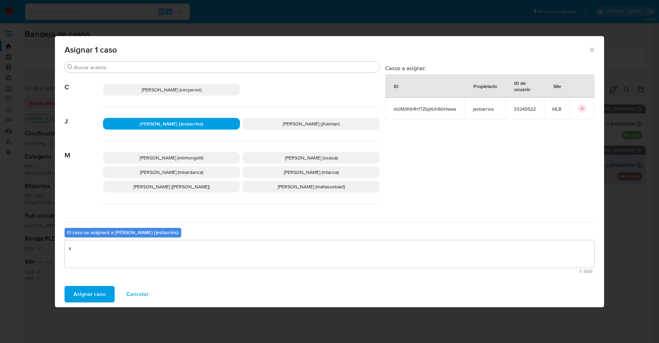
click at [91, 289] on span "Asignar caso" at bounding box center [89, 293] width 32 height 15
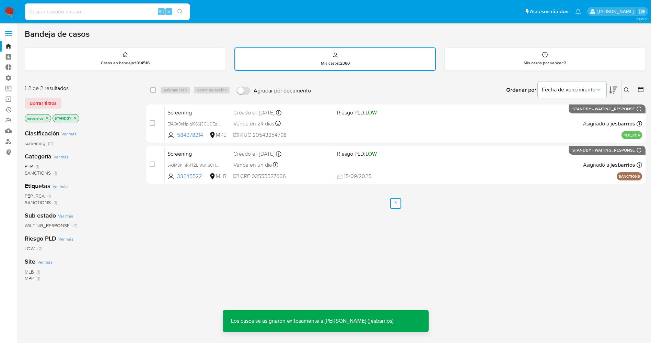
click at [8, 14] on img at bounding box center [9, 12] width 12 height 12
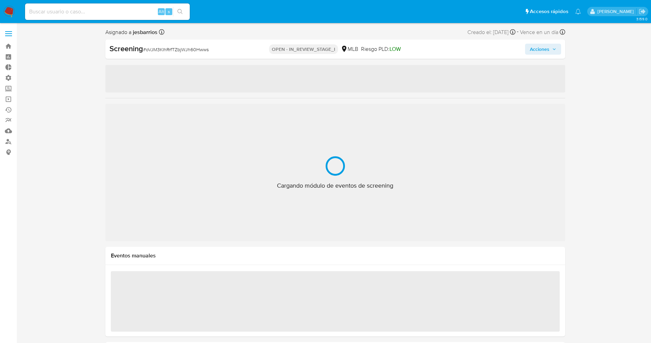
select select "10"
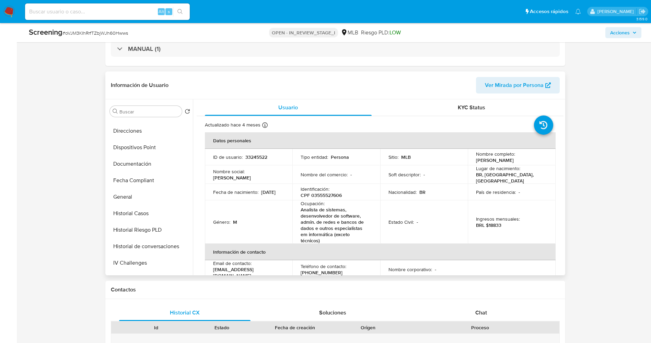
scroll to position [154, 0]
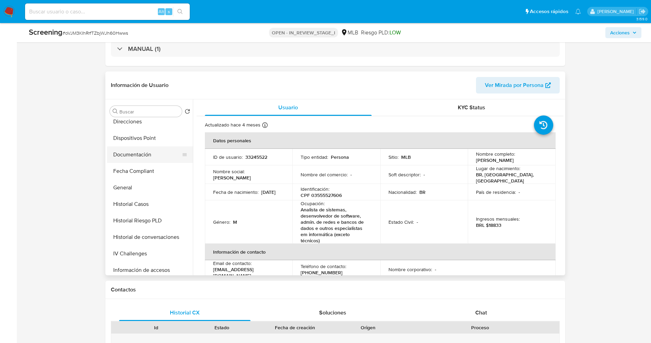
click at [148, 151] on button "Documentación" at bounding box center [147, 154] width 80 height 16
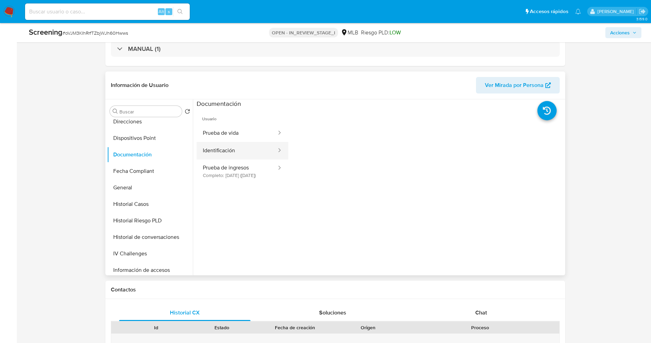
click at [227, 145] on button "Identificación" at bounding box center [237, 151] width 81 height 18
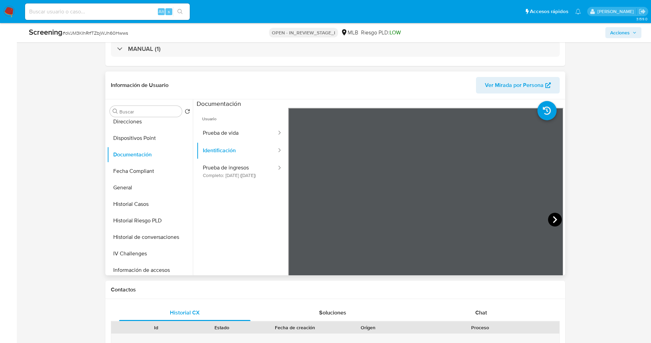
click at [557, 218] on icon at bounding box center [555, 220] width 14 height 14
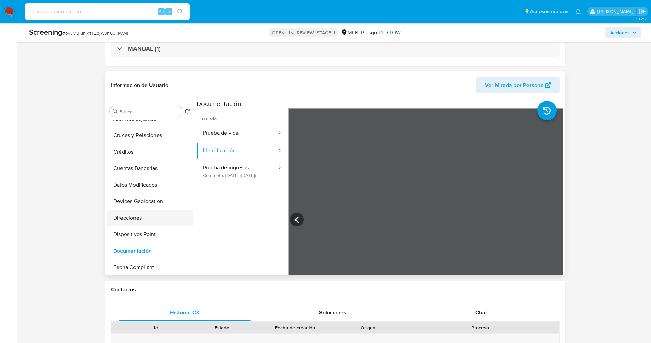
scroll to position [0, 0]
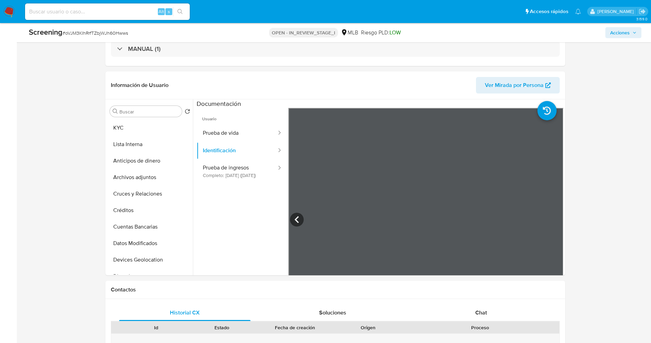
drag, startPoint x: 143, startPoint y: 128, endPoint x: 0, endPoint y: 182, distance: 152.8
click at [142, 127] on button "KYC" at bounding box center [150, 127] width 86 height 16
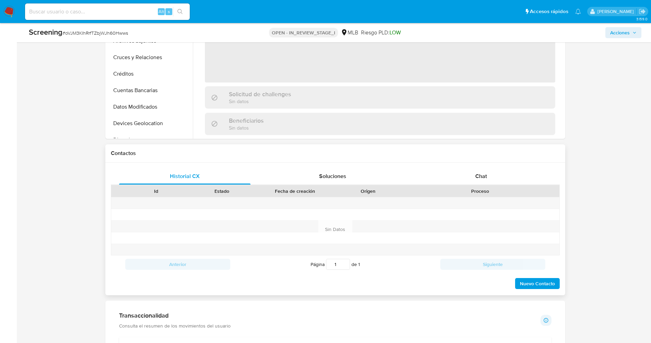
scroll to position [360, 0]
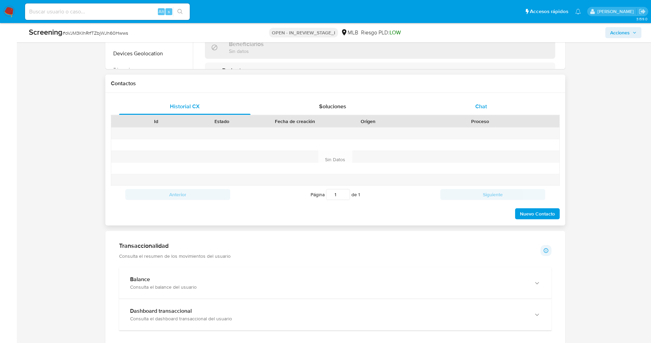
click at [485, 106] on span "Chat" at bounding box center [481, 106] width 12 height 8
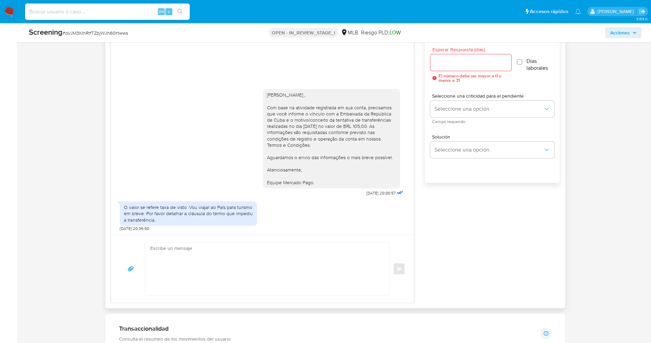
scroll to position [463, 0]
drag, startPoint x: 191, startPoint y: 214, endPoint x: 204, endPoint y: 222, distance: 16.2
click at [204, 222] on div "O valor se refere taxa de visto. Vou viajar ao País para turismo em breve. Por …" at bounding box center [188, 213] width 137 height 24
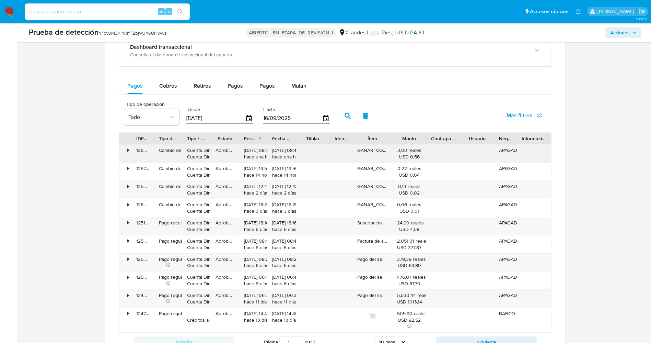
scroll to position [772, 0]
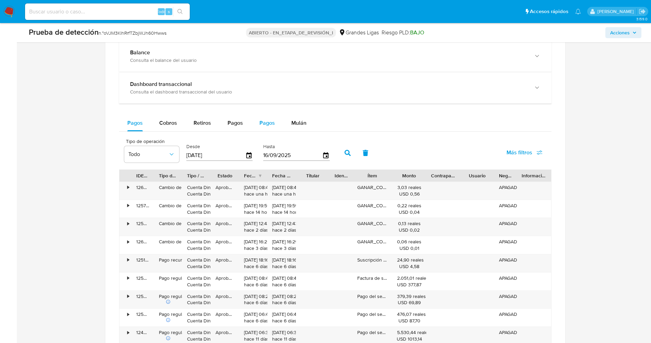
click at [262, 123] on font "Pagos" at bounding box center [267, 123] width 15 height 8
select select "10"
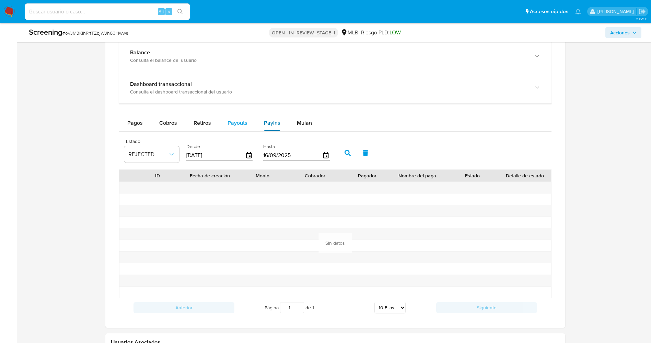
click at [221, 129] on button "Payouts" at bounding box center [237, 123] width 36 height 16
select select "10"
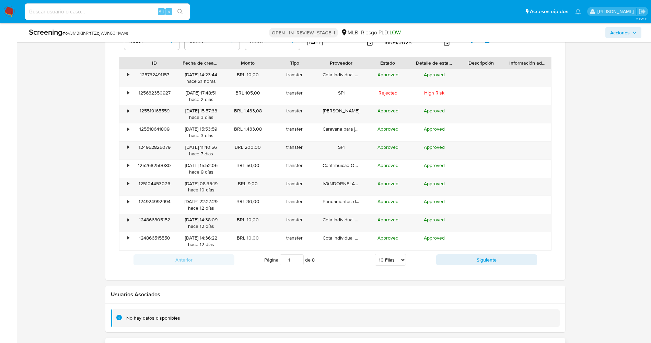
scroll to position [875, 0]
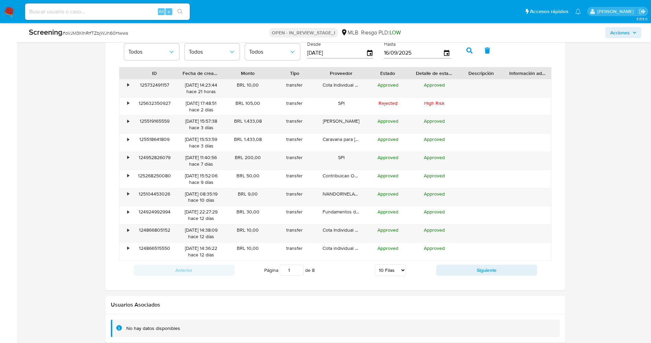
click at [452, 264] on div "Anterior Página 1 de 8 5 Filas 10 Filas 20 Filas 25 Filas 50 Filas 100 Filas Si…" at bounding box center [335, 270] width 433 height 19
click at [454, 264] on button "Siguiente" at bounding box center [486, 269] width 101 height 11
click at [129, 85] on div "•" at bounding box center [129, 85] width 2 height 7
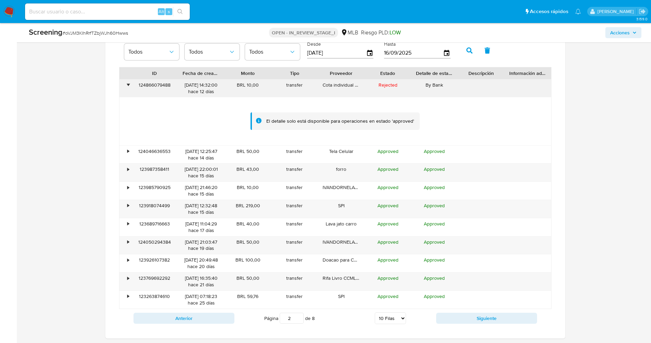
click at [129, 85] on div "•" at bounding box center [129, 85] width 2 height 7
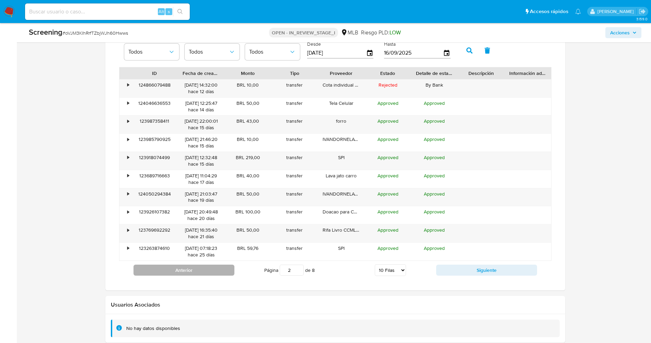
click at [194, 272] on button "Anterior" at bounding box center [184, 269] width 101 height 11
type input "1"
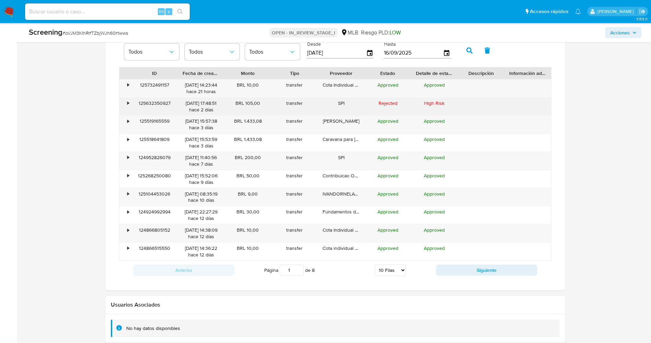
drag, startPoint x: 235, startPoint y: 106, endPoint x: 264, endPoint y: 106, distance: 29.2
click at [264, 106] on div "BRL 105,00" at bounding box center [248, 107] width 47 height 18
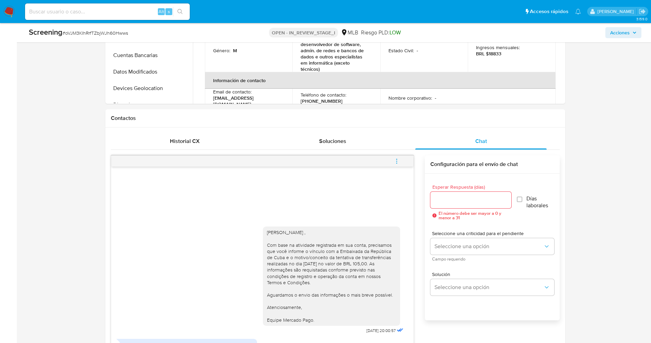
scroll to position [205, 0]
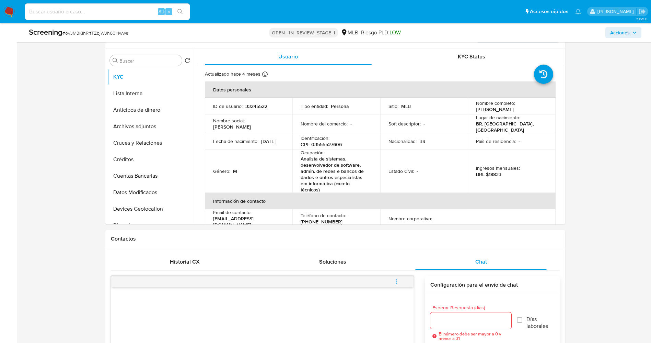
drag, startPoint x: 473, startPoint y: 108, endPoint x: 526, endPoint y: 106, distance: 52.6
click at [526, 106] on td "Nombre completo : Ivan Dornela Goulart" at bounding box center [512, 106] width 88 height 16
copy p "[PERSON_NAME]"
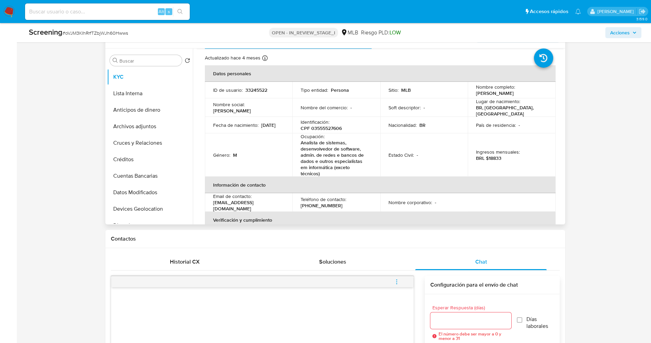
scroll to position [0, 0]
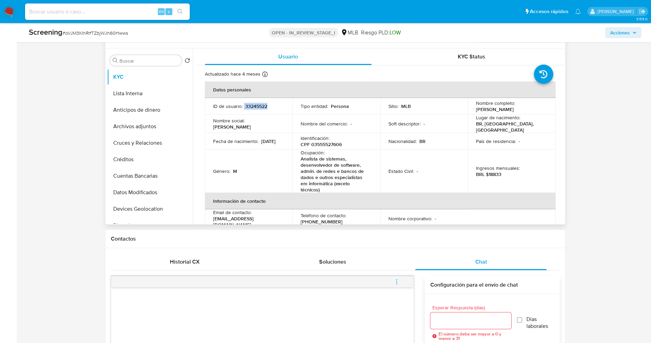
drag, startPoint x: 243, startPoint y: 104, endPoint x: 282, endPoint y: 105, distance: 39.2
click at [282, 105] on div "ID de usuario : 33245522" at bounding box center [248, 106] width 71 height 6
copy div "33245522"
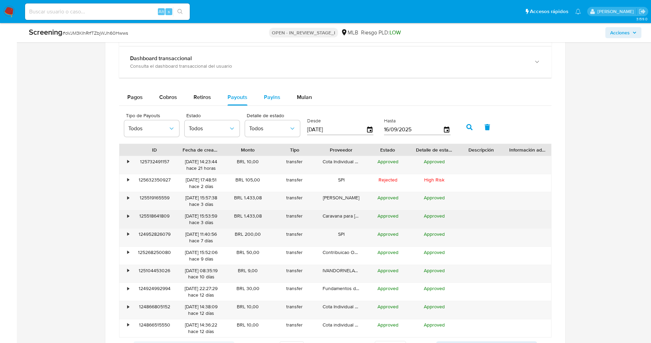
scroll to position [823, 0]
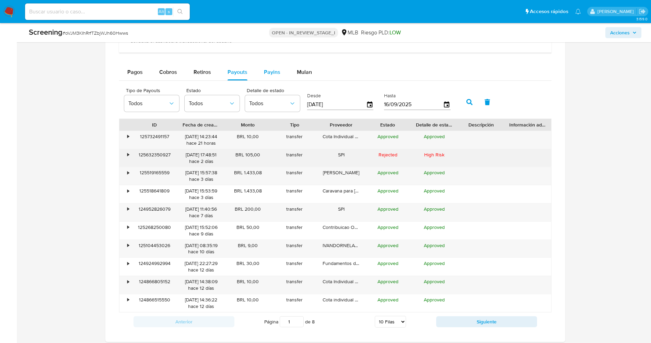
drag, startPoint x: 134, startPoint y: 154, endPoint x: 173, endPoint y: 154, distance: 39.1
click at [173, 154] on div "125632350927" at bounding box center [154, 158] width 47 height 18
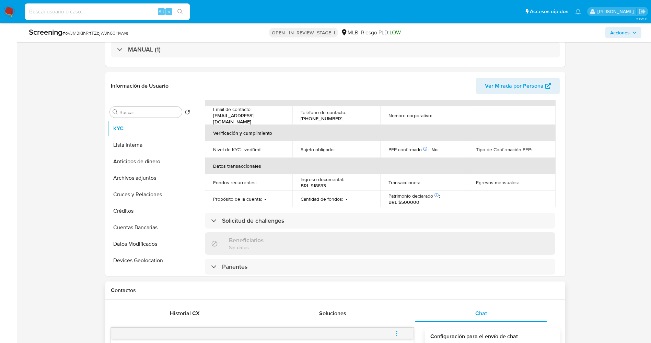
scroll to position [51, 0]
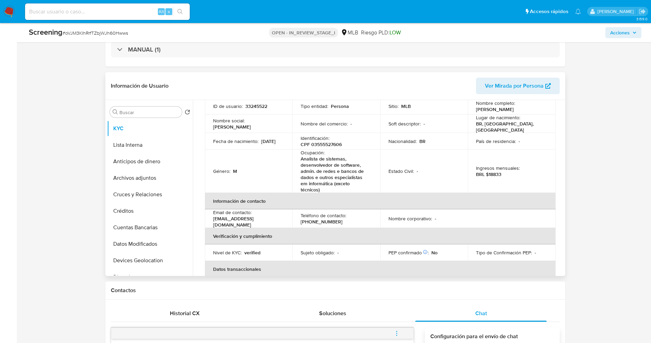
drag, startPoint x: 473, startPoint y: 110, endPoint x: 506, endPoint y: 111, distance: 33.3
click at [523, 110] on td "Nombre completo : Ivan Dornela Goulart" at bounding box center [512, 106] width 88 height 16
copy p "Ivan Dornela Goulart"
drag, startPoint x: 311, startPoint y: 145, endPoint x: 345, endPoint y: 143, distance: 34.1
click at [345, 143] on div "Identificación : CPF 03555527606" at bounding box center [336, 141] width 71 height 12
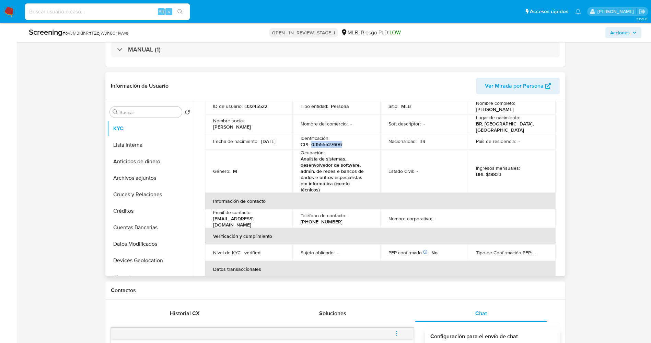
copy p "03555527606"
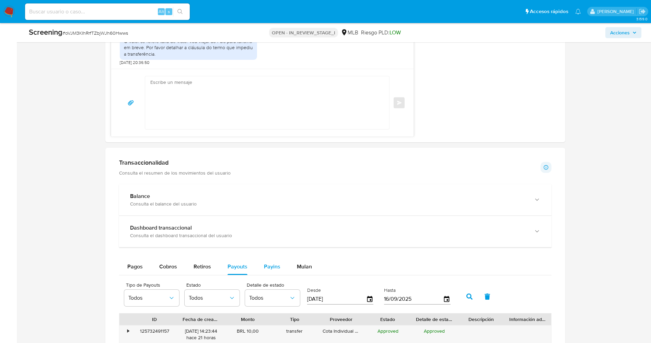
scroll to position [514, 0]
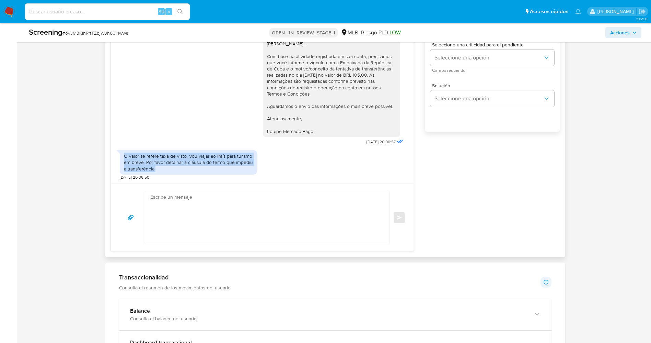
drag, startPoint x: 164, startPoint y: 158, endPoint x: 193, endPoint y: 172, distance: 32.7
click at [193, 172] on div "O valor se refere taxa de visto. Vou viajar ao País para turismo em breve. Por …" at bounding box center [188, 162] width 137 height 24
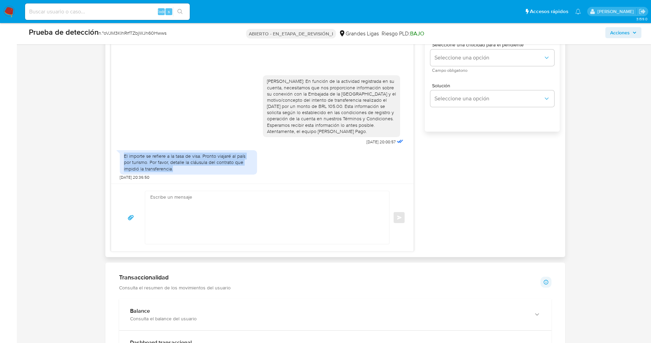
drag, startPoint x: 142, startPoint y: 155, endPoint x: 184, endPoint y: 170, distance: 44.0
click at [184, 170] on div "El importe se refiere a la tasa de visa. Pronto viajaré al país por turismo. Po…" at bounding box center [188, 162] width 137 height 24
copy font "El importe se refiere a la tasa de visa. Pronto viajaré al país por turismo. Po…"
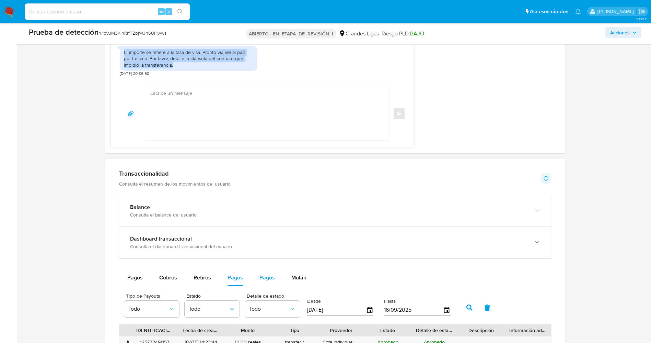
scroll to position [875, 0]
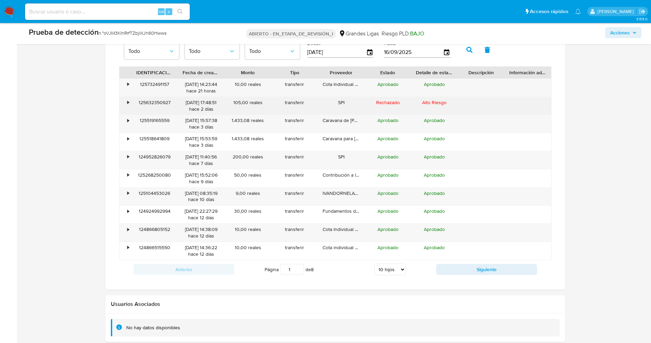
drag, startPoint x: 229, startPoint y: 104, endPoint x: 247, endPoint y: 104, distance: 18.2
click at [247, 104] on div "105,00 reales" at bounding box center [248, 106] width 47 height 18
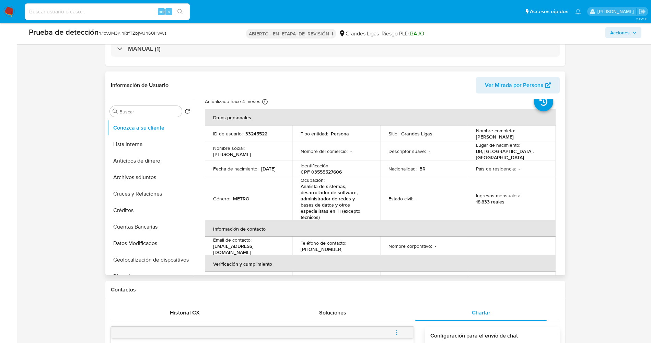
scroll to position [0, 0]
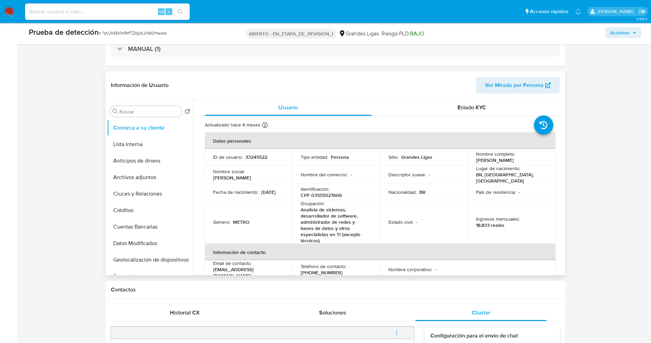
drag, startPoint x: 474, startPoint y: 162, endPoint x: 526, endPoint y: 163, distance: 52.2
click at [526, 163] on td "Nombre completo : Iván Dornela Goulart" at bounding box center [512, 157] width 88 height 16
copy font "Iván Dornela Goulart"
drag, startPoint x: 139, startPoint y: 182, endPoint x: 149, endPoint y: 179, distance: 10.0
click at [139, 182] on button "Archivos adjuntos" at bounding box center [147, 177] width 80 height 16
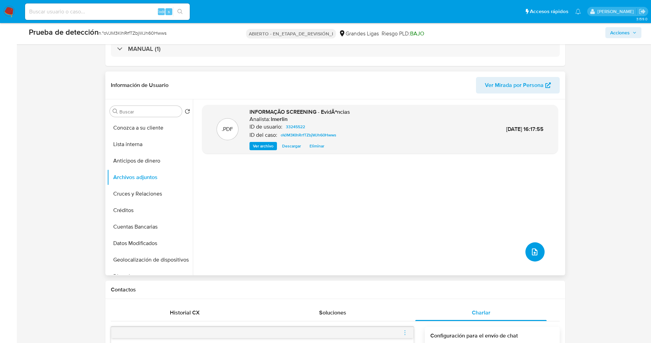
click at [533, 252] on icon "subir archivo" at bounding box center [535, 252] width 8 height 8
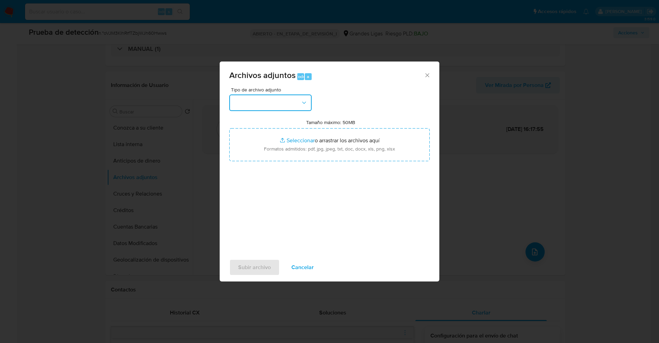
click at [261, 106] on button "button" at bounding box center [270, 102] width 82 height 16
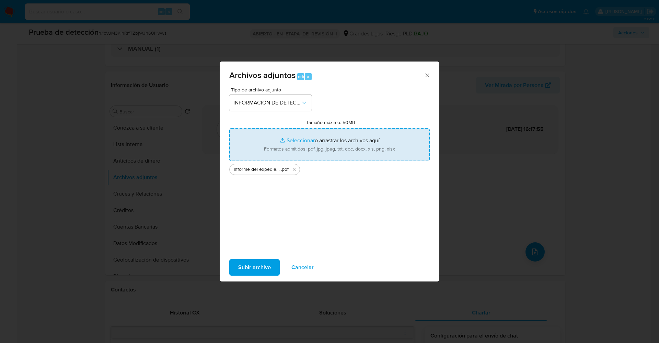
type input "C:\fakepath\OFAC Report Reject - [DATE] - Payment 125632350927.pdf"
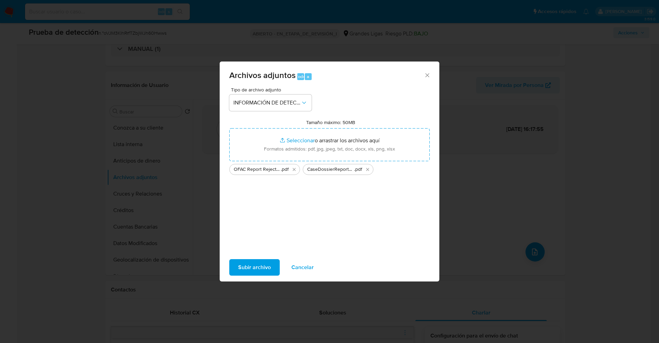
click at [254, 264] on span "Subir archivo" at bounding box center [254, 267] width 33 height 15
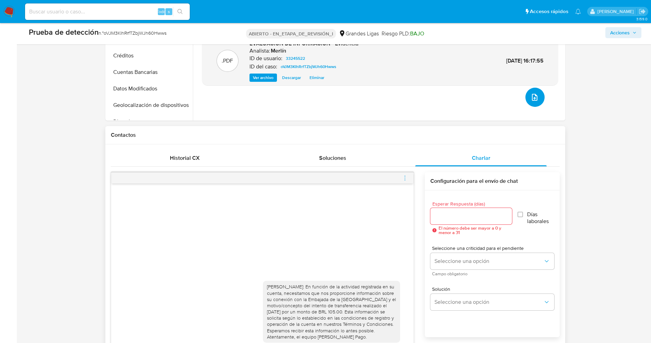
scroll to position [463, 0]
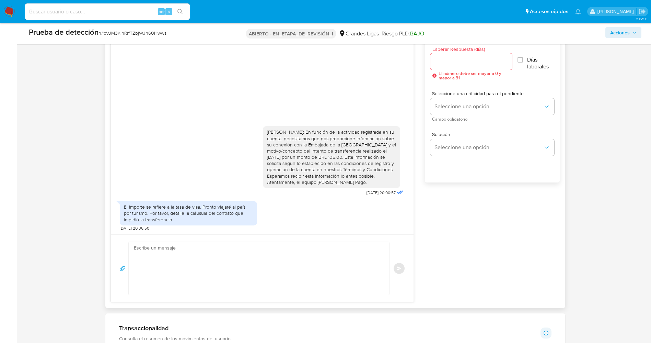
click at [233, 266] on textarea at bounding box center [257, 268] width 247 height 53
paste textarea "Olá Yasmani Matos Espronceda , Entramos em contato novamente para solicitar que…"
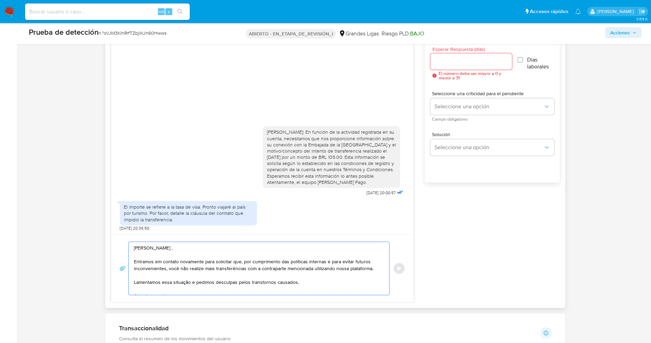
scroll to position [2, 0]
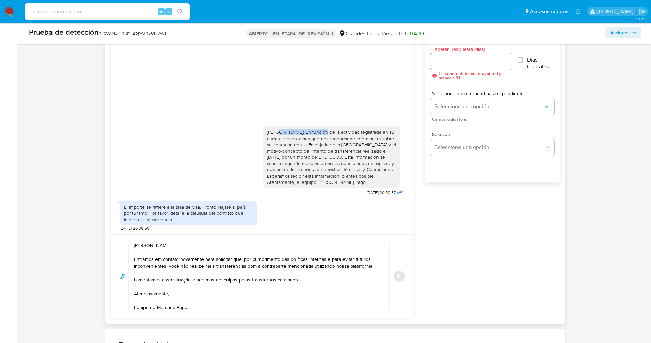
drag, startPoint x: 278, startPoint y: 127, endPoint x: 320, endPoint y: 126, distance: 42.2
click at [320, 128] on font "Hola Ivan Dornela Goulart: En función de la actividad registrada en su cuenta, …" at bounding box center [331, 156] width 129 height 57
copy font "Ivan Dornela Goulart"
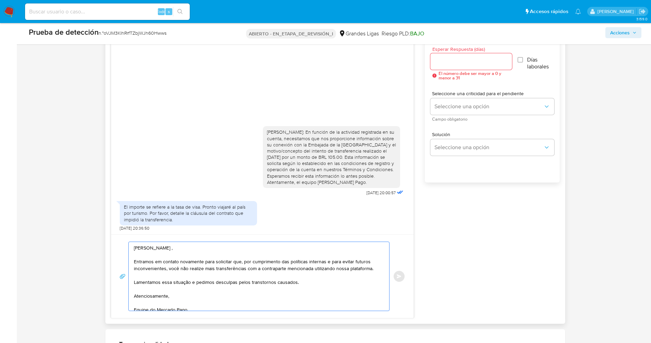
drag, startPoint x: 142, startPoint y: 246, endPoint x: 199, endPoint y: 249, distance: 56.7
click at [199, 249] on textarea "Olá Yasmani Matos Espronceda , Entramos em contato novamente para solicitar que…" at bounding box center [257, 276] width 247 height 69
paste textarea "Ivan Dornela Goulart"
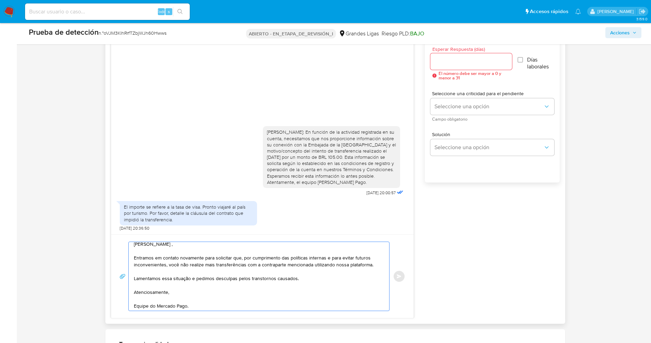
scroll to position [5, 0]
type textarea "Olá Ivan Dornela Goulart , Entramos em contato novamente para solicitar que, po…"
click at [484, 66] on div at bounding box center [472, 61] width 82 height 16
click at [482, 64] on input "Esperar Respuesta (días)" at bounding box center [472, 61] width 82 height 9
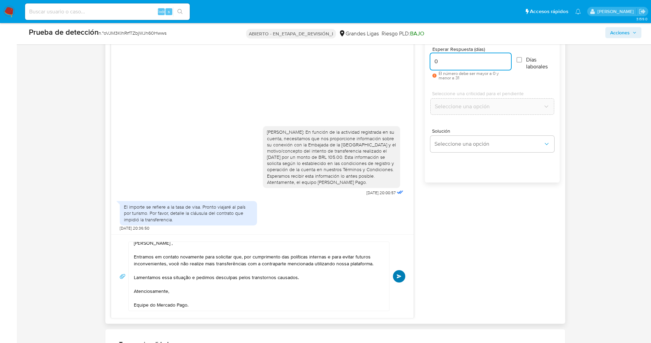
type input "0"
click at [401, 275] on span "Para enviar" at bounding box center [399, 276] width 5 height 4
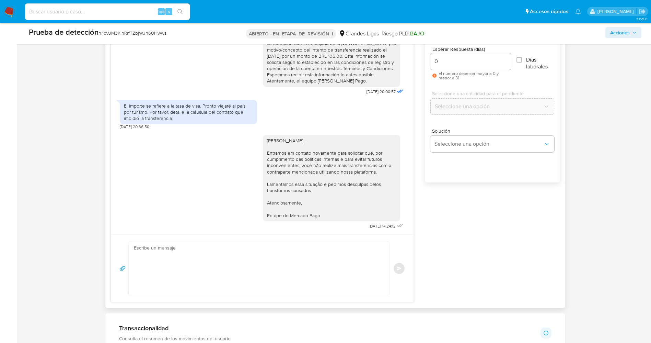
scroll to position [0, 0]
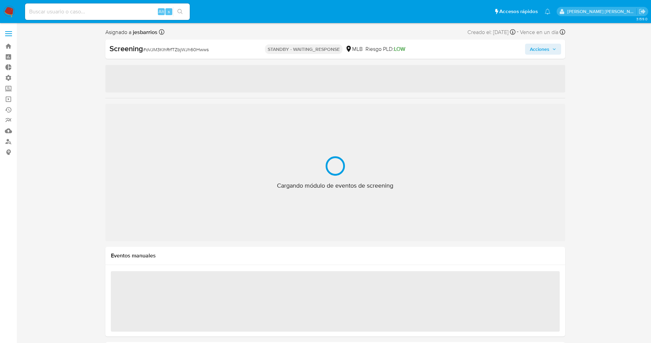
select select "10"
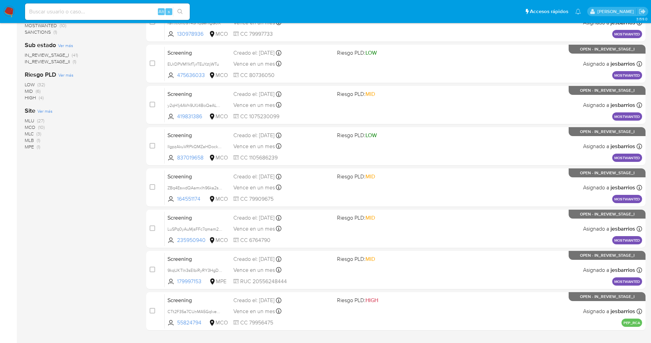
scroll to position [224, 0]
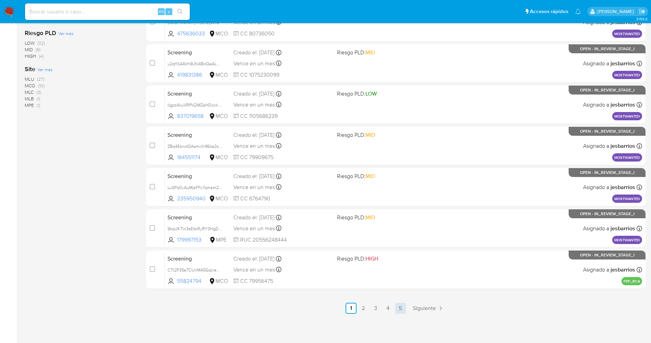
click at [403, 306] on link "5" at bounding box center [400, 307] width 11 height 11
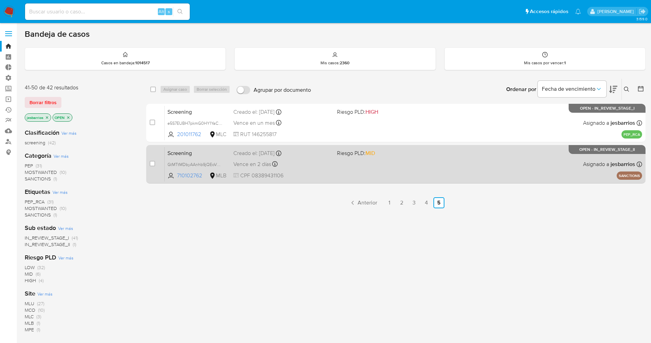
click at [437, 173] on div "Screening GtMTtMDbyAAnhb9jQEoVP44e 710102762 MLB Riesgo PLD: MID Creado el: [DA…" at bounding box center [404, 164] width 478 height 35
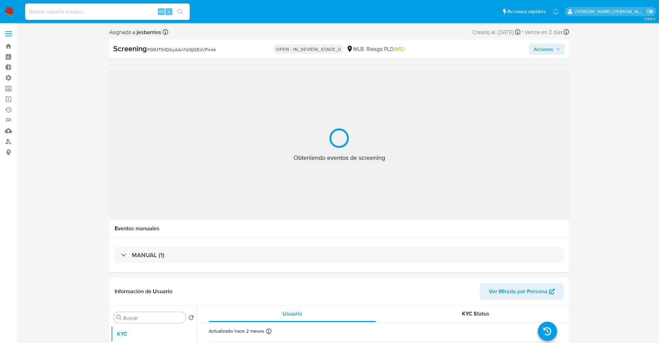
select select "10"
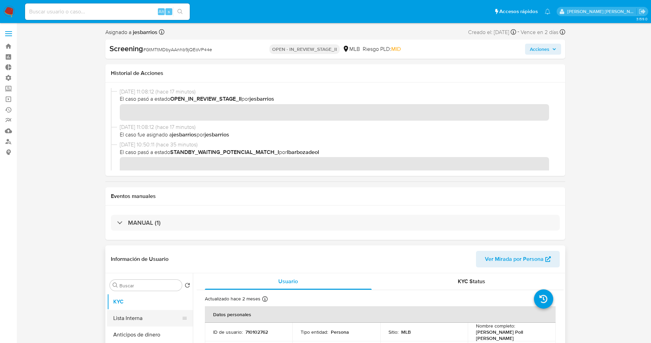
click at [140, 320] on button "Lista Interna" at bounding box center [147, 318] width 80 height 16
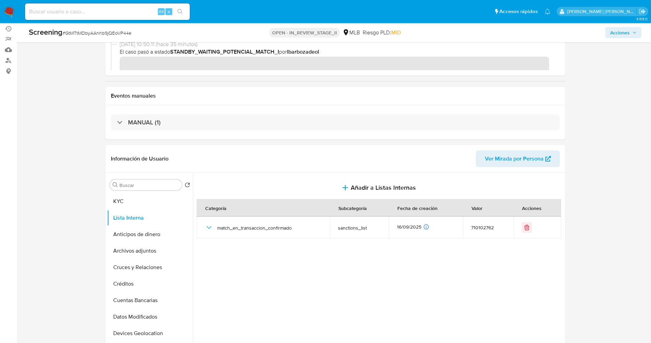
scroll to position [154, 0]
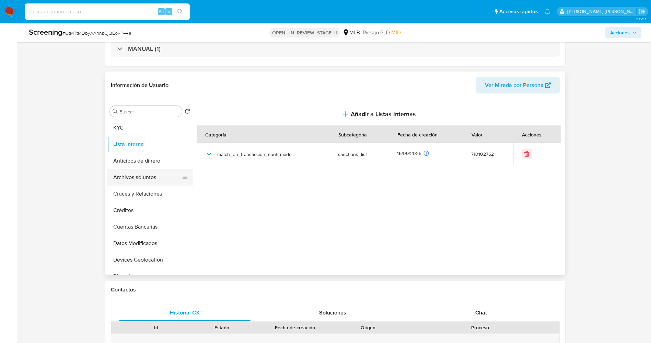
click at [148, 172] on button "Archivos adjuntos" at bounding box center [147, 177] width 80 height 16
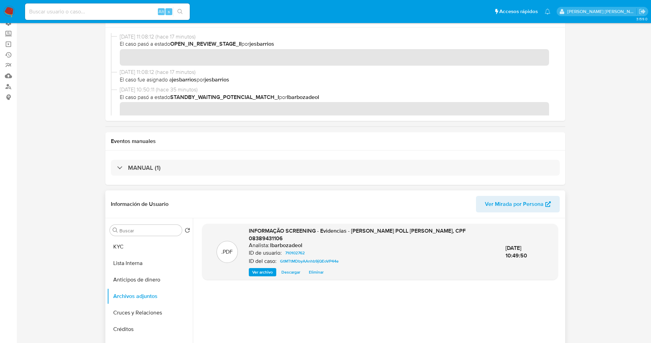
scroll to position [206, 0]
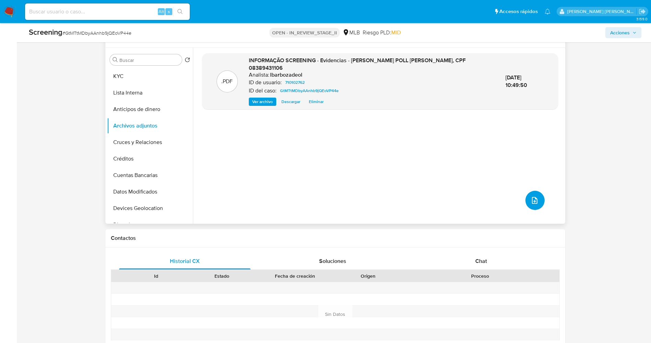
click at [532, 200] on icon "upload-file" at bounding box center [534, 200] width 5 height 7
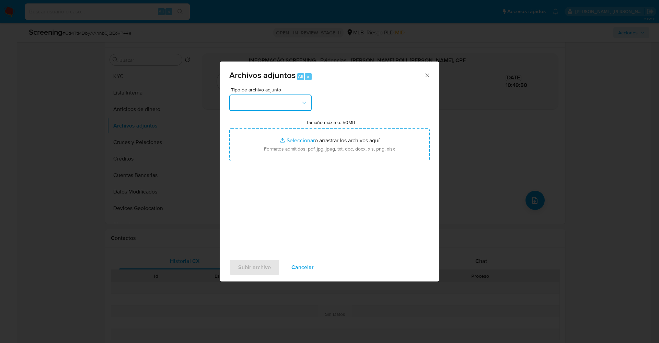
click at [284, 107] on button "button" at bounding box center [270, 102] width 82 height 16
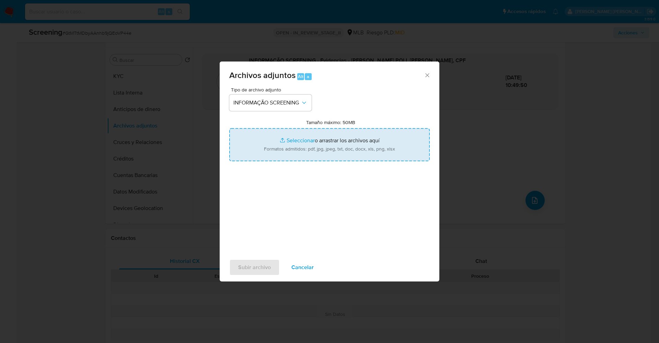
type input "C:\fakepath\OFAC Report Reject - 14th Sept 2025 - Payment 125632350927.pdf"
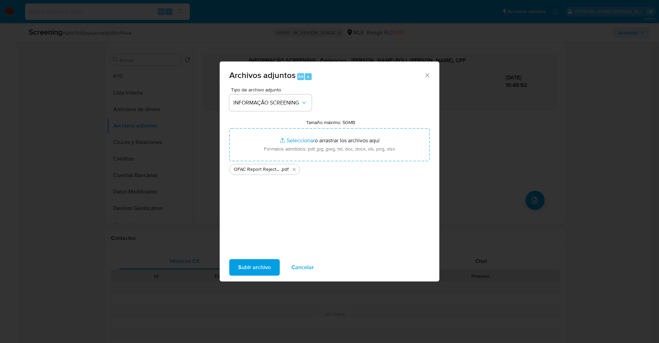
click at [300, 271] on span "Cancelar" at bounding box center [302, 267] width 22 height 15
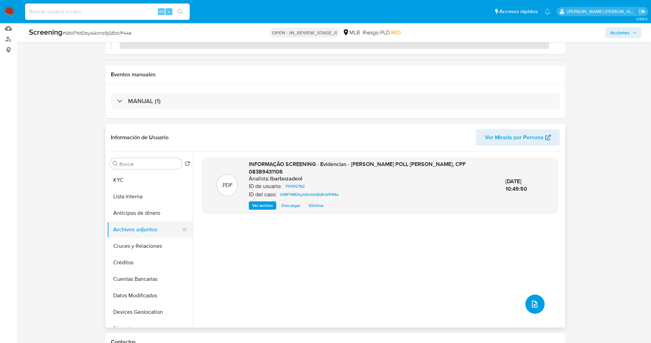
scroll to position [51, 0]
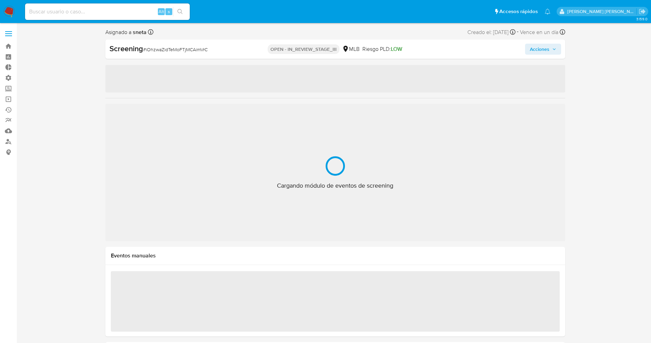
select select "10"
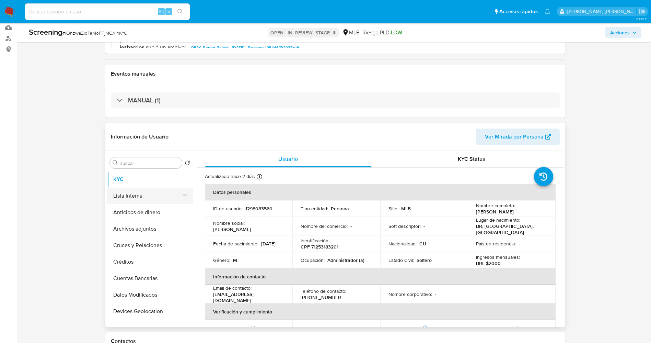
click at [151, 187] on button "Lista Interna" at bounding box center [147, 195] width 80 height 16
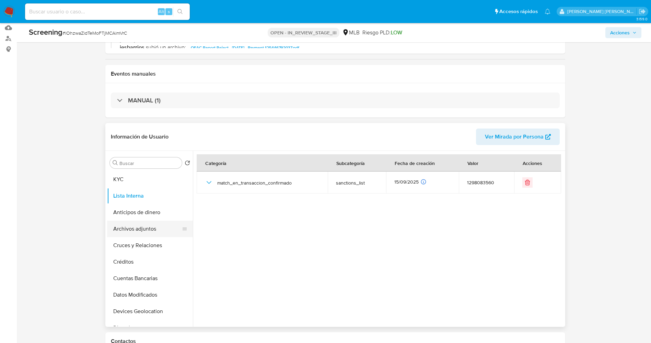
click at [144, 233] on button "Archivos adjuntos" at bounding box center [147, 228] width 80 height 16
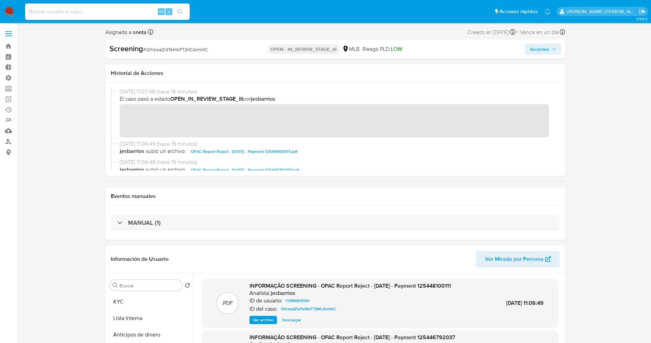
click at [543, 47] on span "Acciones" at bounding box center [540, 49] width 20 height 11
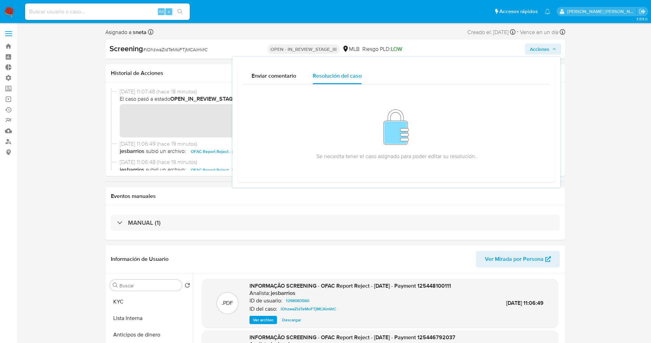
click at [9, 9] on img at bounding box center [9, 12] width 12 height 12
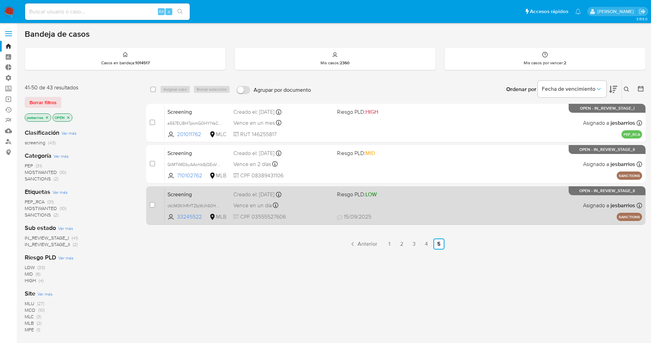
click at [408, 207] on div "Screening oVJM3KIhRrfTZbjWJh60Hwws 33245522 MLB Riesgo PLD: LOW Creado el: [DAT…" at bounding box center [404, 205] width 478 height 35
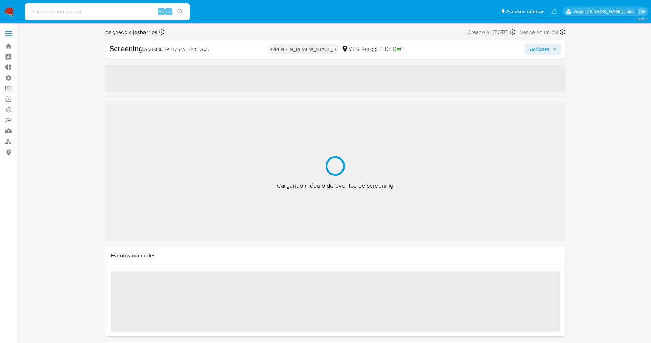
select select "10"
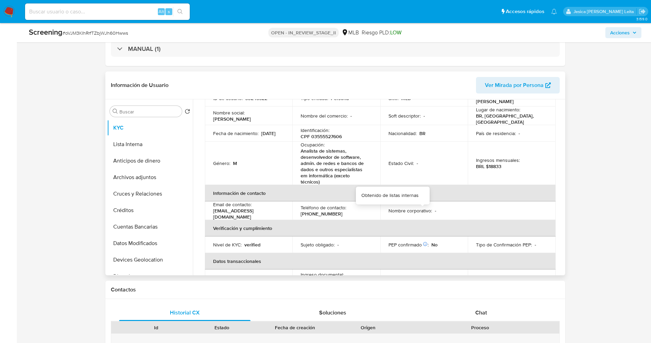
scroll to position [103, 0]
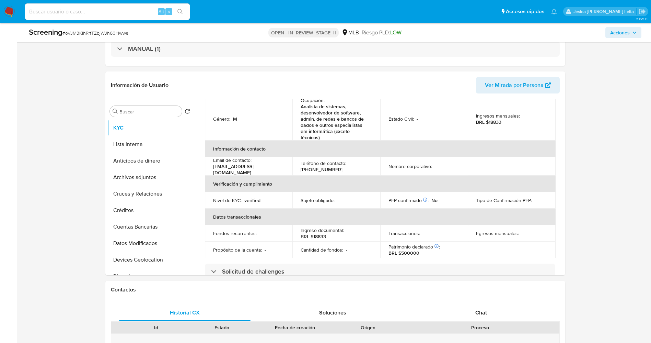
drag, startPoint x: 499, startPoint y: 312, endPoint x: 596, endPoint y: 265, distance: 107.8
click at [499, 312] on div "Chat" at bounding box center [481, 312] width 132 height 16
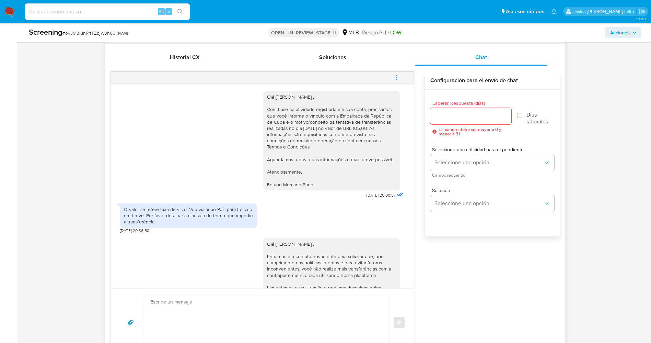
scroll to position [206, 0]
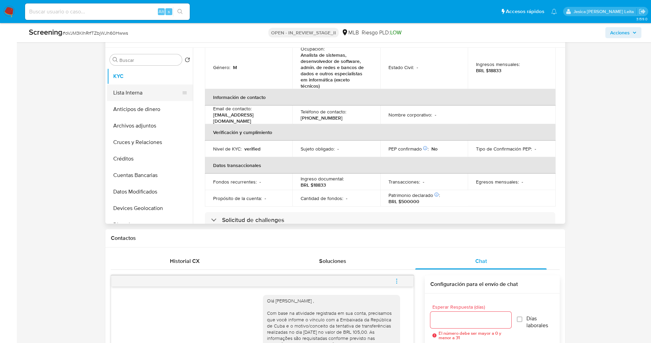
click at [137, 87] on button "Lista Interna" at bounding box center [147, 92] width 80 height 16
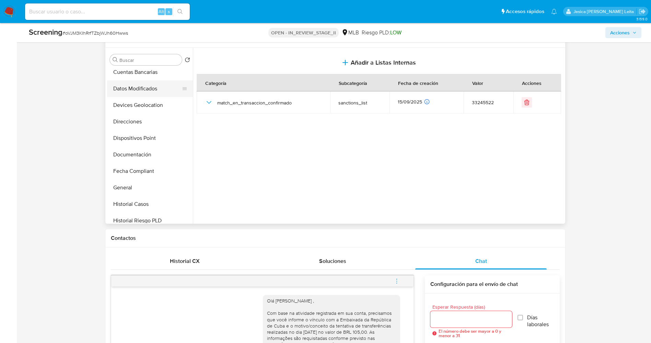
scroll to position [51, 0]
click at [148, 75] on button "Archivos adjuntos" at bounding box center [147, 74] width 80 height 16
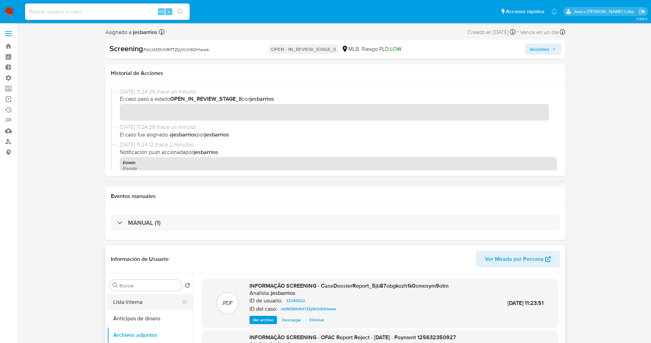
scroll to position [0, 0]
click at [140, 305] on button "KYC" at bounding box center [147, 301] width 80 height 16
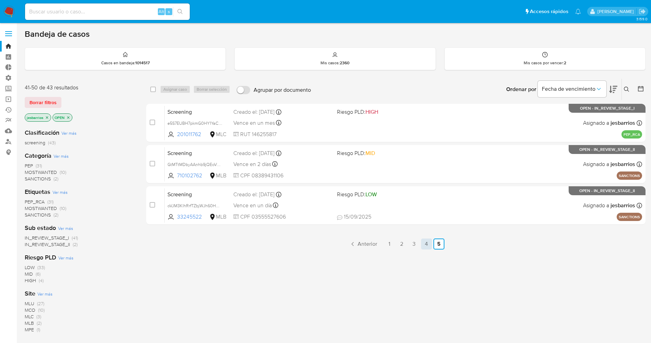
click at [431, 239] on link "4" at bounding box center [426, 243] width 11 height 11
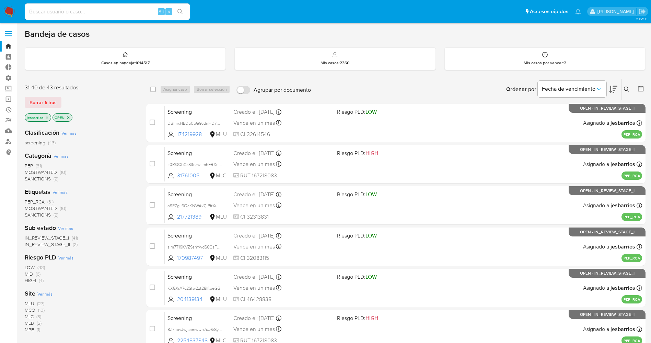
click at [69, 117] on icon "close-filter" at bounding box center [68, 117] width 2 height 2
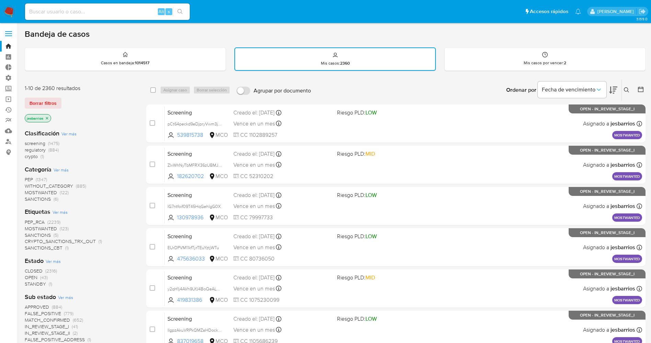
click at [41, 282] on span "STANDBY" at bounding box center [35, 283] width 21 height 7
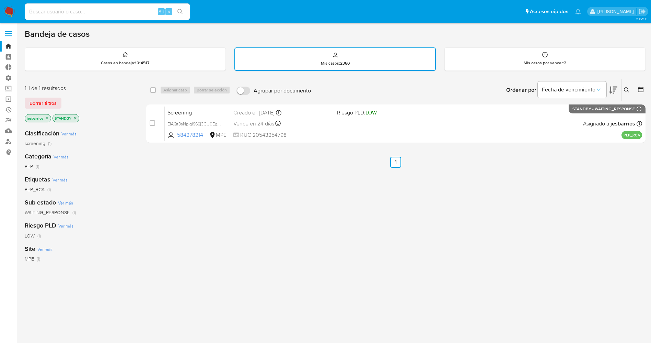
click at [13, 8] on img at bounding box center [9, 12] width 12 height 12
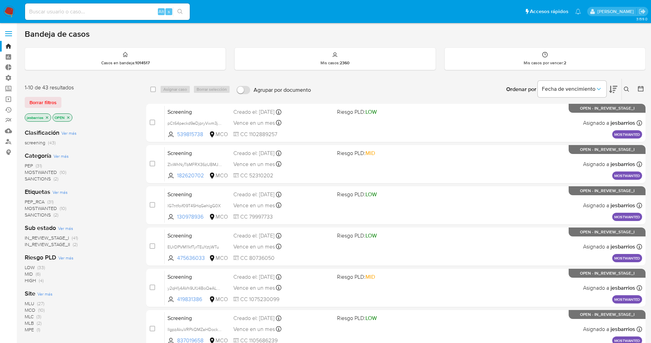
click at [48, 178] on span "SANCTIONS" at bounding box center [38, 178] width 26 height 7
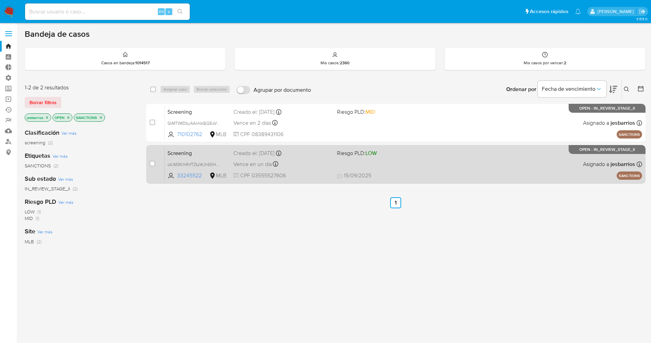
click at [446, 171] on div "Screening oVJM3KIhRrfTZbjWJh60Hwws 33245522 MLB Riesgo PLD: LOW Creado el: [DAT…" at bounding box center [404, 164] width 478 height 35
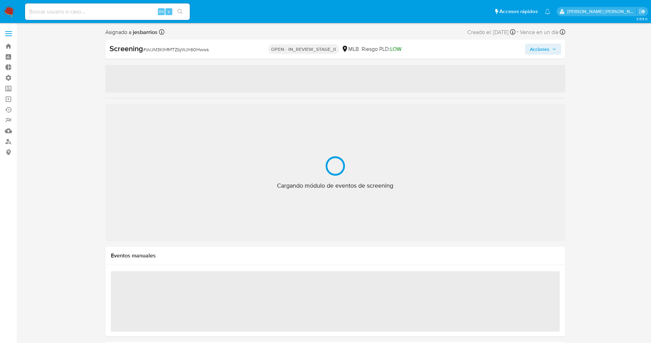
select select "10"
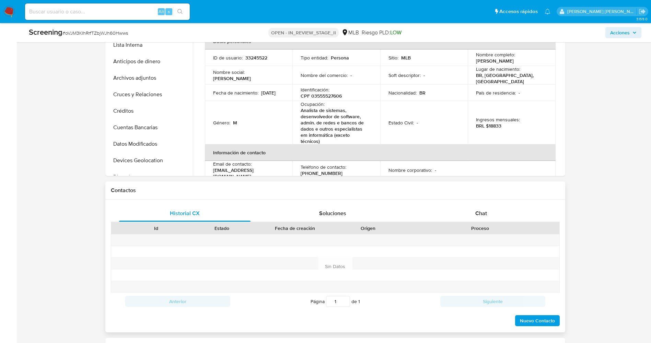
scroll to position [257, 0]
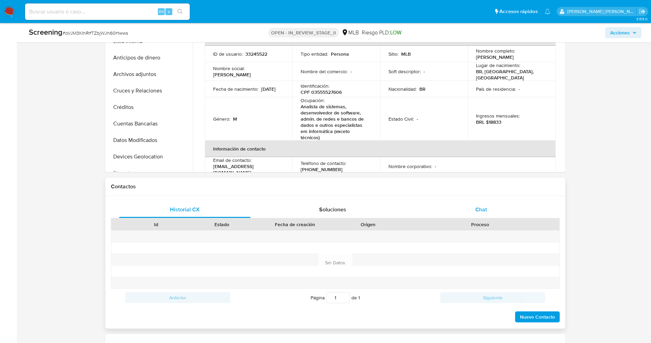
click at [488, 203] on div "Chat" at bounding box center [481, 209] width 132 height 16
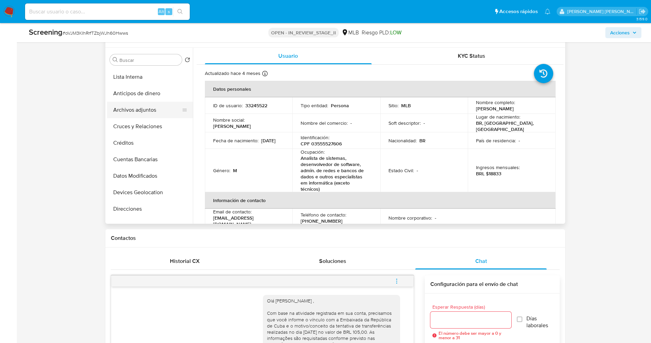
scroll to position [0, 0]
click at [138, 124] on button "Archivos adjuntos" at bounding box center [147, 125] width 80 height 16
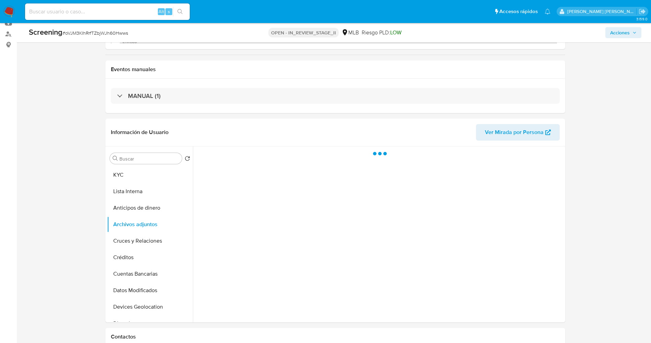
scroll to position [103, 0]
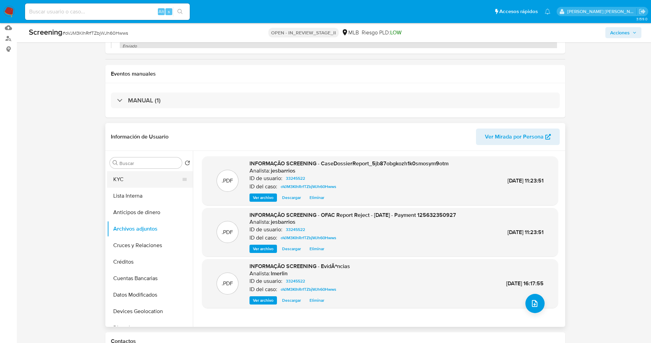
click at [138, 180] on button "KYC" at bounding box center [147, 179] width 80 height 16
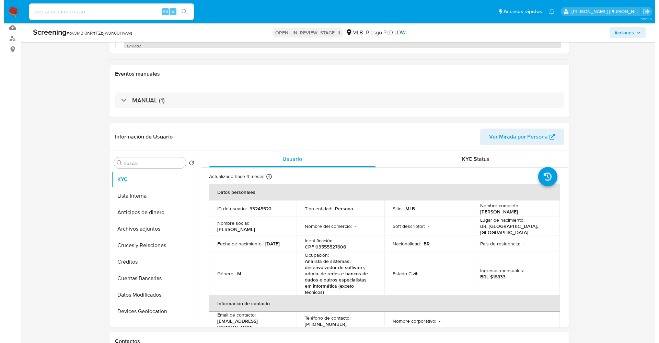
scroll to position [0, 0]
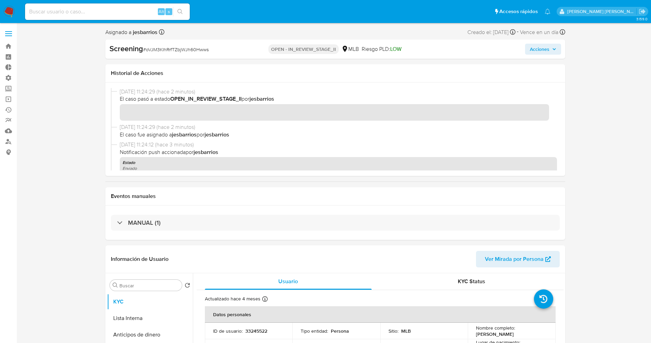
click at [552, 47] on icon "button" at bounding box center [554, 49] width 4 height 4
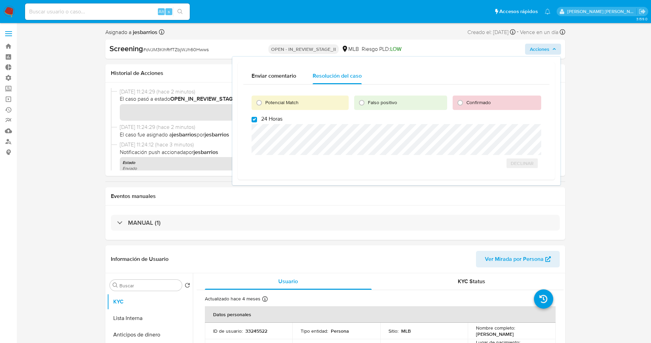
click at [290, 99] on span "Potencial Match" at bounding box center [281, 102] width 33 height 7
click at [265, 99] on input "Potencial Match" at bounding box center [259, 102] width 11 height 11
radio input "true"
click at [268, 121] on span "24 Horas" at bounding box center [271, 118] width 21 height 7
click at [257, 121] on input "24 Horas" at bounding box center [254, 119] width 5 height 5
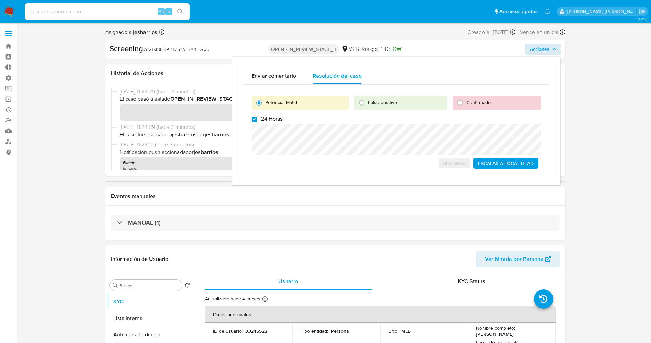
checkbox input "false"
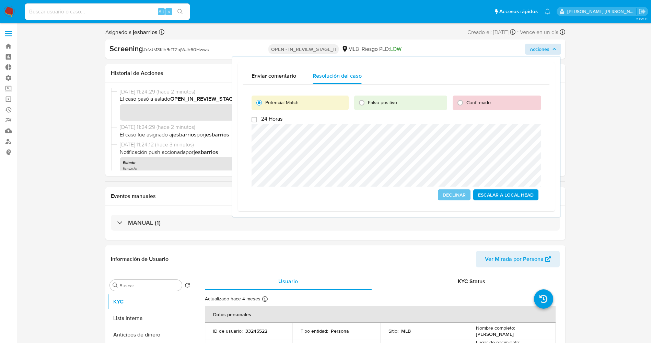
click at [496, 195] on span "Escalar a Local Head" at bounding box center [506, 195] width 56 height 10
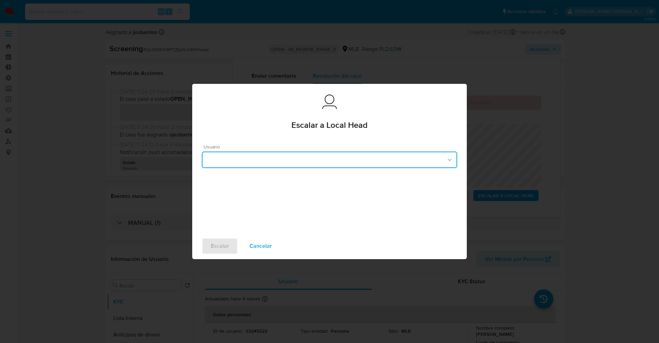
click at [246, 153] on button "button" at bounding box center [329, 159] width 255 height 16
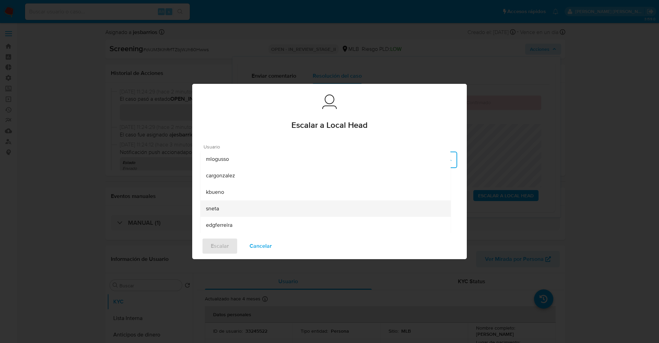
click at [227, 207] on div "sneta" at bounding box center [325, 208] width 239 height 16
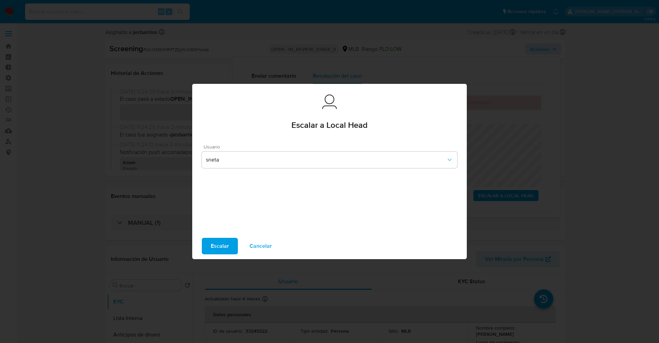
click at [225, 251] on span "Escalar" at bounding box center [220, 245] width 18 height 15
click at [221, 243] on span "Escalar" at bounding box center [220, 245] width 18 height 15
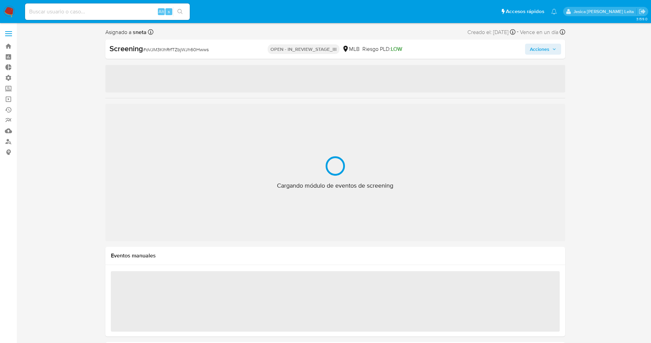
select select "10"
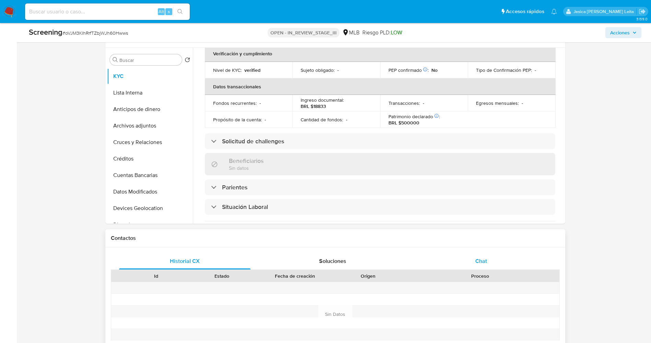
scroll to position [171, 0]
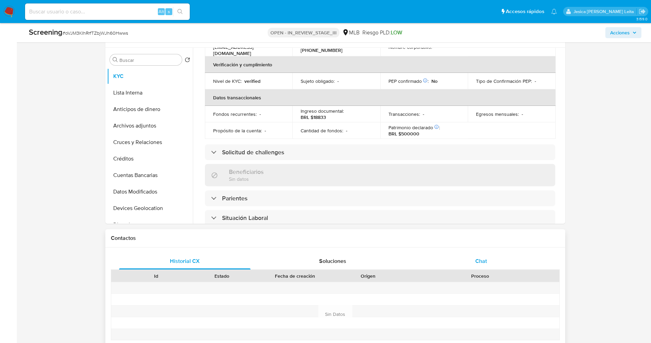
click at [476, 256] on div "Chat" at bounding box center [481, 261] width 132 height 16
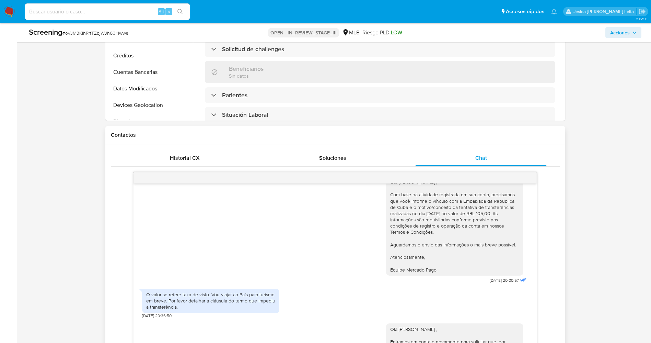
scroll to position [0, 0]
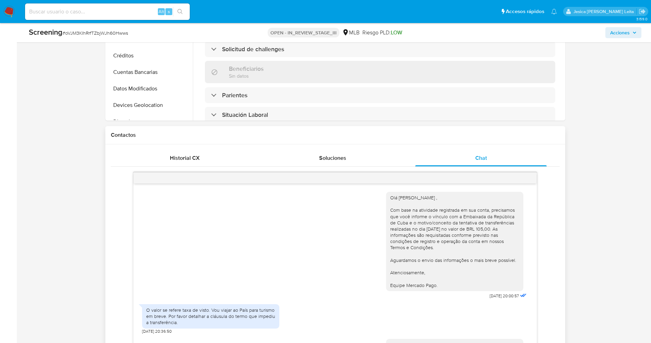
drag, startPoint x: 380, startPoint y: 195, endPoint x: 416, endPoint y: 238, distance: 57.0
click at [441, 287] on div "Olá Ivan Dornela Goulart , Com base na atividade registrada em sua conta, preci…" at bounding box center [454, 241] width 137 height 99
copy div "Olá Ivan Dornela Goulart , Com base na atividade registrada em sua conta, preci…"
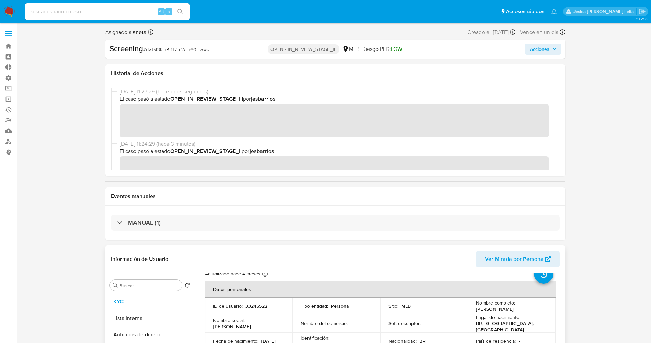
scroll to position [16, 0]
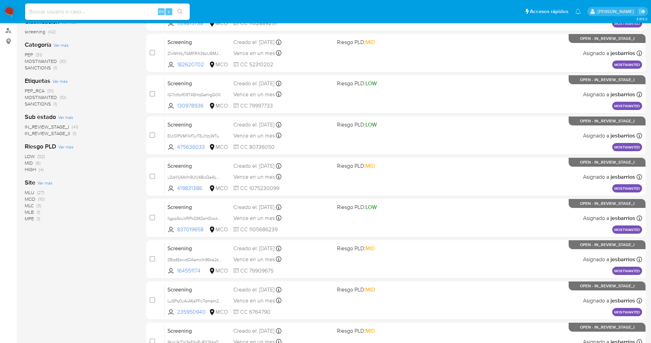
scroll to position [224, 0]
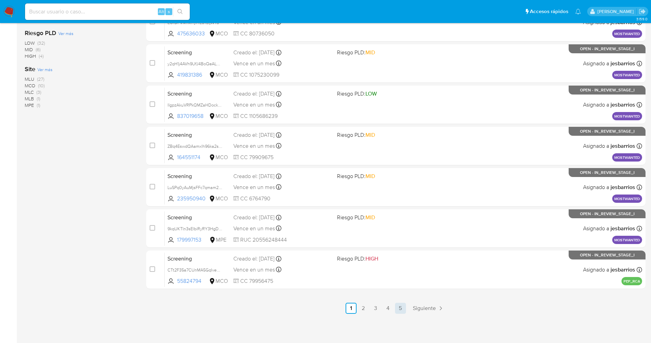
click at [401, 310] on link "5" at bounding box center [400, 307] width 11 height 11
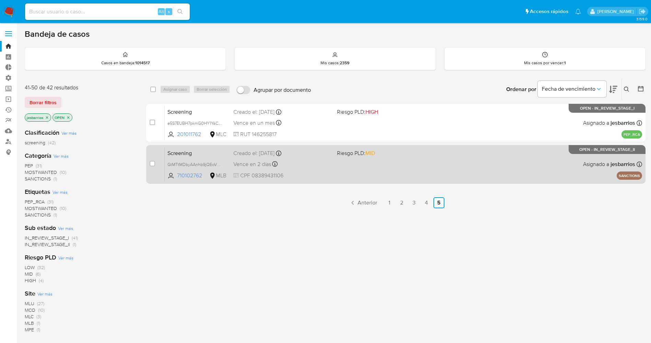
click at [343, 167] on div "Screening GtMTtMDbyAAnhb9jQEoVP44e 710102762 MLB Riesgo PLD: MID Creado el: 16/…" at bounding box center [404, 164] width 478 height 35
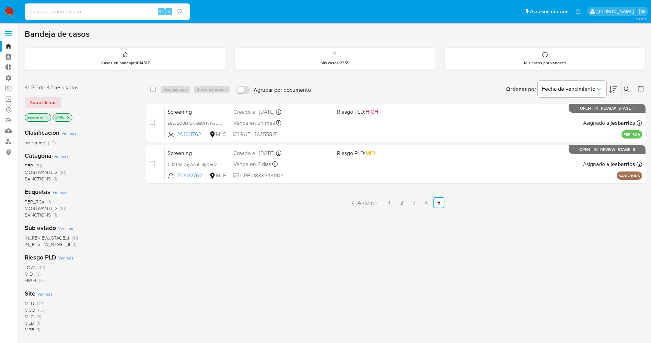
drag, startPoint x: 10, startPoint y: 8, endPoint x: 19, endPoint y: 0, distance: 12.2
click at [10, 8] on img at bounding box center [9, 12] width 12 height 12
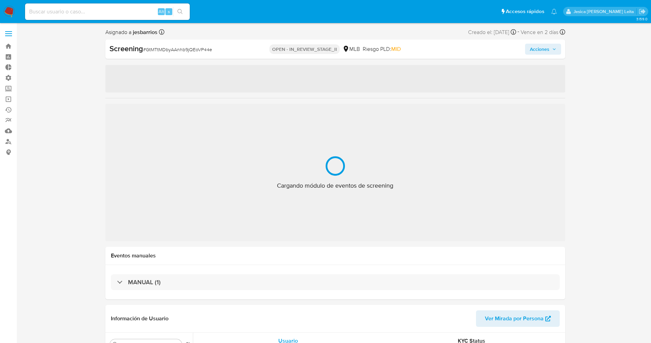
select select "10"
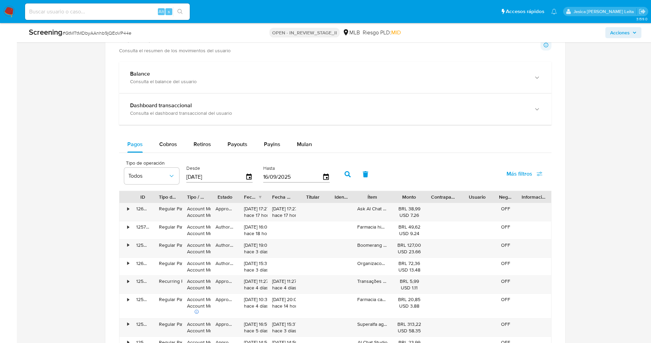
scroll to position [360, 0]
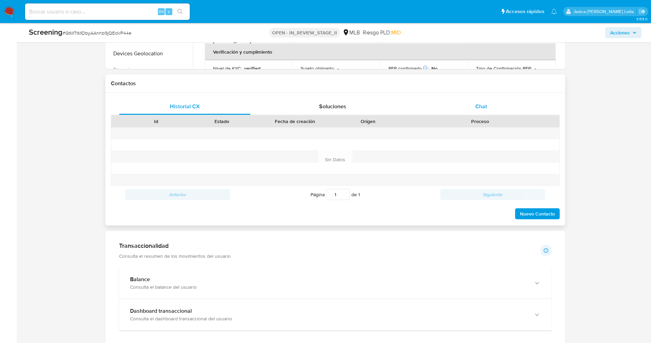
click at [489, 107] on div "Chat" at bounding box center [481, 106] width 132 height 16
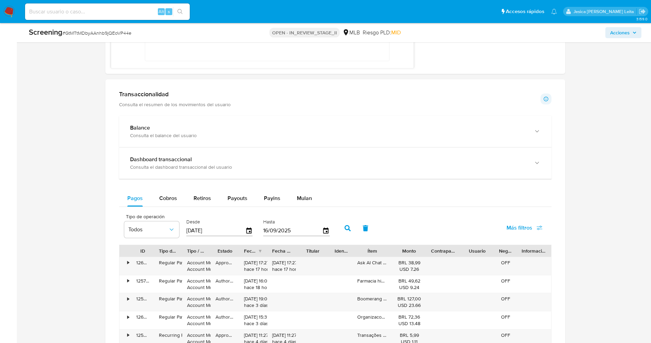
scroll to position [824, 0]
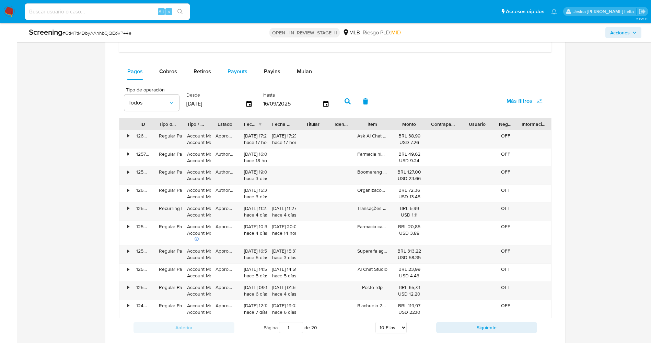
click at [245, 74] on span "Payouts" at bounding box center [238, 71] width 20 height 8
select select "10"
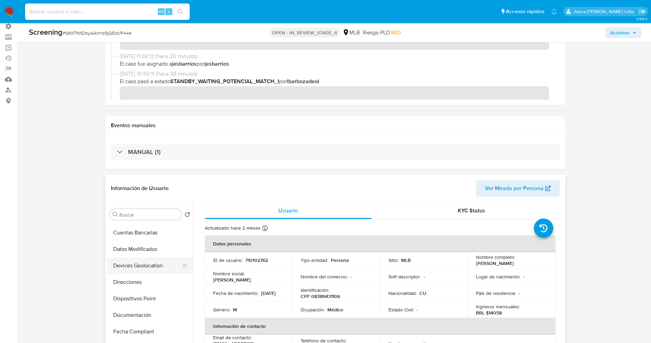
scroll to position [103, 0]
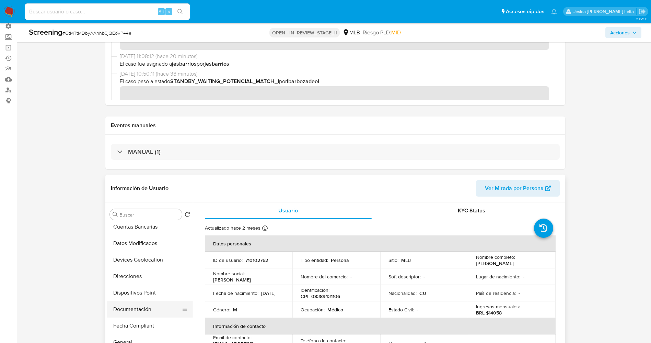
click at [141, 312] on button "Documentación" at bounding box center [147, 309] width 80 height 16
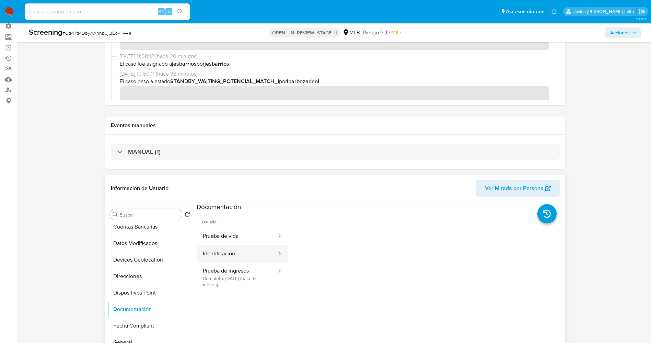
click at [234, 249] on button "Identificación" at bounding box center [237, 254] width 81 height 18
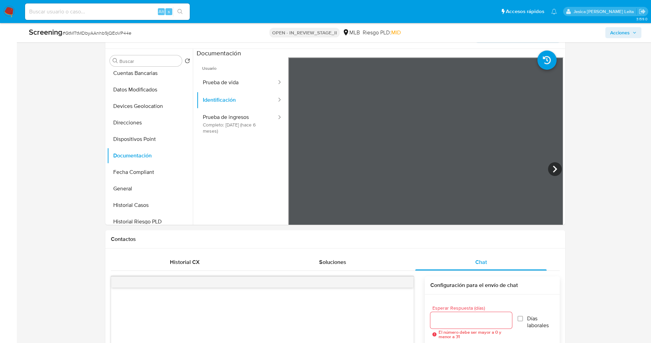
scroll to position [206, 0]
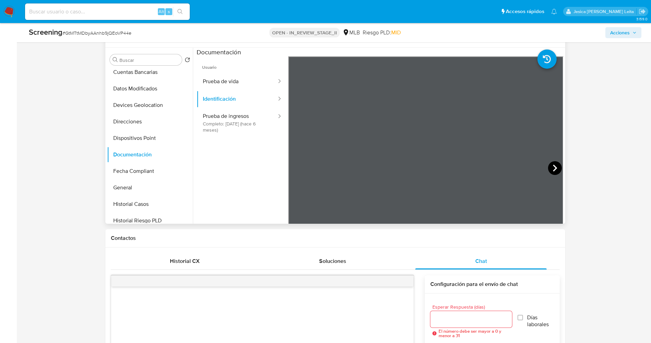
click at [553, 169] on icon at bounding box center [555, 167] width 4 height 7
click at [235, 79] on button "Prueba de vida" at bounding box center [237, 82] width 81 height 18
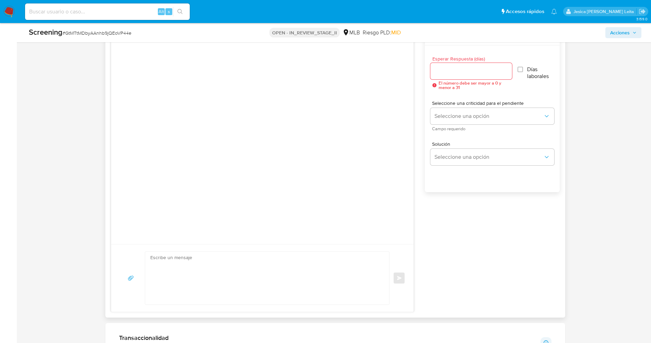
scroll to position [463, 0]
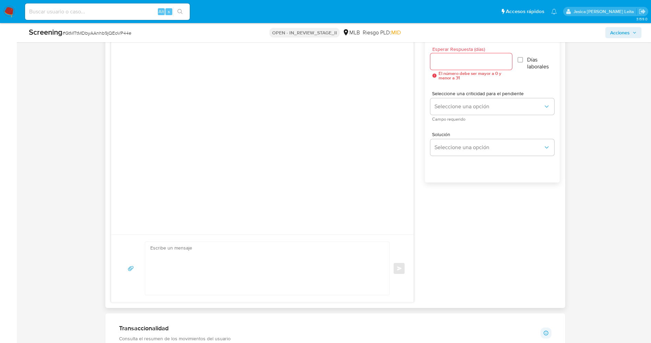
click at [185, 252] on textarea at bounding box center [265, 268] width 231 height 53
paste textarea "Olá Ivan Dornela Goulart , Com base na atividade registrada em sua conta, preci…"
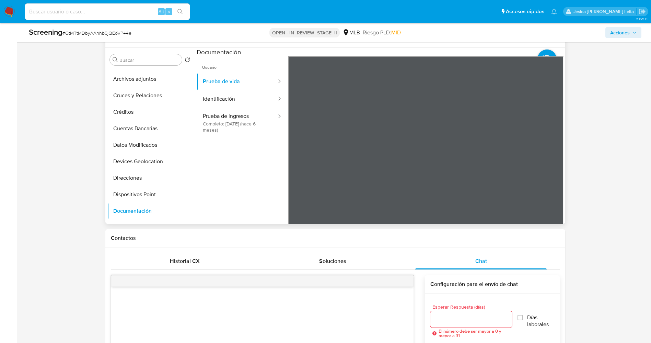
scroll to position [0, 0]
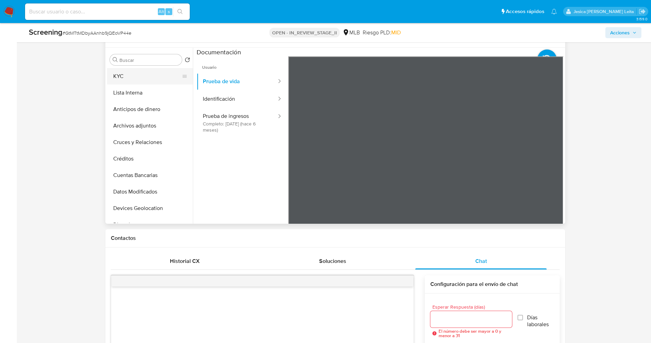
type textarea "Olá Ivan Dornela Goulart , Com base na atividade registrada em sua conta, preci…"
click at [135, 77] on button "KYC" at bounding box center [147, 76] width 80 height 16
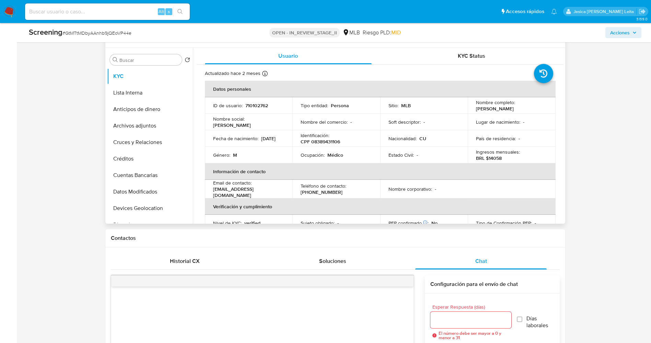
drag, startPoint x: 470, startPoint y: 108, endPoint x: 520, endPoint y: 107, distance: 50.1
click at [520, 107] on td "Nombre completo : Armando Poll Rueda" at bounding box center [512, 105] width 88 height 16
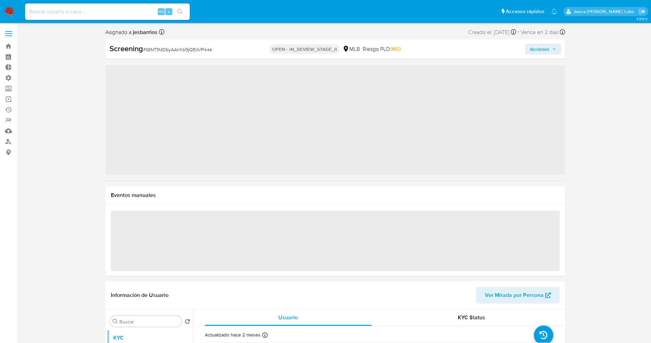
select select "10"
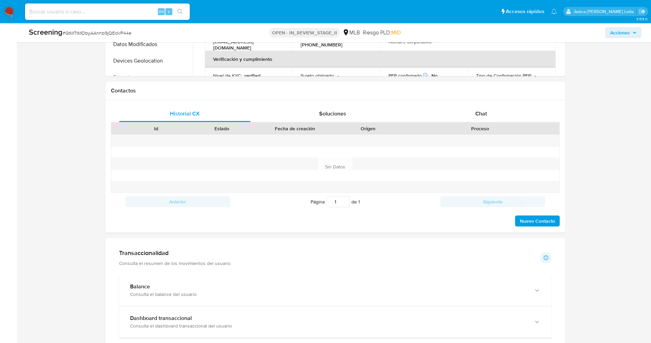
scroll to position [309, 0]
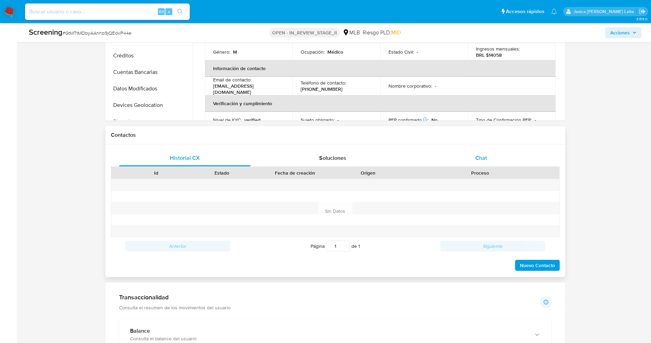
click at [463, 159] on div "Chat" at bounding box center [481, 158] width 132 height 16
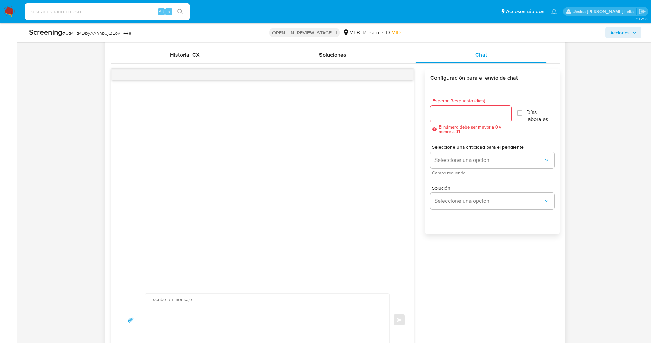
scroll to position [257, 0]
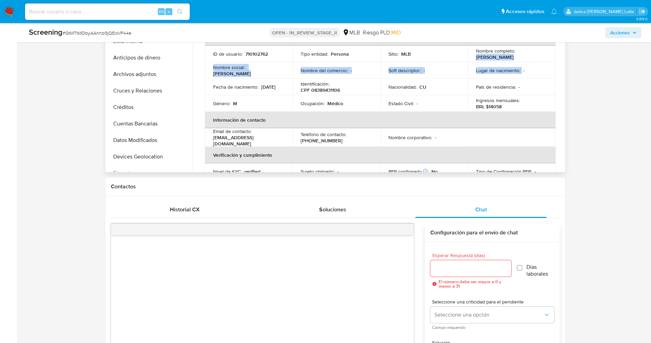
drag, startPoint x: 473, startPoint y: 56, endPoint x: 515, endPoint y: 61, distance: 42.5
click at [517, 61] on td "Nombre completo : Armando Poll Rueda" at bounding box center [512, 54] width 88 height 16
copy p "Armando Poll Rueda"
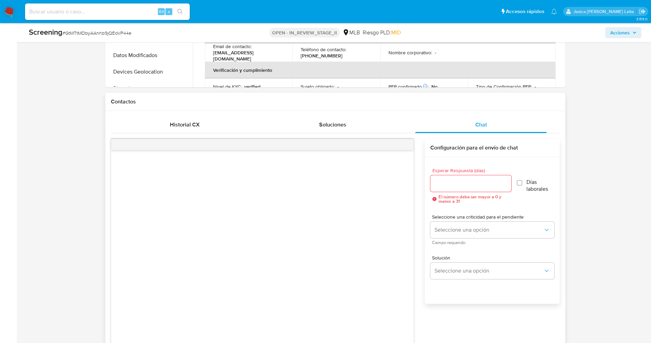
scroll to position [463, 0]
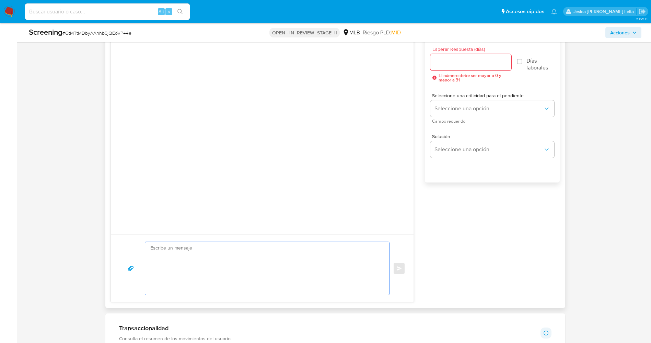
click at [185, 254] on textarea at bounding box center [265, 268] width 231 height 53
paste textarea "Olá Ivan Dornela Goulart , Com base na atividade registrada em sua conta, preci…"
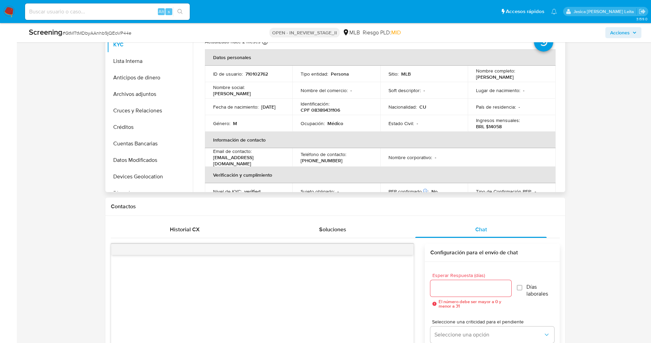
scroll to position [206, 0]
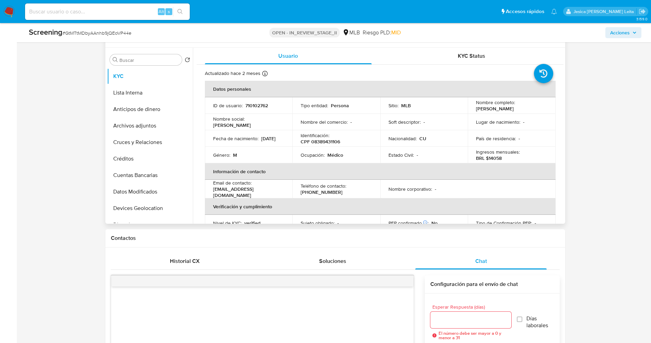
drag, startPoint x: 474, startPoint y: 110, endPoint x: 519, endPoint y: 110, distance: 45.0
click at [519, 110] on div "Nombre completo : Armando Poll Rueda" at bounding box center [511, 105] width 71 height 12
copy p "Armando Poll Rueda"
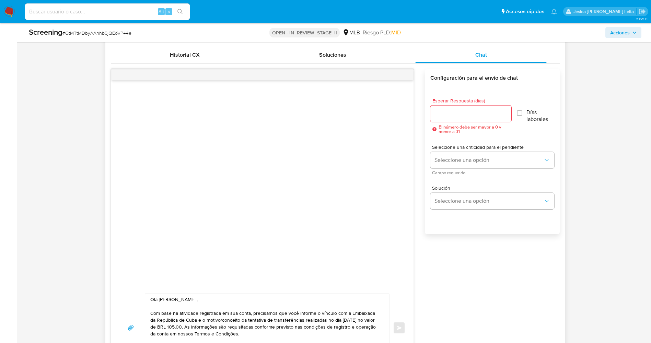
scroll to position [515, 0]
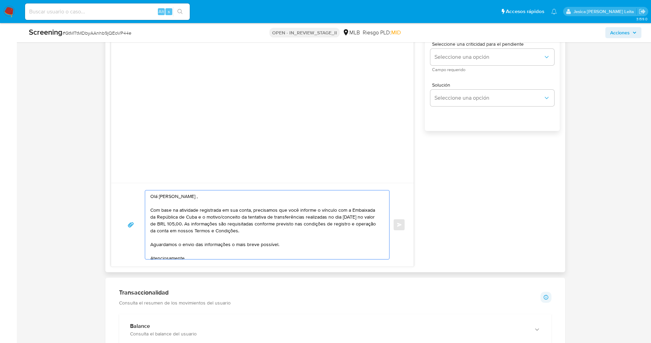
drag, startPoint x: 158, startPoint y: 196, endPoint x: 202, endPoint y: 195, distance: 43.6
click at [202, 195] on textarea "Olá Ivan Dornela Goulart , Com base na atividade registrada em sua conta, preci…" at bounding box center [265, 224] width 231 height 69
paste textarea "Armando Poll Rueda"
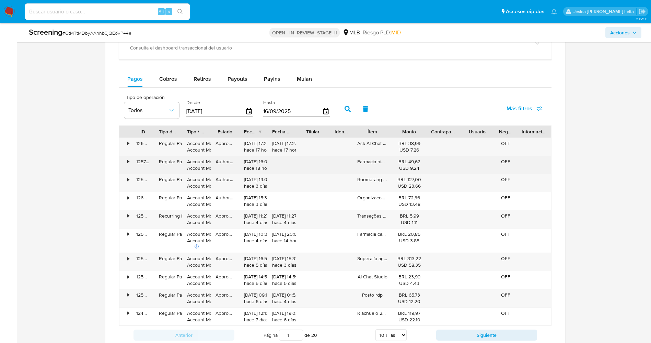
scroll to position [772, 0]
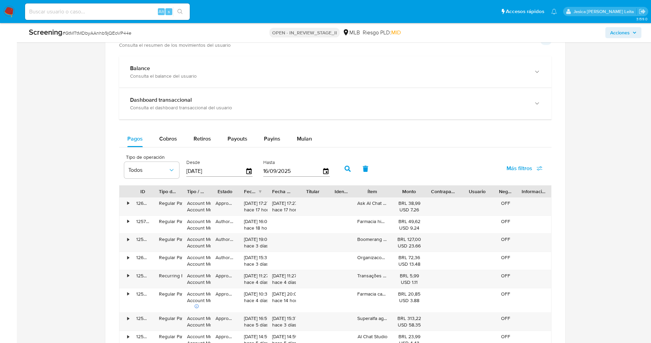
type textarea "Olá Armando Poll Rueda , Com base na atividade registrada em sua conta, precisa…"
click at [242, 148] on div "Pagos Cobros Retiros Payouts Payins Mulan Tipo de operación Todos Desde 19/06/2…" at bounding box center [335, 266] width 433 height 273
click at [242, 145] on div "Payouts" at bounding box center [238, 138] width 20 height 16
select select "10"
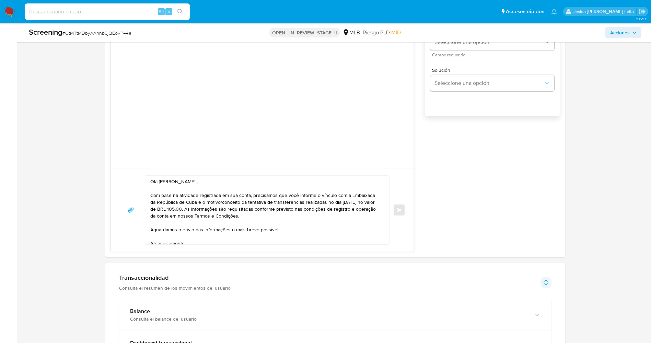
scroll to position [463, 0]
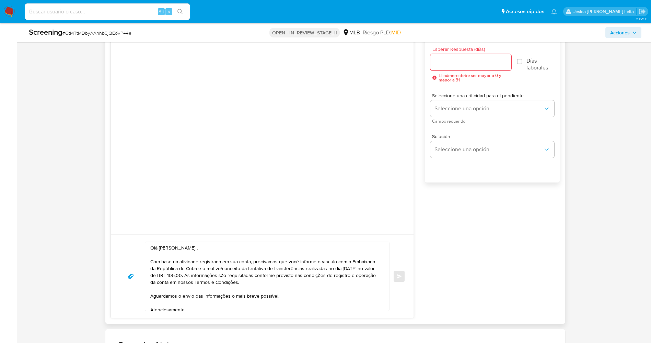
click at [154, 275] on textarea "Olá Armando Poll Rueda , Com base na atividade registrada em sua conta, precisa…" at bounding box center [265, 276] width 231 height 69
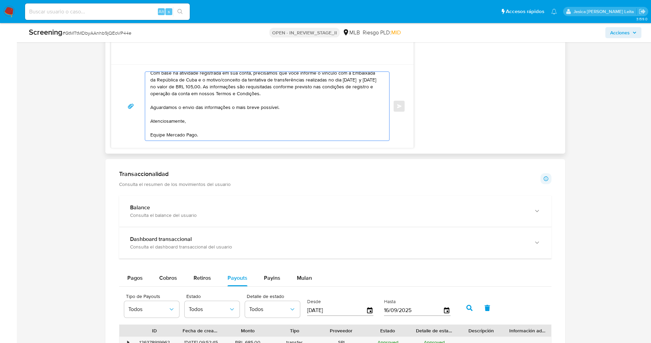
scroll to position [566, 0]
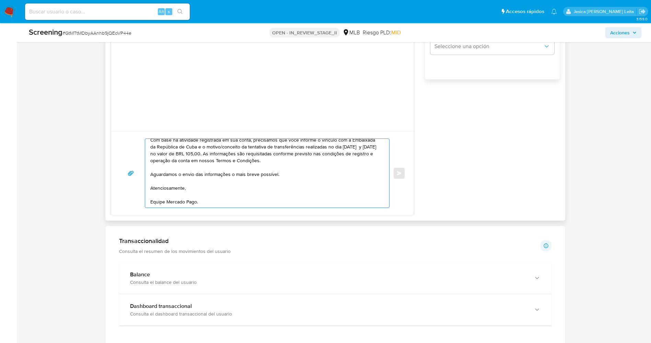
click at [248, 153] on textarea "Olá Armando Poll Rueda , Com base na atividade registrada em sua conta, precisa…" at bounding box center [265, 173] width 231 height 69
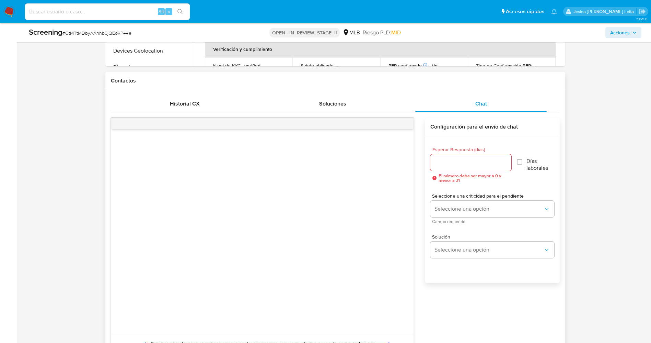
scroll to position [360, 0]
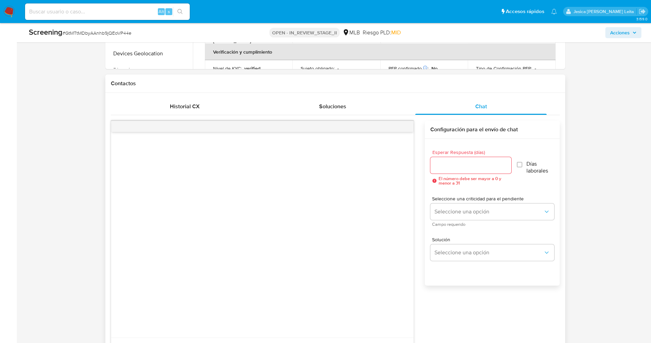
type textarea "Olá Armando Poll Rueda , Com base na atividade registrada em sua conta, precisa…"
click at [470, 164] on input "Esperar Respuesta (días)" at bounding box center [471, 165] width 81 height 9
type input "1"
click at [516, 164] on input "Días laborales" at bounding box center [518, 164] width 5 height 5
checkbox input "true"
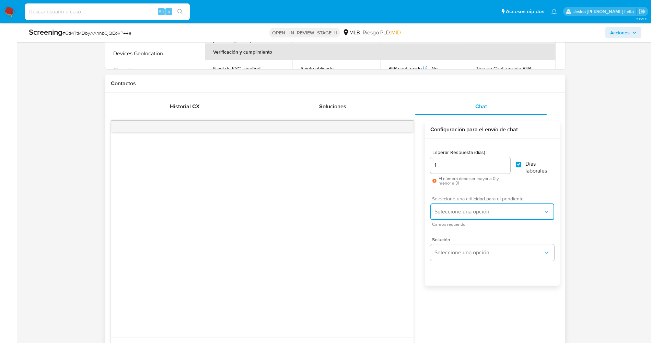
click at [500, 211] on span "Seleccione una opción" at bounding box center [489, 211] width 108 height 7
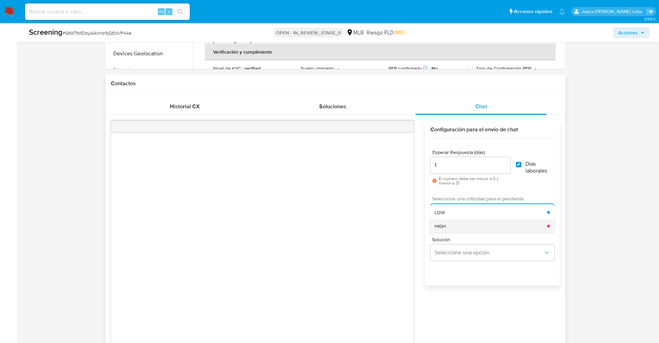
click at [487, 223] on div "HIGH" at bounding box center [491, 226] width 113 height 14
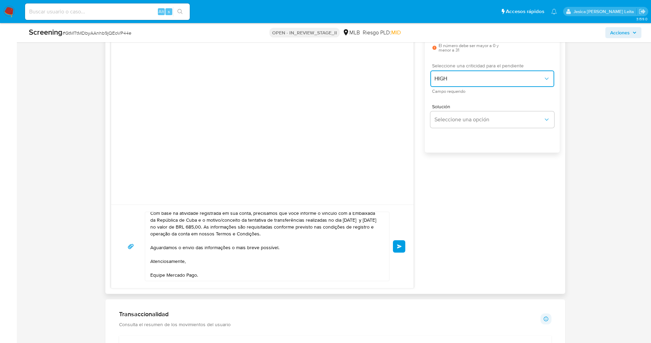
scroll to position [515, 0]
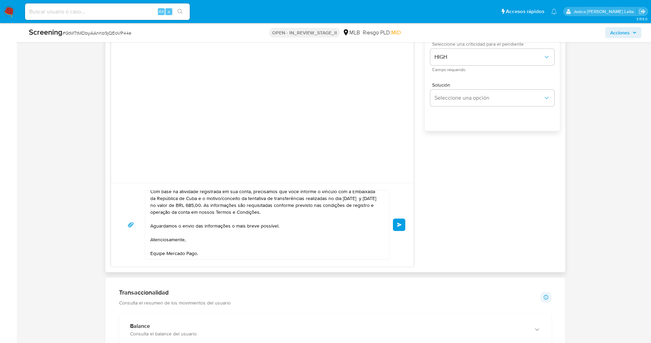
click at [398, 224] on span "Enviar" at bounding box center [399, 224] width 5 height 4
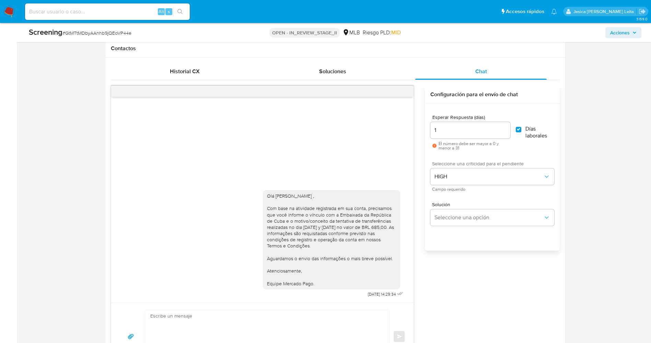
scroll to position [309, 0]
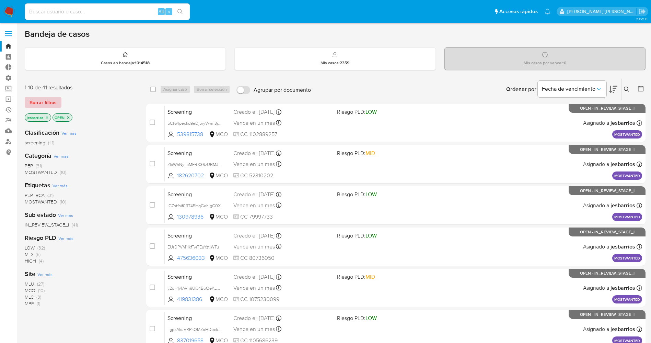
click at [45, 103] on span "Borrar filtros" at bounding box center [43, 103] width 27 height 10
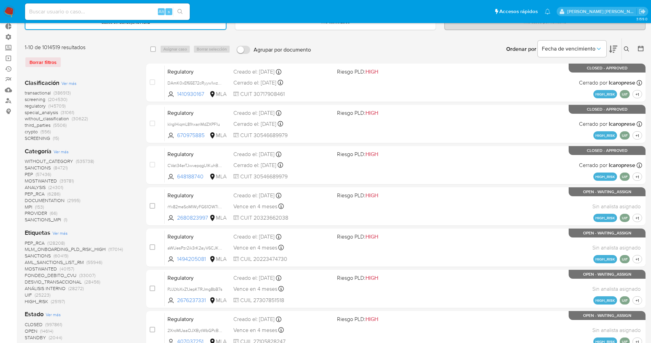
scroll to position [103, 0]
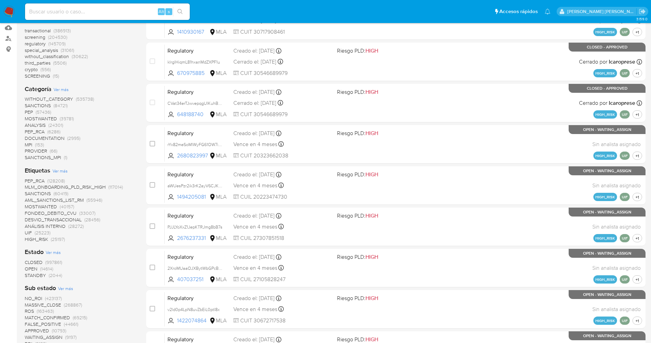
click at [41, 276] on span "STANDBY" at bounding box center [35, 275] width 21 height 7
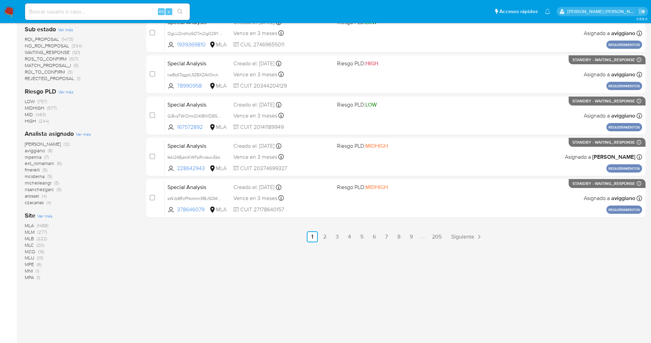
click at [36, 237] on span "MLB (222)" at bounding box center [36, 238] width 22 height 7
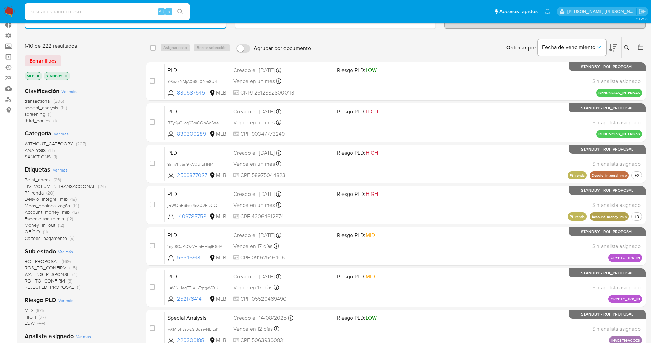
scroll to position [51, 0]
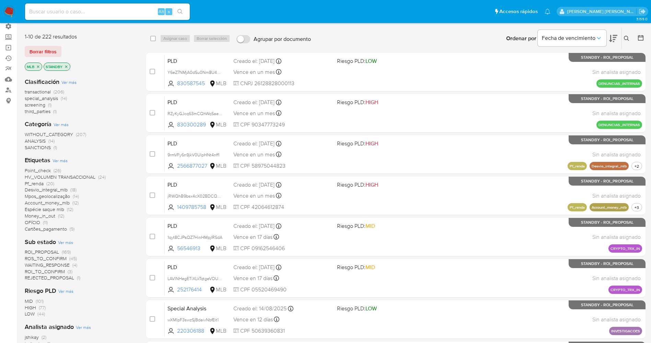
click at [67, 134] on span "WITHOUT_CATEGORY" at bounding box center [49, 134] width 48 height 7
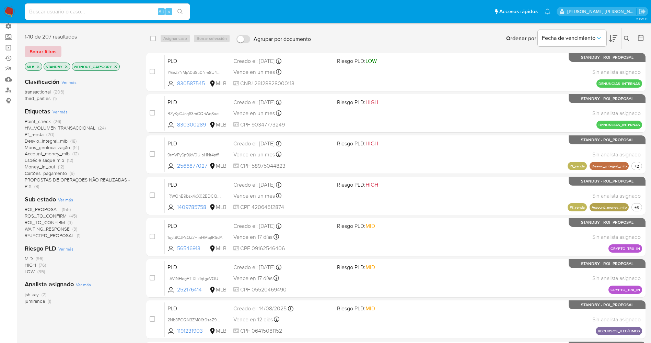
click at [53, 52] on span "Borrar filtros" at bounding box center [43, 52] width 27 height 10
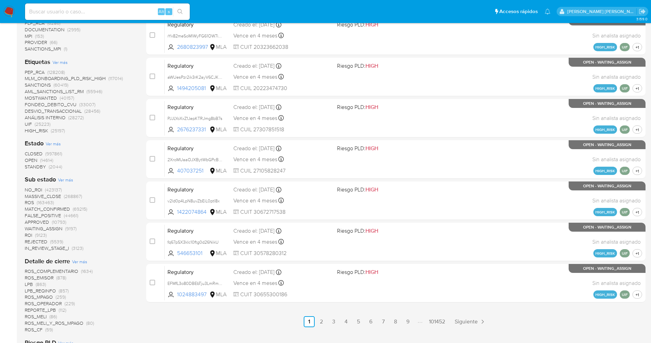
scroll to position [160, 0]
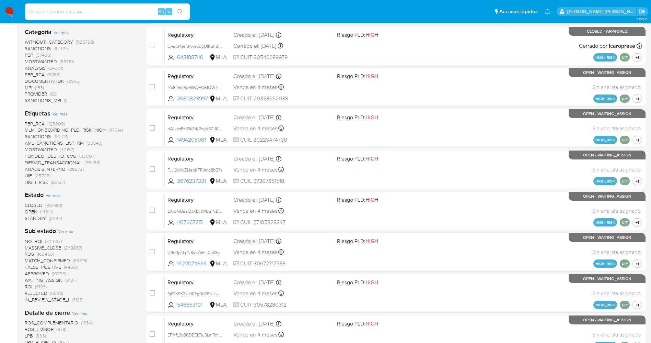
click at [36, 211] on span "OPEN" at bounding box center [31, 211] width 13 height 7
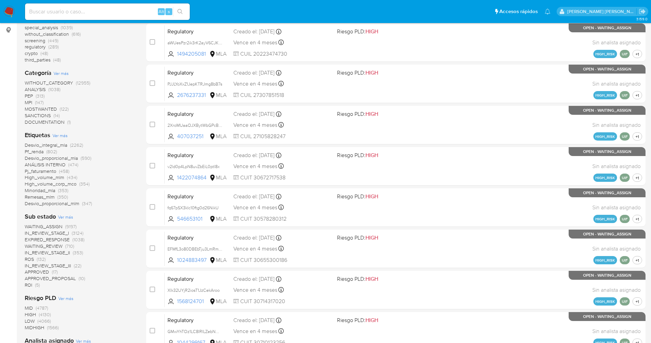
scroll to position [108, 0]
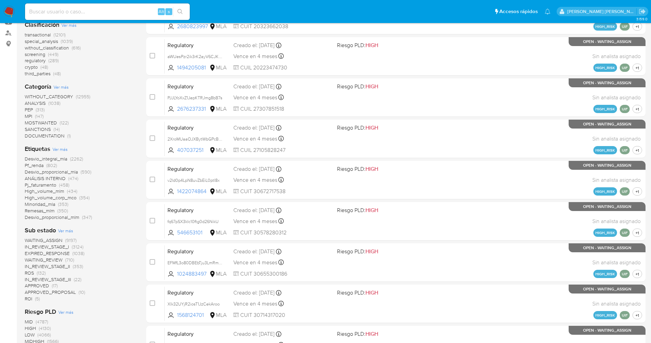
click at [50, 131] on span "SANCTIONS" at bounding box center [38, 129] width 26 height 7
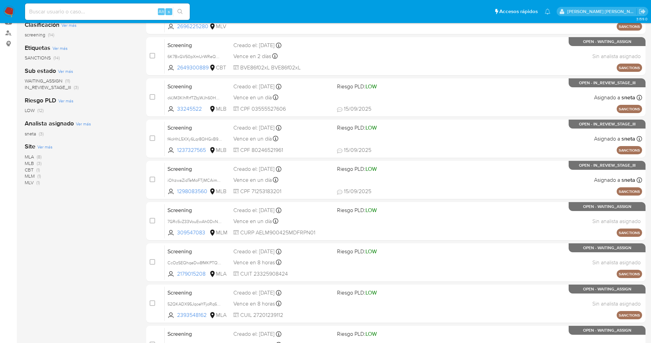
click at [29, 161] on span "MLB" at bounding box center [29, 163] width 9 height 7
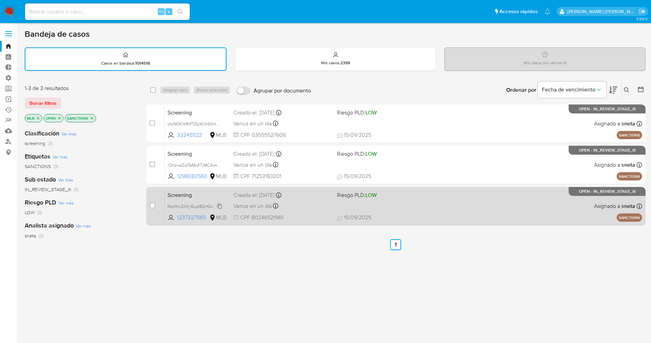
click at [219, 205] on span "f4oHhL5XXy6Lqr8QHGxB9rdL" at bounding box center [196, 206] width 57 height 8
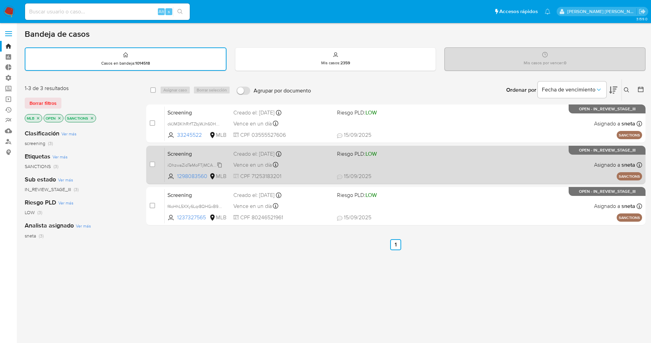
click at [220, 167] on span "iOhzwaZidTeMoFTjMCAimVrC" at bounding box center [196, 165] width 57 height 8
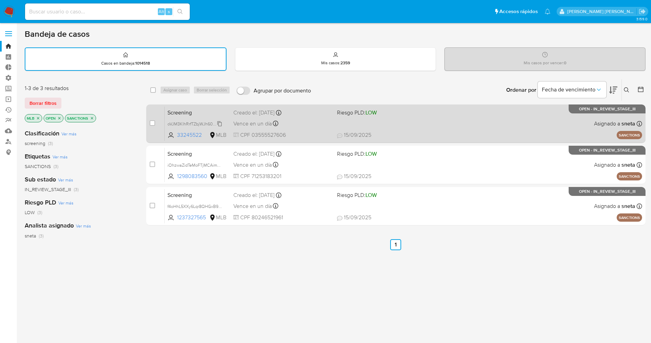
click at [220, 121] on span "oVJM3KIhRrfTZbjWJh60Hwws" at bounding box center [196, 123] width 57 height 8
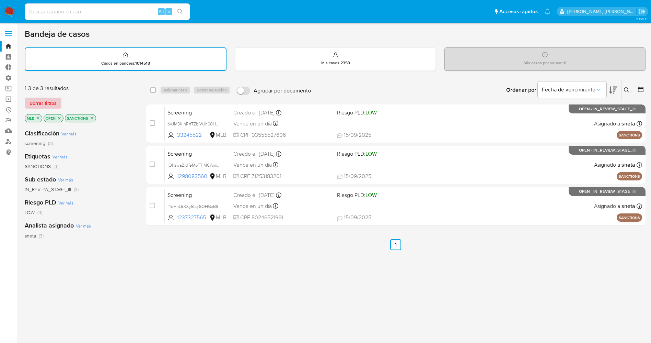
click at [53, 103] on span "Borrar filtros" at bounding box center [43, 103] width 27 height 10
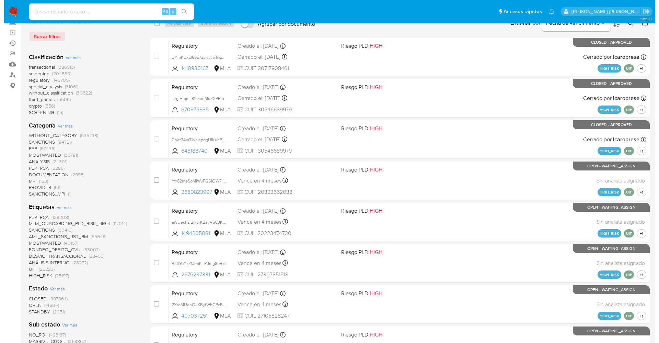
scroll to position [51, 0]
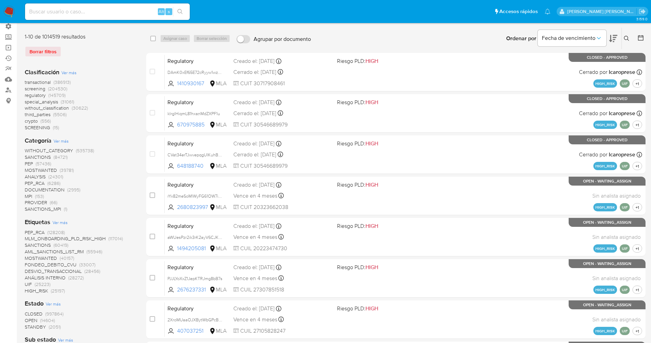
click at [58, 141] on span "Ver más" at bounding box center [61, 141] width 15 height 6
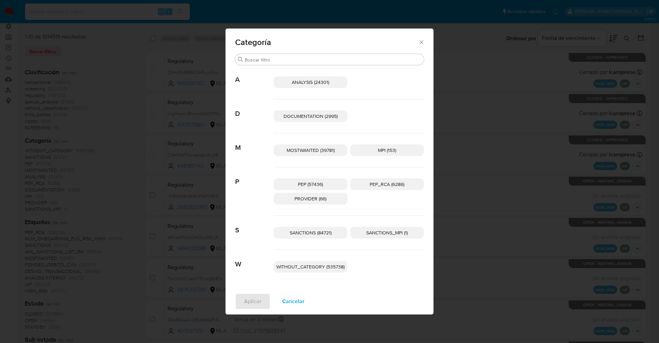
click at [369, 182] on p "PEP_RCA (6286)" at bounding box center [387, 184] width 74 height 12
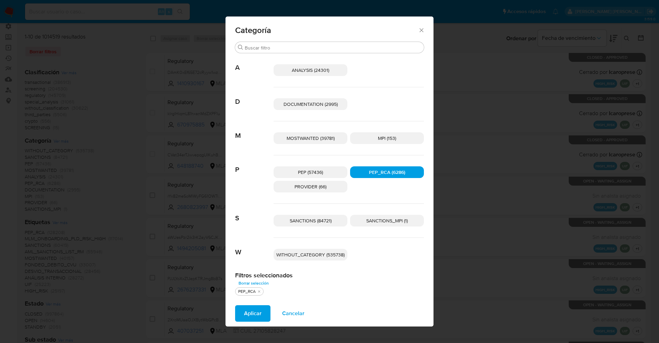
click at [253, 311] on span "Aplicar" at bounding box center [253, 313] width 18 height 15
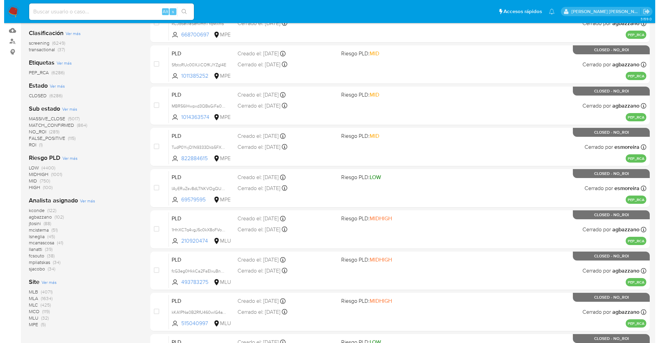
scroll to position [103, 0]
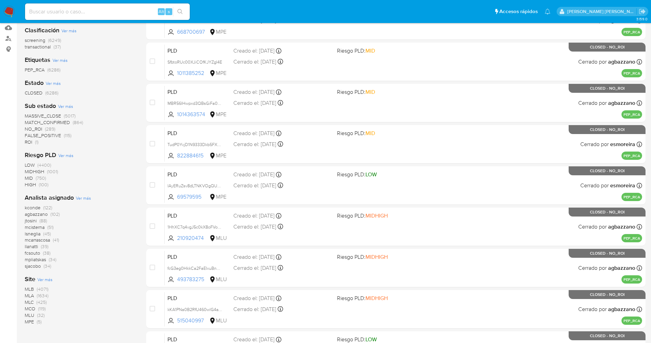
click at [40, 96] on span "CLOSED" at bounding box center [34, 92] width 18 height 7
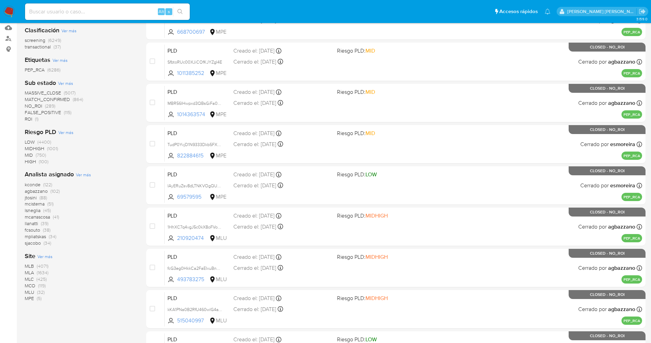
click at [53, 257] on div "Site Ver más MLB (4071) MLA (1634) MLC (425) MCO (119) MLU (32) MPE (5)" at bounding box center [80, 277] width 111 height 50
click at [50, 257] on span "Ver más" at bounding box center [44, 256] width 15 height 6
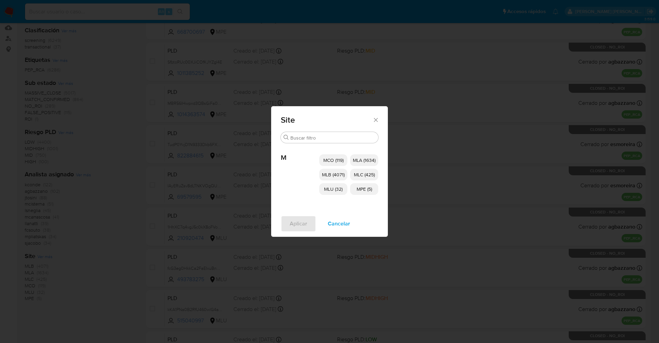
click at [340, 161] on span "MCO (119)" at bounding box center [333, 160] width 20 height 7
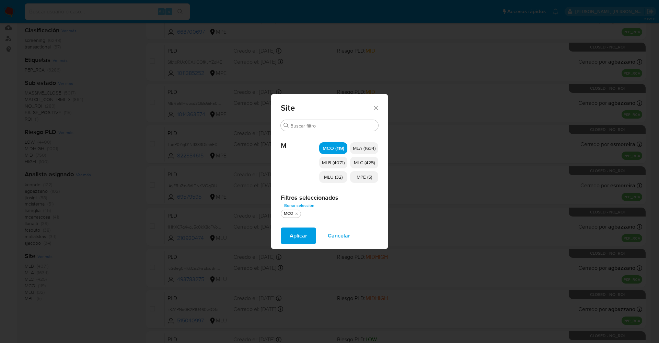
click at [338, 165] on span "MLB (4071)" at bounding box center [333, 162] width 23 height 7
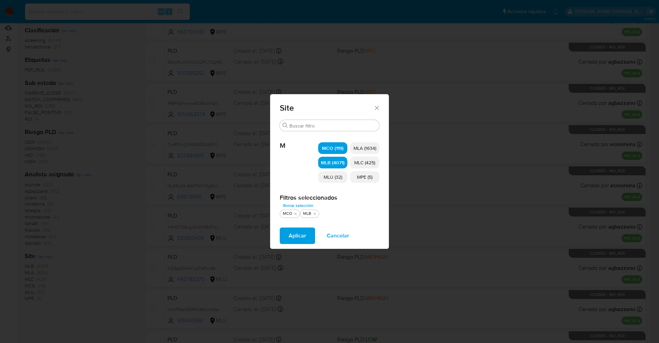
click at [334, 175] on span "MLU (32)" at bounding box center [333, 176] width 19 height 7
click at [356, 175] on p "MPE (5)" at bounding box center [364, 177] width 29 height 12
click at [359, 163] on span "MLC (425)" at bounding box center [364, 162] width 21 height 7
click at [360, 151] on p "MLA (1634)" at bounding box center [364, 148] width 29 height 12
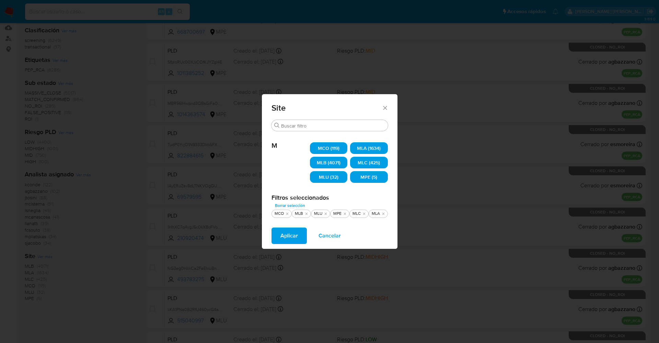
click at [294, 236] on span "Aplicar" at bounding box center [289, 235] width 18 height 15
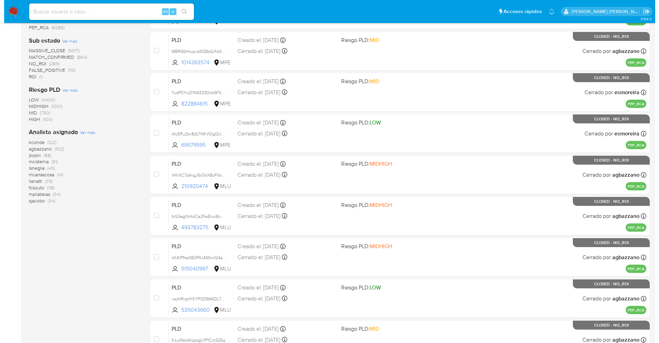
scroll to position [122, 0]
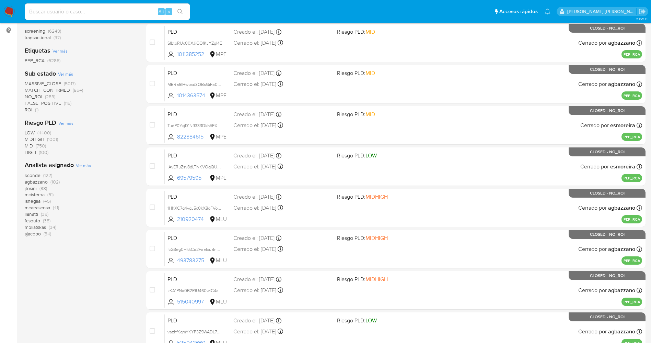
click at [84, 163] on span "Ver más" at bounding box center [83, 165] width 15 height 6
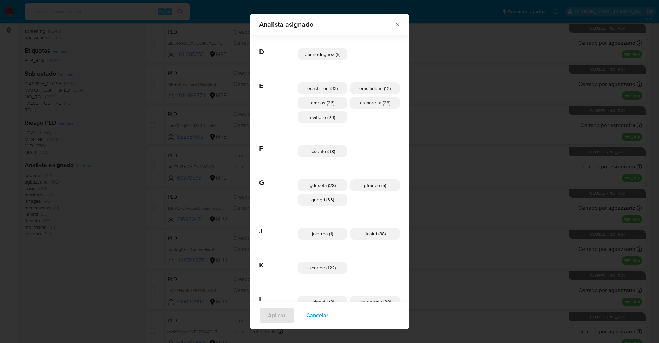
scroll to position [47, 0]
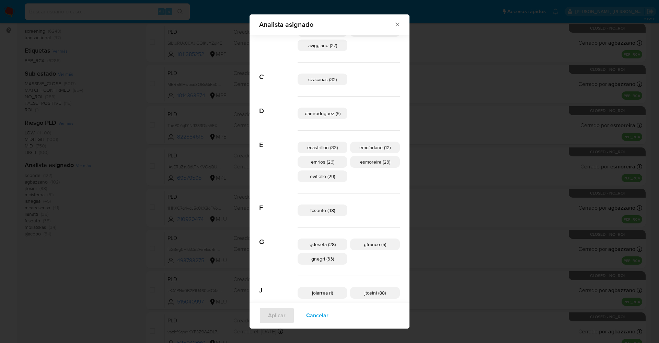
drag, startPoint x: 307, startPoint y: 313, endPoint x: 163, endPoint y: 236, distance: 162.8
click at [302, 308] on button "Cancelar" at bounding box center [317, 315] width 40 height 16
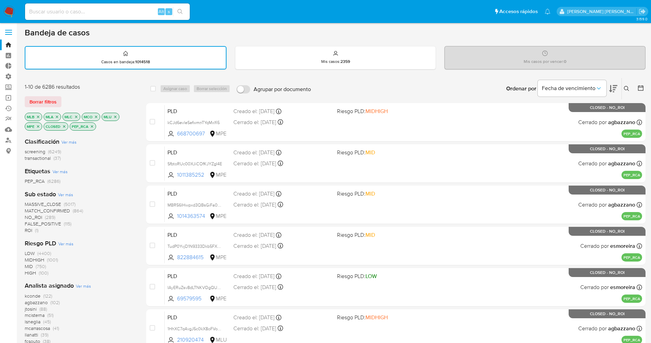
scroll to position [0, 0]
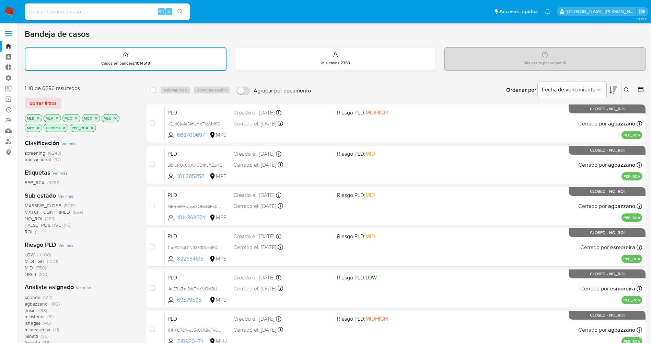
click at [90, 129] on icon "close-filter" at bounding box center [92, 128] width 4 height 4
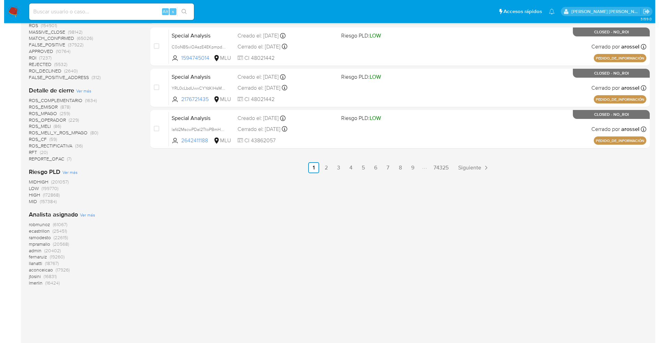
scroll to position [371, 0]
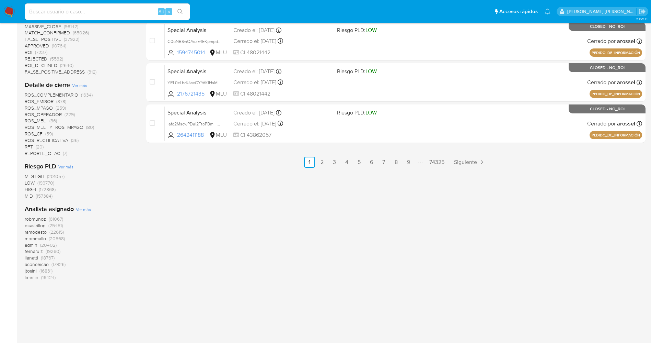
click at [81, 209] on span "Ver más" at bounding box center [83, 209] width 15 height 6
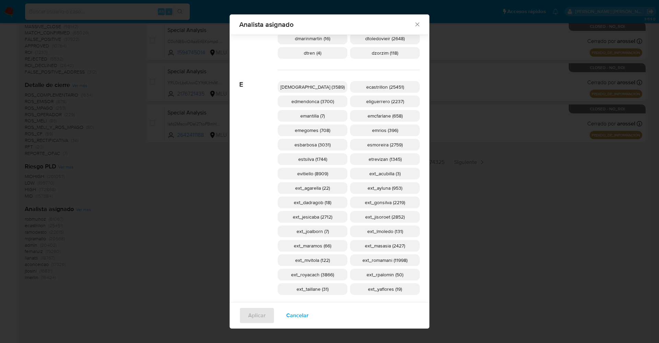
scroll to position [407, 0]
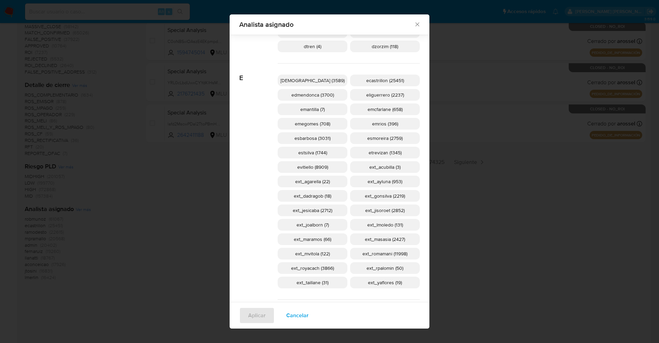
click at [395, 254] on span "ext_romamani (11998)" at bounding box center [385, 253] width 45 height 7
click at [326, 269] on span "ext_royacach (3866)" at bounding box center [312, 267] width 43 height 7
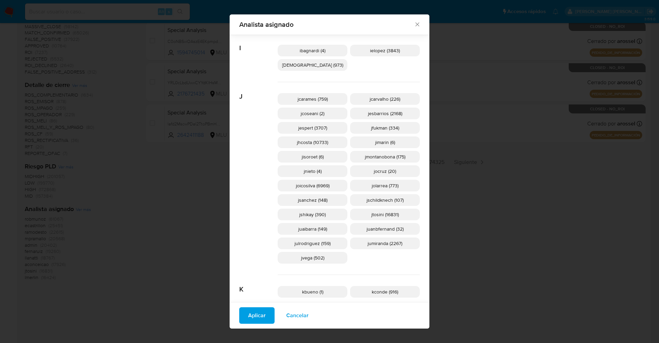
scroll to position [974, 0]
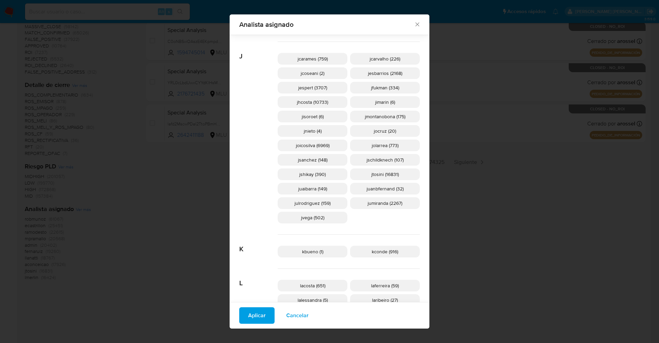
click at [380, 74] on span "jesbarrios (2168)" at bounding box center [385, 73] width 34 height 7
click at [259, 313] on span "Aplicar" at bounding box center [257, 315] width 18 height 15
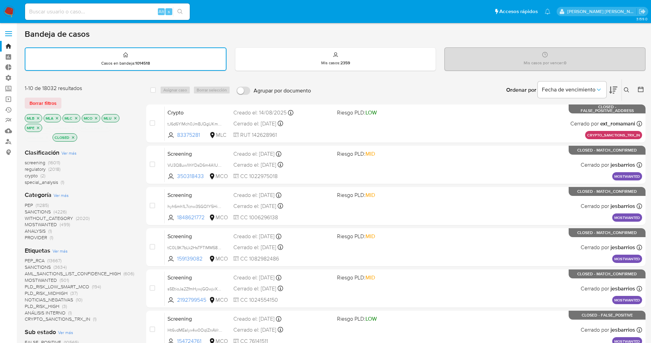
click at [34, 203] on span "PEP (11285)" at bounding box center [37, 205] width 24 height 7
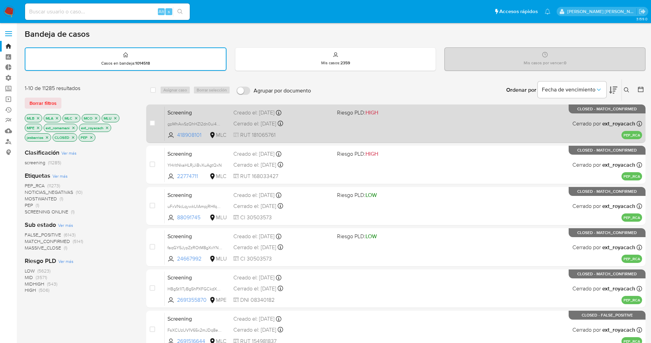
click at [378, 132] on div "Screening gpMhAwSzQhHZI2dn0ui4Cbb7 418908101 MLC Riesgo PLD: HIGH Creado el: 14…" at bounding box center [404, 123] width 478 height 35
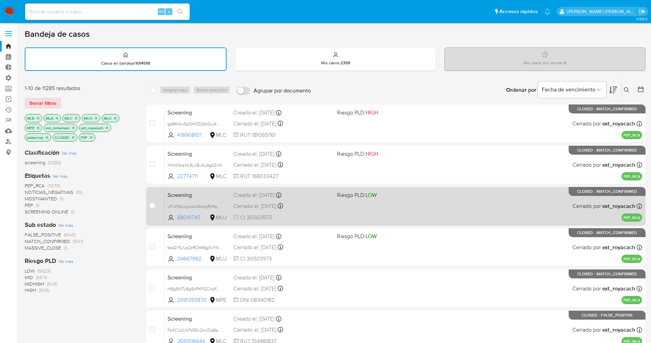
click at [310, 212] on div "Screening uFxVNcLqywkUlAmpjRHfq54g 88091745 MLU Riesgo PLD: LOW Creado el: 14/0…" at bounding box center [404, 205] width 478 height 35
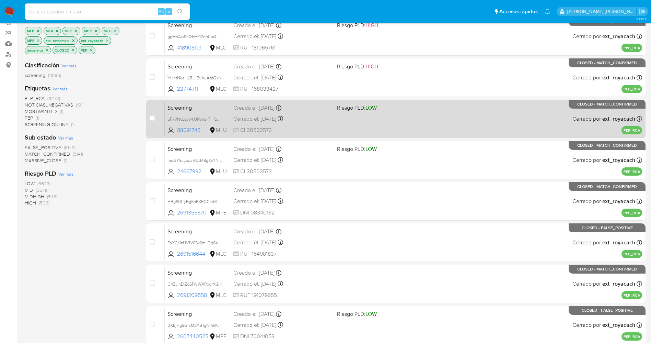
scroll to position [103, 0]
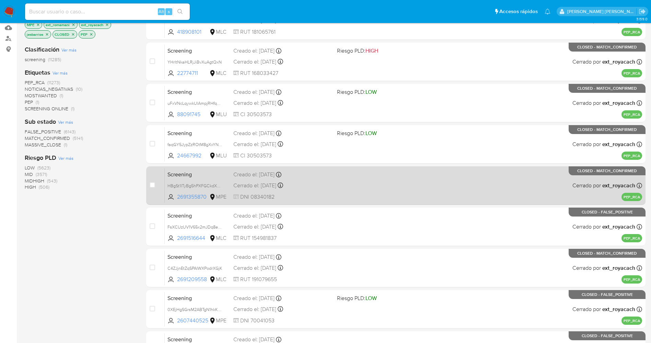
click at [342, 189] on div "Screening HBgSt1ITyBg5hPXFGCkdXs6P 2691355870 MPE Creado el: 14/09/2025 Creado …" at bounding box center [404, 185] width 478 height 35
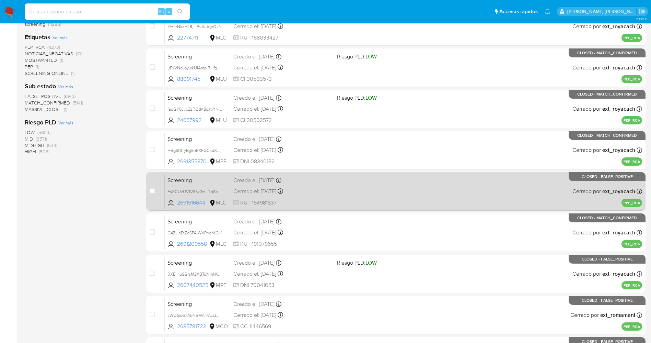
scroll to position [154, 0]
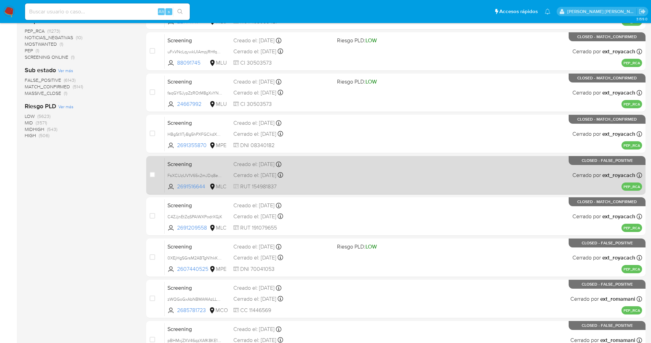
click at [351, 179] on div "Screening FsXCUzUV1V65x2mJDq8eK6vE 2691516644 MLC Creado el: 13/09/2025 Creado …" at bounding box center [404, 175] width 478 height 35
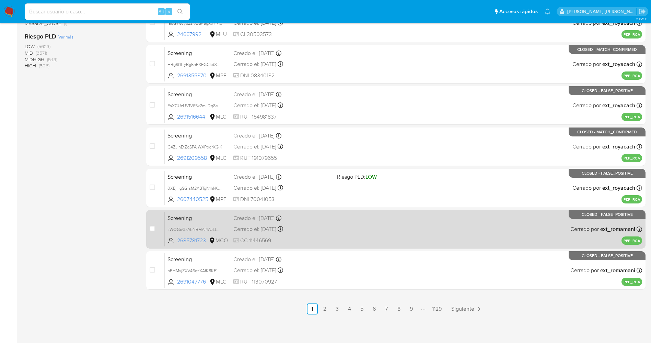
scroll to position [225, 0]
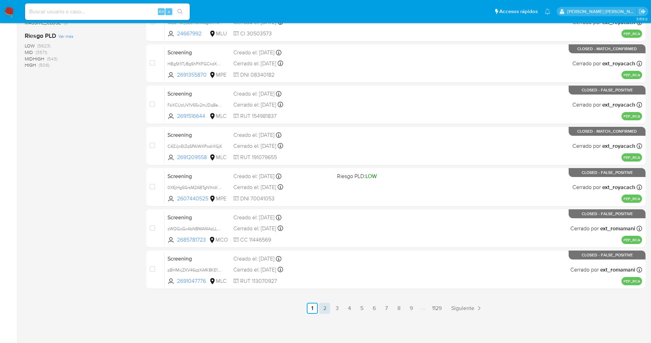
click at [324, 308] on link "2" at bounding box center [324, 307] width 11 height 11
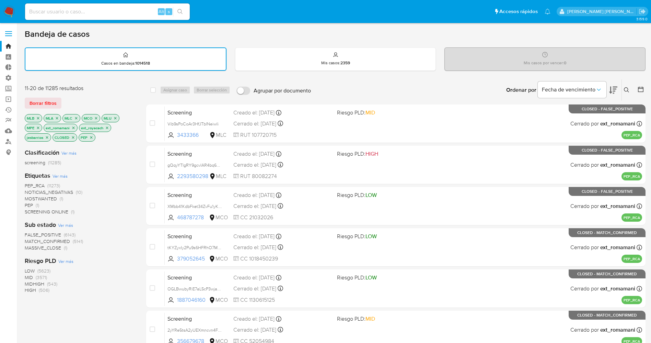
click at [59, 240] on span "MATCH_CONFIRMED" at bounding box center [47, 241] width 45 height 7
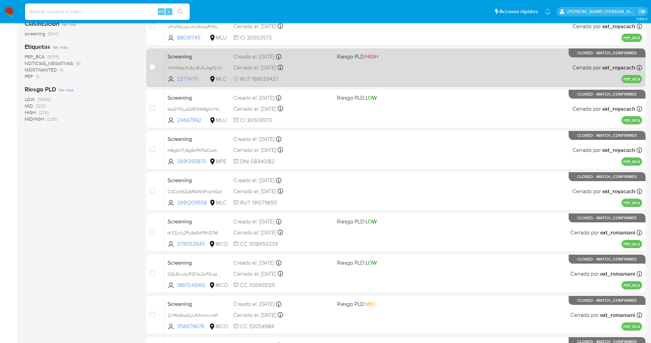
scroll to position [154, 0]
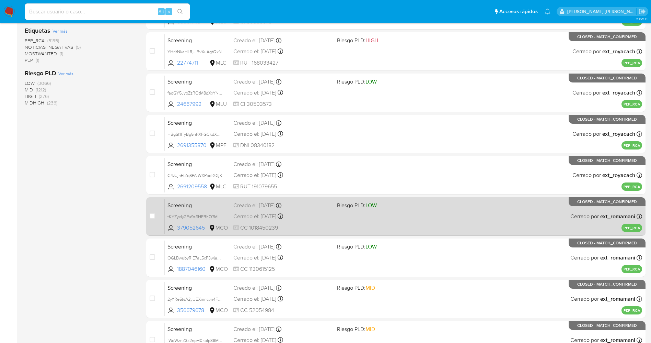
click at [316, 211] on div "Screening tKYZyxIy2Pu9s6HFRhO7MnuV 379052645 MCO Riesgo PLD: LOW Creado el: 12/…" at bounding box center [404, 216] width 478 height 35
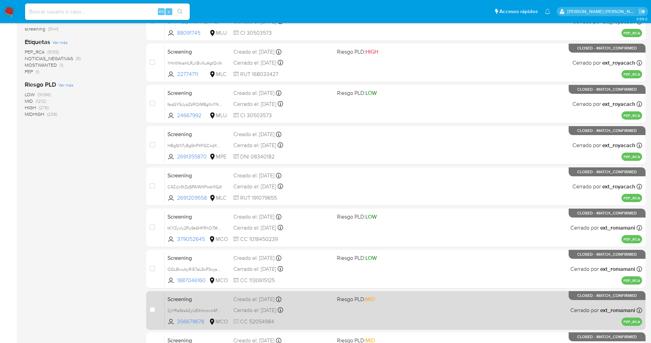
scroll to position [70, 0]
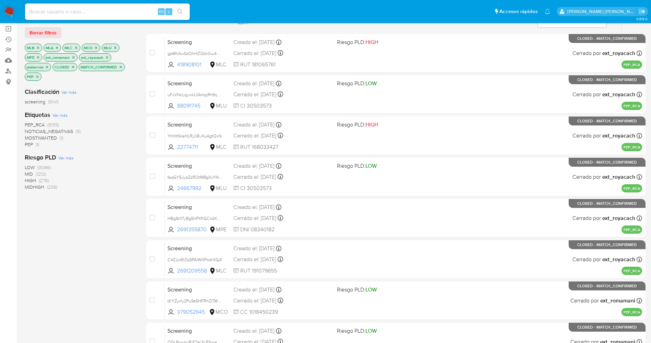
click at [74, 48] on icon "close-filter" at bounding box center [76, 48] width 4 height 4
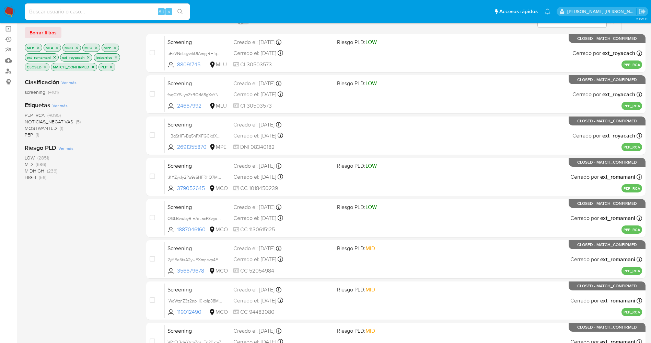
click at [76, 47] on icon "close-filter" at bounding box center [77, 48] width 4 height 4
click at [76, 47] on icon "close-filter" at bounding box center [76, 47] width 2 height 2
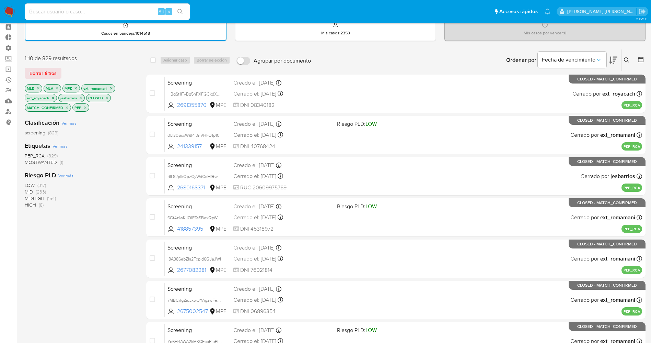
scroll to position [19, 0]
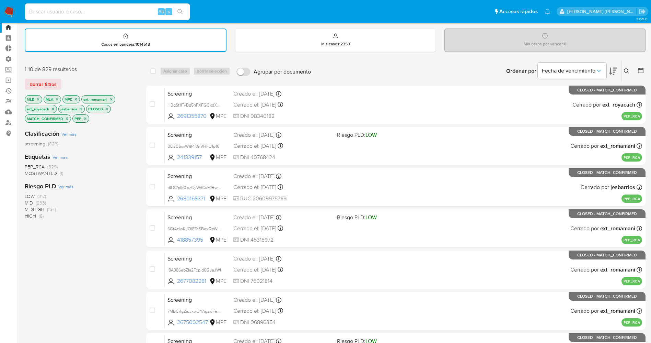
click at [54, 108] on icon "close-filter" at bounding box center [53, 109] width 4 height 4
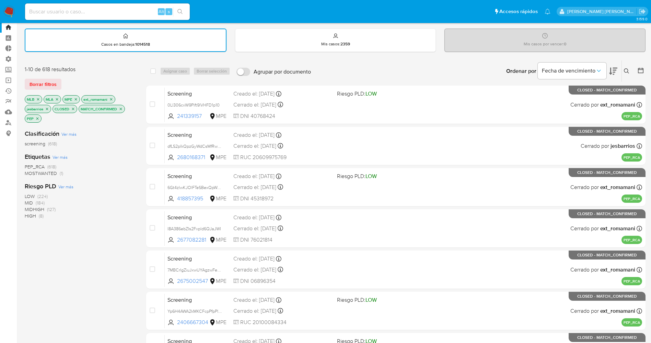
click at [50, 108] on p "jesbarrios" at bounding box center [38, 109] width 26 height 8
click at [48, 108] on icon "close-filter" at bounding box center [47, 109] width 4 height 4
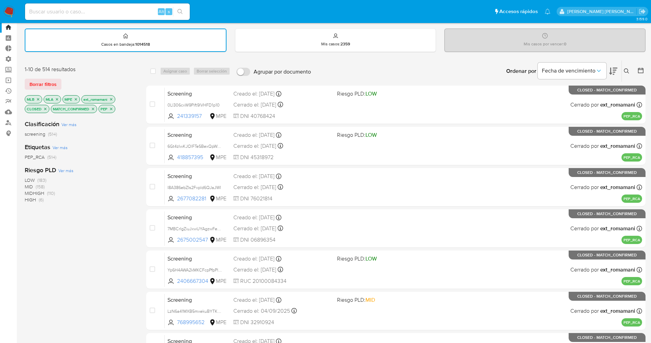
click at [113, 99] on icon "close-filter" at bounding box center [111, 99] width 4 height 4
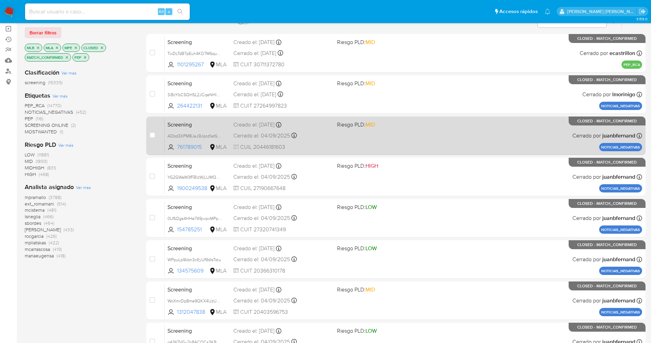
scroll to position [19, 0]
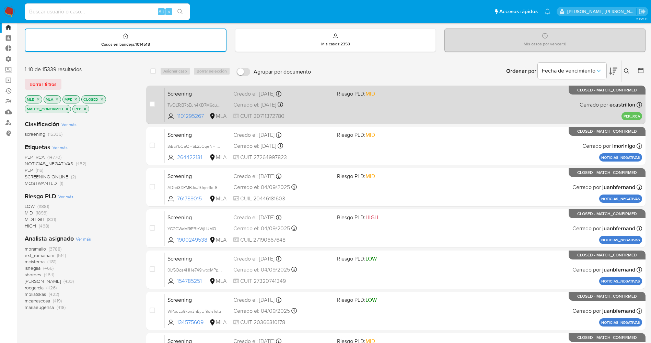
click at [352, 117] on div "Screening TwDLTdB7pEuh4KD7M6qu08NB 1101295267 MLA Riesgo PLD: MID Creado el: 25…" at bounding box center [404, 104] width 478 height 35
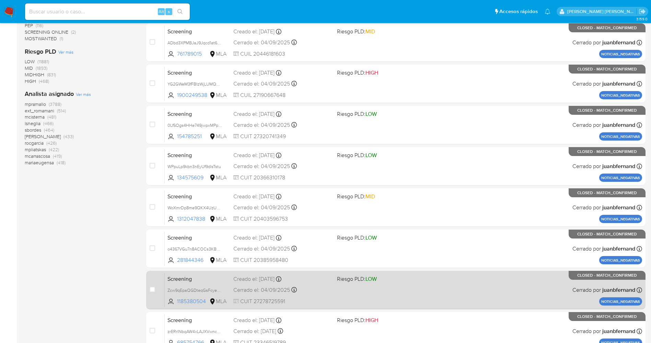
scroll to position [225, 0]
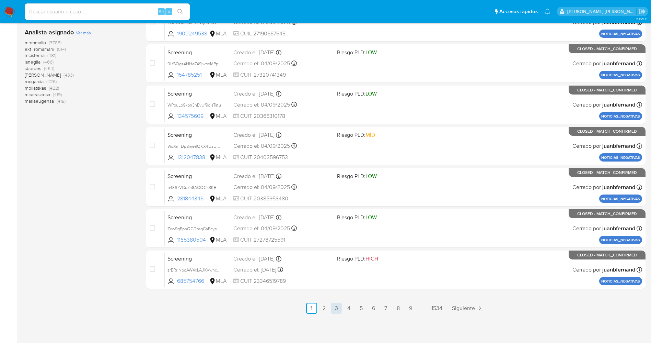
click at [337, 307] on link "3" at bounding box center [336, 307] width 11 height 11
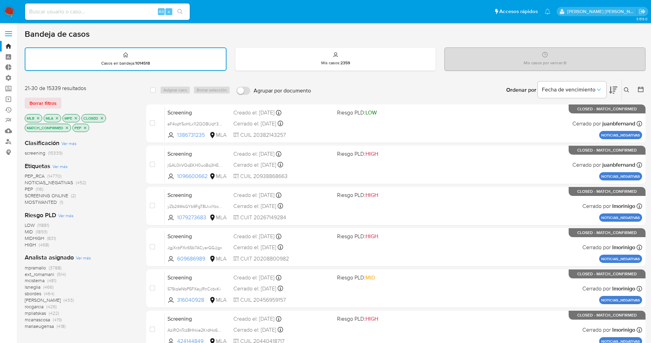
click at [43, 176] on span "PEP_RCA" at bounding box center [35, 175] width 20 height 7
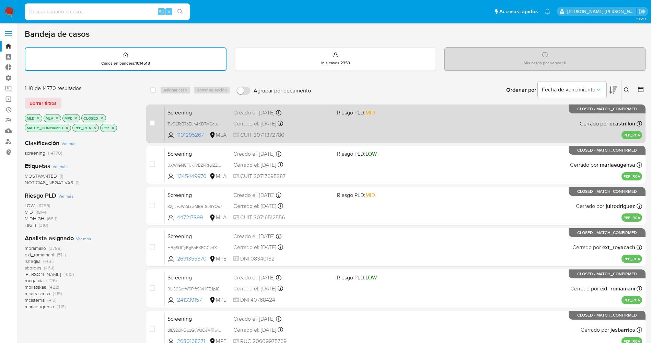
click at [379, 129] on div "Screening TwDLTdB7pEuh4KD7M6qu08NB 1101295267 MLA Riesgo PLD: MID Creado el: 25…" at bounding box center [404, 123] width 478 height 35
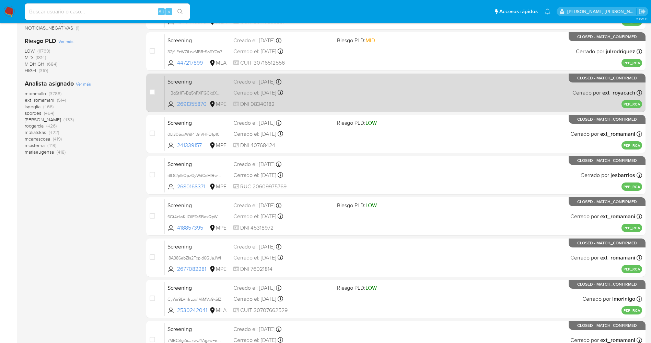
scroll to position [225, 0]
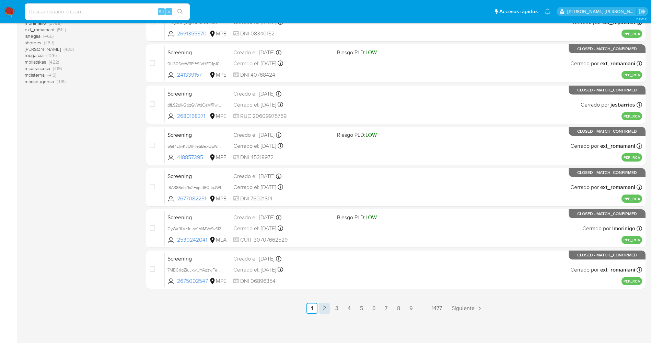
click at [324, 311] on link "2" at bounding box center [324, 307] width 11 height 11
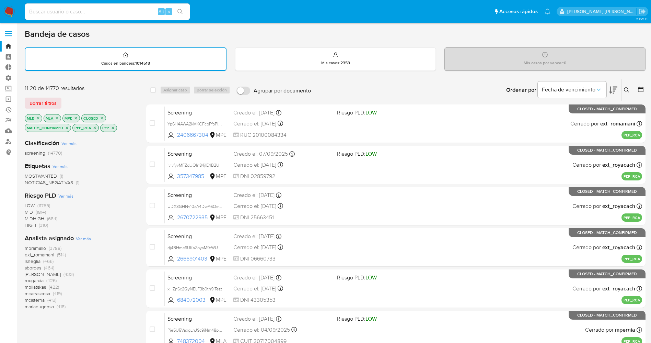
click at [56, 118] on icon "close-filter" at bounding box center [57, 118] width 4 height 4
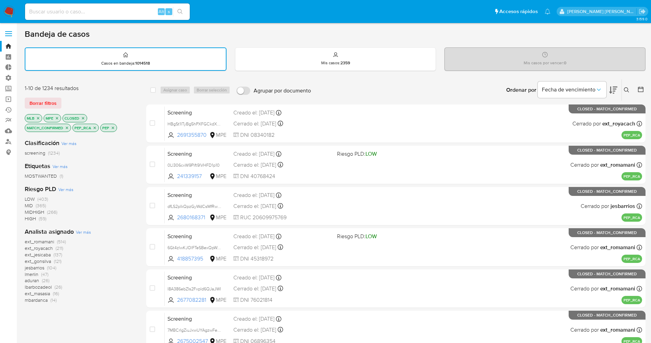
click at [58, 117] on icon "close-filter" at bounding box center [57, 118] width 4 height 4
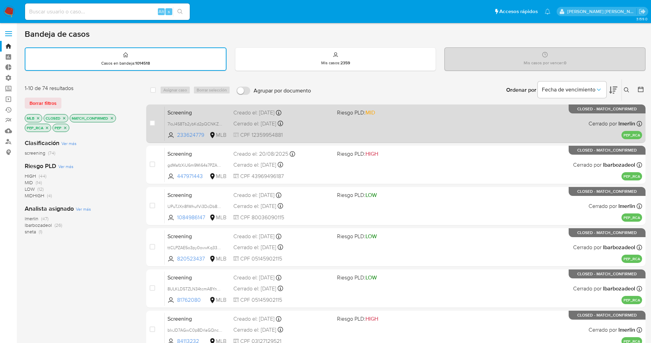
click at [444, 137] on div "Screening 7loJ4S8Tb2ybKd2pQCNKZb7z 233624779 MLB Riesgo PLD: MID Creado el: 21/…" at bounding box center [404, 123] width 478 height 35
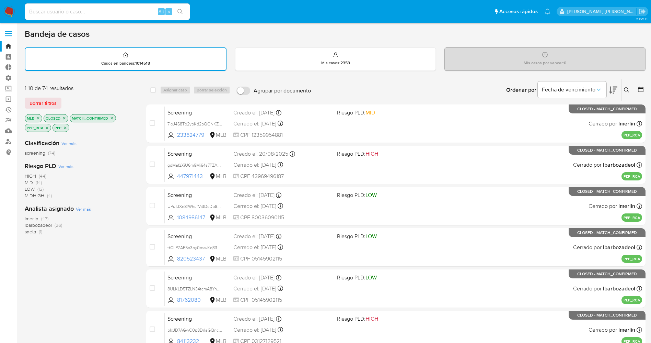
click at [10, 6] on img at bounding box center [9, 12] width 12 height 12
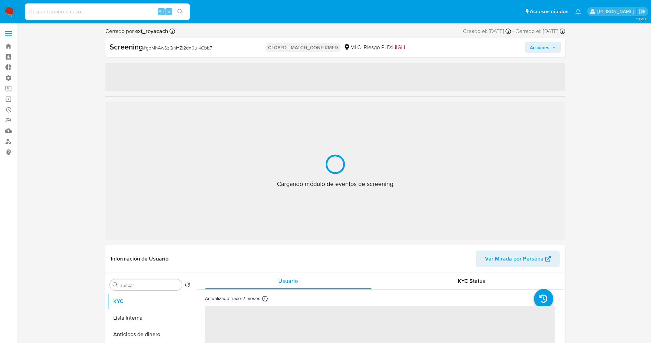
select select "10"
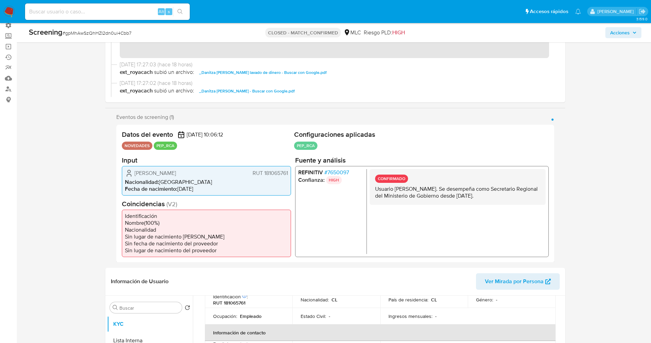
scroll to position [51, 0]
click at [67, 33] on span "# gpMhAwSzQhHZI2dn0ui4Cbb7" at bounding box center [96, 33] width 69 height 7
drag, startPoint x: 65, startPoint y: 33, endPoint x: 112, endPoint y: 33, distance: 47.0
click at [137, 32] on div "Screening # gpMhAwSzQhHZI2dn0ui4Cbb7" at bounding box center [130, 32] width 202 height 10
copy span "gpMhAwSzQhHZI2dn0ui4Cbb7"
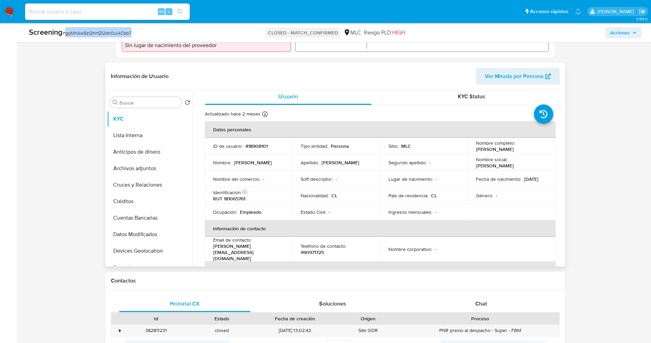
scroll to position [0, 0]
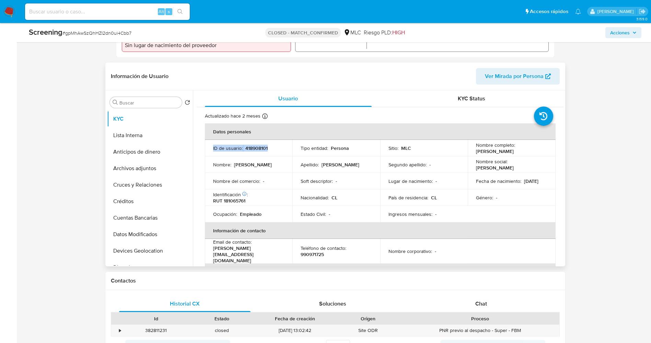
drag, startPoint x: 210, startPoint y: 145, endPoint x: 266, endPoint y: 145, distance: 55.3
click at [271, 146] on td "ID de usuario : 418908101" at bounding box center [249, 148] width 88 height 16
copy div "ID de usuario : 418908101"
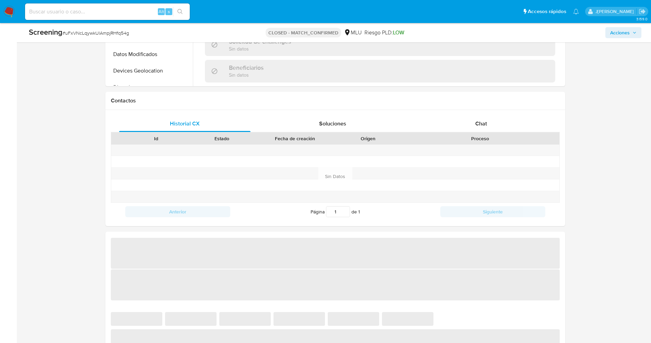
scroll to position [206, 0]
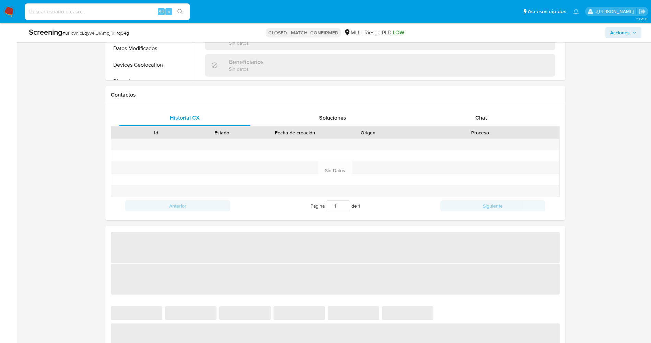
select select "10"
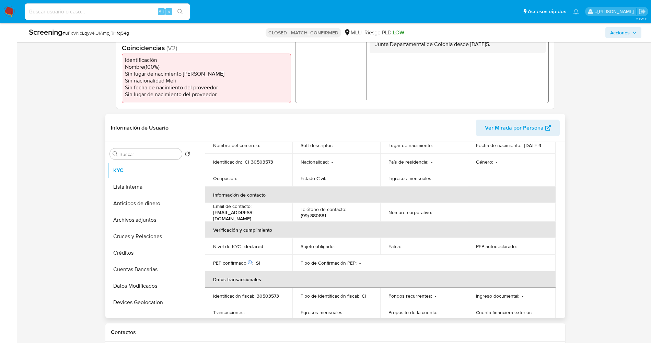
scroll to position [103, 0]
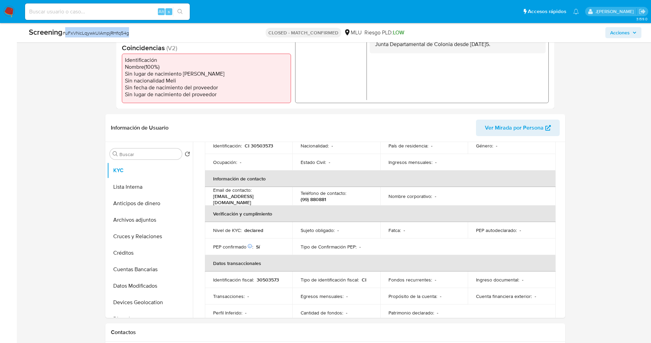
drag, startPoint x: 66, startPoint y: 34, endPoint x: 130, endPoint y: 31, distance: 63.9
click at [130, 31] on div "Screening # uFxVNcLqywkUlAmpjRHfq54g" at bounding box center [130, 32] width 202 height 10
copy span "uFxVNcLqywkUlAmpjRHfq54g"
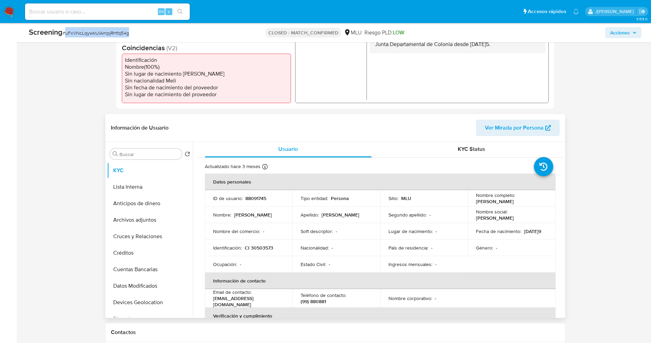
scroll to position [0, 0]
drag, startPoint x: 244, startPoint y: 200, endPoint x: 267, endPoint y: 198, distance: 23.1
click at [273, 200] on div "ID de usuario : 88091745" at bounding box center [248, 199] width 71 height 6
click at [218, 195] on td "ID de usuario : 88091745" at bounding box center [249, 199] width 88 height 16
drag, startPoint x: 213, startPoint y: 196, endPoint x: 271, endPoint y: 198, distance: 58.1
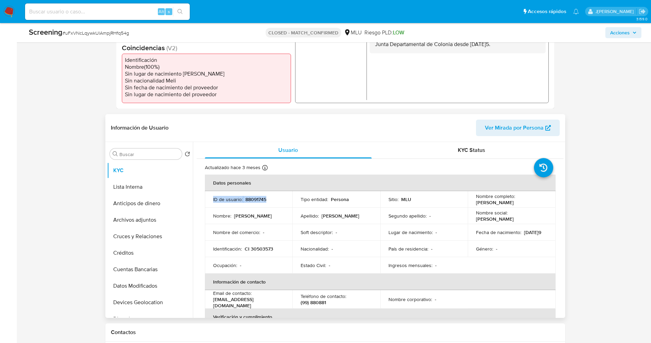
click at [271, 198] on td "ID de usuario : 88091745" at bounding box center [249, 199] width 88 height 16
copy div "ID de usuario : 88091745"
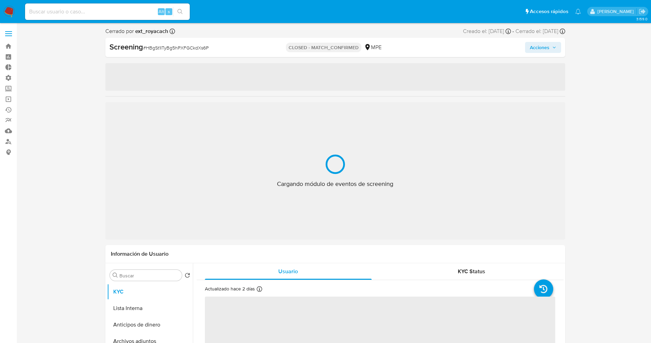
select select "10"
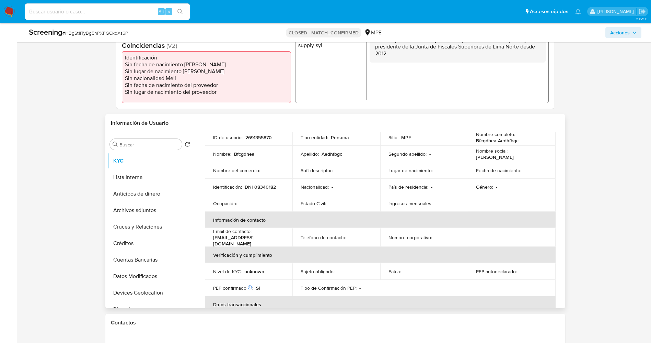
scroll to position [103, 0]
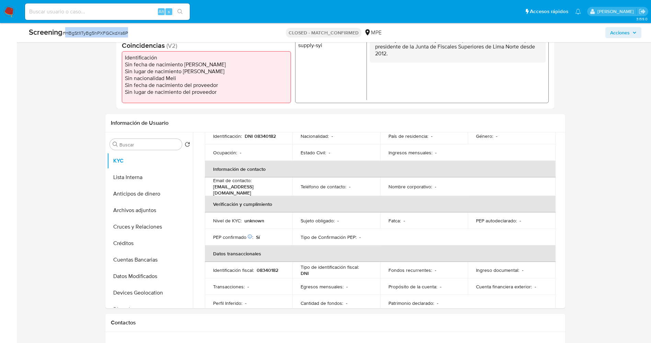
drag, startPoint x: 66, startPoint y: 32, endPoint x: 127, endPoint y: 30, distance: 61.1
click at [127, 30] on span "# HBgSt1ITyBg5hPXFGCkdXs6P" at bounding box center [95, 33] width 66 height 7
copy span "HBgSt1ITyBg5hPXFGCkdXs6P"
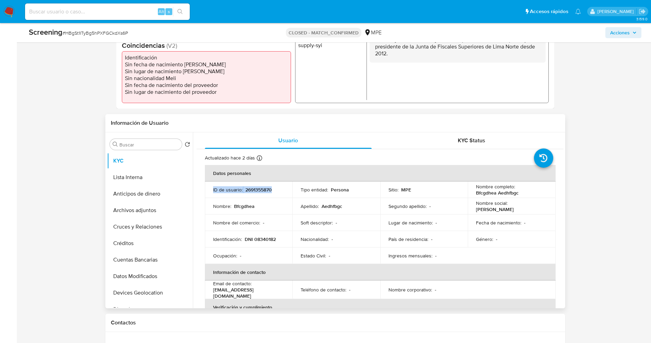
drag, startPoint x: 209, startPoint y: 187, endPoint x: 263, endPoint y: 186, distance: 54.2
click at [284, 187] on td "ID de usuario : 2691355870" at bounding box center [249, 189] width 88 height 16
copy div "ID de usuario : 2691355870"
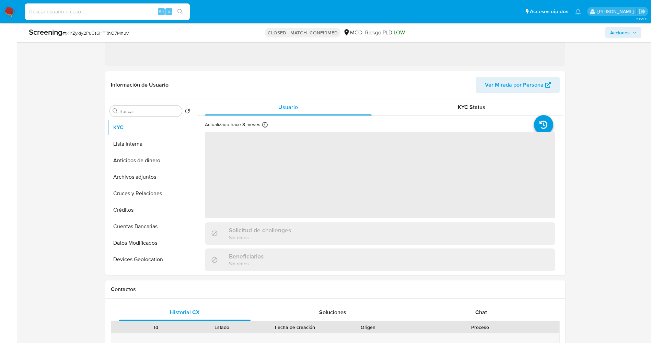
select select "10"
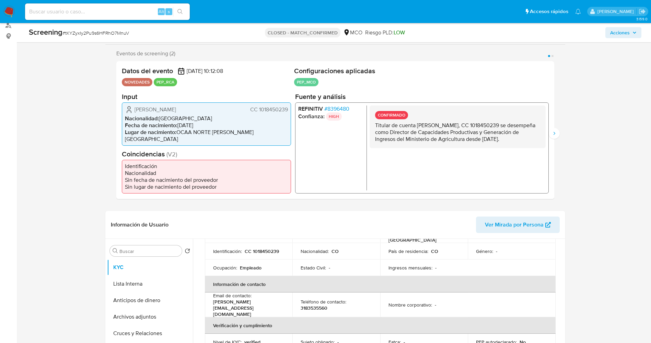
scroll to position [51, 0]
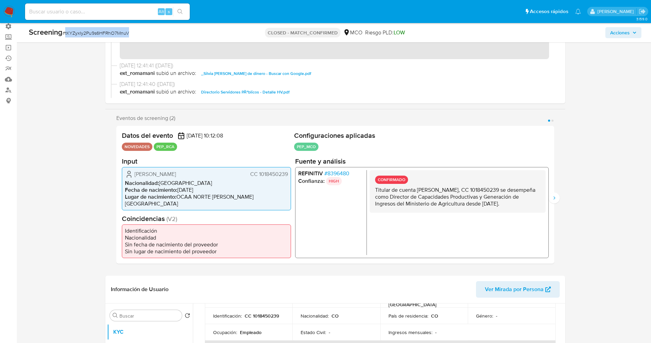
drag, startPoint x: 102, startPoint y: 33, endPoint x: 124, endPoint y: 31, distance: 22.1
click at [134, 31] on div "Screening # tKYZyxIy2Pu9s6HFRhO7MnuV" at bounding box center [130, 32] width 202 height 10
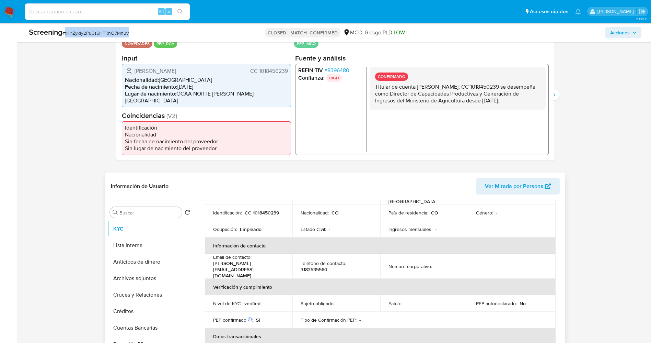
scroll to position [0, 0]
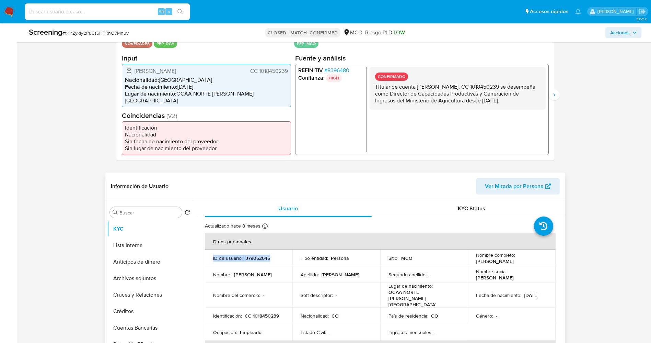
drag, startPoint x: 251, startPoint y: 250, endPoint x: 258, endPoint y: 250, distance: 7.2
click at [282, 250] on td "ID de usuario : 379052645" at bounding box center [249, 258] width 88 height 16
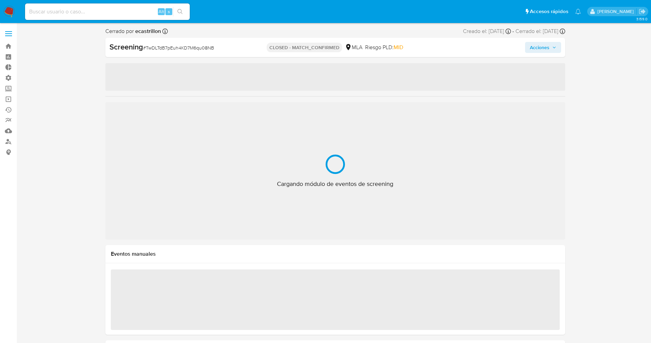
select select "10"
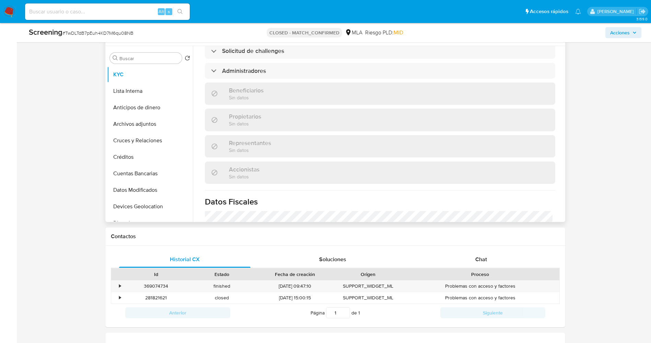
scroll to position [257, 0]
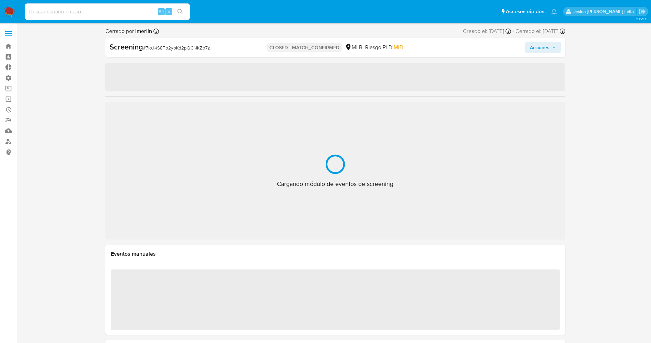
select select "10"
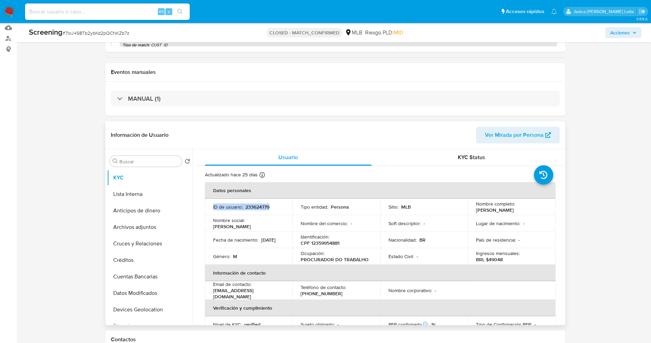
drag, startPoint x: 207, startPoint y: 206, endPoint x: 275, endPoint y: 207, distance: 68.0
click at [275, 207] on td "ID de usuario : 233624779" at bounding box center [249, 206] width 88 height 16
copy div "ID de usuario : 233624779"
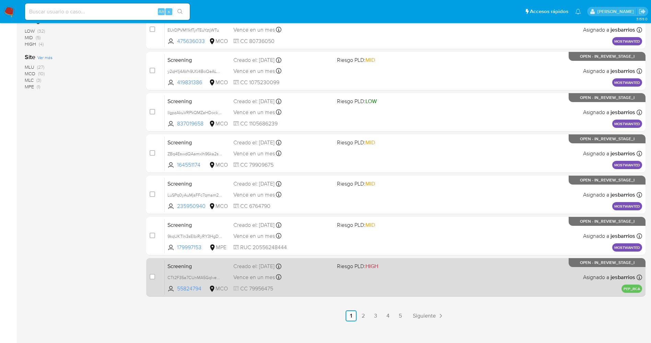
scroll to position [224, 0]
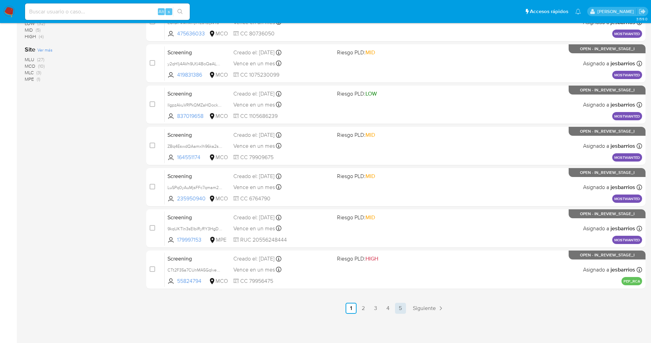
click at [403, 307] on link "5" at bounding box center [400, 307] width 11 height 11
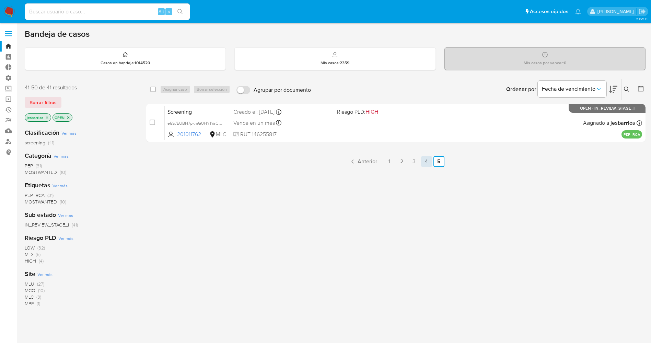
click at [430, 164] on link "4" at bounding box center [426, 161] width 11 height 11
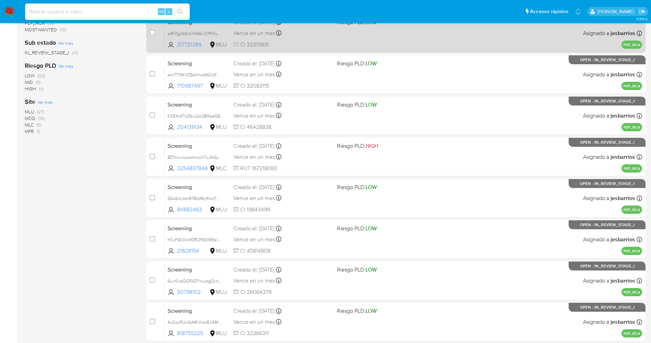
scroll to position [224, 0]
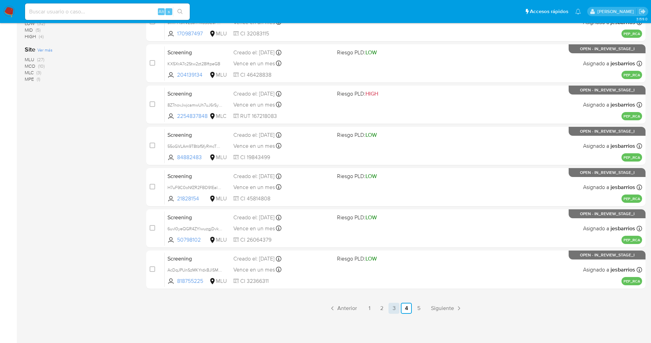
click at [391, 306] on link "3" at bounding box center [394, 307] width 11 height 11
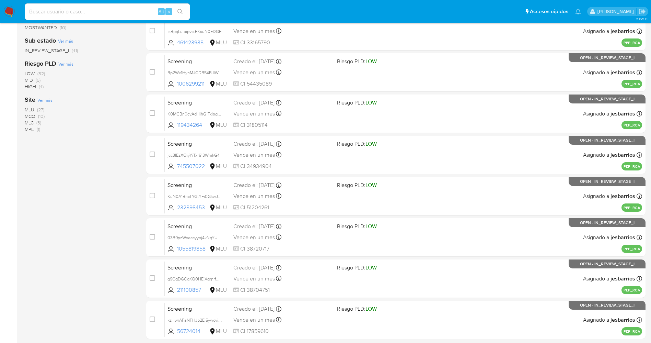
scroll to position [224, 0]
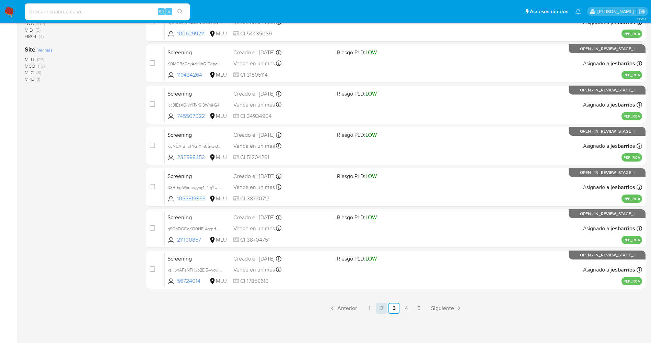
click at [385, 307] on link "2" at bounding box center [381, 307] width 11 height 11
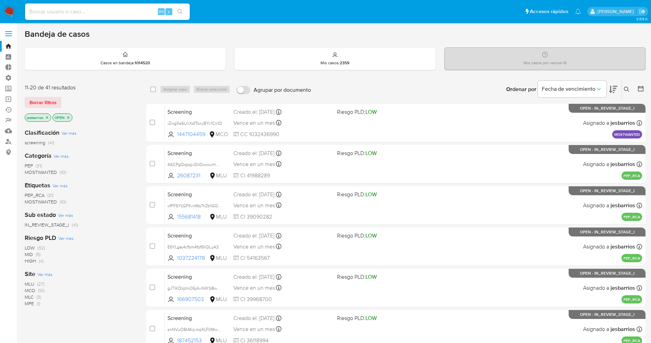
click at [46, 171] on span "MOSTWANTED" at bounding box center [41, 172] width 32 height 7
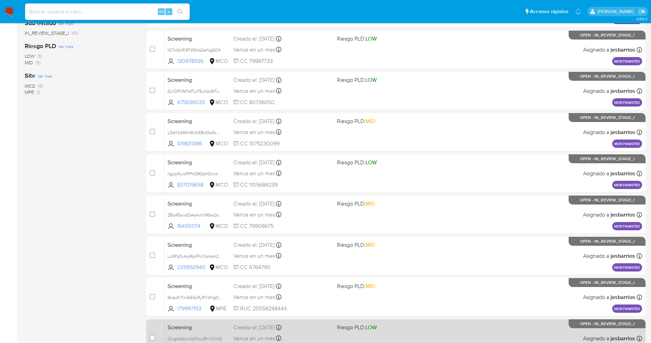
scroll to position [224, 0]
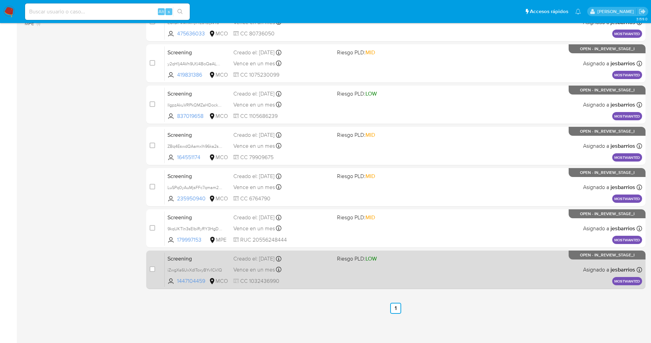
click at [375, 276] on div "Screening iZwgXa6UxXdIToxyBYv1Ck1Q 1447104459 MCO Riesgo PLD: LOW Creado el: 14…" at bounding box center [404, 269] width 478 height 35
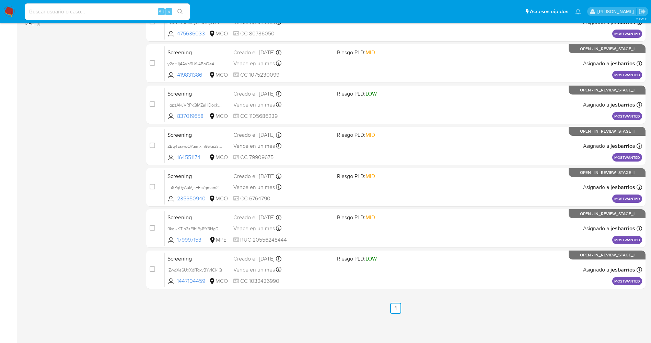
click at [10, 12] on img at bounding box center [9, 12] width 12 height 12
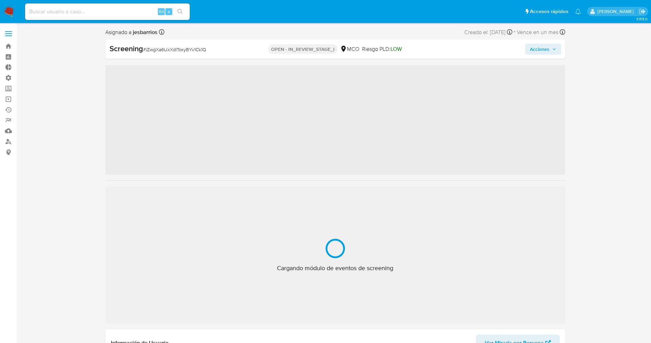
select select "10"
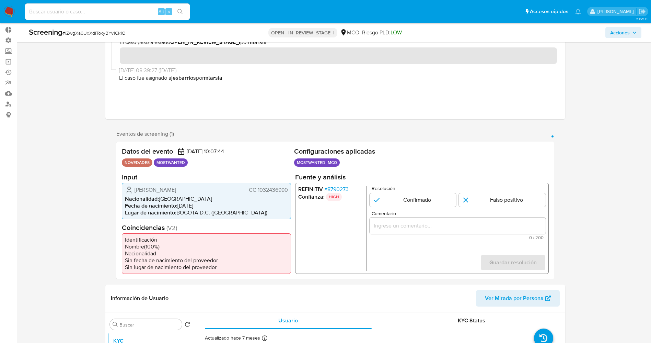
scroll to position [51, 0]
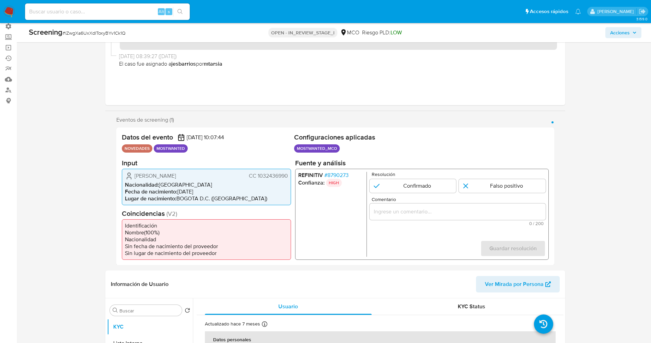
click at [336, 175] on span "# 8790273" at bounding box center [336, 174] width 24 height 7
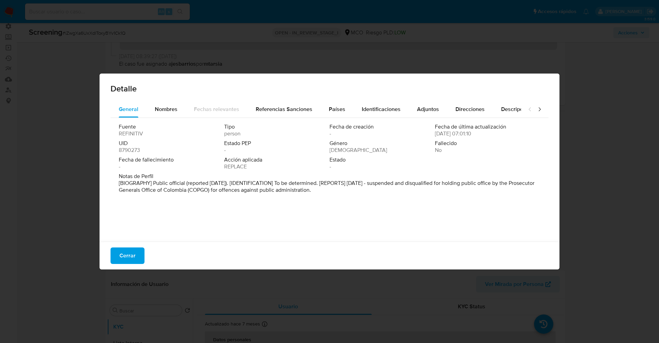
drag, startPoint x: 257, startPoint y: 190, endPoint x: 358, endPoint y: 201, distance: 101.3
click at [358, 201] on div "Fuente REFINITIV Tipo person Fecha de creación - Fecha de última actualización …" at bounding box center [330, 178] width 438 height 120
click at [169, 105] on span "Nombres" at bounding box center [166, 109] width 23 height 8
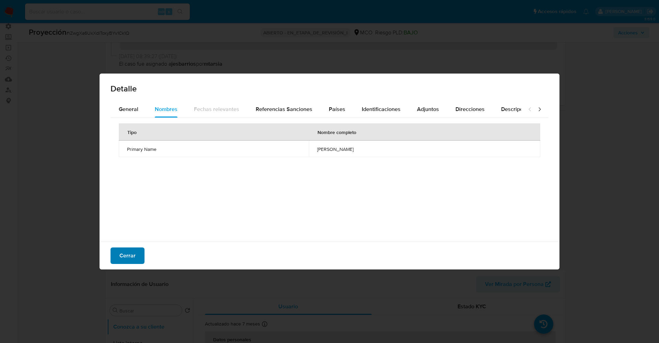
click at [125, 257] on span "Cerrar" at bounding box center [127, 255] width 16 height 15
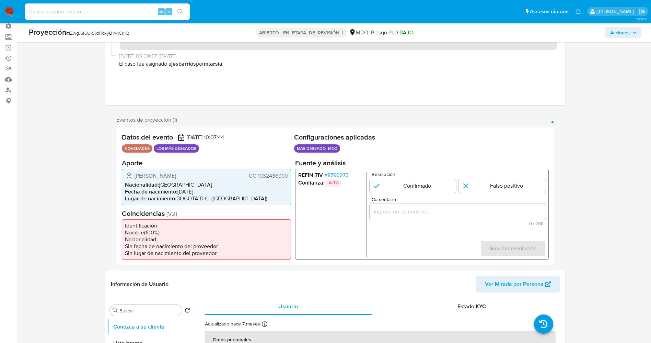
drag, startPoint x: 255, startPoint y: 177, endPoint x: 293, endPoint y: 176, distance: 37.8
click at [293, 176] on div "Datos del evento [DATE] 10:07:44 NOVEDADES LOS MÁS DESEADOS Configuraciones apl…" at bounding box center [335, 196] width 438 height 138
drag, startPoint x: 134, startPoint y: 175, endPoint x: 210, endPoint y: 175, distance: 75.5
click at [210, 175] on div "[PERSON_NAME] CC 1032436990" at bounding box center [206, 175] width 163 height 8
click at [135, 177] on font "[PERSON_NAME]" at bounding box center [156, 175] width 42 height 8
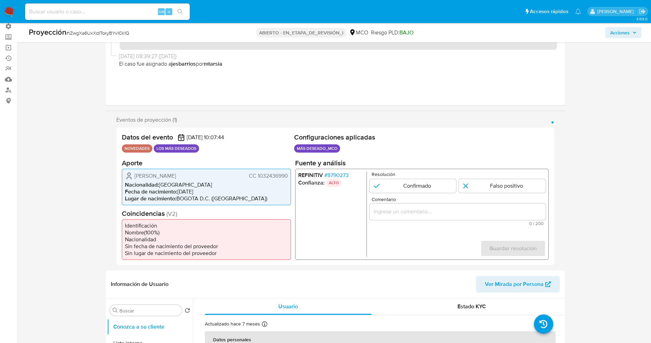
drag, startPoint x: 130, startPoint y: 177, endPoint x: 183, endPoint y: 177, distance: 52.9
click at [183, 177] on div "Karen Lisseth Beltrán Sastoque CC 1032436990" at bounding box center [206, 175] width 163 height 8
click at [130, 179] on icon "1 de 1" at bounding box center [129, 175] width 8 height 8
drag, startPoint x: 129, startPoint y: 175, endPoint x: 289, endPoint y: 175, distance: 160.0
click at [289, 175] on div "Karen Lisseth Beltrán Sastoque CC 1032436990 Nacionalidad : Colombia Fecha de n…" at bounding box center [206, 186] width 169 height 36
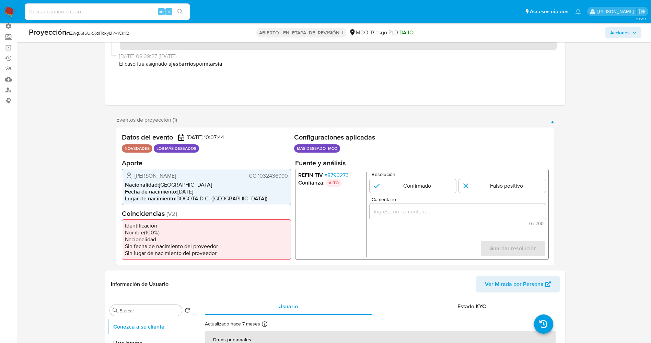
click at [343, 177] on font "8790273" at bounding box center [337, 175] width 21 height 8
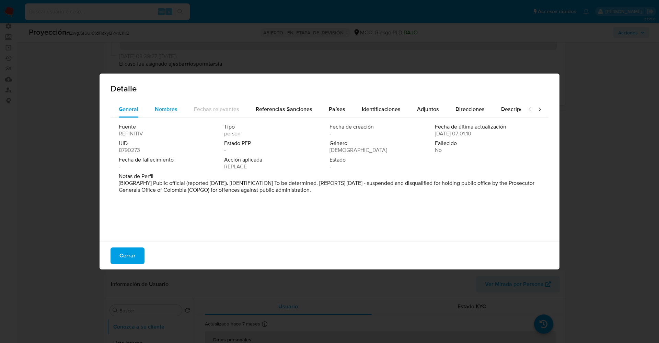
click at [167, 109] on span "Nombres" at bounding box center [166, 109] width 23 height 8
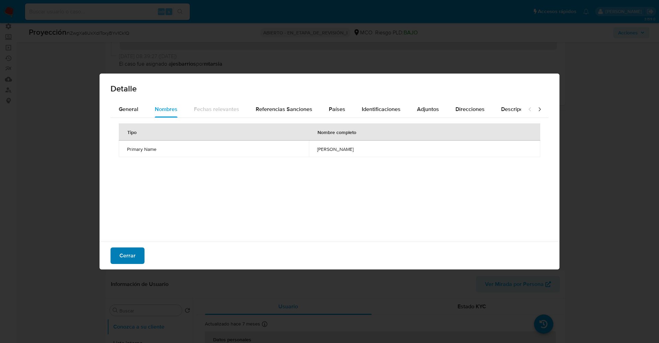
click at [128, 255] on font "Cerrar" at bounding box center [127, 255] width 16 height 16
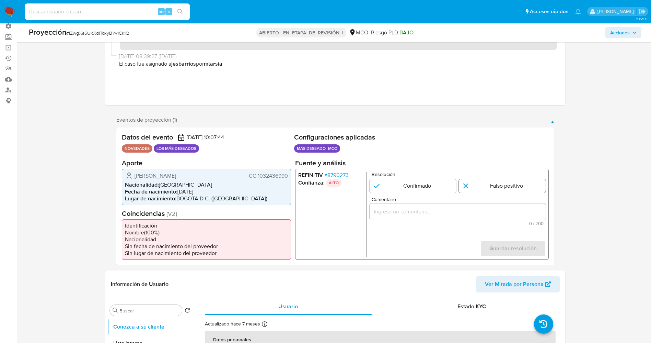
click at [500, 183] on input "1 de 1" at bounding box center [502, 186] width 87 height 14
radio input "true"
click at [474, 208] on input "Comentario" at bounding box center [457, 211] width 176 height 9
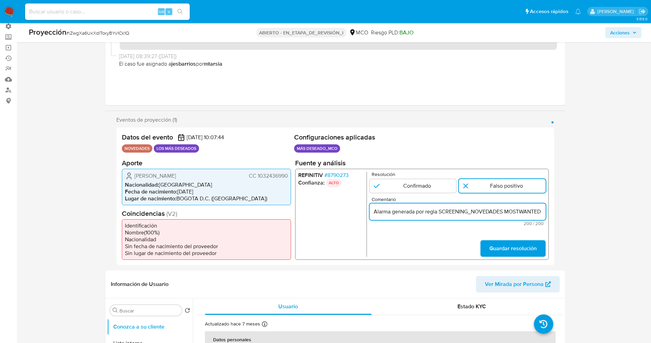
scroll to position [0, 349]
drag, startPoint x: 375, startPoint y: 211, endPoint x: 574, endPoint y: 207, distance: 198.5
type input "Alarma generada por regla SCREENING_NOVEDADES MOSTWANTED El titular de la cuent…"
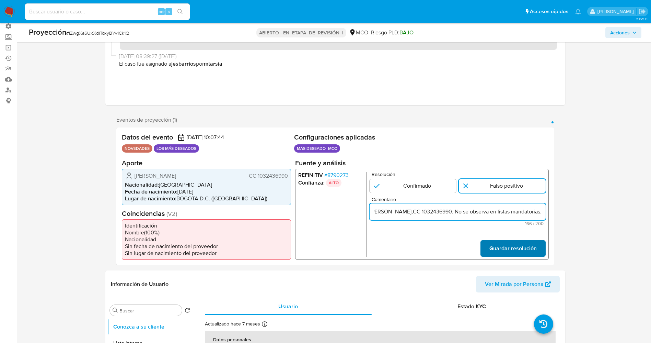
click at [541, 243] on button "Guardar resolución" at bounding box center [512, 248] width 65 height 16
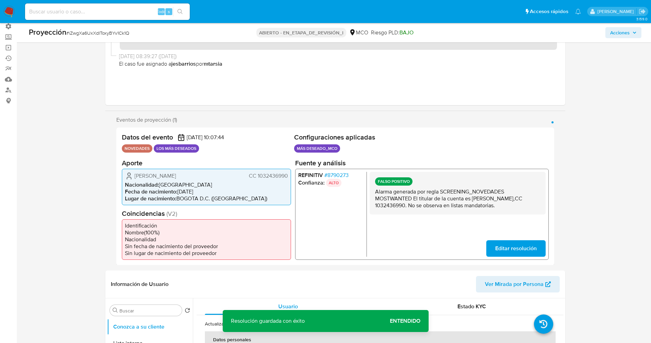
drag, startPoint x: 378, startPoint y: 194, endPoint x: 506, endPoint y: 203, distance: 127.7
click at [506, 203] on p "Alarma generada por regla SCREENING_NOVEDADES MOSTWANTED El titular de la cuent…" at bounding box center [457, 198] width 165 height 21
click at [377, 193] on p "Alarma generada por regla SCREENING_NOVEDADES MOSTWANTED El titular de la cuent…" at bounding box center [457, 198] width 165 height 21
drag, startPoint x: 372, startPoint y: 190, endPoint x: 542, endPoint y: 210, distance: 170.8
click at [542, 210] on div "FALSO POSITIVO Alarma generada por regla SCREENING_NOVEDADES MOSTWANTED El titu…" at bounding box center [457, 192] width 176 height 43
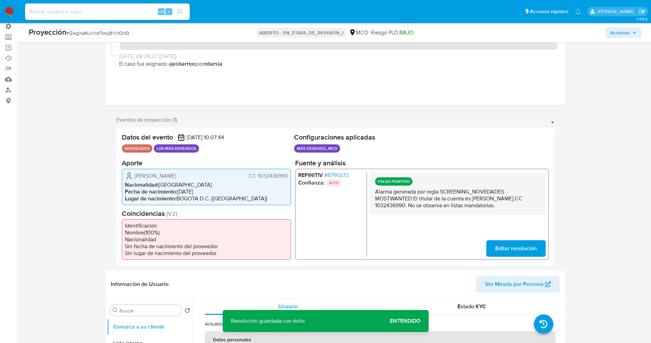
scroll to position [154, 0]
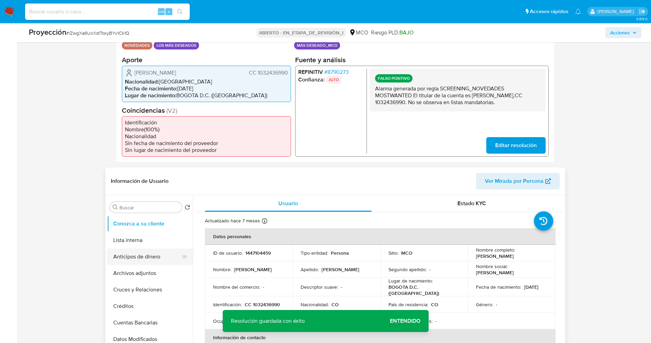
click at [126, 249] on button "Anticipos de dinero" at bounding box center [147, 256] width 80 height 16
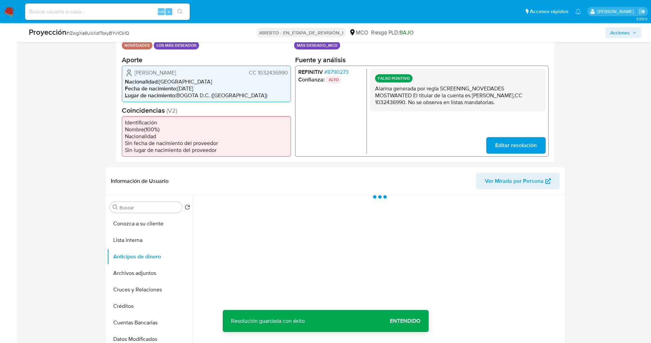
drag, startPoint x: 126, startPoint y: 243, endPoint x: 65, endPoint y: 243, distance: 60.4
click at [126, 242] on button "Lista interna" at bounding box center [150, 240] width 86 height 16
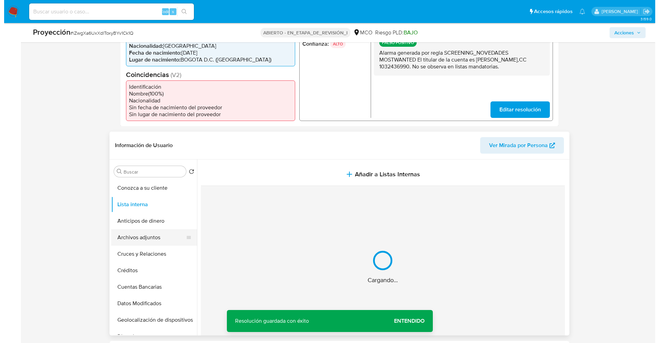
scroll to position [206, 0]
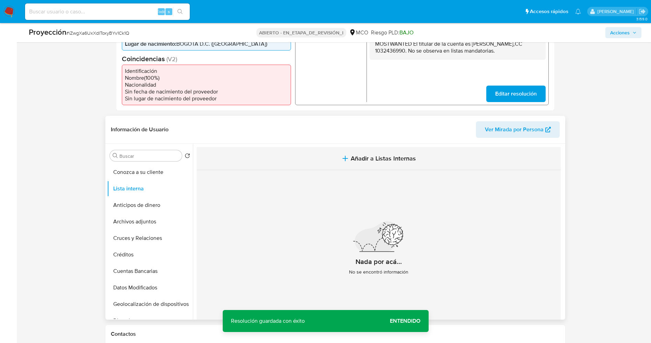
click at [415, 160] on button "Añadir a Listas Internas" at bounding box center [379, 158] width 364 height 23
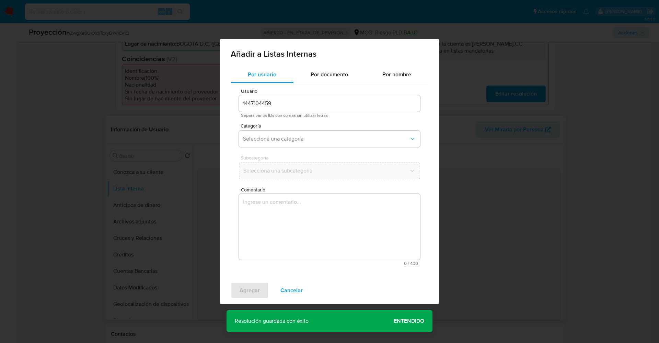
click at [280, 148] on div "Categoría Seleccioná una categoría" at bounding box center [329, 136] width 181 height 26
click at [282, 144] on button "Seleccioná una categoría" at bounding box center [329, 138] width 181 height 16
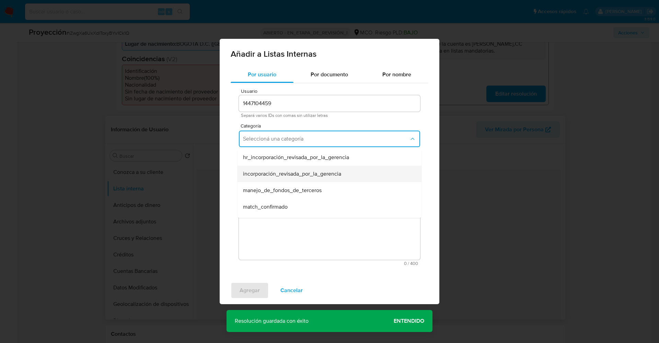
scroll to position [51, 0]
click at [287, 174] on span "match_descartado" at bounding box center [265, 171] width 44 height 7
click at [287, 169] on span "Seleccioná una subcategoría" at bounding box center [326, 170] width 166 height 7
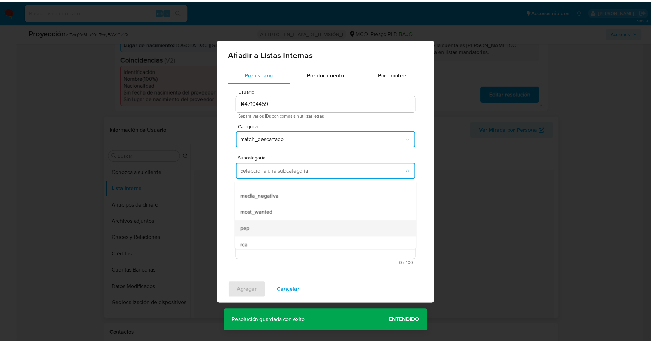
scroll to position [47, 0]
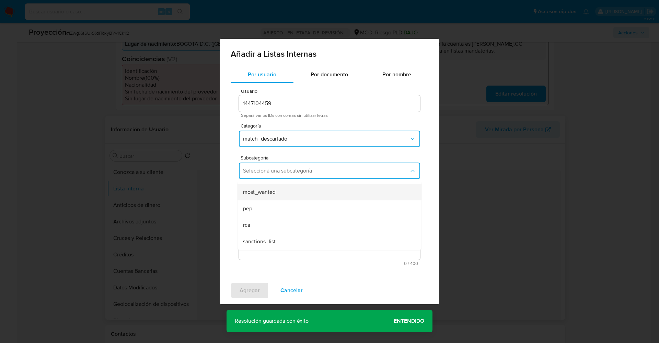
drag, startPoint x: 272, startPoint y: 195, endPoint x: 277, endPoint y: 214, distance: 19.3
click at [272, 194] on span "most_wanted" at bounding box center [259, 191] width 33 height 7
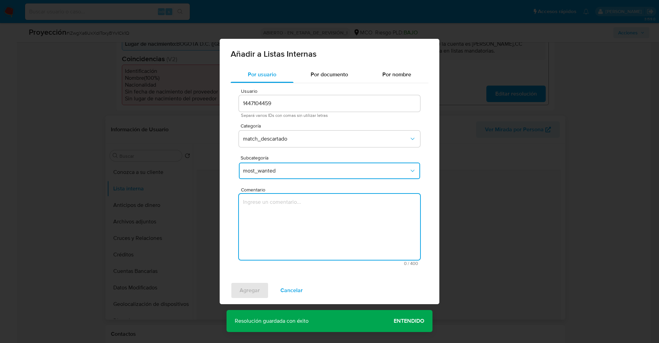
click at [279, 218] on textarea "Comentario" at bounding box center [329, 227] width 181 height 66
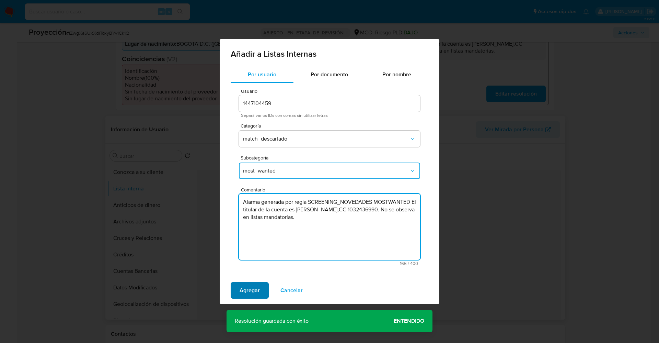
type textarea "Alarma generada por regla SCREENING_NOVEDADES MOSTWANTED El titular de la cuent…"
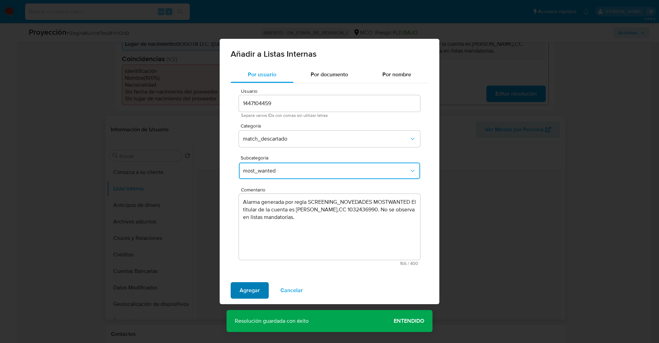
click at [266, 287] on button "Agregar" at bounding box center [250, 290] width 38 height 16
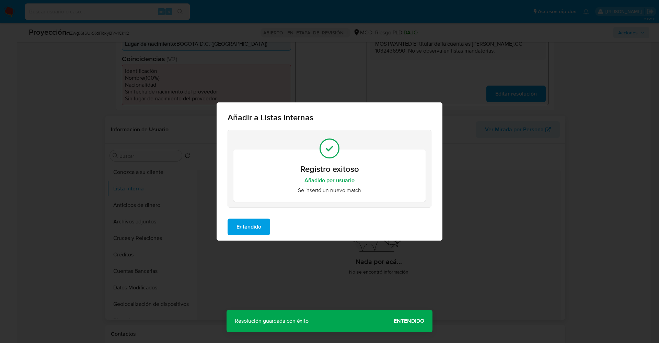
click at [246, 232] on span "Entendido" at bounding box center [249, 226] width 25 height 15
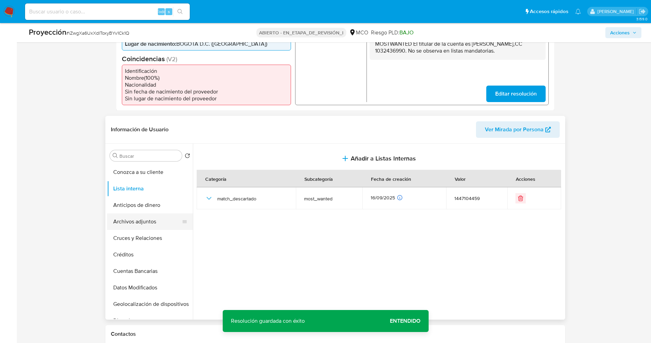
click at [153, 220] on button "Archivos adjuntos" at bounding box center [147, 221] width 80 height 16
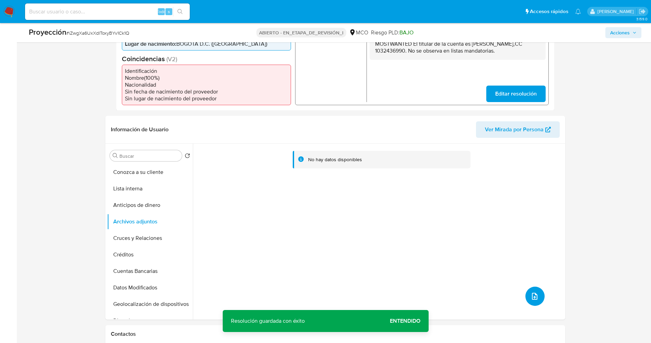
click at [532, 293] on icon "subir archivo" at bounding box center [534, 296] width 5 height 7
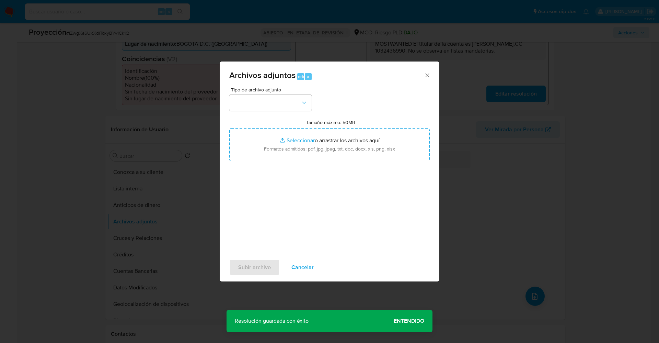
click at [286, 112] on div "Tipo de archivo adjunto Tamaño máximo: 50MB Seleccionar archivos Seleccionar o …" at bounding box center [329, 168] width 200 height 162
click at [279, 104] on button "button" at bounding box center [270, 102] width 82 height 16
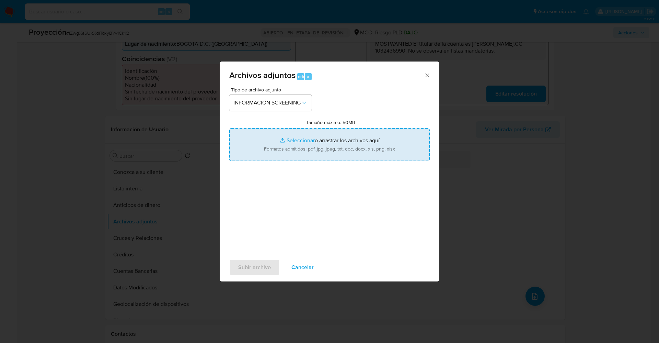
type input "C:\fakepath\Consulta de Antecedentes.pdf"
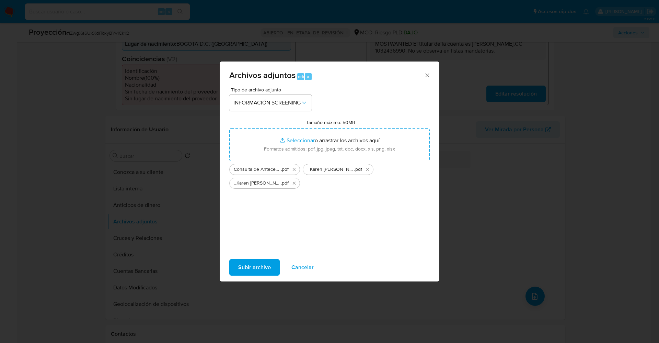
click at [257, 266] on span "Subir archivo" at bounding box center [254, 267] width 33 height 15
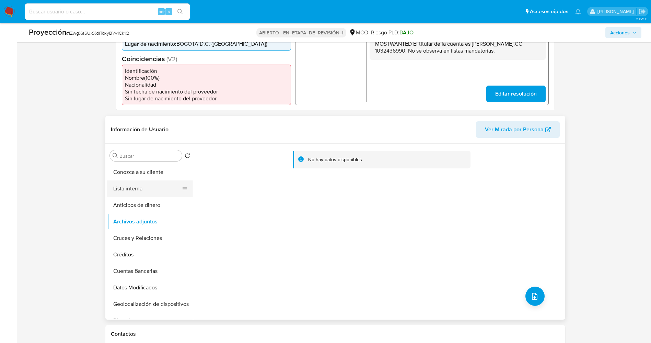
click at [129, 195] on button "Lista interna" at bounding box center [147, 188] width 80 height 16
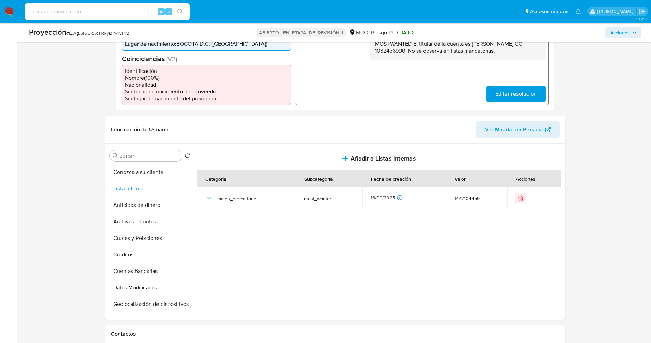
scroll to position [0, 0]
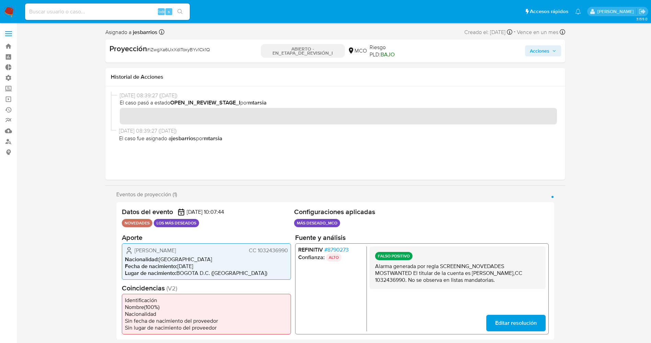
click at [544, 47] on span "Acciones" at bounding box center [540, 50] width 20 height 11
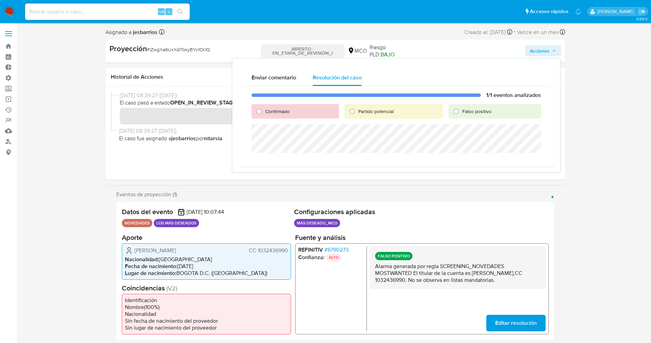
click at [467, 111] on font "Falso positivo" at bounding box center [476, 111] width 29 height 7
click at [462, 111] on input "Falso positivo" at bounding box center [456, 111] width 11 height 11
radio input "true"
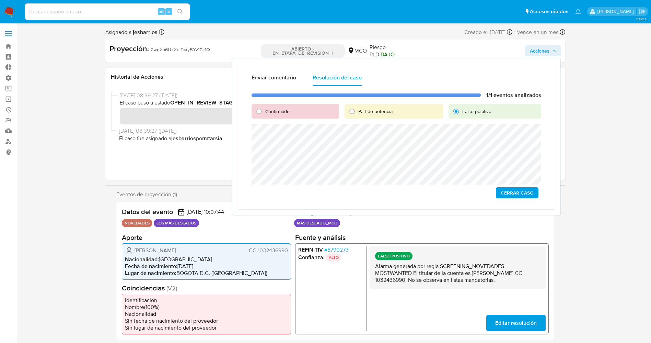
click at [515, 198] on div "1/1 eventos analizados Confirmado Partido potencial Falso positivo Cerrar Caso" at bounding box center [396, 144] width 306 height 117
click at [516, 198] on div "1/1 eventos analizados Confirmado Partido potencial Falso positivo Cerrar Caso" at bounding box center [396, 144] width 306 height 117
click at [516, 196] on span "Cerrar Caso" at bounding box center [517, 193] width 33 height 10
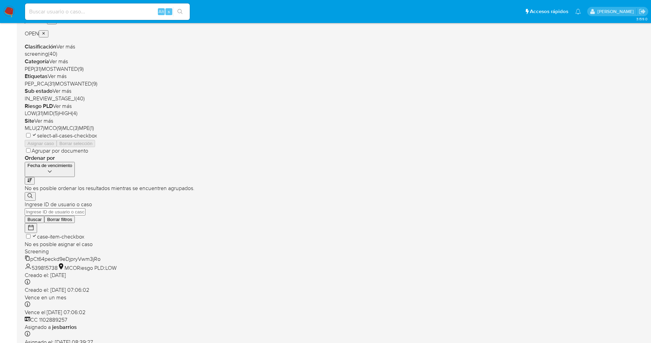
scroll to position [224, 0]
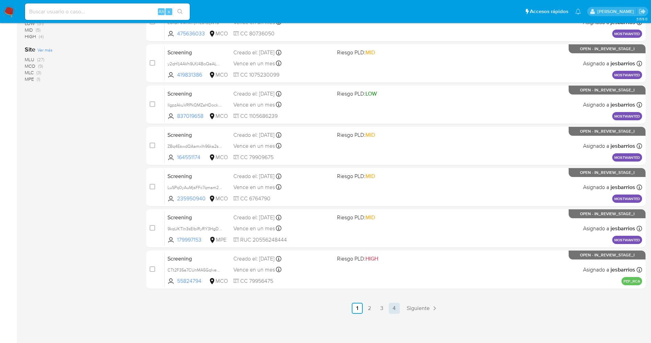
click at [392, 310] on link "4" at bounding box center [394, 307] width 11 height 11
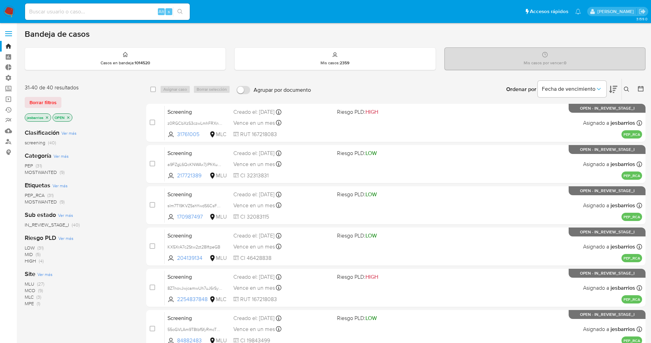
click at [48, 204] on span "MOSTWANTED" at bounding box center [41, 201] width 32 height 7
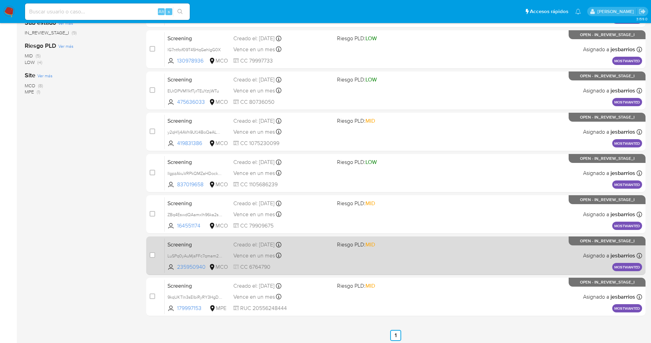
scroll to position [183, 0]
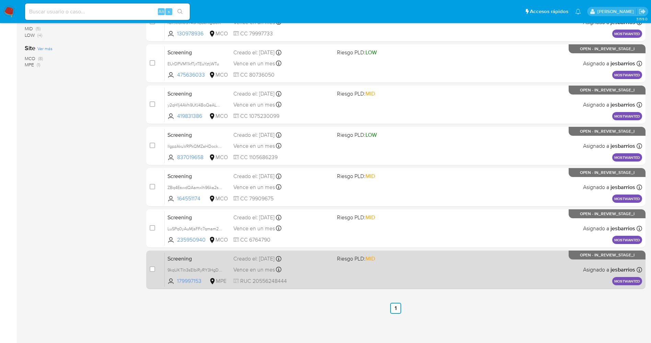
click at [393, 276] on div "Screening 9kqUKTln3sElbiRyRY3HgDmf 179997153 MPE Riesgo PLD: MID Creado el: [DA…" at bounding box center [404, 269] width 478 height 35
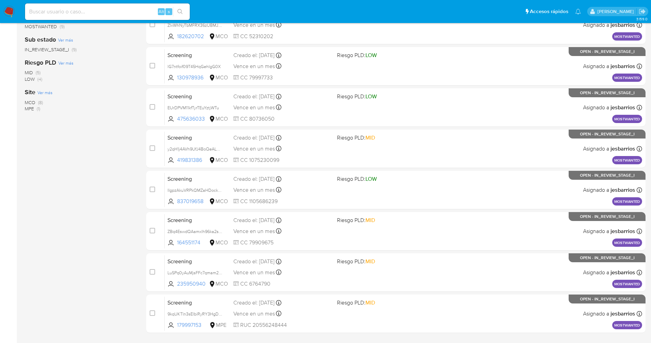
scroll to position [0, 0]
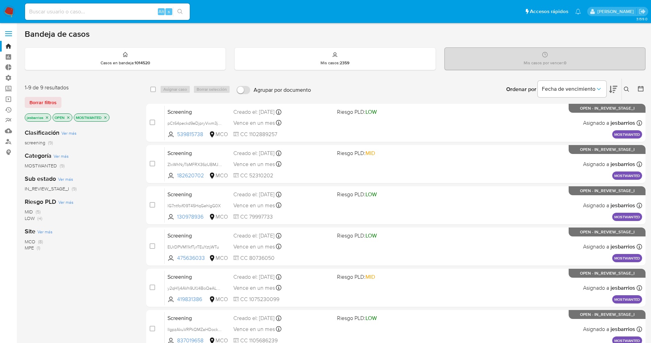
click at [69, 116] on icon "close-filter" at bounding box center [68, 117] width 4 height 4
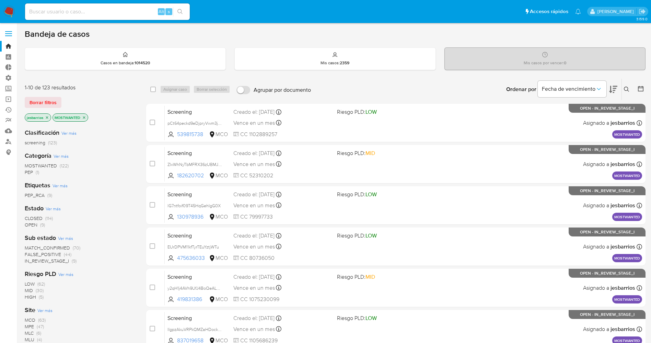
click at [54, 251] on span "FALSE_POSITIVE" at bounding box center [43, 254] width 36 height 7
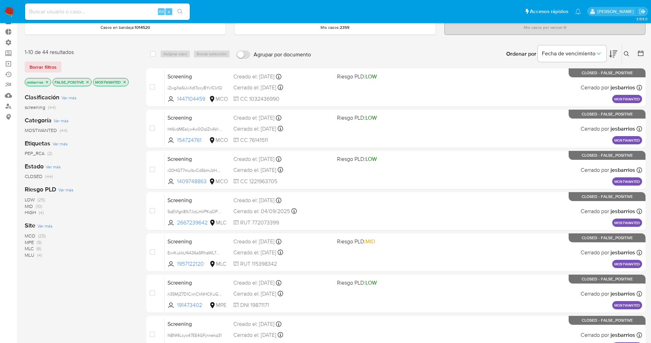
scroll to position [51, 0]
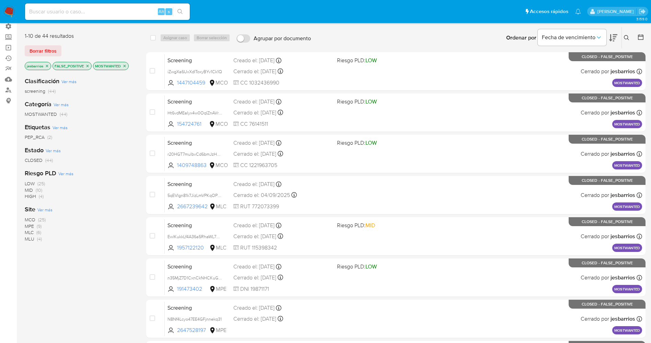
click at [35, 226] on span "MPE (9)" at bounding box center [33, 226] width 17 height 7
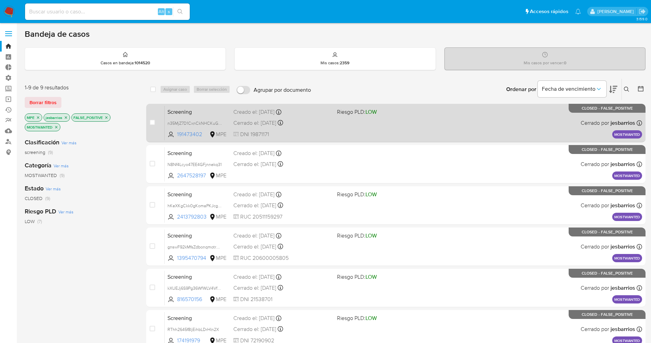
click at [474, 121] on div "Screening n35MjZ7D1CxnCkNHCKuGldtk 191473402 MPE Riesgo PLD: LOW Creado el: 28/…" at bounding box center [404, 122] width 478 height 35
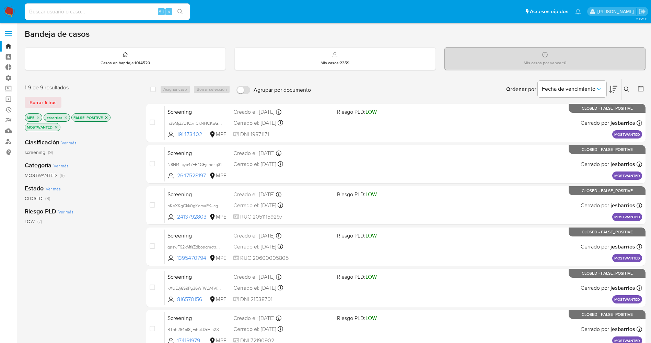
click at [12, 9] on img at bounding box center [9, 12] width 12 height 12
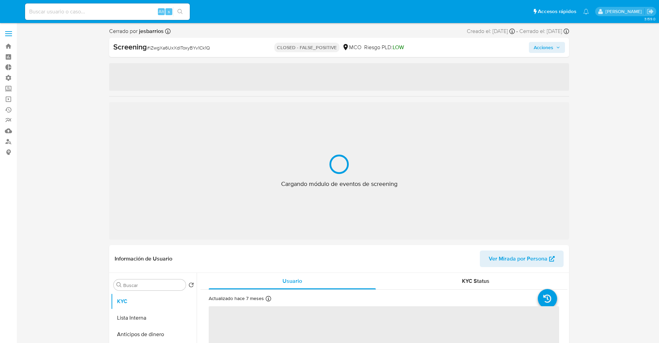
select select "10"
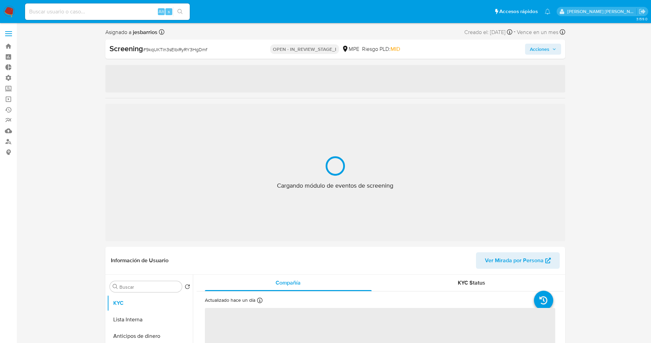
select select "10"
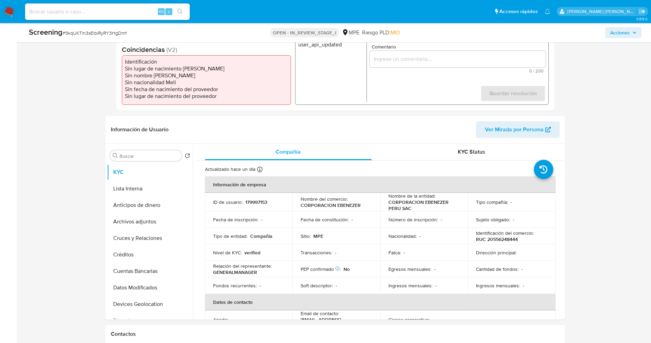
scroll to position [154, 0]
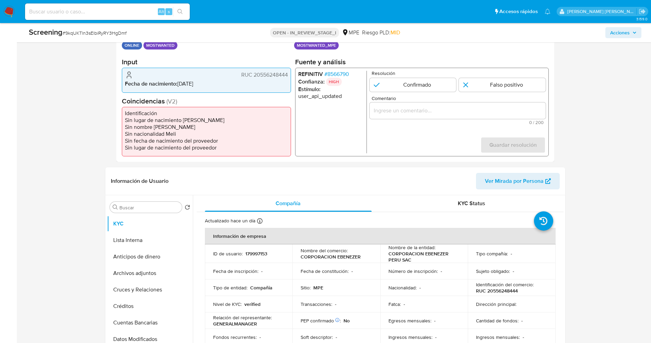
click at [333, 74] on span "# 8566790" at bounding box center [336, 74] width 25 height 7
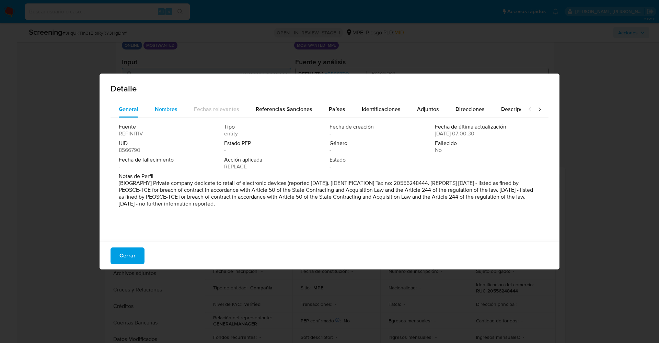
click at [166, 103] on div "Nombres" at bounding box center [166, 109] width 23 height 16
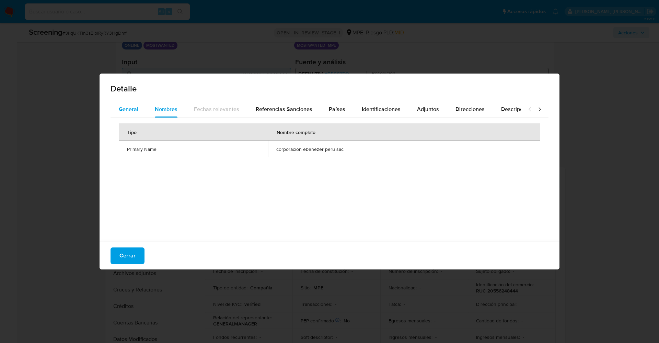
click at [123, 102] on div "General" at bounding box center [129, 109] width 20 height 16
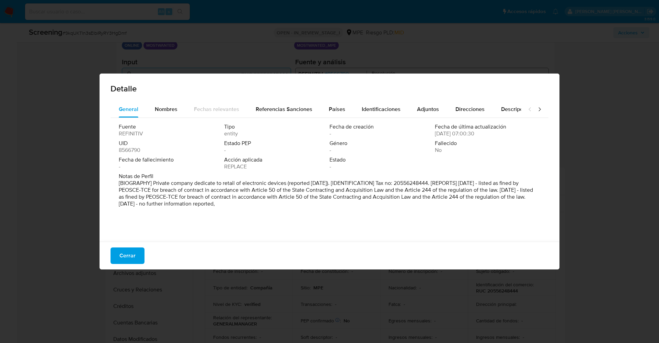
drag, startPoint x: 118, startPoint y: 185, endPoint x: 273, endPoint y: 214, distance: 157.5
click at [273, 214] on div "Fuente REFINITIV Tipo entity Fecha de creación - Fecha de última actualización …" at bounding box center [330, 178] width 438 height 120
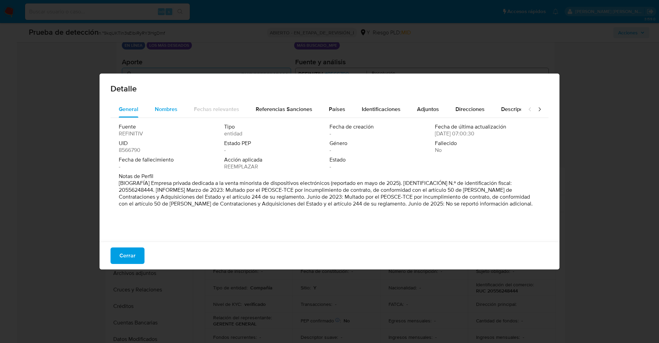
click at [156, 109] on span "Nombres" at bounding box center [166, 109] width 23 height 8
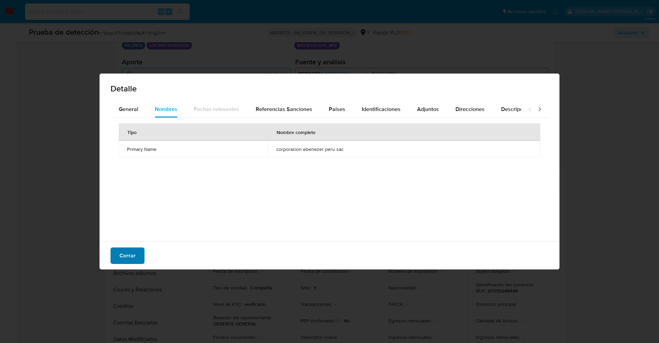
click at [117, 253] on button "Cerrar" at bounding box center [128, 255] width 34 height 16
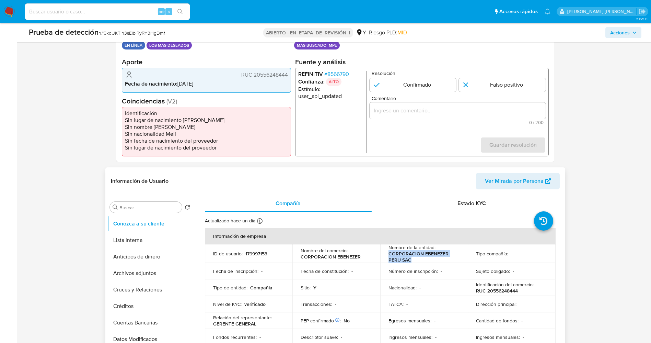
drag, startPoint x: 386, startPoint y: 253, endPoint x: 421, endPoint y: 258, distance: 35.7
click at [421, 258] on td "Nombre de la entidad : CORPORACION EBENEZER PERU SAC" at bounding box center [424, 253] width 88 height 19
copy p "CORPORACION EBENEZER PERU SAC"
drag, startPoint x: 238, startPoint y: 71, endPoint x: 289, endPoint y: 74, distance: 51.6
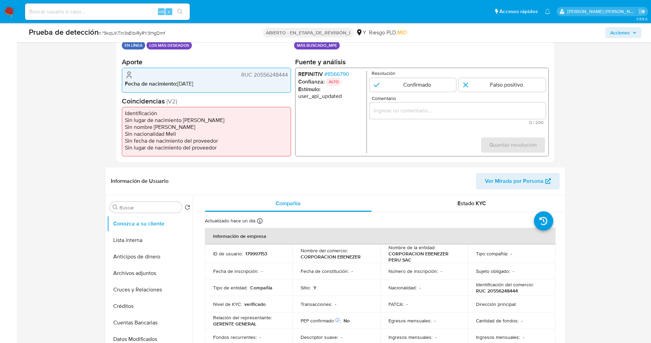
click at [289, 74] on div "RUC 20556248444 Fecha de nacimiento : 29/11/1980" at bounding box center [206, 80] width 169 height 25
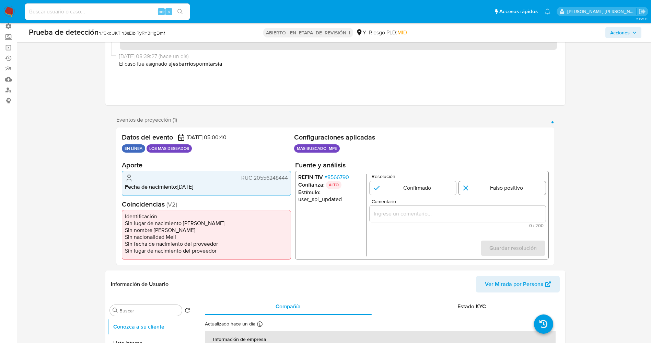
click at [475, 186] on input "1 de 1" at bounding box center [502, 188] width 87 height 14
radio input "true"
click at [452, 213] on input "Comentario" at bounding box center [457, 213] width 176 height 9
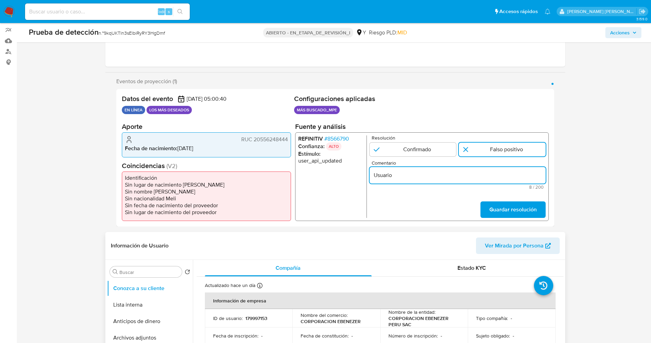
scroll to position [154, 0]
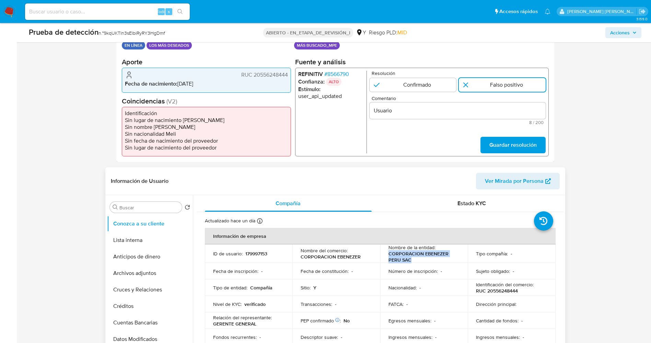
drag, startPoint x: 387, startPoint y: 253, endPoint x: 416, endPoint y: 258, distance: 29.6
click at [416, 258] on td "Nombre de la entidad : CORPORACION EBENEZER PERU SAC" at bounding box center [424, 253] width 88 height 19
copy p "CORPORACION EBENEZER PERU SAC"
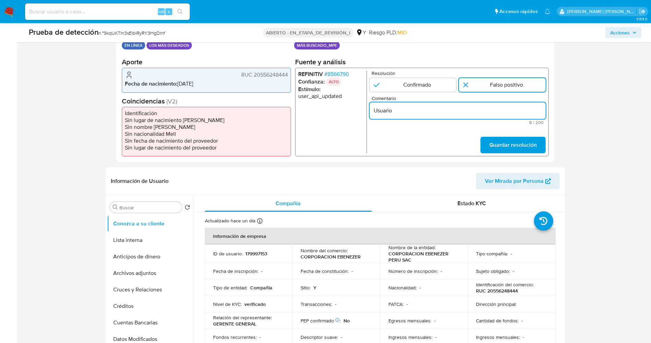
click at [434, 107] on input "Usuario" at bounding box center [457, 110] width 176 height 9
paste input "CORPORACION EBENEZER PERU SAC"
type input "Usuario CORPORACION EBENEZER PERU SAC no incurrio en delitos fuentes."
click at [500, 149] on span "Guardar resolución" at bounding box center [512, 144] width 47 height 15
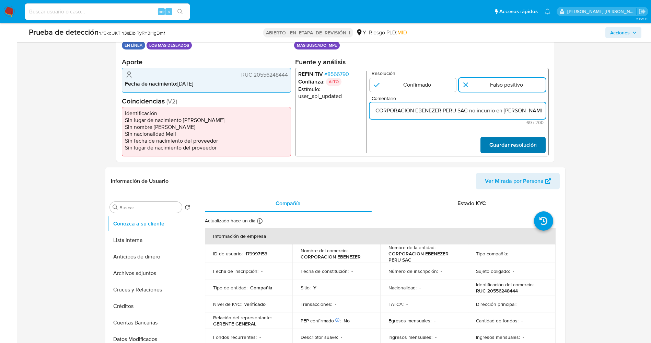
scroll to position [0, 0]
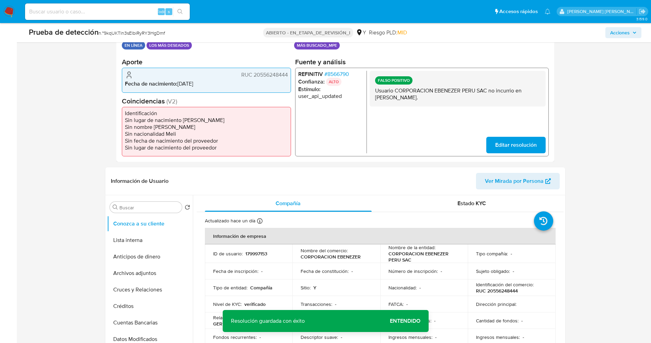
drag, startPoint x: 375, startPoint y: 87, endPoint x: 404, endPoint y: 101, distance: 32.4
click at [404, 101] on div "FALSO POSITIVO Usuario CORPORACION EBENEZER PERU SAC no incurrio en delitos fue…" at bounding box center [457, 89] width 176 height 36
click at [141, 240] on button "Lista interna" at bounding box center [147, 240] width 80 height 16
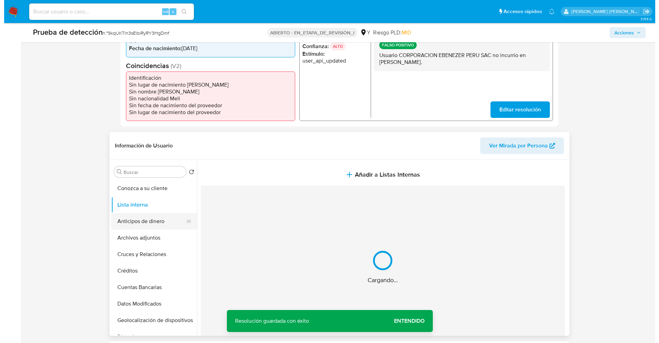
scroll to position [206, 0]
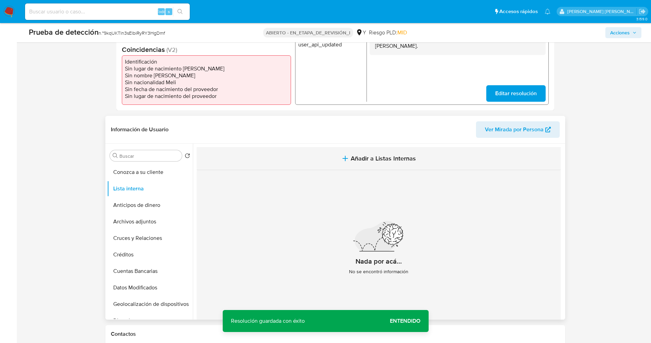
click at [415, 166] on button "Añadir a Listas Internas" at bounding box center [379, 158] width 364 height 23
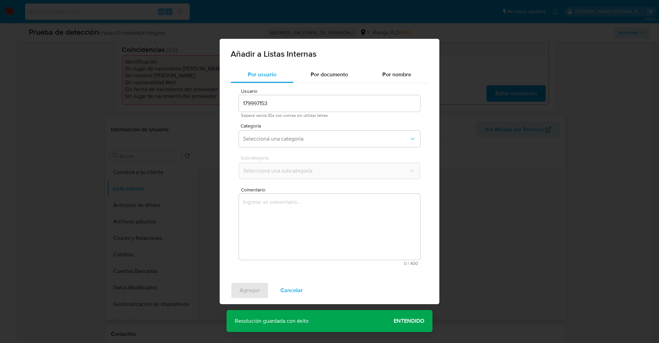
click at [319, 126] on span "Categoría" at bounding box center [331, 125] width 181 height 5
click at [319, 135] on span "Seleccioná una categoría" at bounding box center [326, 138] width 166 height 7
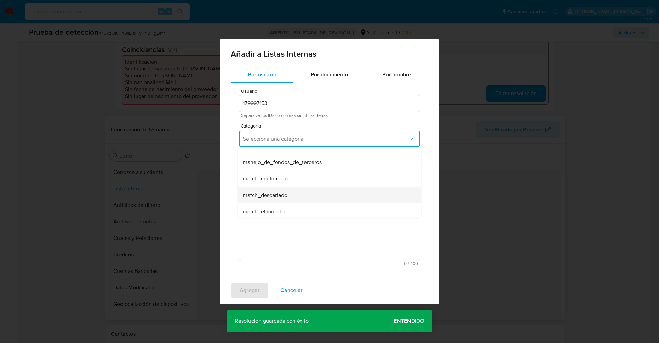
scroll to position [51, 0]
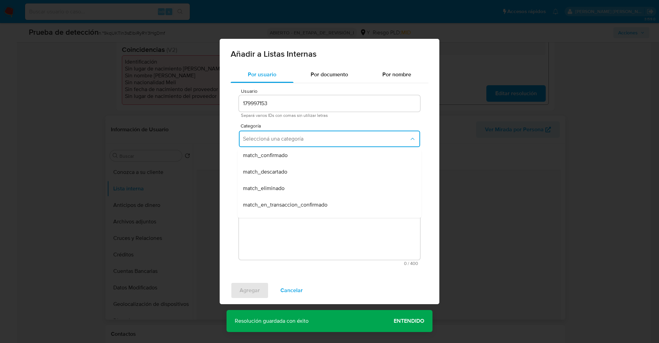
drag, startPoint x: 289, startPoint y: 175, endPoint x: 289, endPoint y: 170, distance: 5.5
click at [289, 174] on div "match_descartado" at bounding box center [327, 171] width 169 height 16
drag, startPoint x: 289, startPoint y: 159, endPoint x: 293, endPoint y: 170, distance: 11.1
click at [290, 159] on span "Subcategoría" at bounding box center [331, 157] width 181 height 5
click at [293, 170] on span "Seleccioná una subcategoría" at bounding box center [326, 170] width 166 height 7
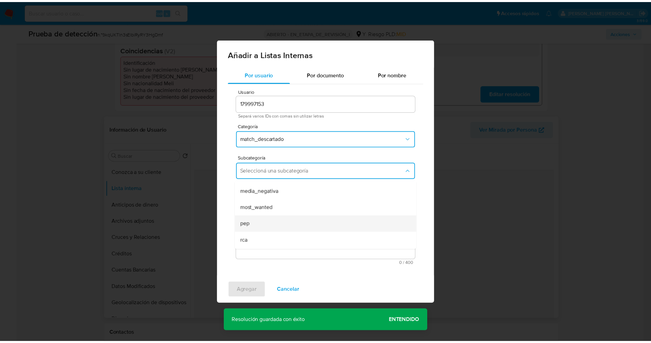
scroll to position [47, 0]
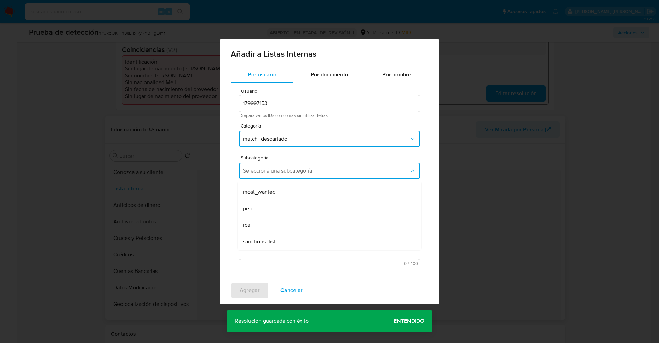
drag, startPoint x: 280, startPoint y: 194, endPoint x: 283, endPoint y: 198, distance: 4.4
click at [282, 194] on div "most_wanted" at bounding box center [327, 192] width 169 height 16
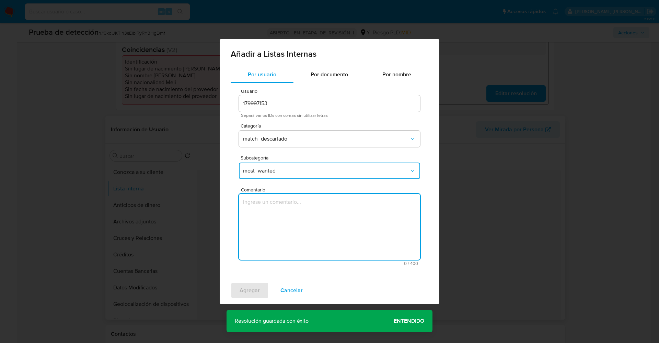
click at [287, 211] on textarea "Comentario" at bounding box center [329, 227] width 181 height 66
type textarea "Usuario CORPORACION EBENEZER PERU SAC no incurrio en delitos fuentes."
click at [241, 290] on span "Agregar" at bounding box center [250, 290] width 20 height 15
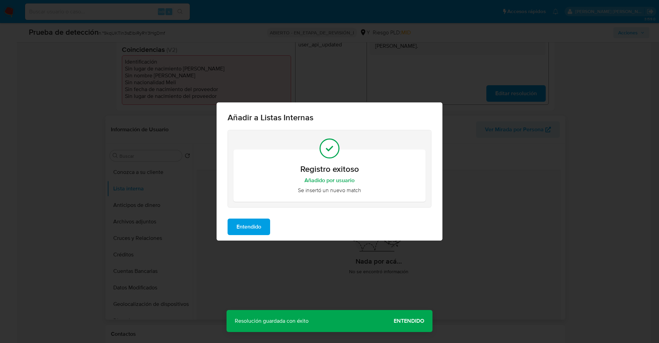
click at [252, 227] on span "Entendido" at bounding box center [249, 226] width 25 height 15
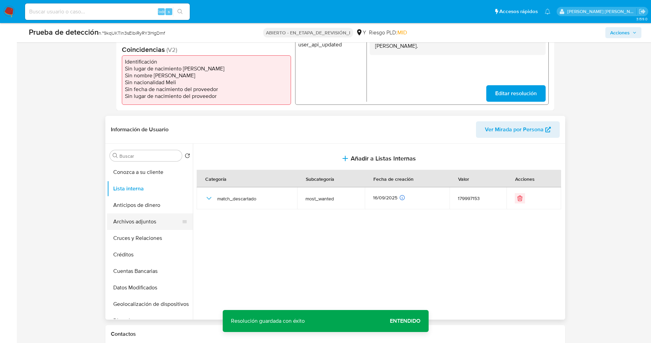
click at [138, 224] on button "Archivos adjuntos" at bounding box center [147, 221] width 80 height 16
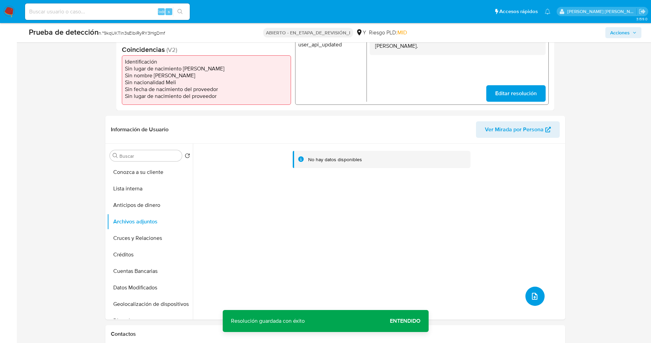
click at [532, 296] on icon "subir archivo" at bounding box center [535, 296] width 8 height 8
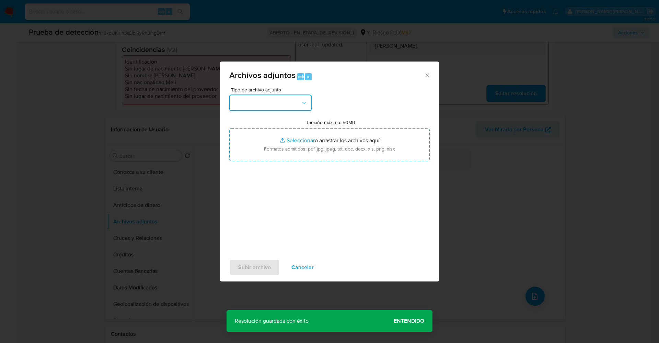
click at [275, 101] on button "button" at bounding box center [270, 102] width 82 height 16
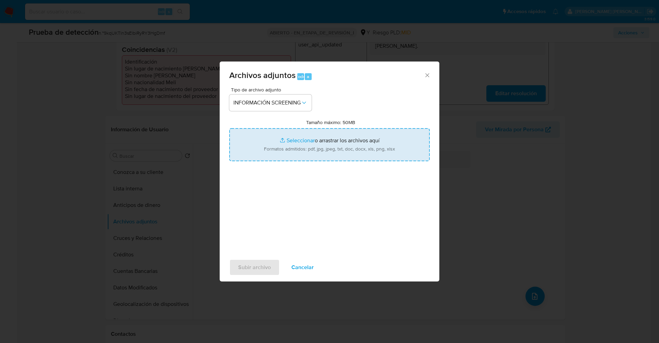
type input "C:\fakepath\_CORPORACION EBENEZER PERU SAC_ lavado de dinero - Buscar con Googl…"
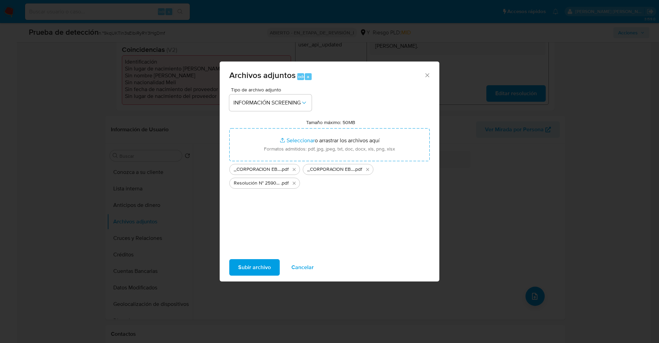
click at [255, 265] on span "Subir archivo" at bounding box center [254, 267] width 33 height 15
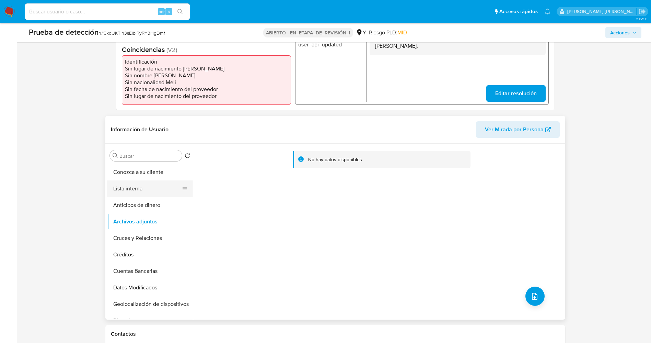
click at [129, 191] on button "Lista interna" at bounding box center [147, 188] width 80 height 16
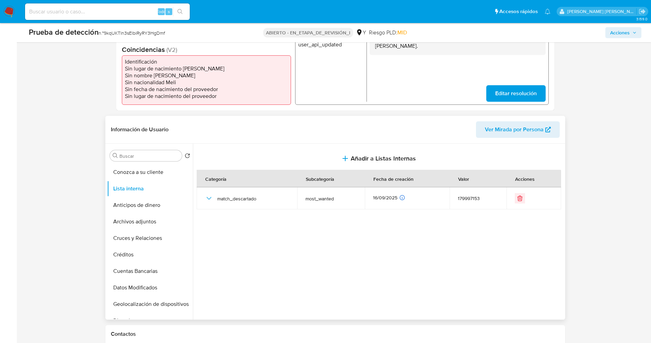
scroll to position [0, 0]
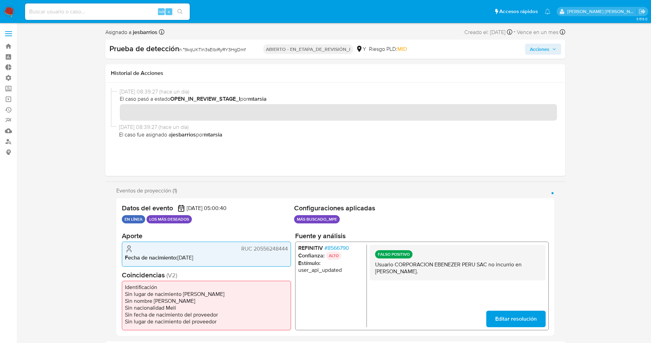
click at [544, 48] on span "Acciones" at bounding box center [540, 49] width 20 height 11
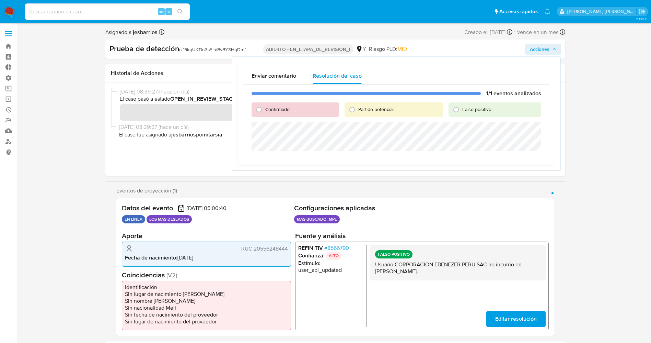
click at [465, 103] on div "Falso positivo" at bounding box center [495, 109] width 92 height 14
click at [461, 112] on input "Falso positivo" at bounding box center [456, 109] width 11 height 11
radio input "true"
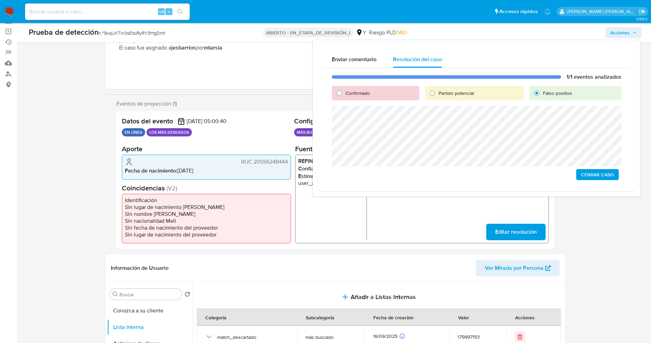
scroll to position [51, 0]
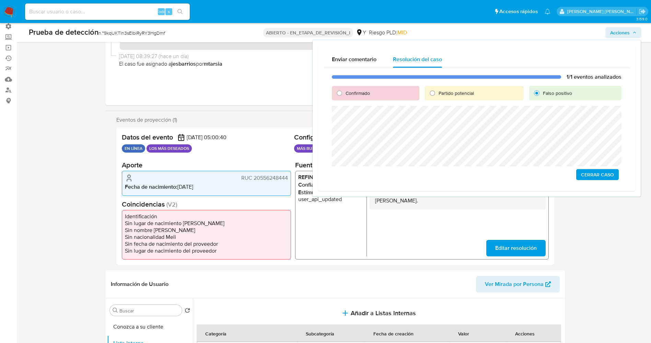
click at [588, 172] on span "Cerrar Caso" at bounding box center [597, 175] width 33 height 10
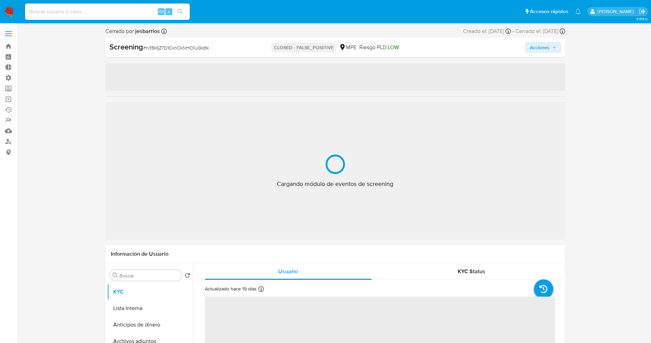
select select "10"
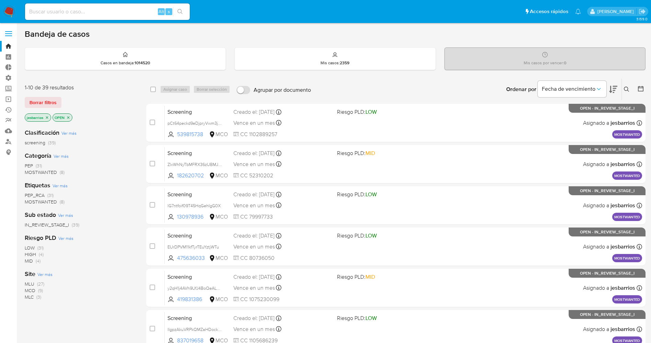
click at [47, 169] on span "MOSTWANTED" at bounding box center [41, 172] width 32 height 7
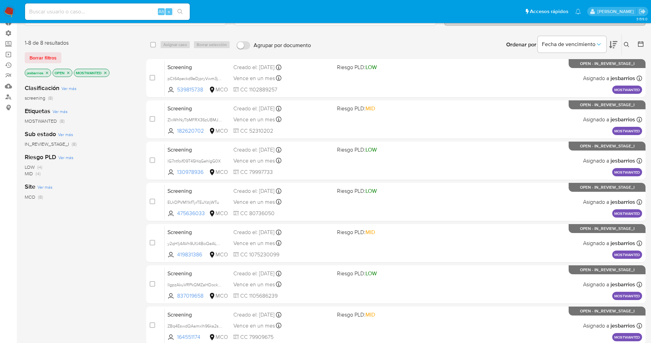
scroll to position [142, 0]
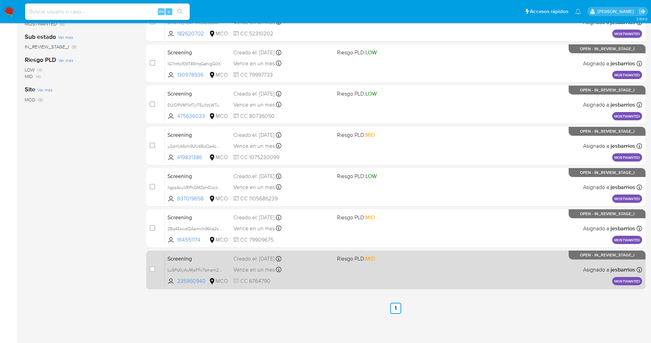
click at [433, 277] on div "Screening LuSPq0yAuMjsFFc7qmam2z2D 235950940 MCO Riesgo PLD: MID Creado el: 15/…" at bounding box center [404, 269] width 478 height 35
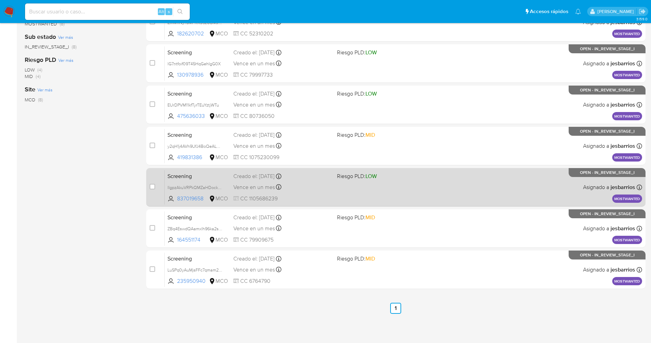
scroll to position [0, 0]
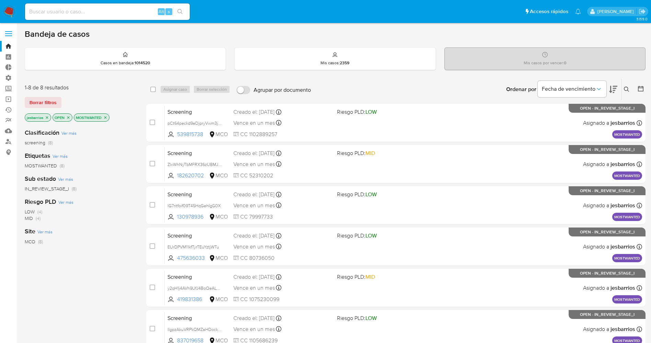
click at [105, 118] on icon "close-filter" at bounding box center [105, 117] width 4 height 4
click at [4, 3] on nav "Pausado Ver notificaciones Alt s Accesos rápidos Presiona las siguientes teclas…" at bounding box center [325, 11] width 651 height 23
click at [6, 9] on img at bounding box center [9, 12] width 12 height 12
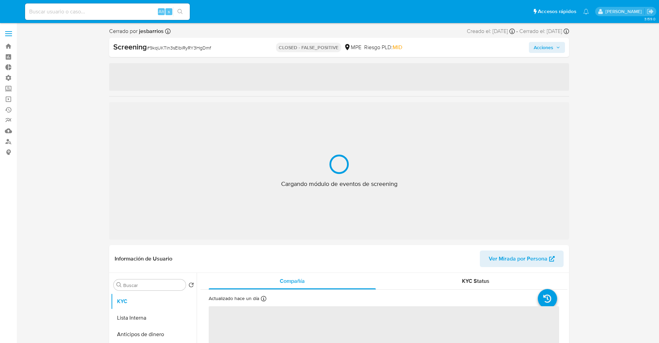
select select "10"
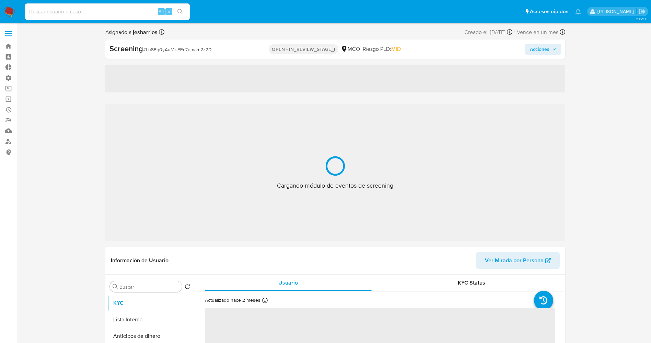
select select "10"
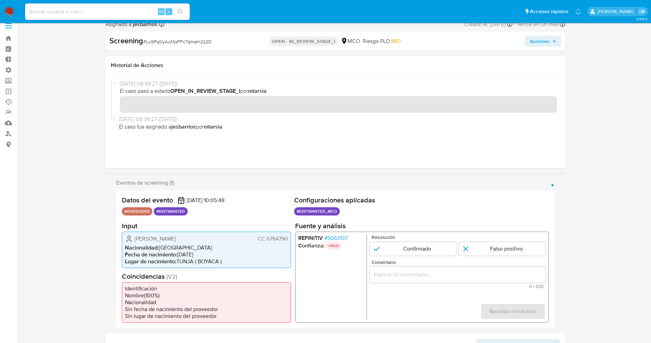
scroll to position [51, 0]
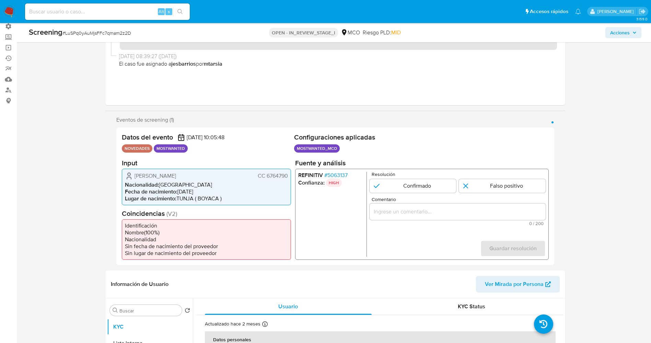
click at [342, 176] on span "# 5063137" at bounding box center [335, 174] width 23 height 7
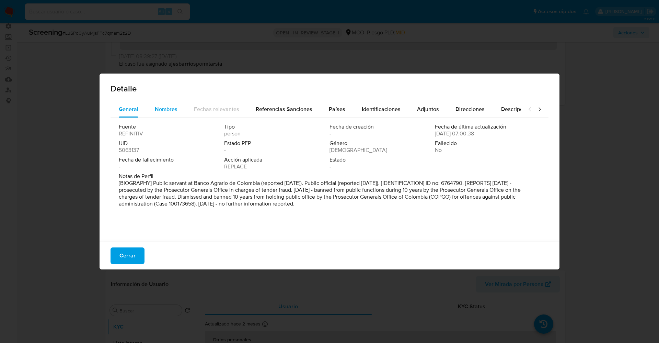
click at [151, 116] on button "Nombres" at bounding box center [166, 109] width 39 height 16
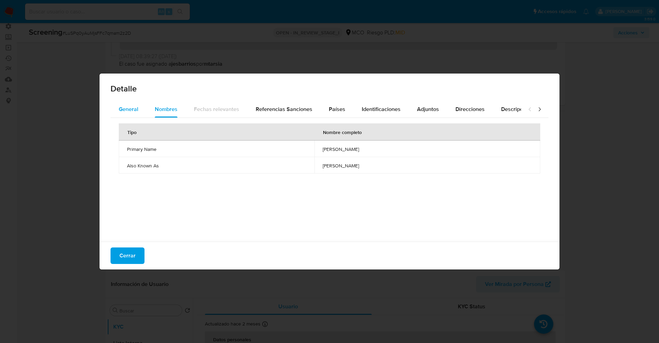
click at [121, 110] on span "General" at bounding box center [129, 109] width 20 height 8
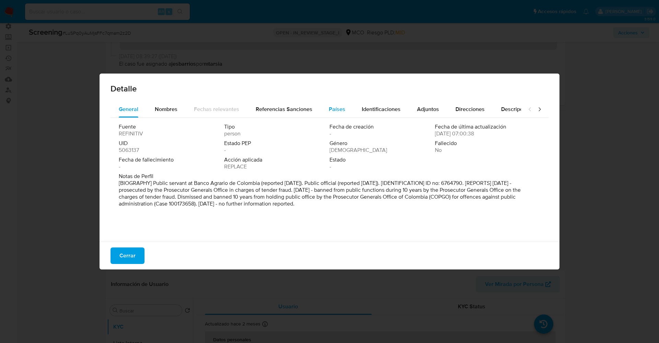
click at [344, 109] on button "Países" at bounding box center [337, 109] width 33 height 16
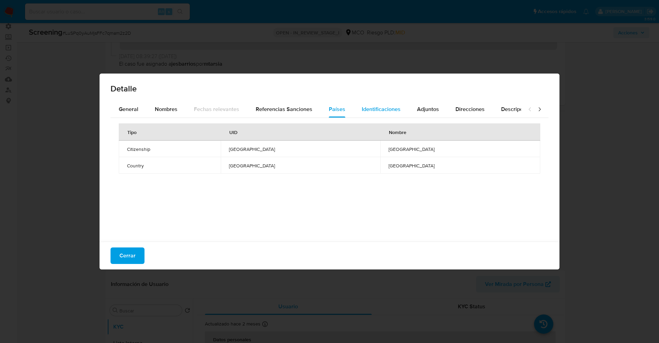
click at [368, 109] on span "Identificaciones" at bounding box center [381, 109] width 39 height 8
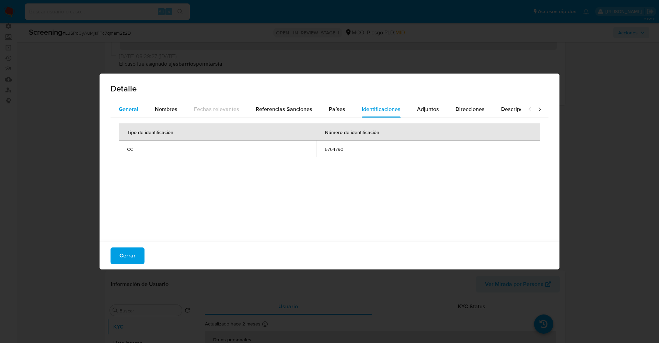
click at [122, 113] on div "General" at bounding box center [129, 109] width 20 height 16
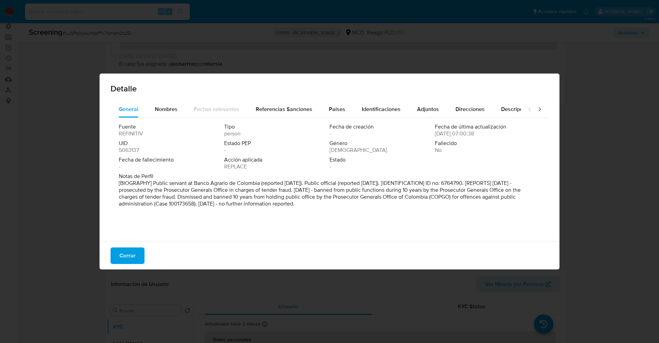
drag, startPoint x: 113, startPoint y: 184, endPoint x: 368, endPoint y: 222, distance: 258.3
click at [368, 222] on div "Fuente REFINITIV Tipo person Fecha de creación - Fecha de última actualización …" at bounding box center [330, 178] width 438 height 120
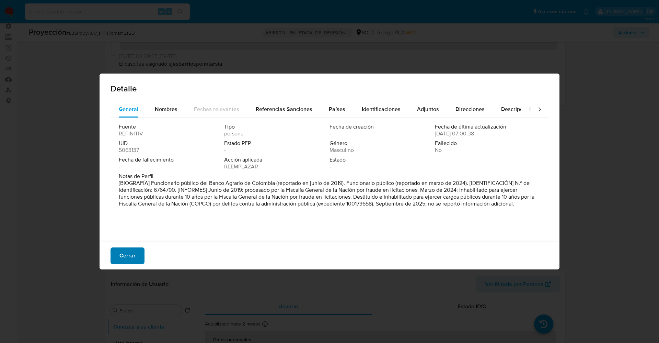
click at [132, 253] on span "Cerrar" at bounding box center [127, 255] width 16 height 15
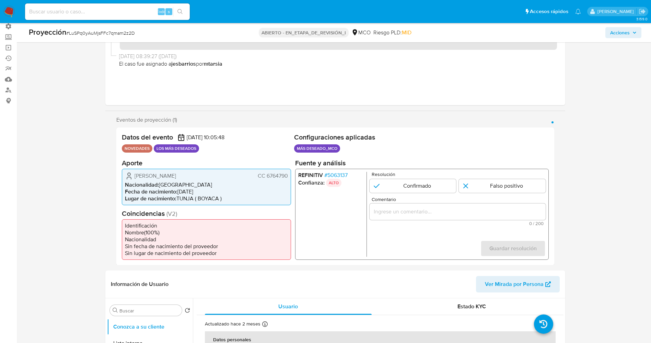
drag, startPoint x: 266, startPoint y: 175, endPoint x: 290, endPoint y: 175, distance: 24.0
click at [290, 175] on div "Hernan Guillermo Urrego Olarte CC 6764790 Nacionalidad : Colombia Fecha de naci…" at bounding box center [206, 186] width 169 height 36
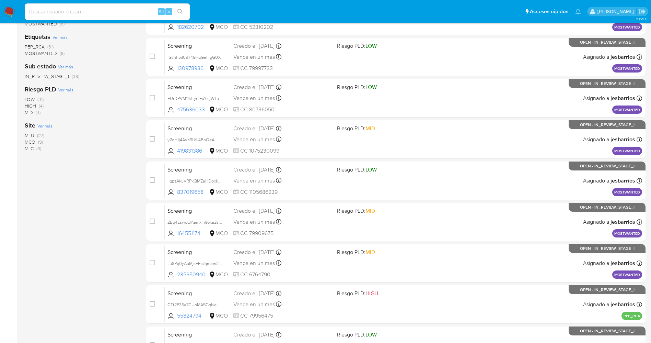
scroll to position [70, 0]
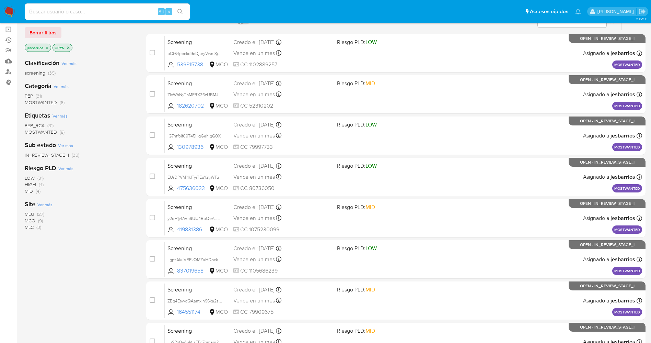
click at [38, 131] on span "MOSTWANTED" at bounding box center [41, 131] width 32 height 7
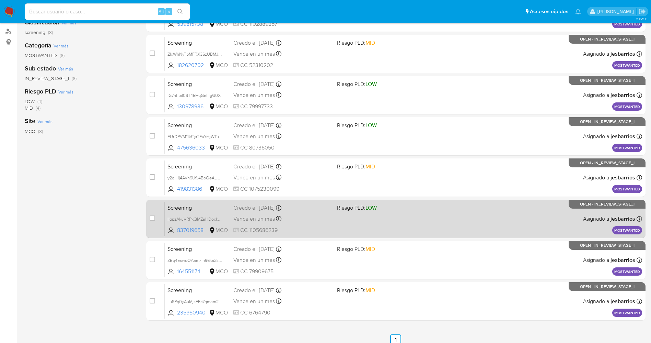
scroll to position [142, 0]
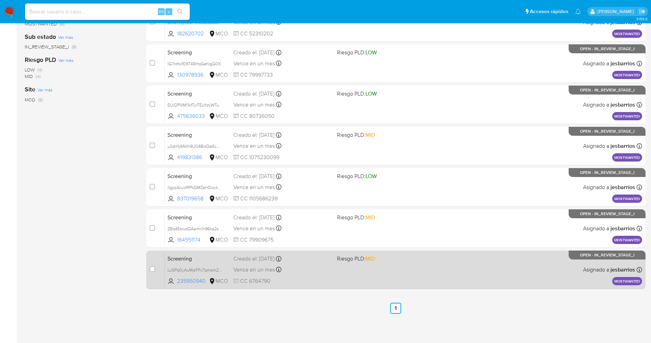
click at [387, 228] on div "Screening LuSPq0yAuMjsFFc7qmam2z2D 235950940 MCO Riesgo PLD: MID Creado el: [DA…" at bounding box center [404, 269] width 478 height 35
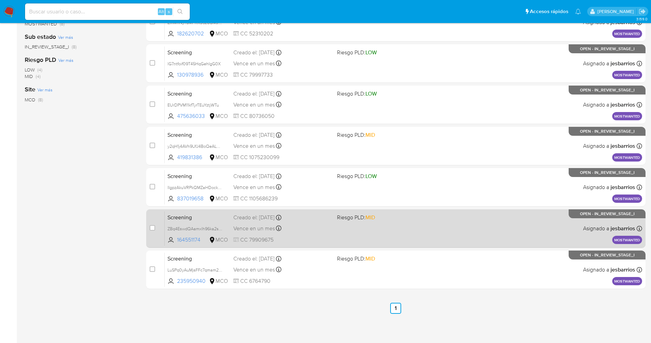
click at [386, 228] on div "Screening ZBq4EswdQAamxlh96ka2sihR 164551174 MCO Riesgo PLD: MID Creado el: [DA…" at bounding box center [404, 228] width 478 height 35
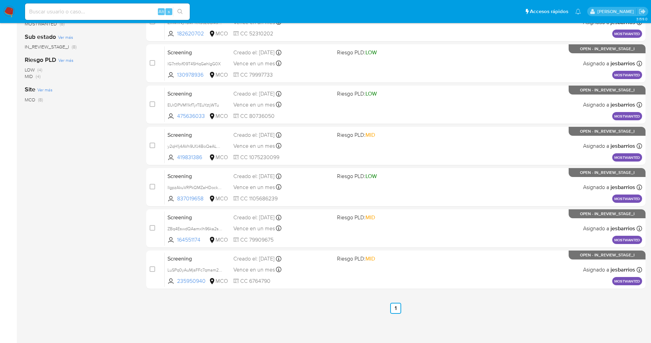
click at [10, 9] on img at bounding box center [9, 12] width 12 height 12
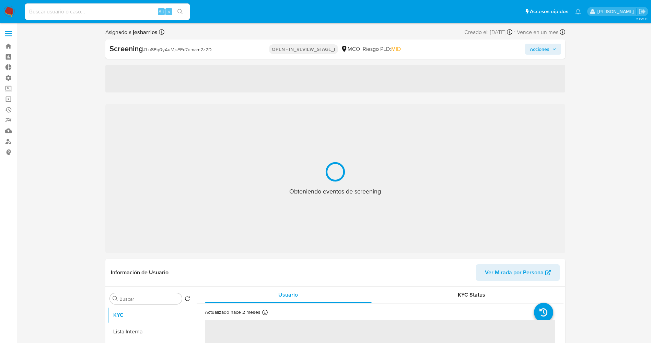
select select "10"
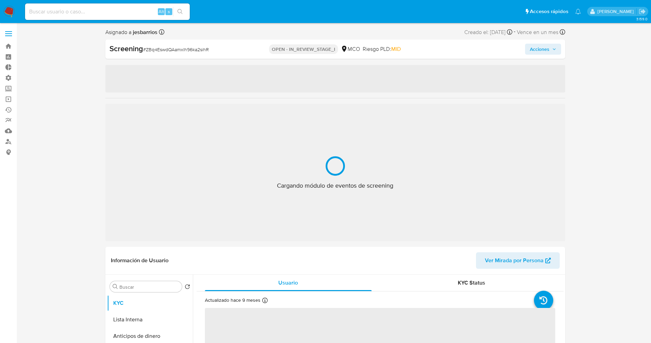
select select "10"
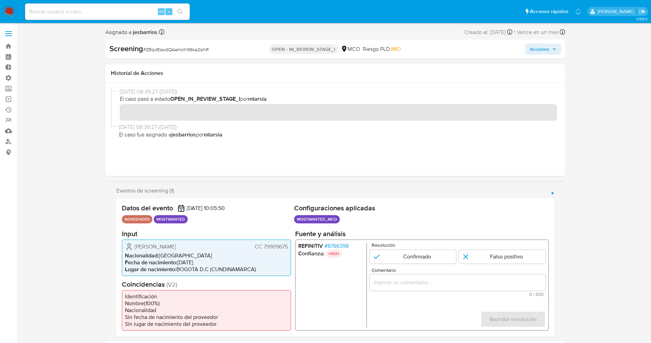
click at [343, 245] on span "# 8786398" at bounding box center [336, 245] width 24 height 7
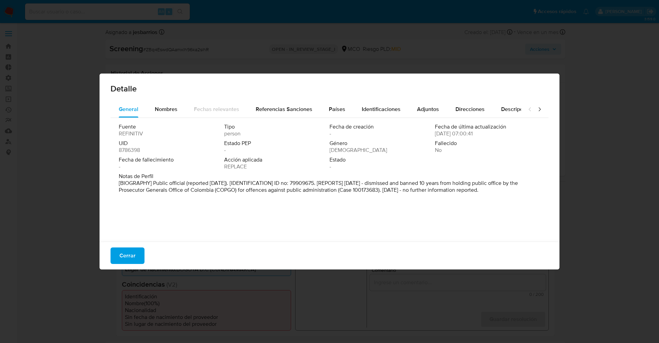
drag, startPoint x: 130, startPoint y: 180, endPoint x: 526, endPoint y: 208, distance: 396.1
click at [535, 208] on div "Fuente REFINITIV Tipo person Fecha de creación - Fecha de última actualización …" at bounding box center [330, 178] width 438 height 120
click at [128, 255] on span "Cerrar" at bounding box center [127, 255] width 16 height 15
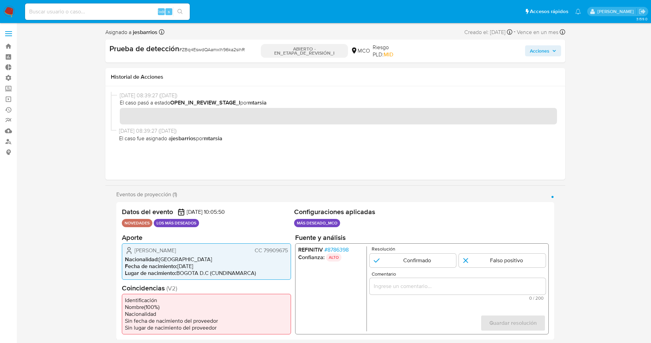
drag, startPoint x: 262, startPoint y: 249, endPoint x: 278, endPoint y: 250, distance: 15.5
click at [289, 248] on div "[PERSON_NAME] CC 79909675 Nacionalidad : [DEMOGRAPHIC_DATA] Fecha de nacimiento…" at bounding box center [206, 261] width 169 height 36
click at [164, 257] on li "Nacionalidad : Colombia" at bounding box center [206, 258] width 163 height 7
drag, startPoint x: 271, startPoint y: 250, endPoint x: 277, endPoint y: 249, distance: 5.9
click at [287, 250] on font "CC 79909675" at bounding box center [270, 250] width 33 height 8
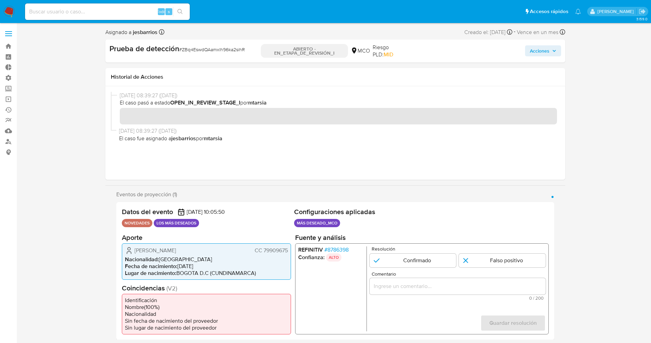
drag, startPoint x: 152, startPoint y: 247, endPoint x: 146, endPoint y: 249, distance: 6.4
click at [149, 248] on span "Oscar Mauricio Romero Carrillo" at bounding box center [156, 249] width 42 height 7
drag, startPoint x: 159, startPoint y: 245, endPoint x: 215, endPoint y: 247, distance: 55.6
click at [215, 247] on div "Oscar Mauricio Romero Carrillo CC 79909675" at bounding box center [206, 250] width 163 height 8
drag, startPoint x: 127, startPoint y: 261, endPoint x: 131, endPoint y: 256, distance: 6.6
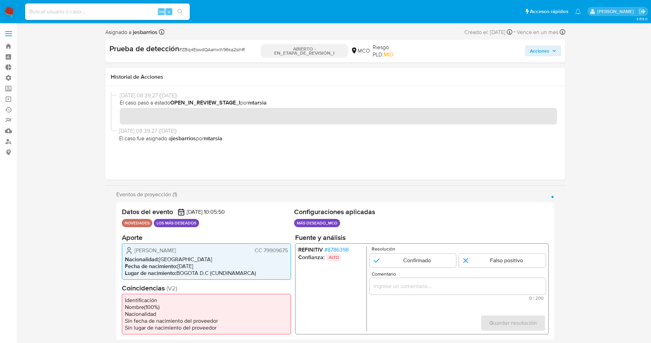
click at [128, 261] on span "Nacionalidad :" at bounding box center [142, 259] width 34 height 8
drag, startPoint x: 132, startPoint y: 252, endPoint x: 292, endPoint y: 244, distance: 160.2
click at [292, 244] on div "Datos del evento 15/09/2025 10:05:50 NOVEDADES LOS MÁS DESEADOS Configuraciones…" at bounding box center [335, 271] width 438 height 138
click at [346, 248] on font "8786398" at bounding box center [337, 249] width 21 height 8
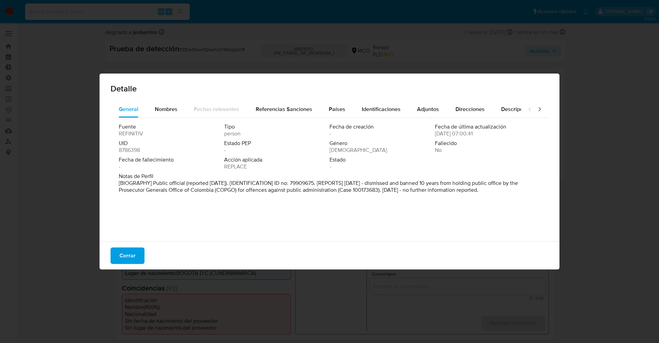
drag, startPoint x: 125, startPoint y: 180, endPoint x: 489, endPoint y: 199, distance: 364.7
click at [503, 212] on div "Fuente REFINITIV Tipo person Fecha de creación - Fecha de última actualización …" at bounding box center [330, 178] width 438 height 120
click at [474, 183] on font "[BIOGRAFÍA] Funcionario público (reportado en marzo de 2024). [IDENTIFICACIÓN] …" at bounding box center [327, 190] width 417 height 22
drag, startPoint x: 470, startPoint y: 183, endPoint x: 425, endPoint y: 190, distance: 46.1
click at [444, 188] on font "[BIOGRAFÍA] Funcionario público (reportado en marzo de 2024). [IDENTIFICACIÓN] …" at bounding box center [327, 190] width 417 height 22
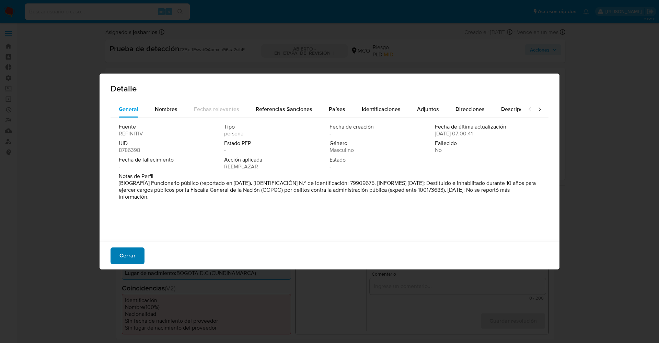
click at [115, 251] on button "Cerrar" at bounding box center [128, 255] width 34 height 16
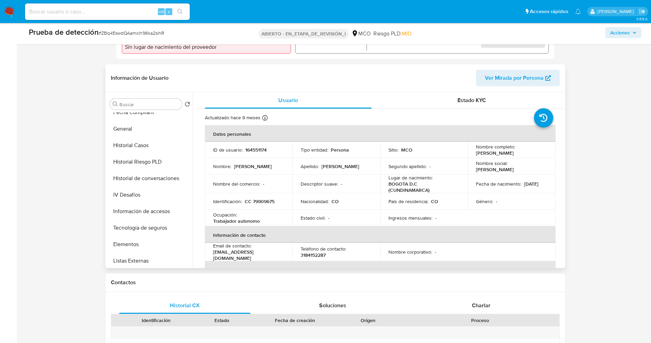
scroll to position [290, 0]
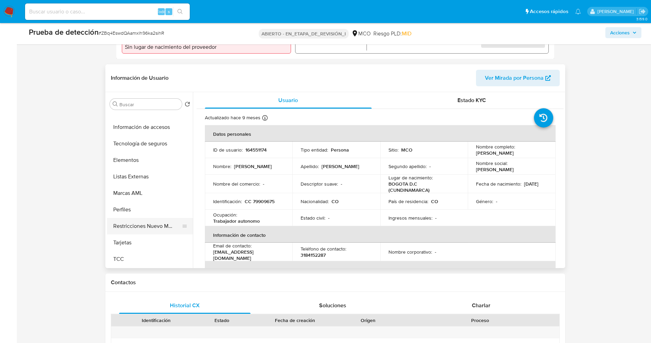
click at [142, 231] on button "Restricciones Nuevo Mundo" at bounding box center [147, 226] width 80 height 16
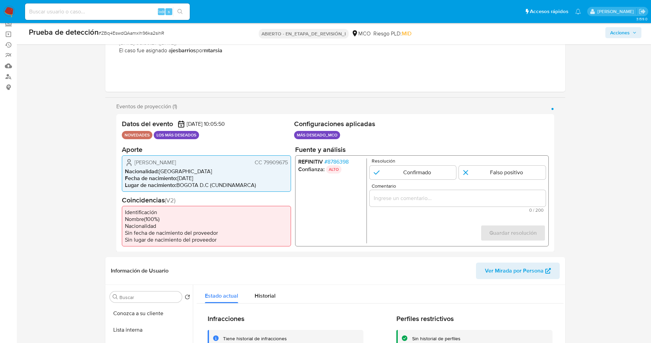
scroll to position [103, 0]
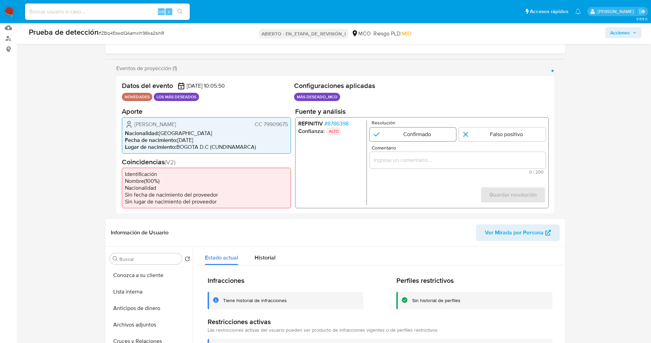
click at [417, 133] on input "1 de 1" at bounding box center [412, 134] width 87 height 14
radio input "true"
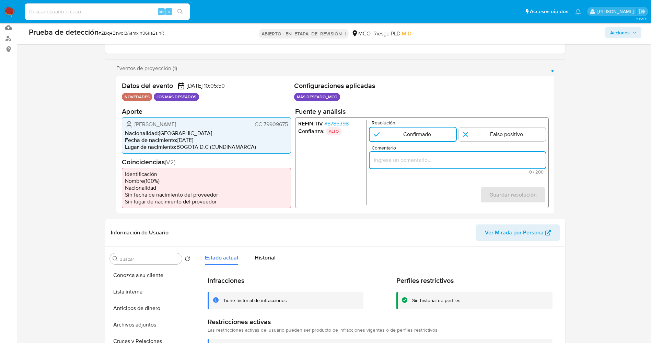
click at [418, 157] on input "Comentario" at bounding box center [457, 159] width 176 height 9
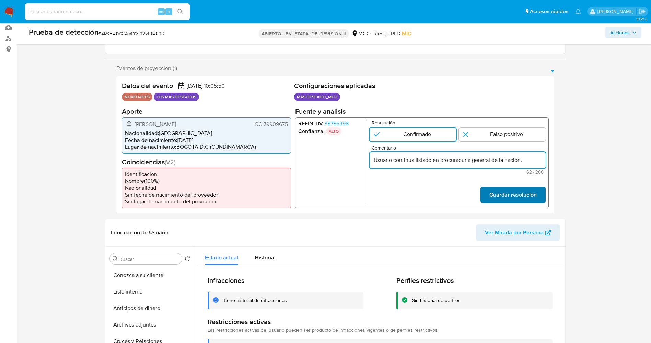
type input "Usuario continua listado en procuraduria general de la nación."
click at [492, 192] on font "Guardar resolución" at bounding box center [512, 194] width 47 height 16
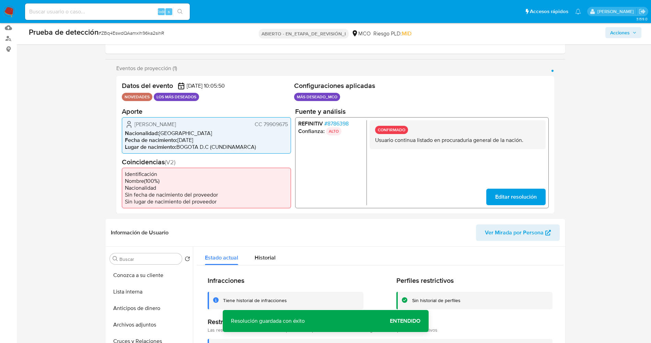
drag, startPoint x: 371, startPoint y: 141, endPoint x: 531, endPoint y: 139, distance: 159.7
click at [531, 139] on div "CONFIRMADO Usuario continua listado en procuraduria general de la nación." at bounding box center [457, 134] width 176 height 29
click at [149, 291] on button "Lista interna" at bounding box center [147, 291] width 80 height 16
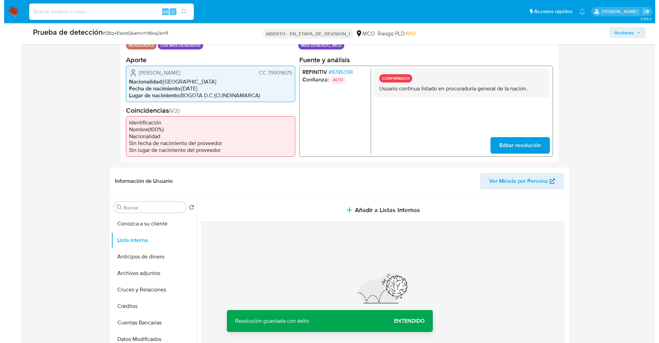
scroll to position [206, 0]
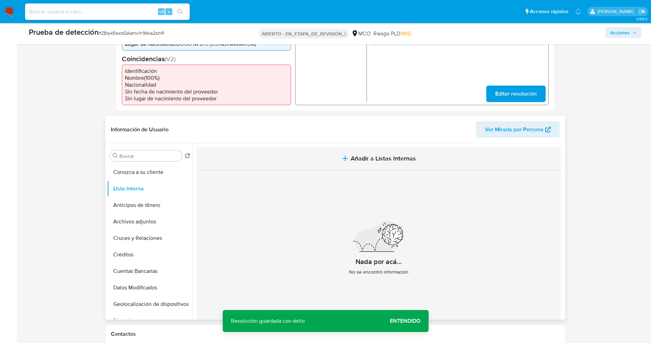
click at [369, 147] on button "Añadir a Listas Internas" at bounding box center [379, 158] width 364 height 23
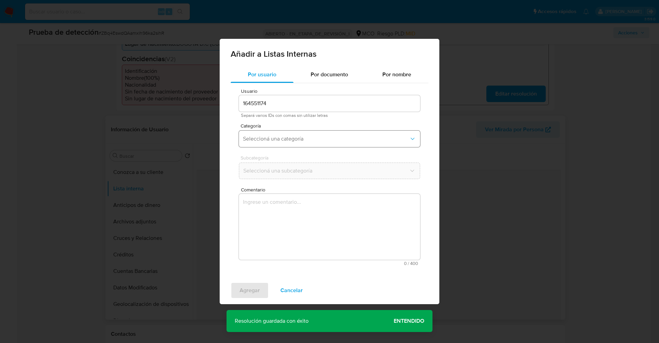
click at [327, 142] on span "Seleccioná una categoría" at bounding box center [326, 138] width 166 height 7
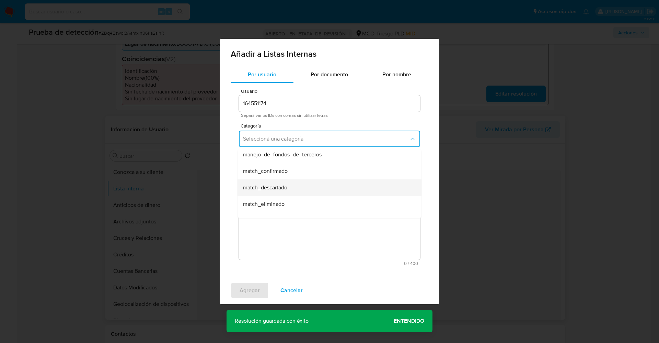
scroll to position [51, 0]
click at [297, 157] on div "match_confirmado" at bounding box center [327, 155] width 169 height 16
click at [298, 169] on span "Seleccioná una subcategoría" at bounding box center [326, 170] width 166 height 7
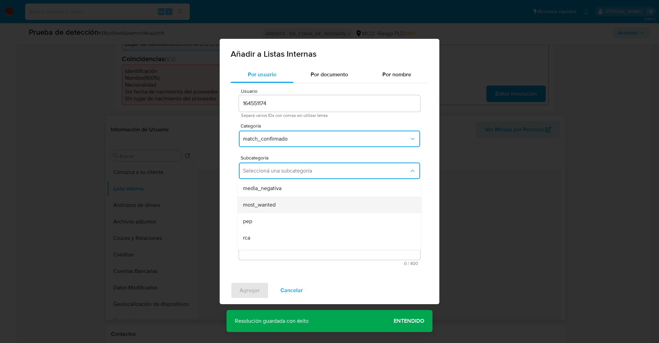
scroll to position [47, 0]
click at [275, 200] on div "pep" at bounding box center [327, 208] width 169 height 16
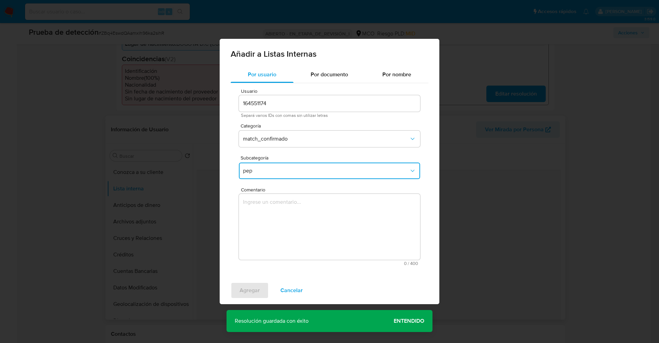
click at [277, 172] on span "pep" at bounding box center [326, 170] width 166 height 7
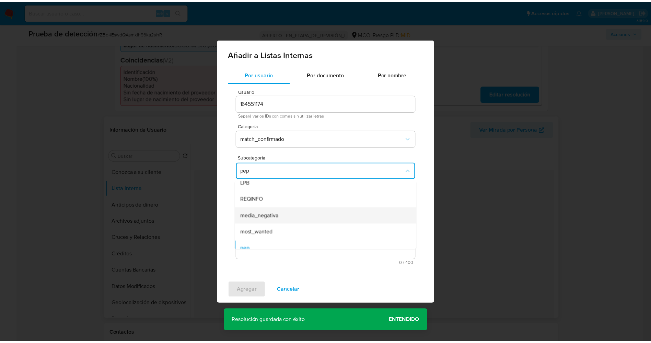
scroll to position [0, 0]
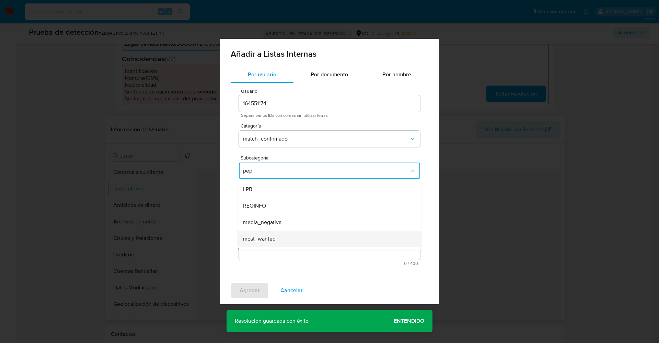
click at [267, 232] on div "most_wanted" at bounding box center [327, 238] width 169 height 16
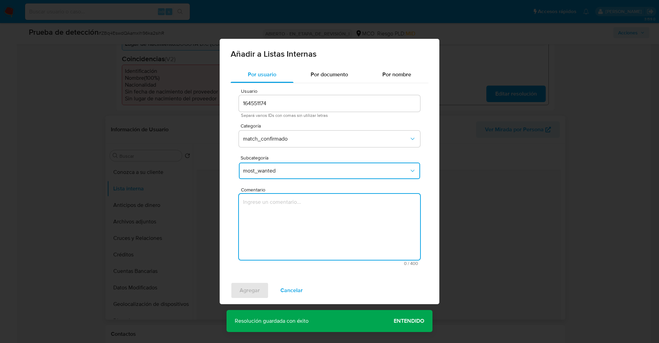
click at [267, 233] on textarea "Comentario" at bounding box center [329, 227] width 181 height 66
type textarea "Usuario continua listado en procuraduria general de la nación."
click at [255, 292] on span "Agregar" at bounding box center [250, 290] width 20 height 15
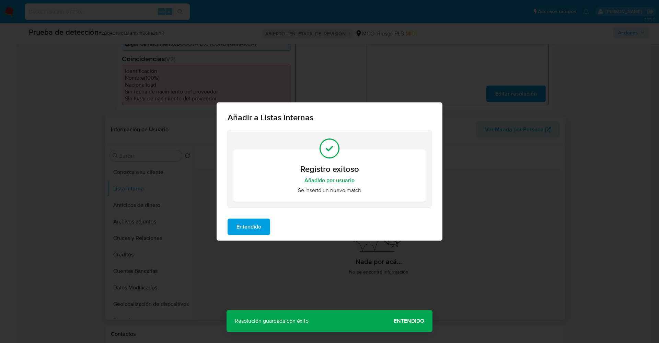
drag, startPoint x: 251, startPoint y: 229, endPoint x: 233, endPoint y: 229, distance: 17.9
click at [250, 229] on span "Entendido" at bounding box center [249, 226] width 25 height 15
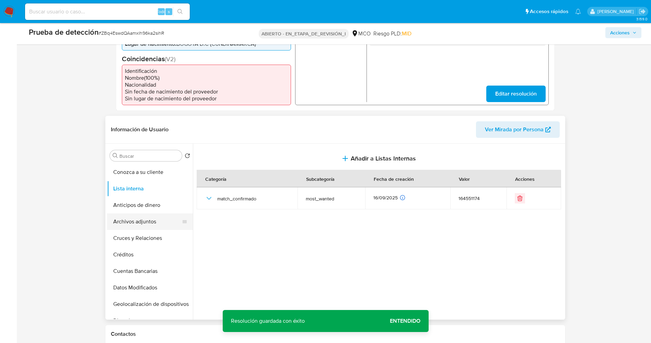
click at [149, 219] on button "Archivos adjuntos" at bounding box center [147, 221] width 80 height 16
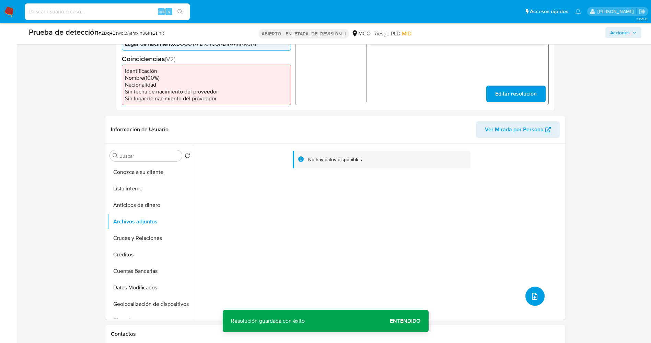
click at [530, 291] on button "subir archivo" at bounding box center [535, 295] width 19 height 19
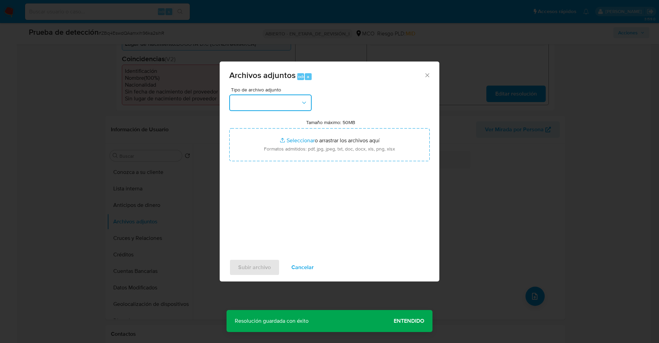
click at [279, 103] on button "button" at bounding box center [270, 102] width 82 height 16
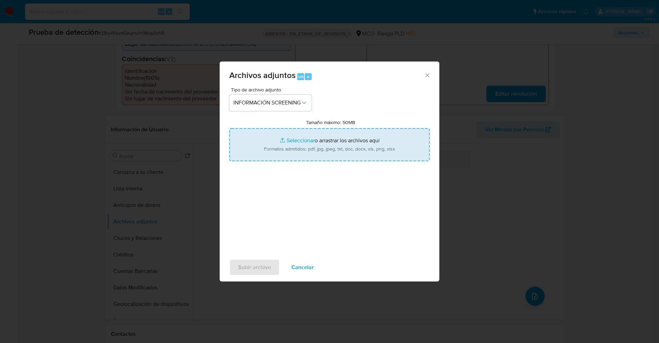
type input "C:\fakepath\_Oscar Mauricio Romero Carrillo_ lavado de dinero - Buscar con Goog…"
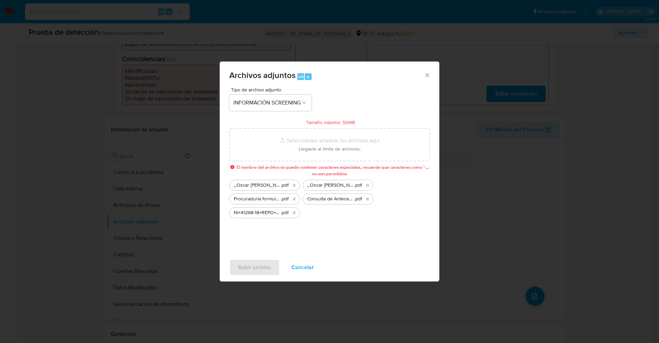
click at [259, 265] on div "Subir archivo Cancelar" at bounding box center [330, 267] width 220 height 26
click at [291, 213] on icon "Eliminar NI+41268-18+REPO+AI+408.pdf" at bounding box center [293, 212] width 5 height 5
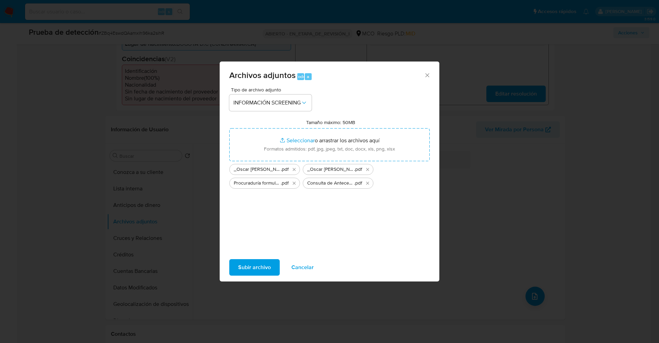
click at [260, 263] on span "Subir archivo" at bounding box center [254, 267] width 33 height 15
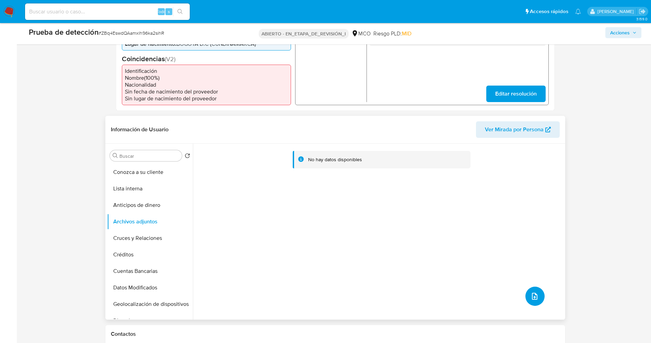
click at [538, 298] on button "subir archivo" at bounding box center [535, 295] width 19 height 19
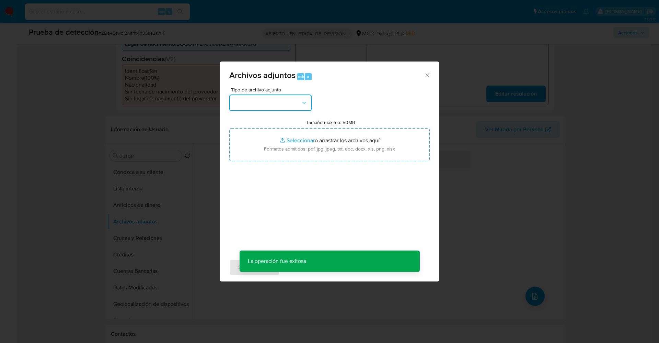
click at [292, 107] on button "button" at bounding box center [270, 102] width 82 height 16
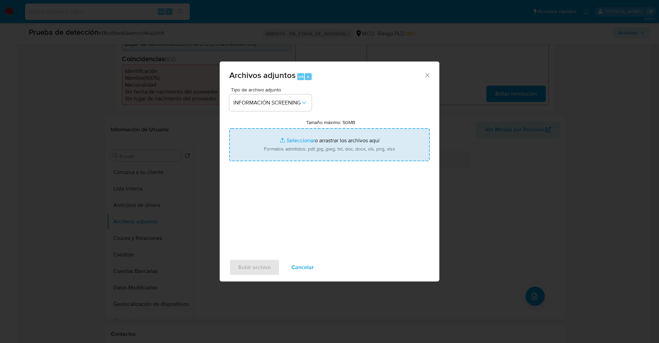
type input "C:\fakepath\NI.pdf"
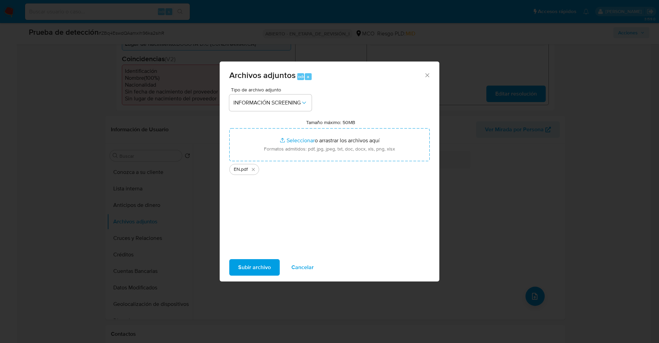
click at [267, 263] on font "Subir archivo" at bounding box center [254, 267] width 33 height 16
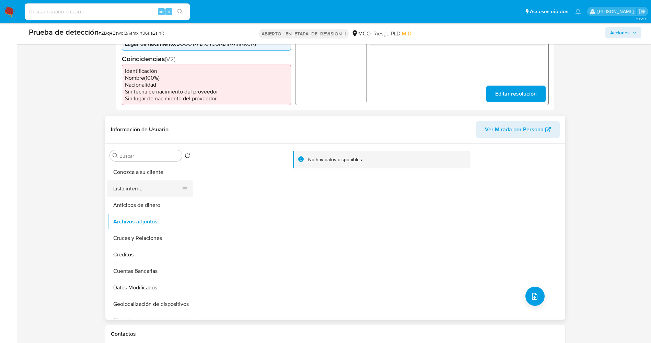
click at [136, 184] on button "Lista interna" at bounding box center [147, 188] width 80 height 16
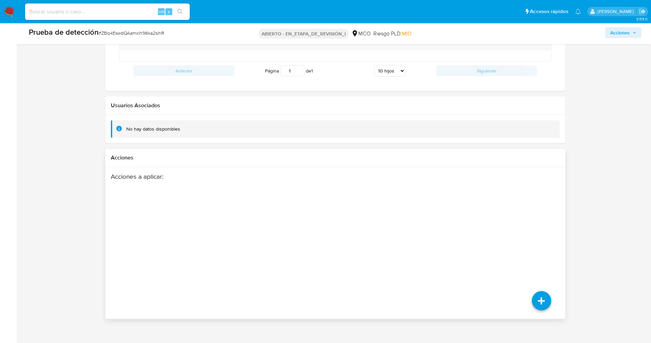
scroll to position [927, 0]
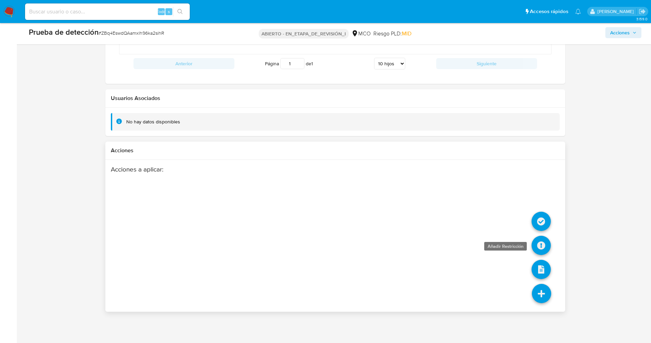
click at [543, 243] on icon at bounding box center [541, 245] width 19 height 19
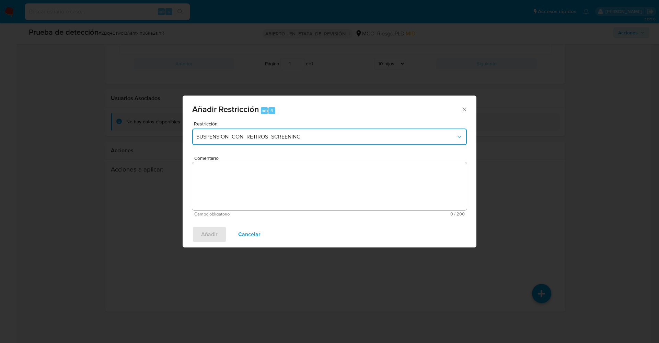
click at [337, 135] on span "SUSPENSION_CON_RETIROS_SCREENING" at bounding box center [326, 136] width 260 height 7
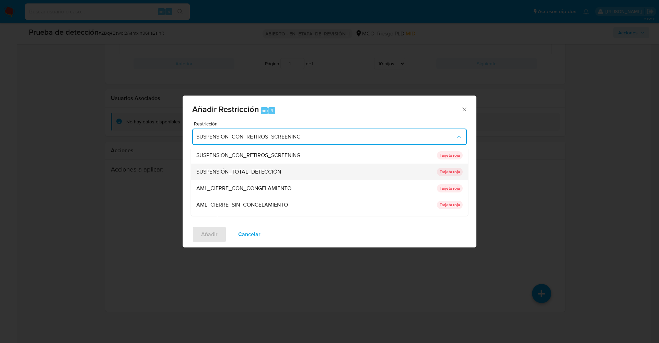
click at [255, 170] on font "SUSPENSIÓN_TOTAL_DETECCIÓN" at bounding box center [238, 172] width 85 height 8
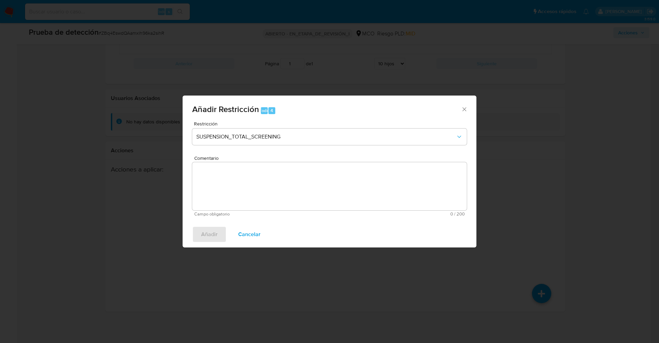
click at [255, 178] on textarea "Comentario" at bounding box center [329, 186] width 275 height 48
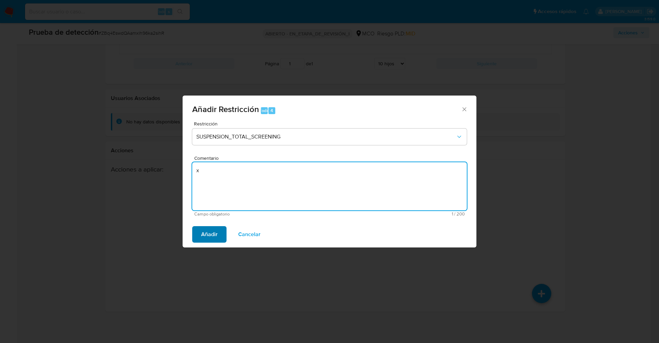
type textarea "x"
click at [204, 236] on span "Añadir" at bounding box center [209, 234] width 16 height 15
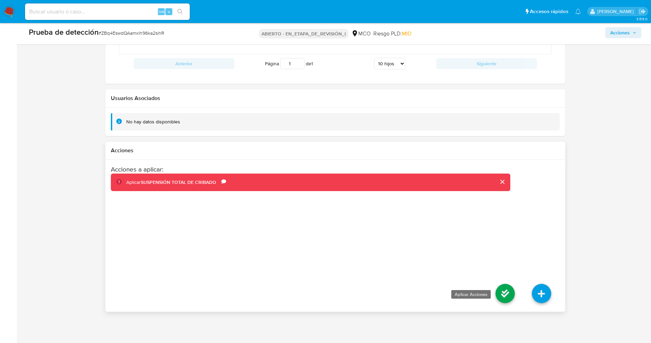
click at [502, 294] on icon at bounding box center [505, 293] width 19 height 19
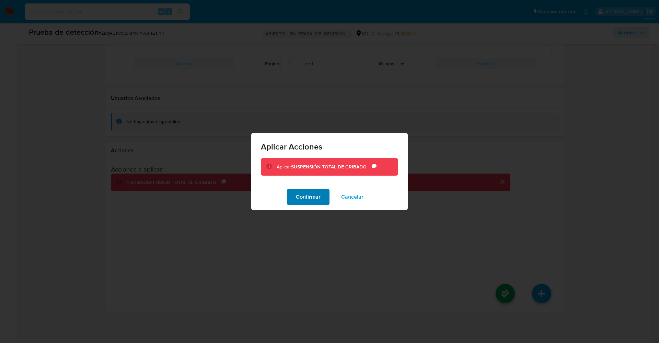
click at [309, 205] on font "Confirmar" at bounding box center [308, 196] width 25 height 16
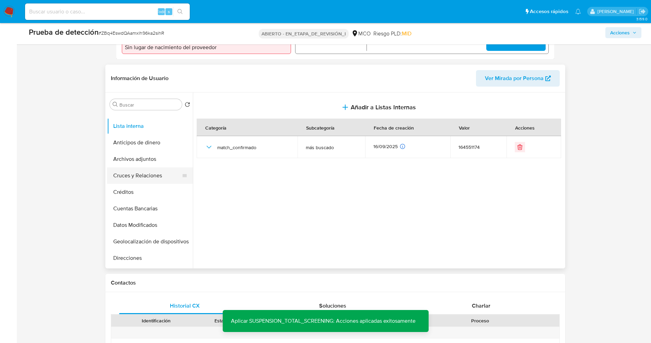
scroll to position [0, 0]
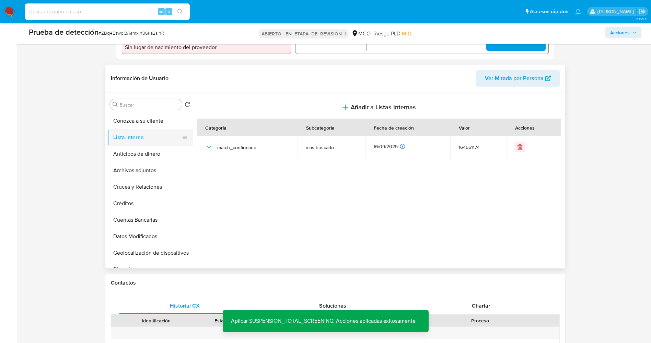
click at [135, 132] on button "Lista interna" at bounding box center [147, 137] width 80 height 16
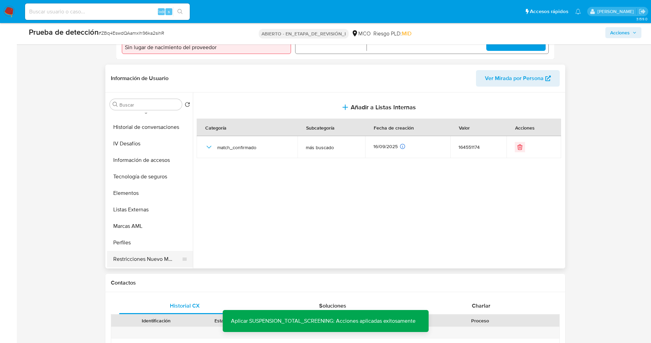
click at [139, 253] on button "Restricciones Nuevo Mundo" at bounding box center [147, 259] width 80 height 16
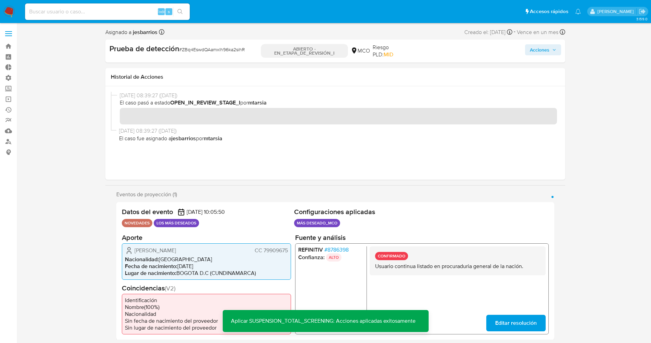
drag, startPoint x: 555, startPoint y: 51, endPoint x: 533, endPoint y: 57, distance: 23.0
click at [554, 51] on icon "button" at bounding box center [554, 50] width 4 height 4
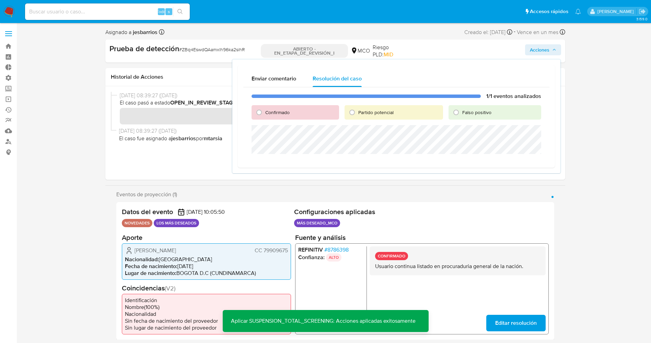
click at [359, 114] on font "Partido potencial" at bounding box center [375, 112] width 35 height 7
click at [358, 114] on input "Partido potencial" at bounding box center [352, 112] width 11 height 11
radio input "true"
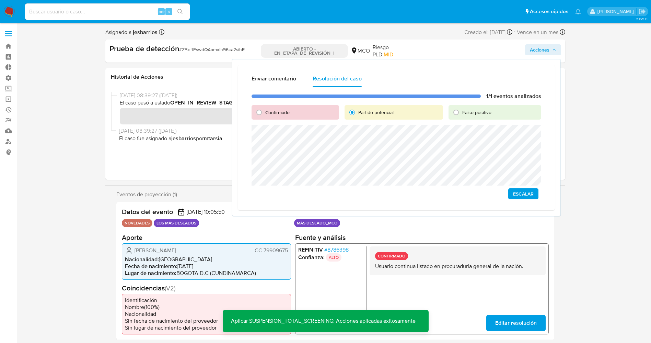
click at [529, 194] on span "Escalar" at bounding box center [523, 194] width 21 height 10
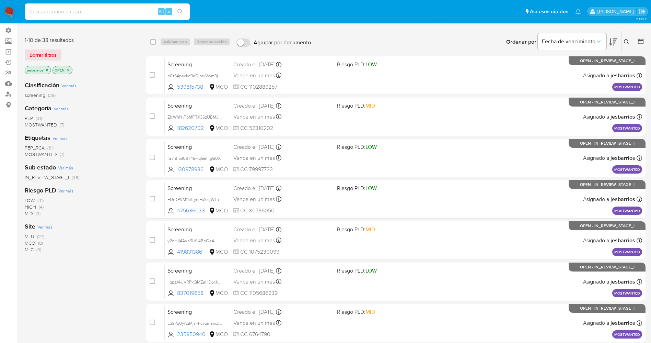
scroll to position [224, 0]
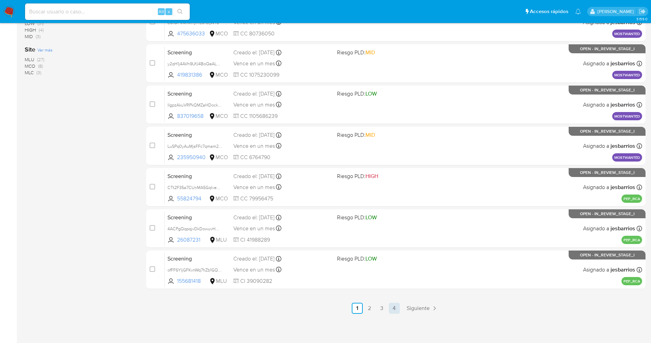
click at [397, 308] on link "4" at bounding box center [394, 307] width 11 height 11
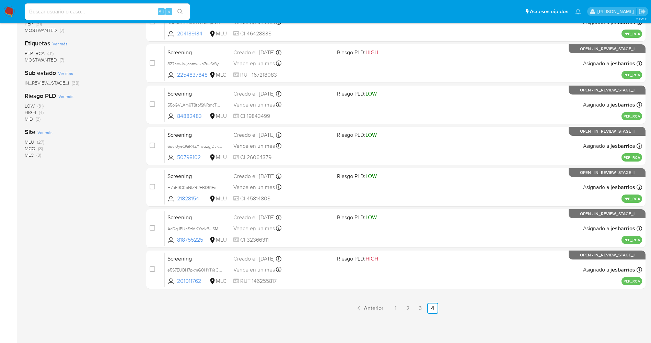
scroll to position [39, 0]
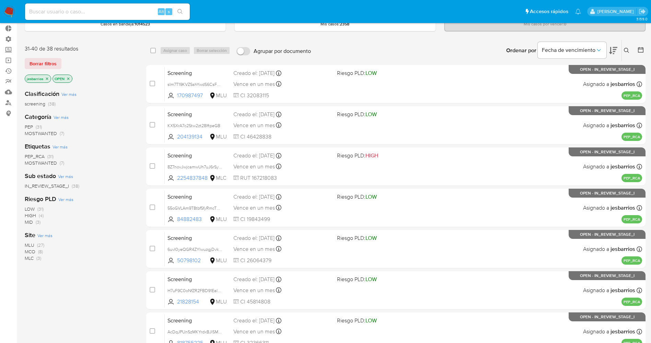
click at [54, 162] on span "MOSTWANTED" at bounding box center [41, 162] width 32 height 7
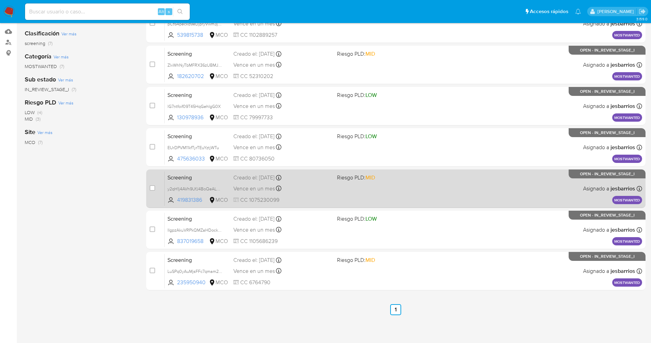
scroll to position [101, 0]
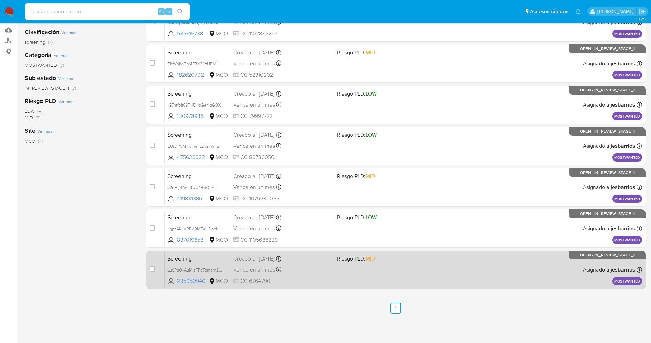
click at [311, 282] on span "CC 6764790" at bounding box center [282, 281] width 98 height 8
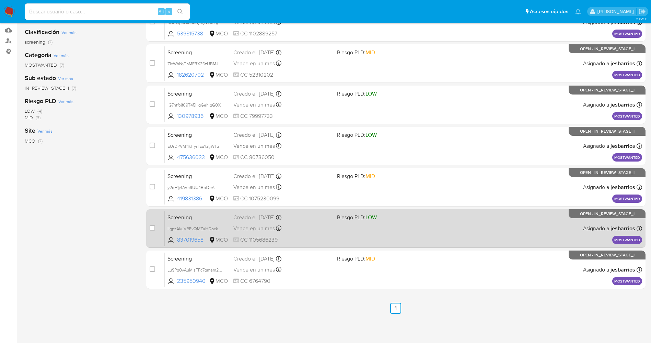
click at [386, 228] on span at bounding box center [386, 227] width 98 height 1
click at [314, 226] on div "Vence en un mes Vence el 15/10/2025 07:05:52" at bounding box center [282, 227] width 98 height 9
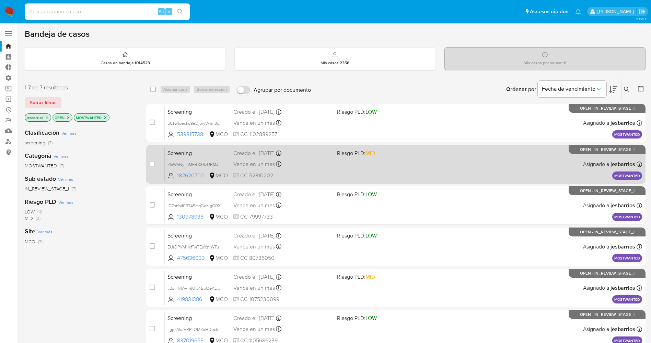
scroll to position [51, 0]
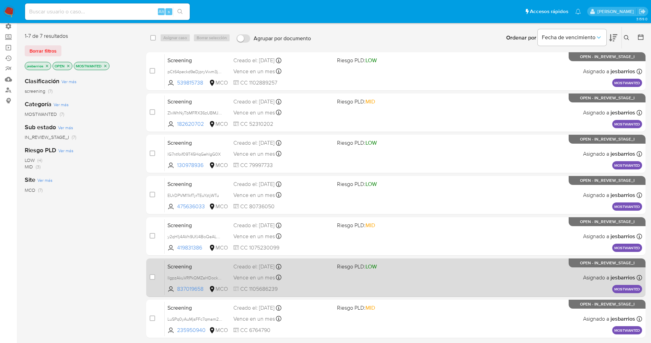
click at [385, 281] on div "Screening lIgpzAkuVRPkQMZaHDockmzg 837019658 MCO Riesgo PLD: LOW Creado el: 15/…" at bounding box center [404, 277] width 478 height 35
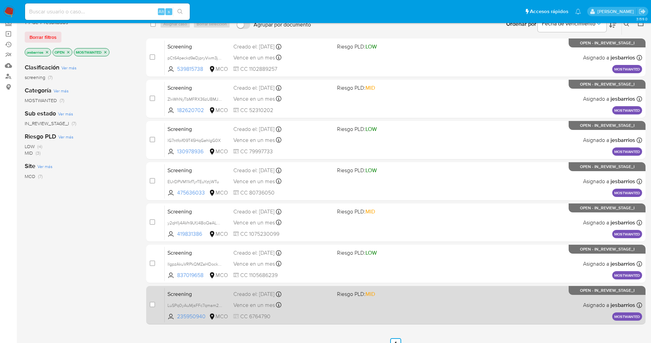
scroll to position [49, 0]
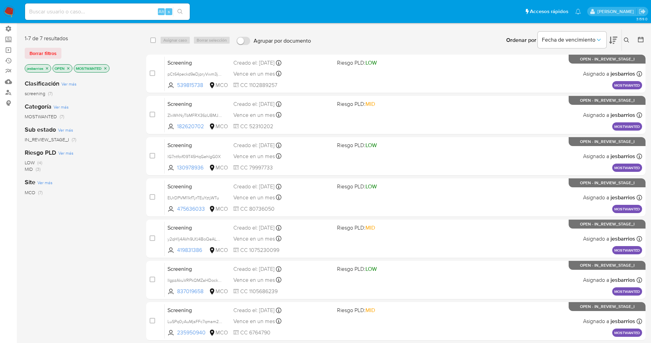
click at [108, 69] on p "MOSTWANTED" at bounding box center [91, 69] width 35 height 8
click at [106, 66] on p "MOSTWANTED" at bounding box center [91, 69] width 35 height 8
click at [106, 67] on icon "close-filter" at bounding box center [105, 68] width 4 height 4
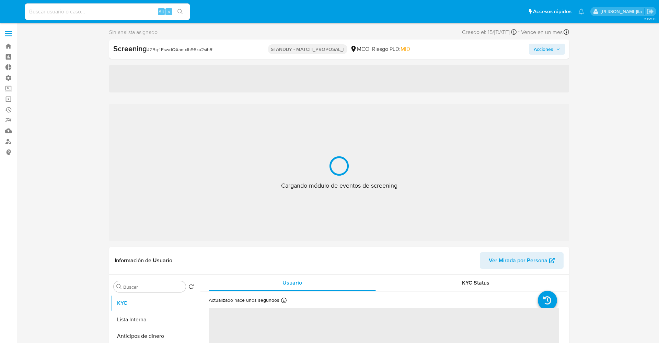
select select "10"
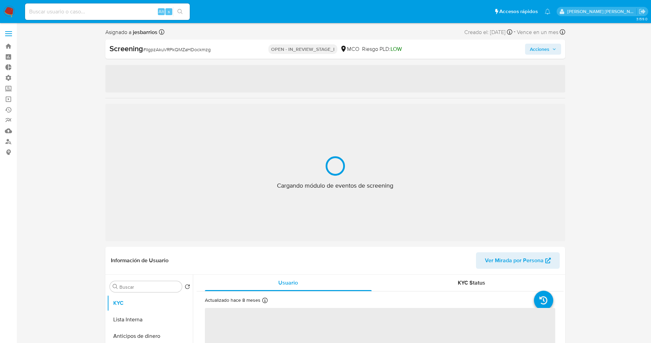
select select "10"
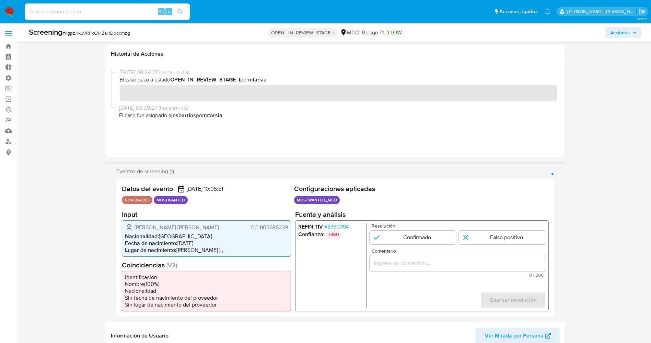
scroll to position [51, 0]
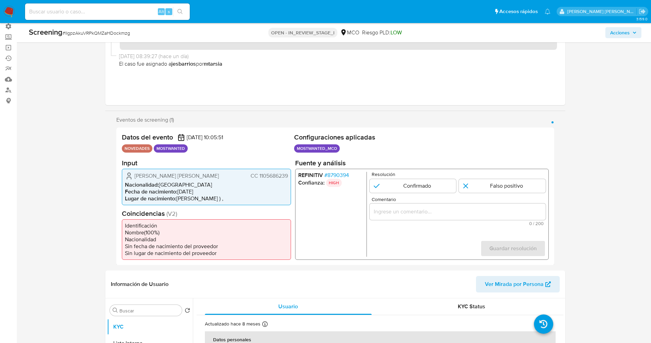
click at [332, 174] on span "# 8790394" at bounding box center [336, 174] width 25 height 7
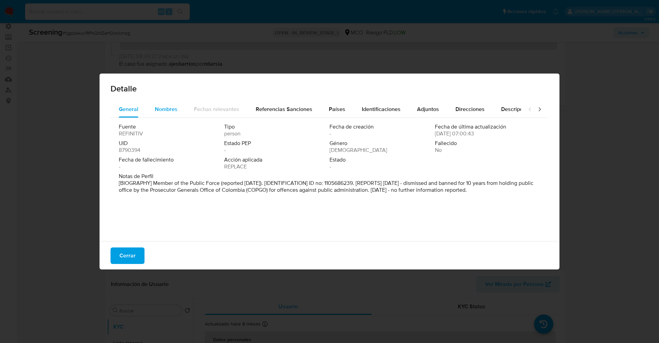
click at [153, 107] on button "Nombres" at bounding box center [166, 109] width 39 height 16
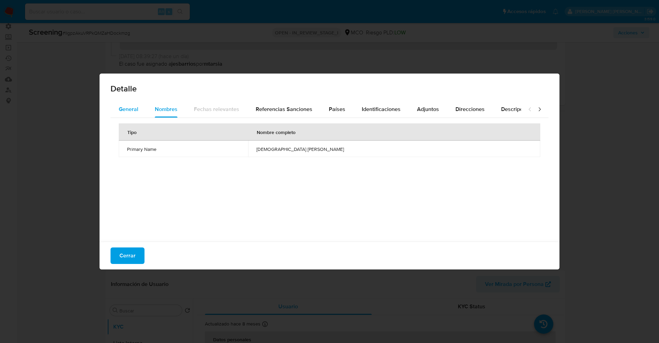
click at [120, 108] on span "General" at bounding box center [129, 109] width 20 height 8
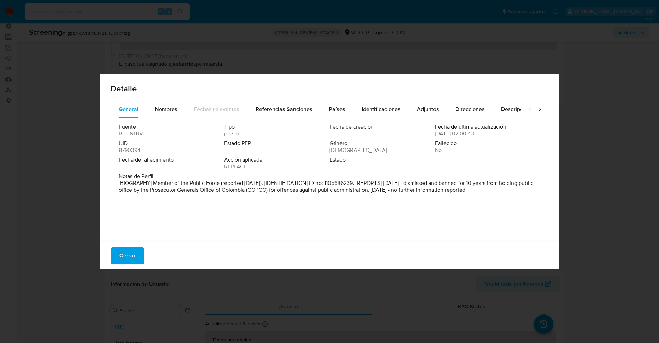
drag, startPoint x: 127, startPoint y: 250, endPoint x: 118, endPoint y: 248, distance: 8.9
click at [127, 250] on span "Cerrar" at bounding box center [127, 255] width 16 height 15
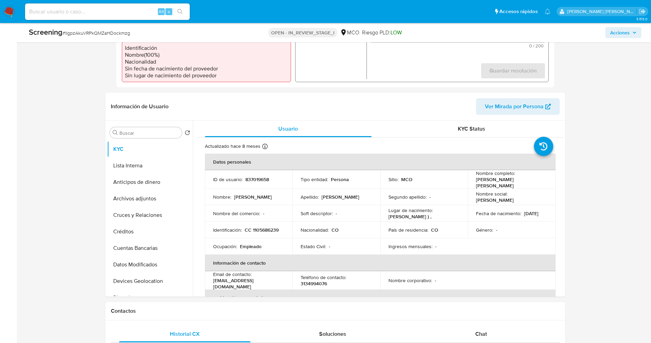
scroll to position [257, 0]
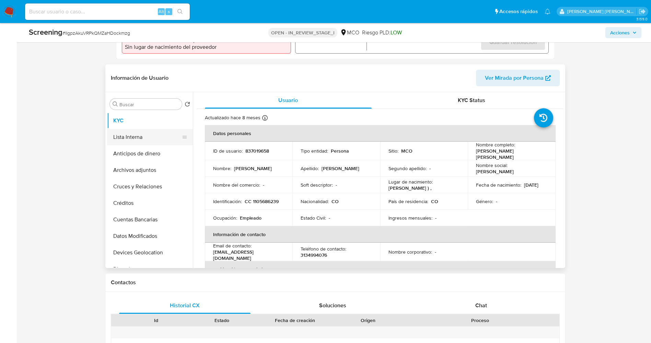
click at [151, 141] on button "Lista Interna" at bounding box center [147, 137] width 80 height 16
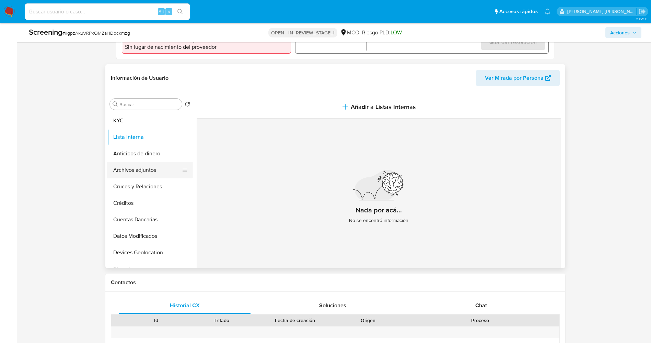
click at [151, 167] on button "Archivos adjuntos" at bounding box center [147, 170] width 80 height 16
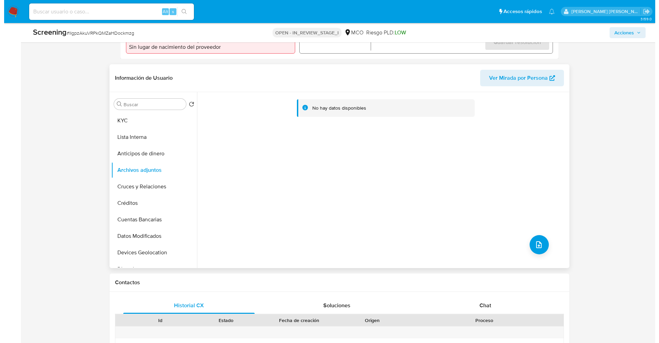
scroll to position [51, 0]
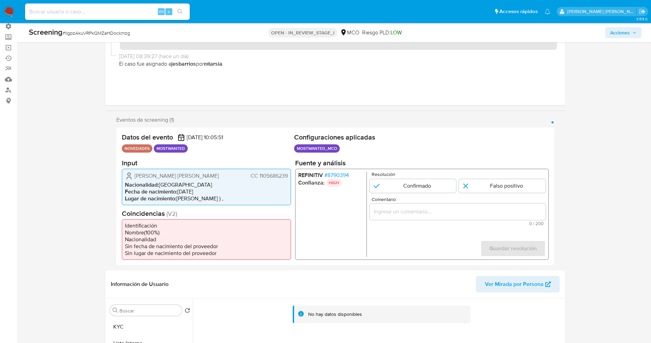
click at [344, 173] on span "# 8790394" at bounding box center [336, 174] width 25 height 7
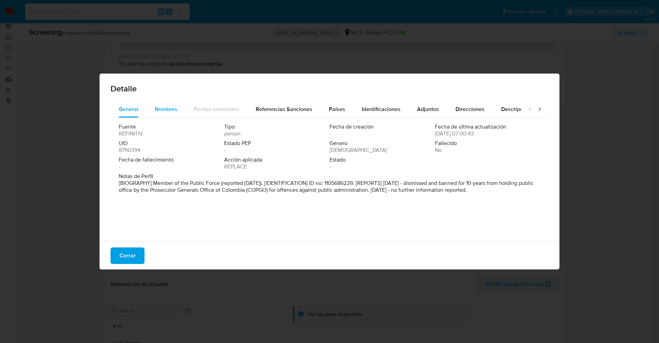
click at [159, 110] on span "Nombres" at bounding box center [166, 109] width 23 height 8
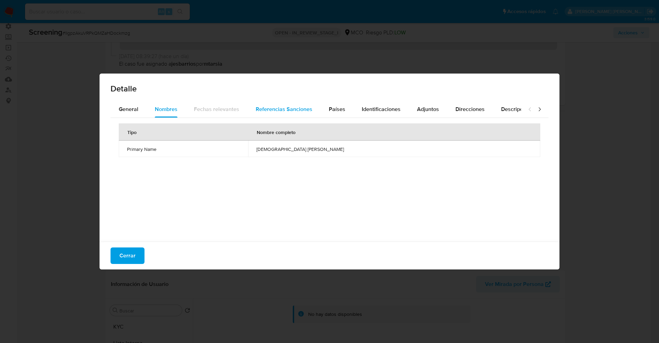
click at [282, 114] on div "Referencias Sanciones" at bounding box center [284, 109] width 57 height 16
click at [338, 106] on span "Países" at bounding box center [337, 109] width 16 height 8
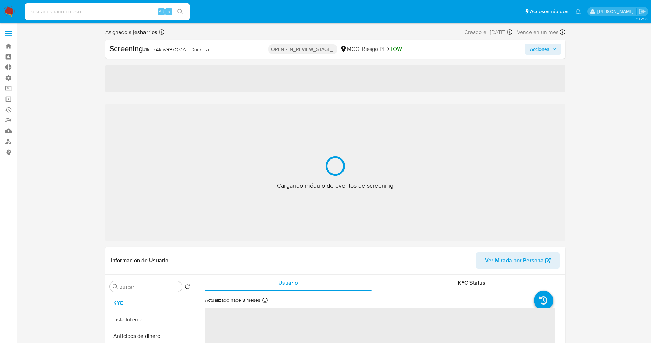
select select "10"
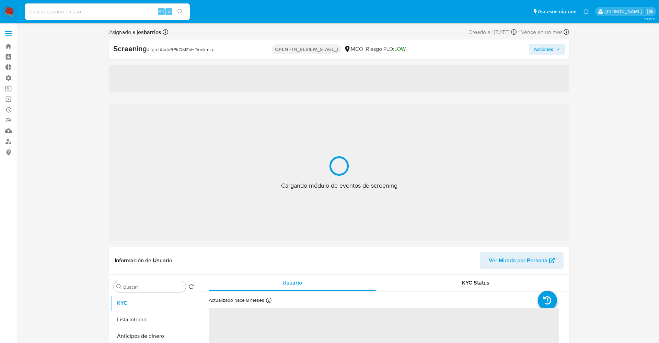
select select "10"
